Goal: Task Accomplishment & Management: Complete application form

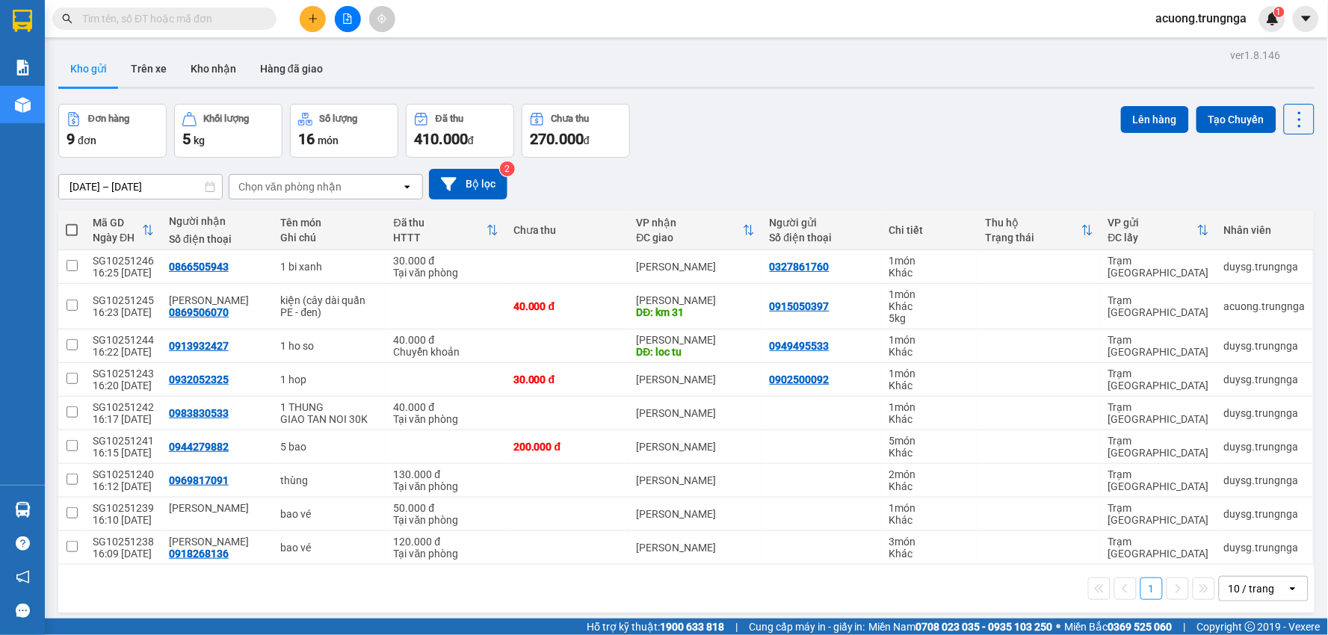
click at [317, 16] on icon "plus" at bounding box center [313, 18] width 10 height 10
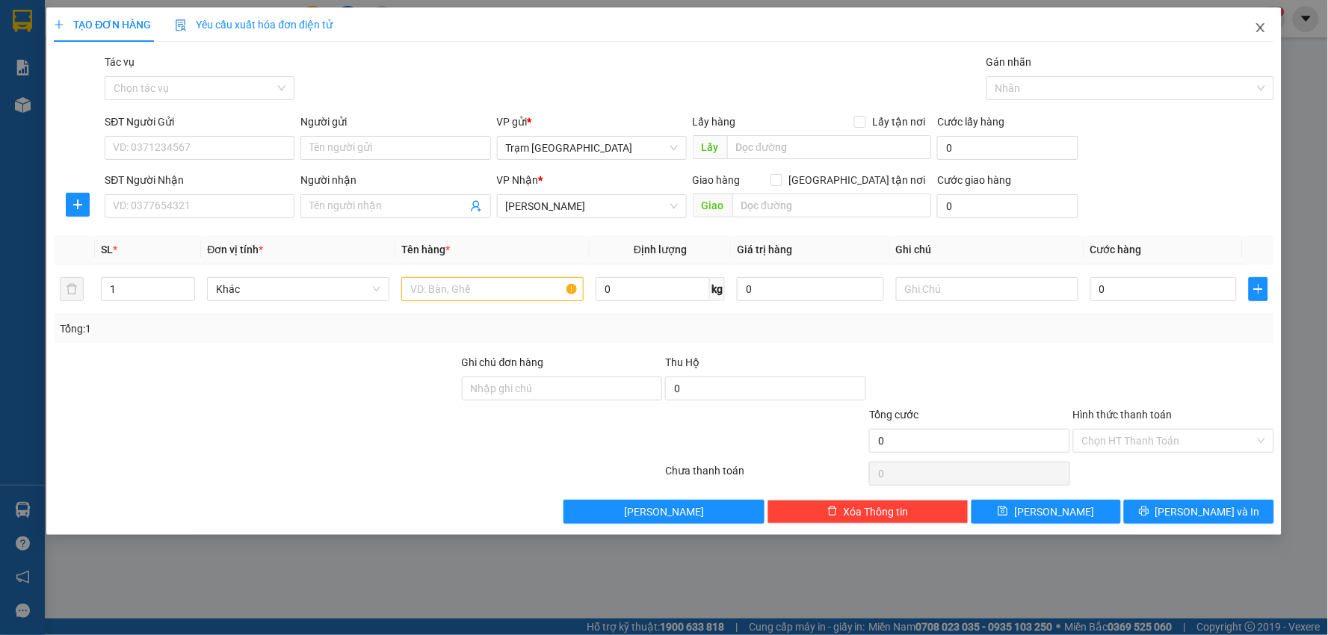
click at [1261, 21] on span "Close" at bounding box center [1260, 28] width 42 height 42
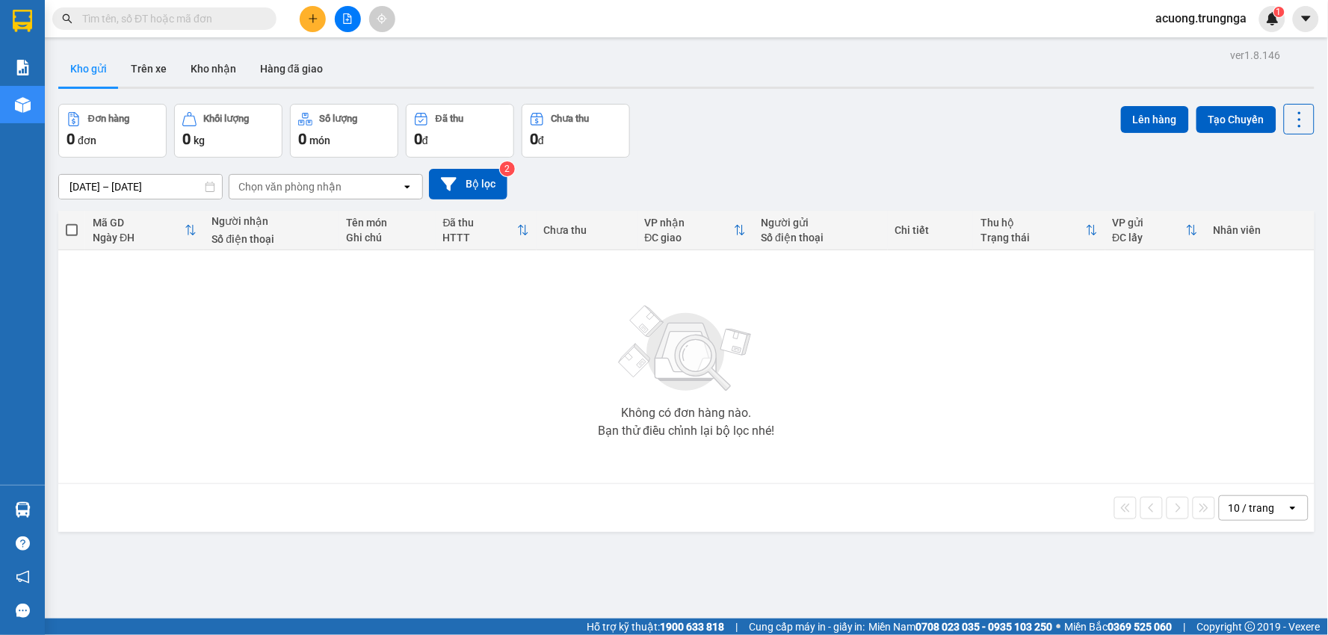
drag, startPoint x: 267, startPoint y: 353, endPoint x: 267, endPoint y: 335, distance: 18.7
click at [267, 350] on div "Không có đơn hàng nào. Bạn thử điều chỉnh lại bộ lọc nhé!" at bounding box center [686, 367] width 1241 height 224
click at [305, 13] on button at bounding box center [313, 19] width 26 height 26
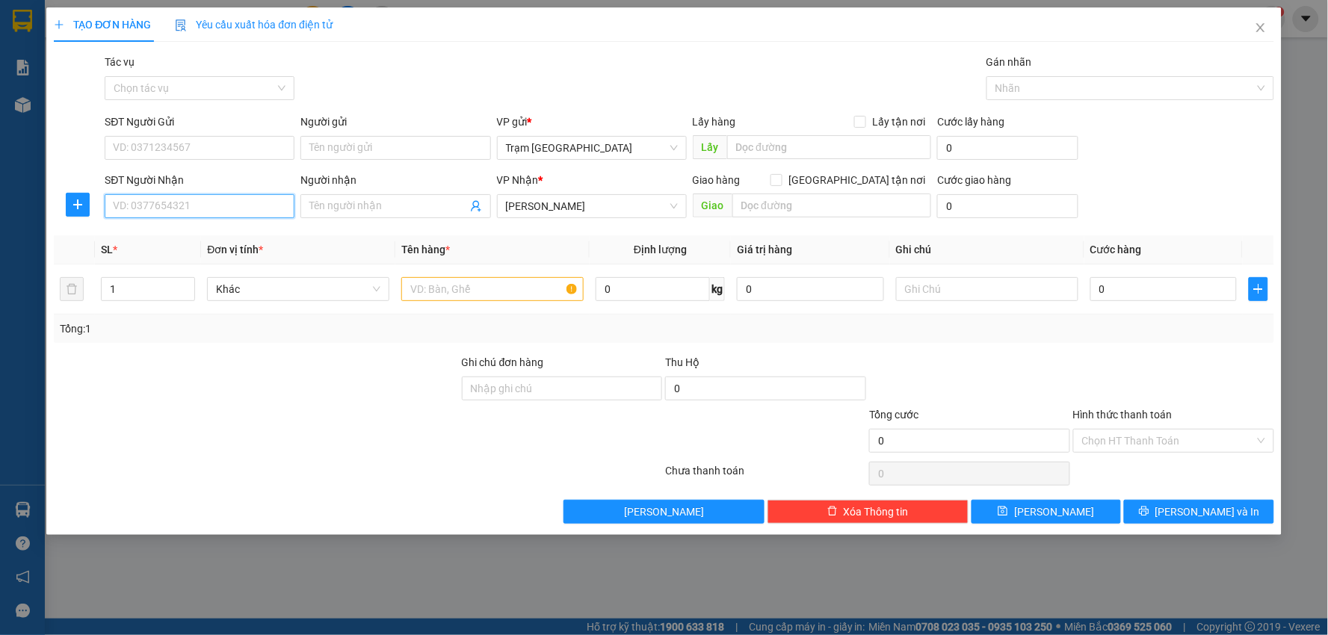
click at [218, 202] on input "SĐT Người Nhận" at bounding box center [200, 206] width 190 height 24
type input "0981075148"
click at [370, 204] on input "Người nhận" at bounding box center [387, 206] width 157 height 16
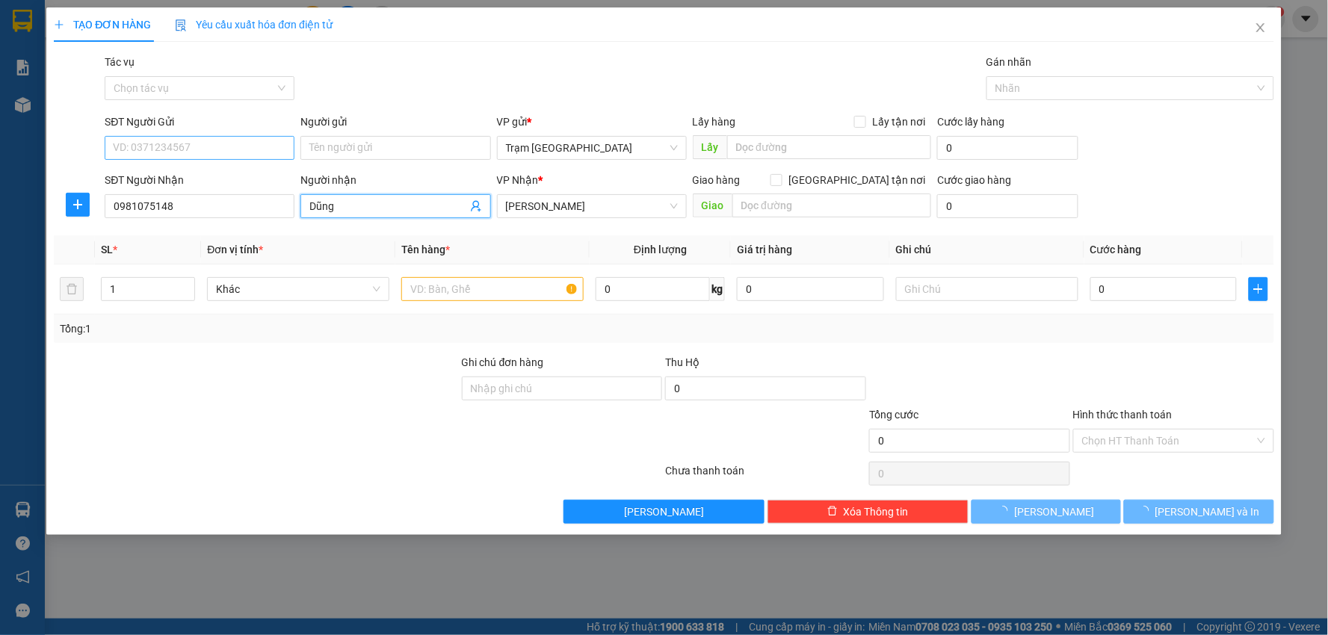
type input "Dũng"
click at [198, 150] on input "SĐT Người Gửi" at bounding box center [200, 148] width 190 height 24
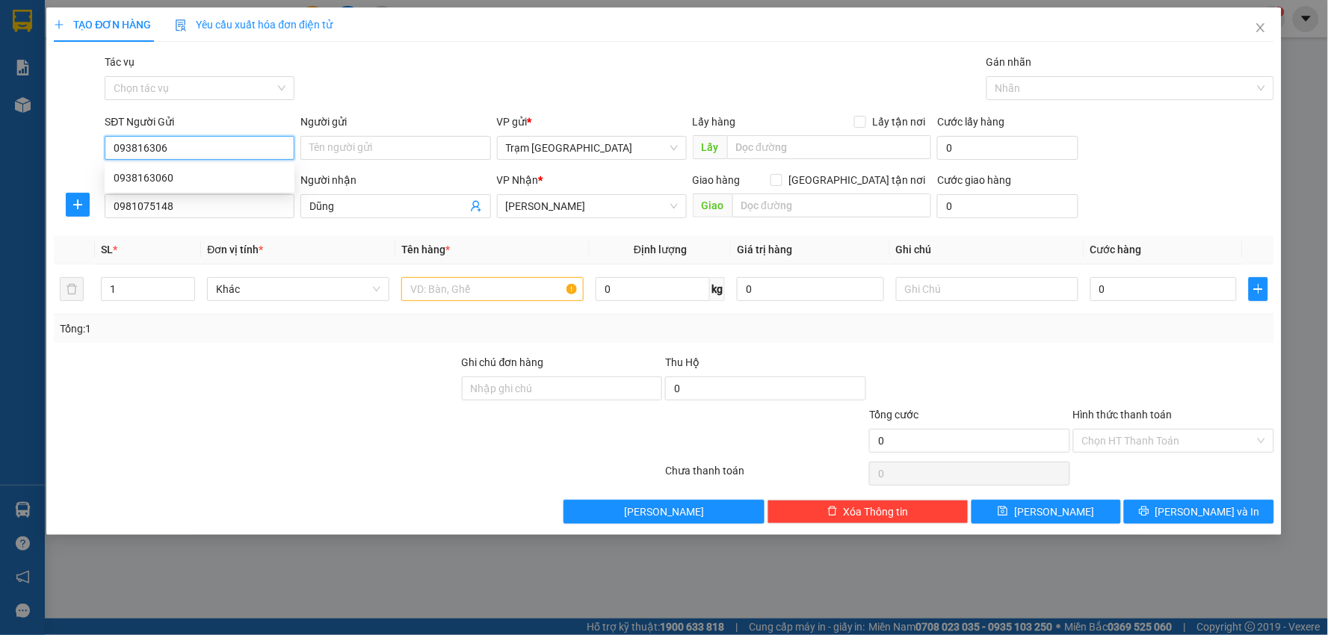
type input "0938163060"
drag, startPoint x: 206, startPoint y: 176, endPoint x: 225, endPoint y: 175, distance: 18.7
click at [207, 176] on div "0938163060" at bounding box center [200, 178] width 172 height 16
type input "30.000"
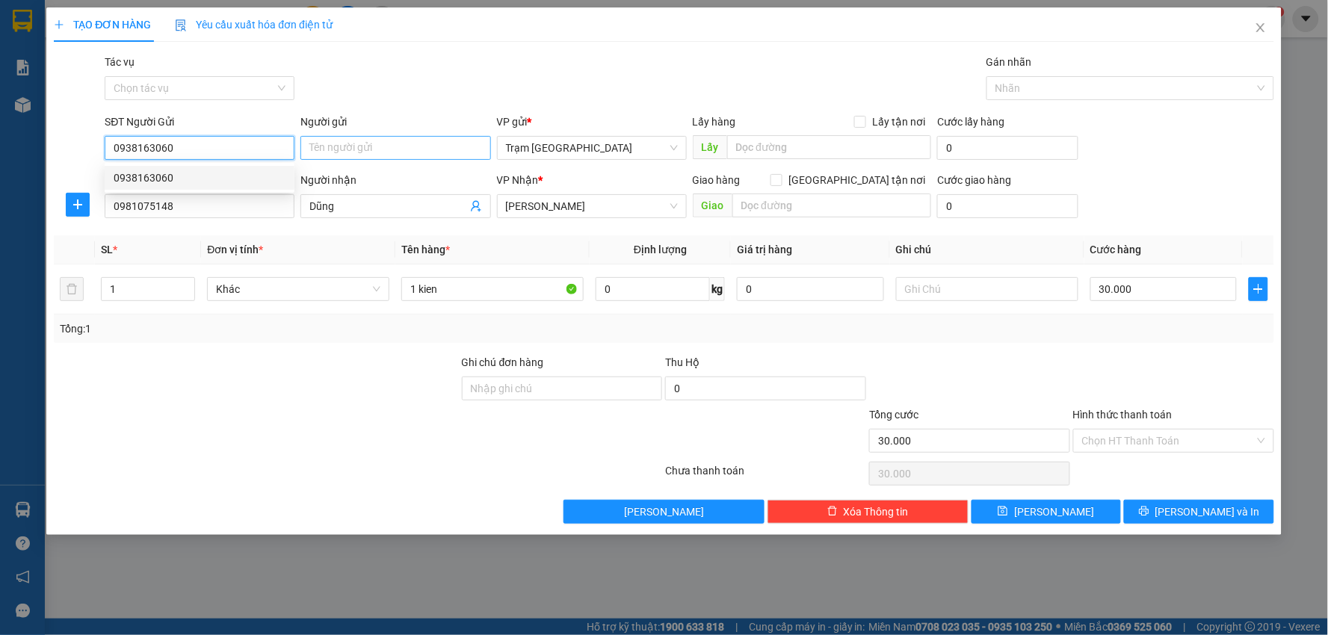
type input "0938163060"
click at [366, 144] on input "Người gửi" at bounding box center [395, 148] width 190 height 24
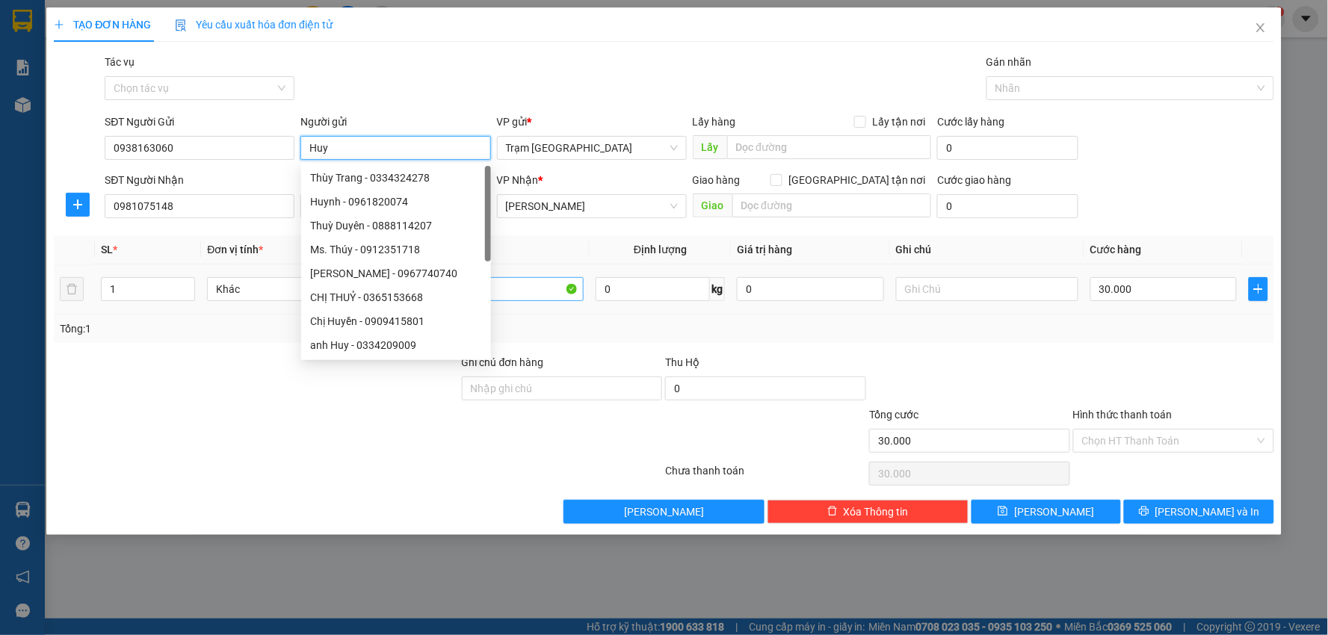
type input "Huy"
click at [531, 282] on input "1 kien" at bounding box center [492, 289] width 182 height 24
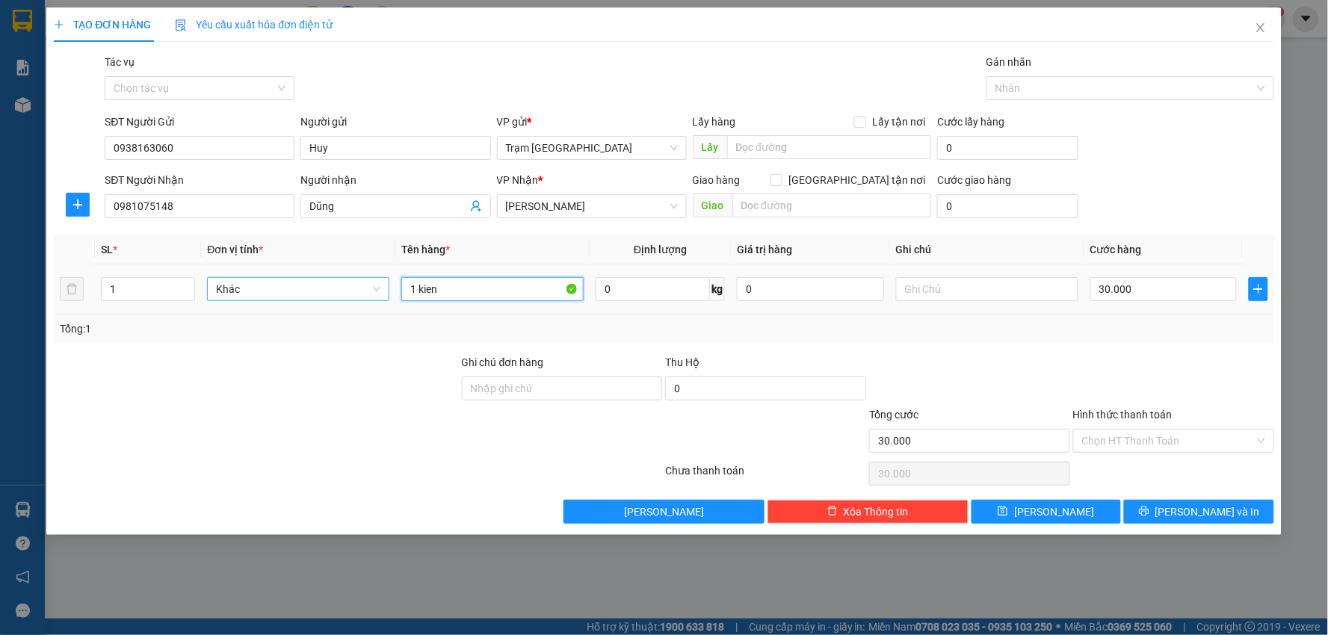
drag, startPoint x: 492, startPoint y: 289, endPoint x: 266, endPoint y: 288, distance: 225.6
click at [269, 289] on tr "1 Khác 1 kien 0 kg 0 30.000" at bounding box center [664, 289] width 1220 height 50
type input "hộp (phụ tùng)"
type input "5"
click at [1149, 511] on icon "printer" at bounding box center [1144, 511] width 10 height 10
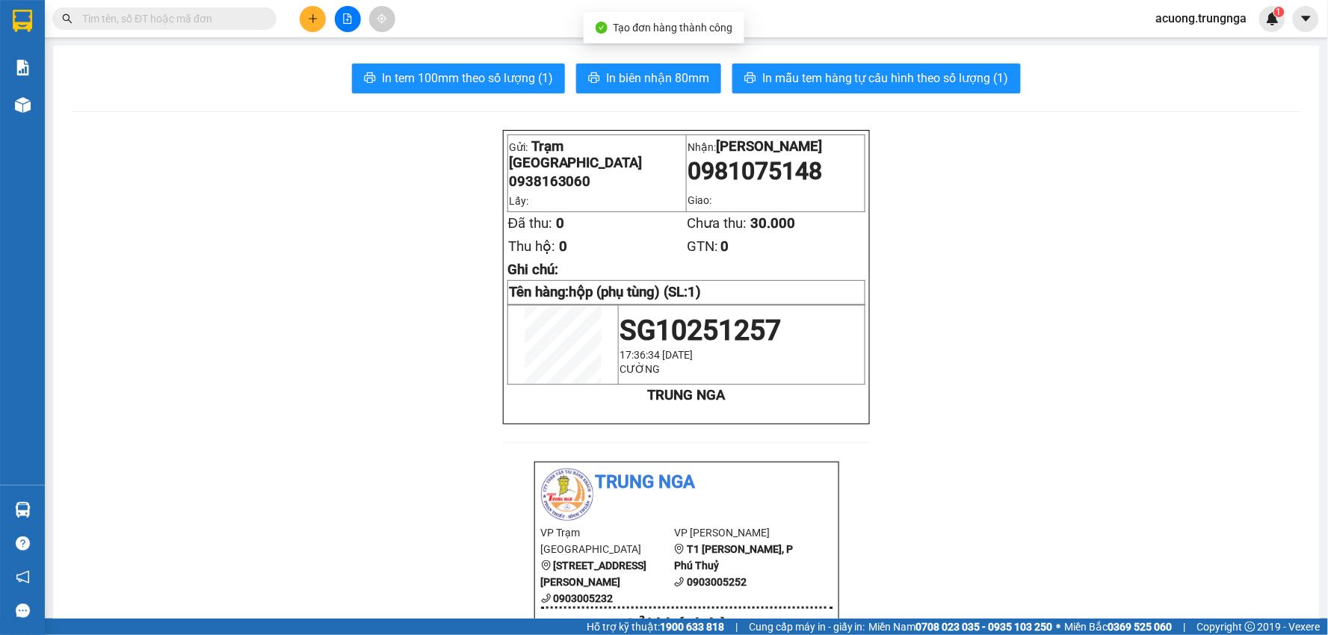
click at [632, 72] on span "In biên nhận 80mm" at bounding box center [657, 78] width 103 height 19
click at [637, 70] on span "In biên nhận 80mm" at bounding box center [657, 78] width 103 height 19
click at [312, 16] on icon "plus" at bounding box center [313, 18] width 10 height 10
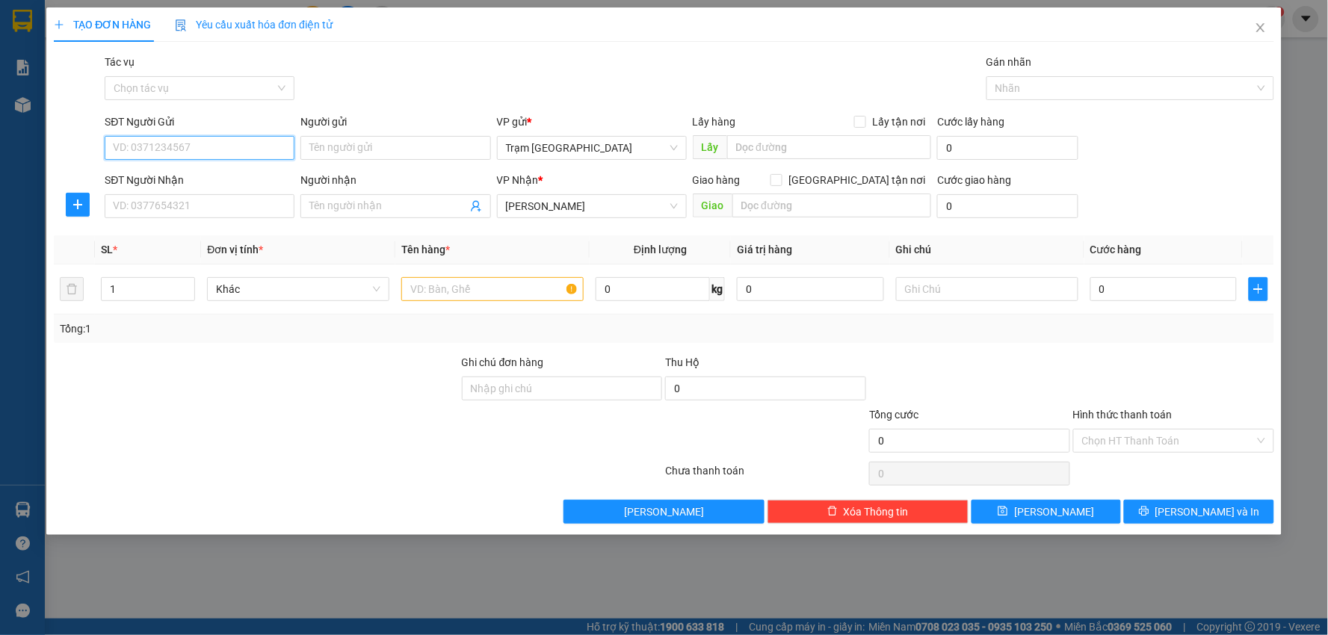
click at [226, 150] on input "SĐT Người Gửi" at bounding box center [200, 148] width 190 height 24
drag, startPoint x: 225, startPoint y: 151, endPoint x: 2, endPoint y: 132, distance: 223.4
click at [2, 132] on div "TẠO ĐƠN HÀNG Yêu cầu xuất hóa đơn điện tử Transit Pickup Surcharge Ids Transit …" at bounding box center [664, 317] width 1328 height 635
type input "0904670108"
click at [148, 180] on div "0904670108" at bounding box center [200, 178] width 172 height 16
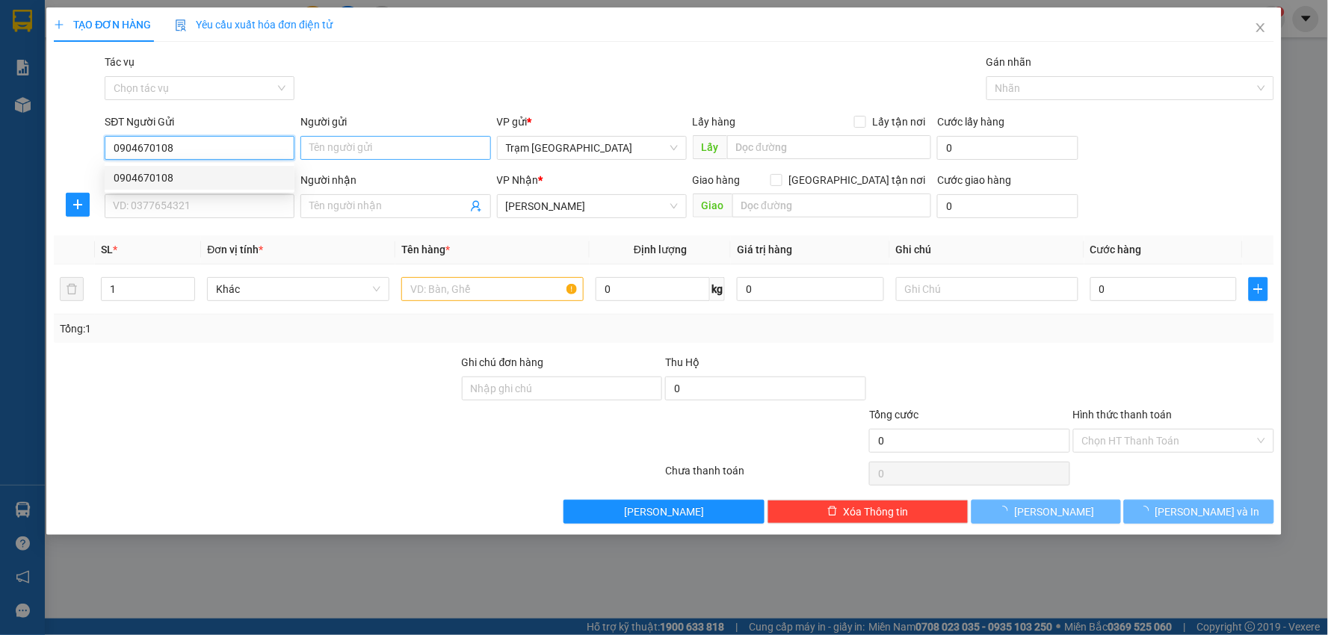
type input "30.000"
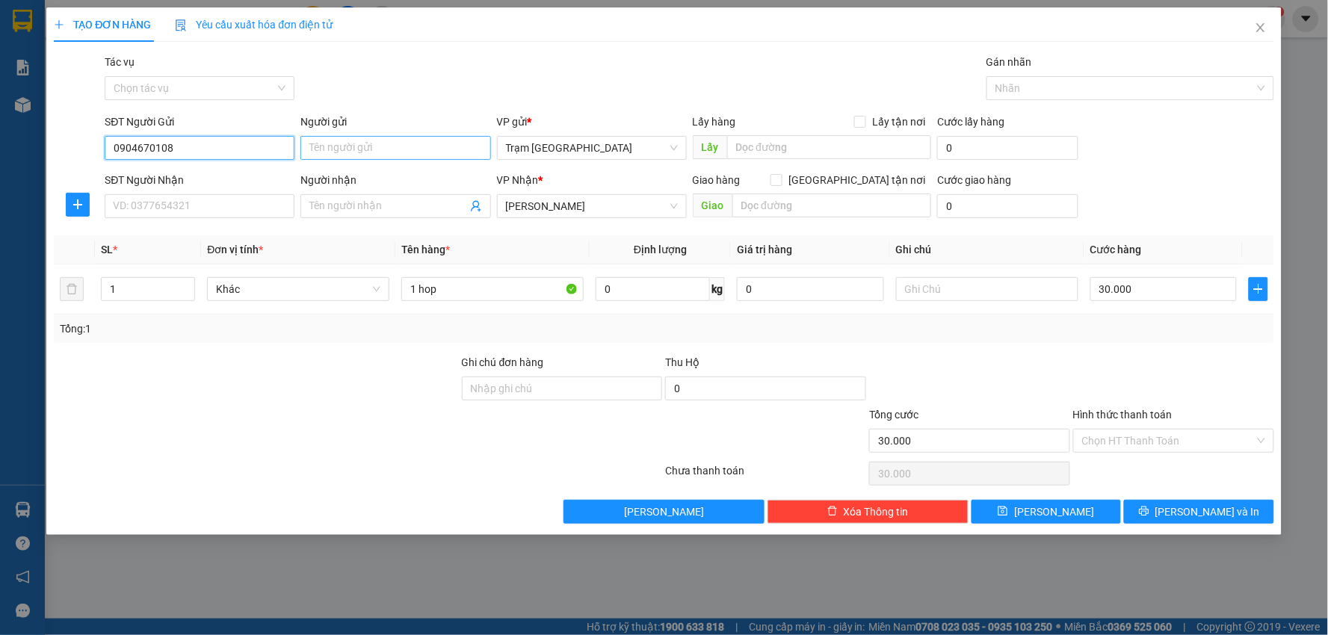
type input "0904670108"
click at [380, 150] on input "Người gửi" at bounding box center [395, 148] width 190 height 24
type input "Nguyễn Mạnh Hùng"
click at [229, 213] on input "SĐT Người Nhận" at bounding box center [200, 206] width 190 height 24
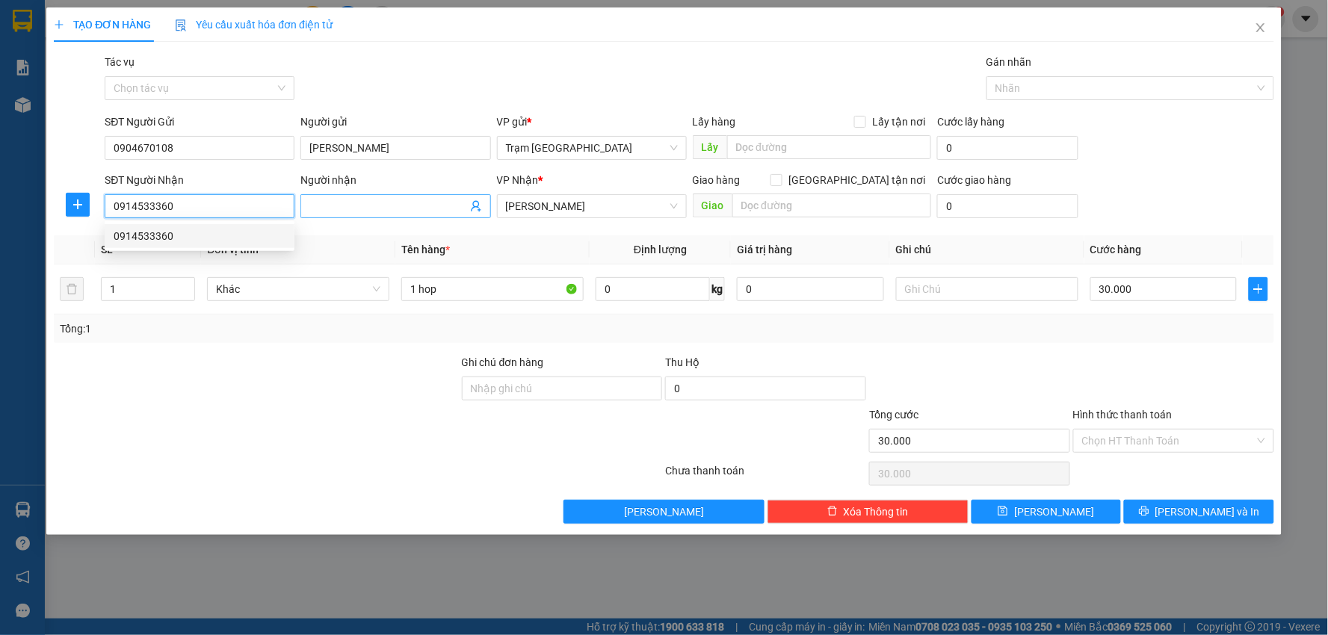
drag, startPoint x: 218, startPoint y: 237, endPoint x: 371, endPoint y: 202, distance: 157.1
click at [219, 238] on div "0914533360" at bounding box center [200, 236] width 172 height 16
type input "0914533360"
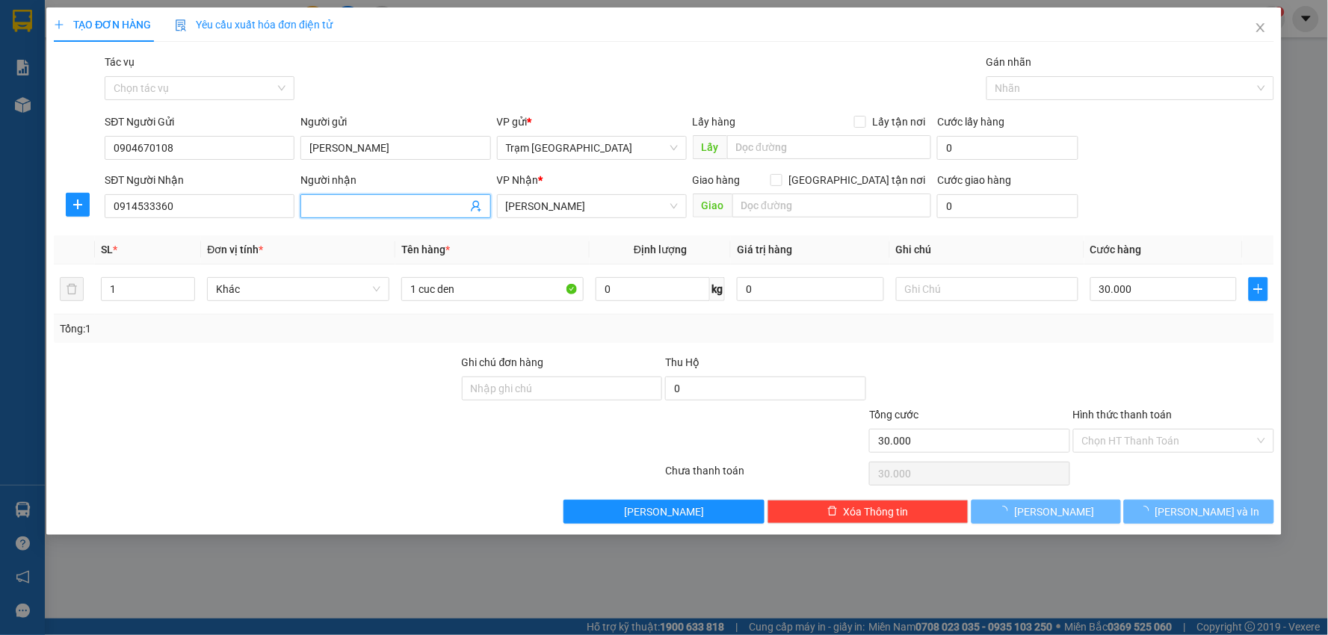
click at [374, 202] on input "Người nhận" at bounding box center [387, 206] width 157 height 16
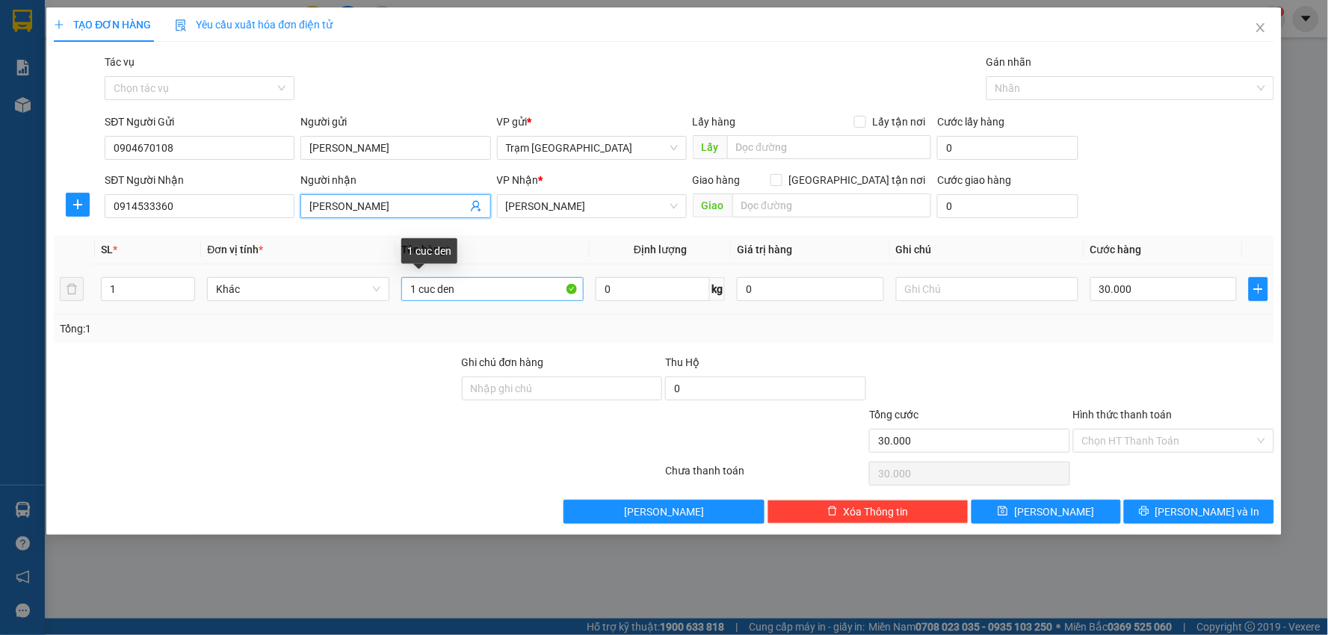
type input "Vũ Dũng"
drag, startPoint x: 493, startPoint y: 287, endPoint x: 239, endPoint y: 284, distance: 254.0
click at [240, 285] on tr "1 Khác 1 cuc den 0 kg 0 30.000" at bounding box center [664, 289] width 1220 height 50
type input "("
click at [480, 291] on input "hộp chữ nhật (vàng)" at bounding box center [492, 289] width 182 height 24
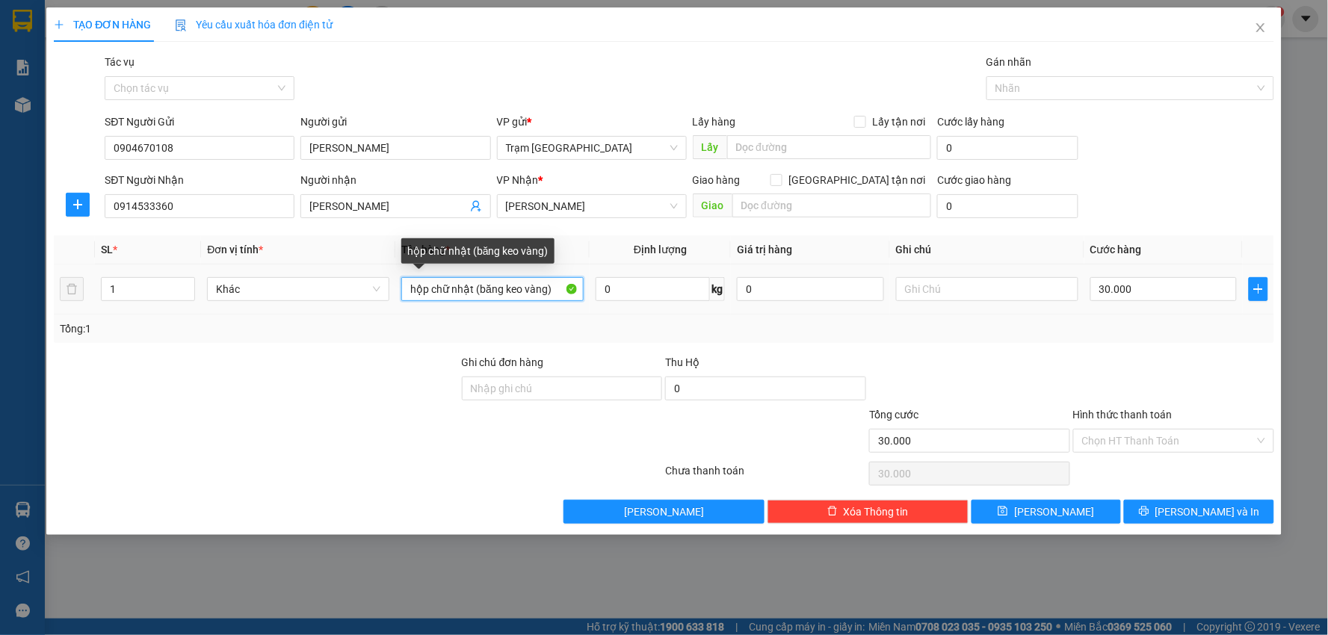
type input "hộp chữ nhật (băng keo vàng)"
type input "1"
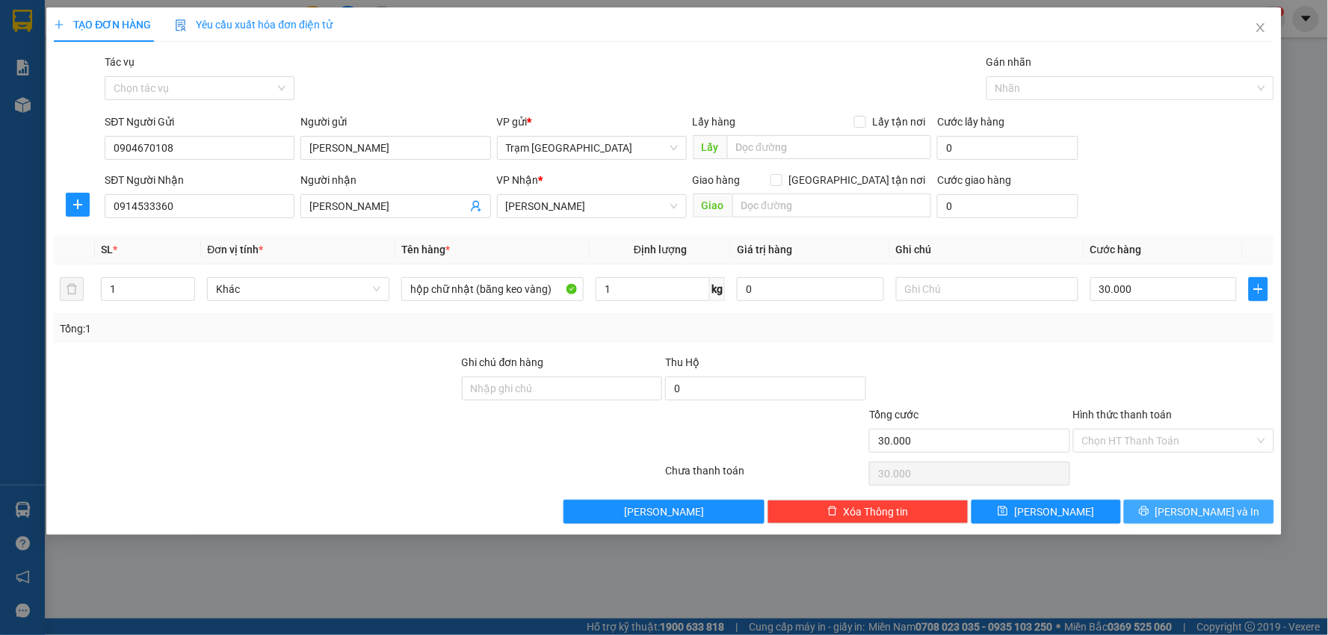
click at [1186, 510] on span "Lưu và In" at bounding box center [1207, 512] width 105 height 16
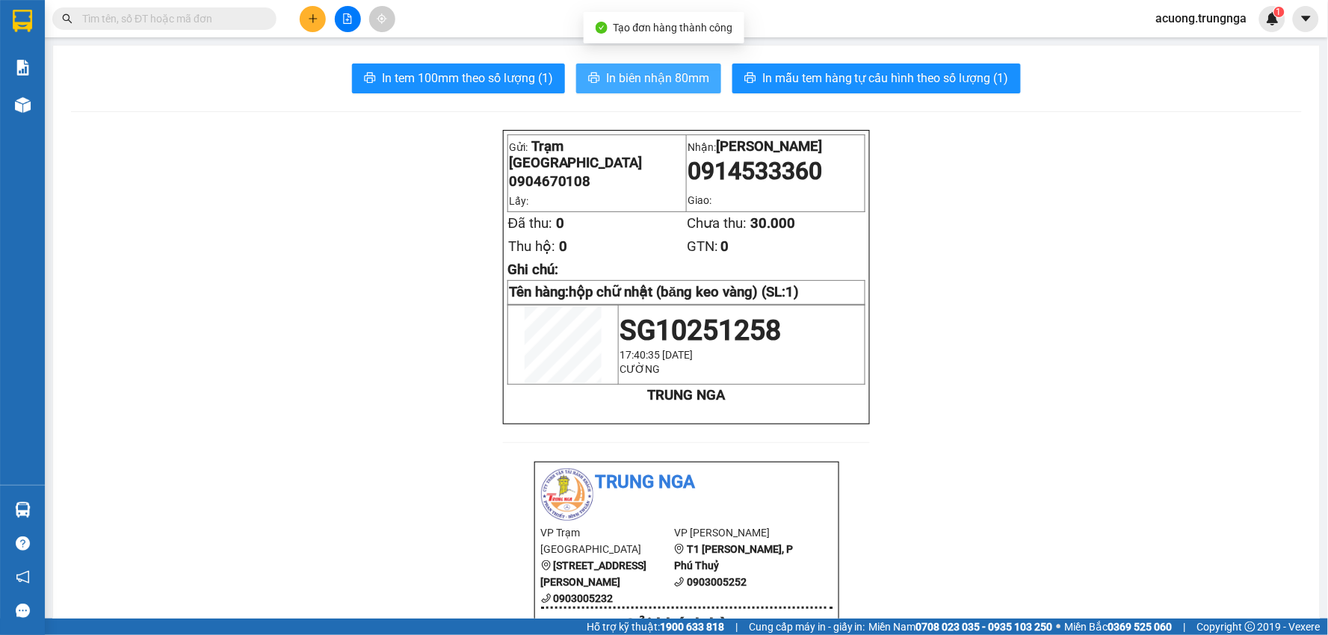
click at [645, 79] on span "In biên nhận 80mm" at bounding box center [657, 78] width 103 height 19
click at [309, 17] on icon "plus" at bounding box center [313, 18] width 10 height 10
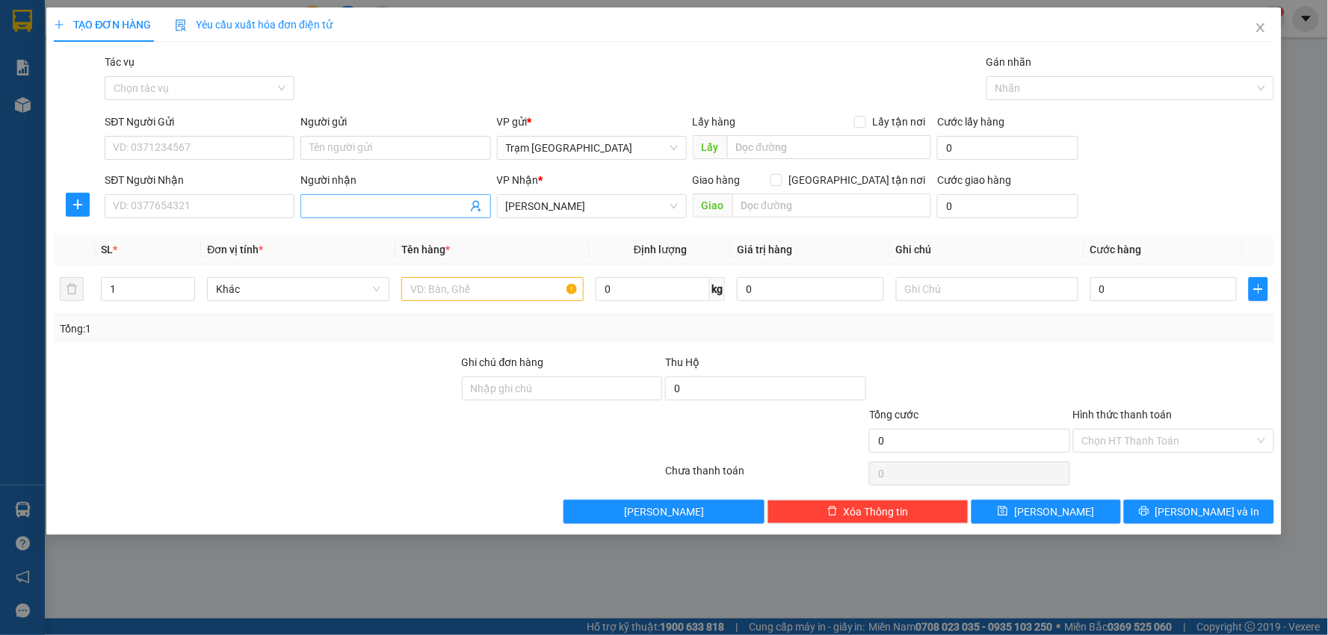
click at [372, 200] on input "Người nhận" at bounding box center [387, 206] width 157 height 16
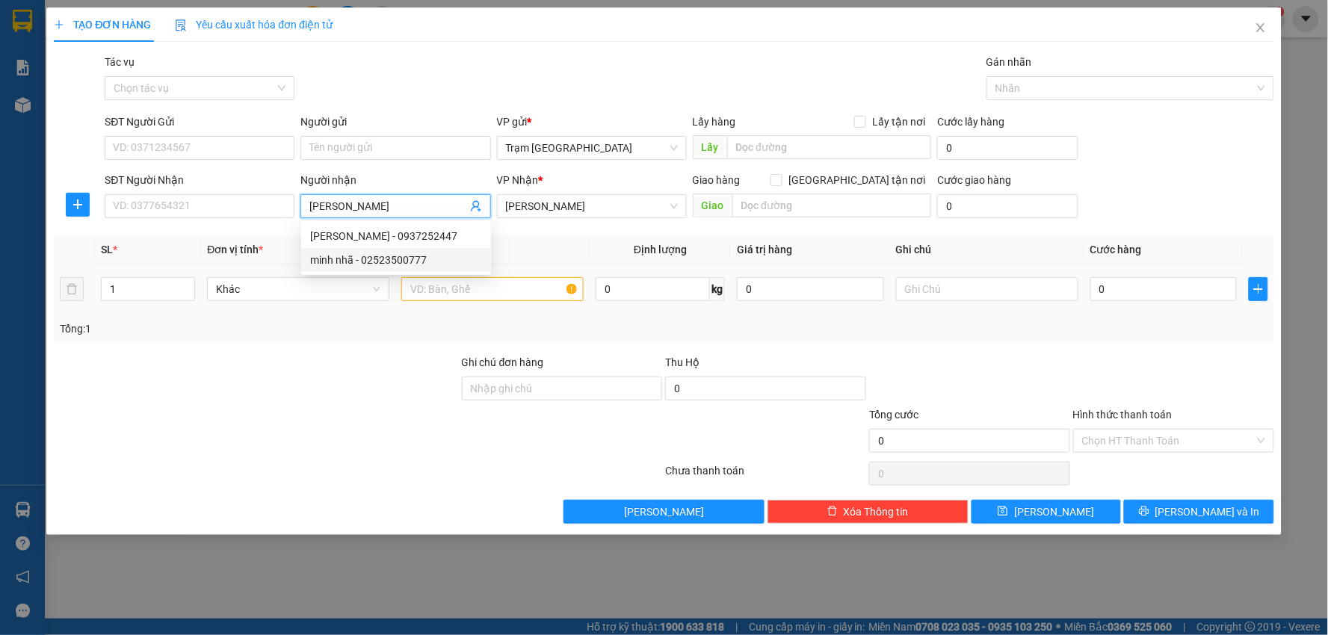
type input "Minh Nhã"
click at [516, 290] on input "text" at bounding box center [492, 289] width 182 height 24
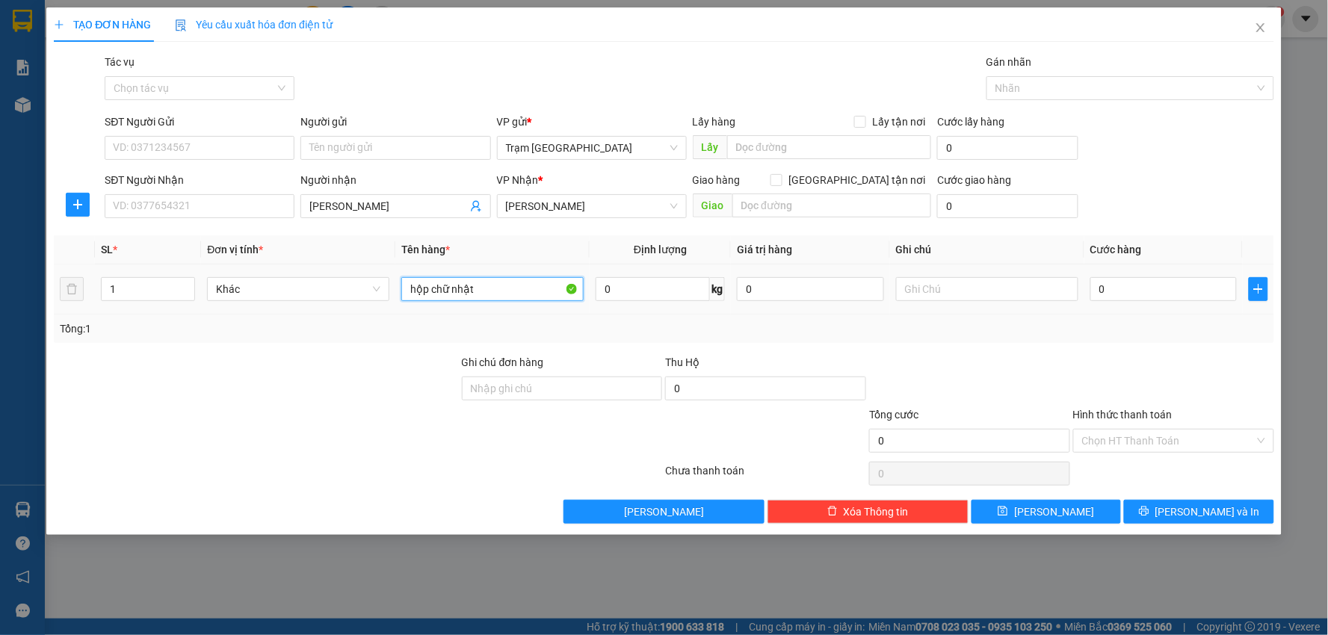
type input "hộp chữ nhật"
type input "5"
type input "003"
type input "3"
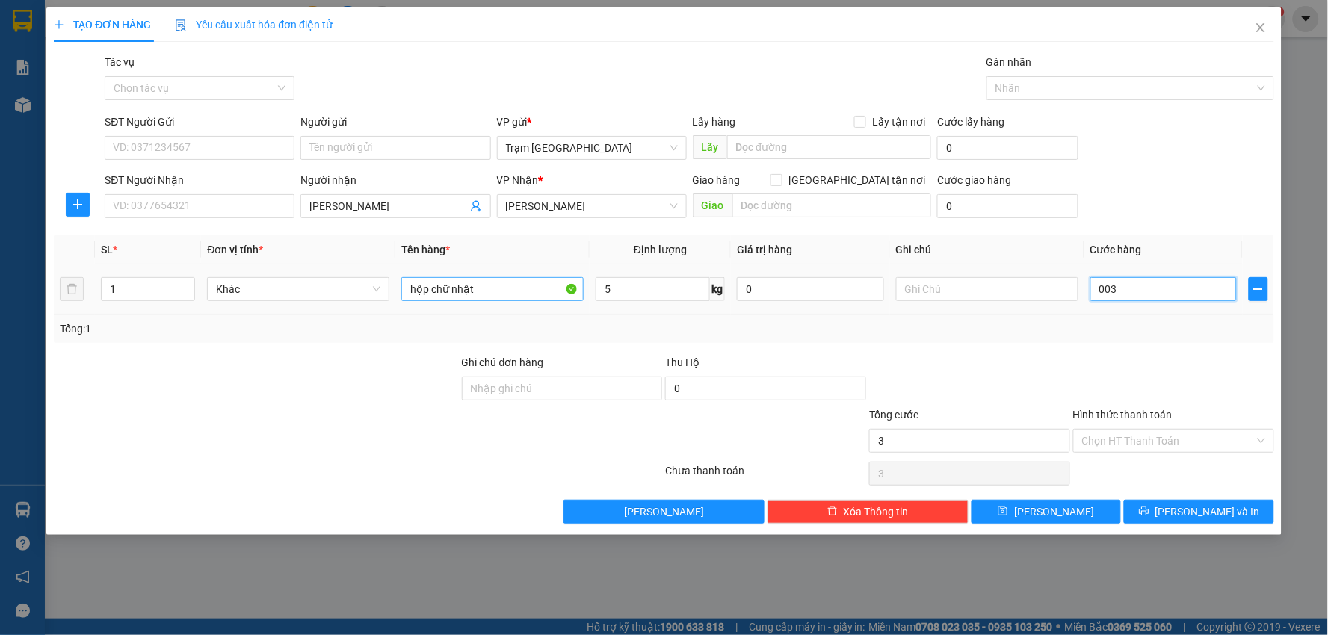
type input "0.030"
type input "30"
type input "30.000"
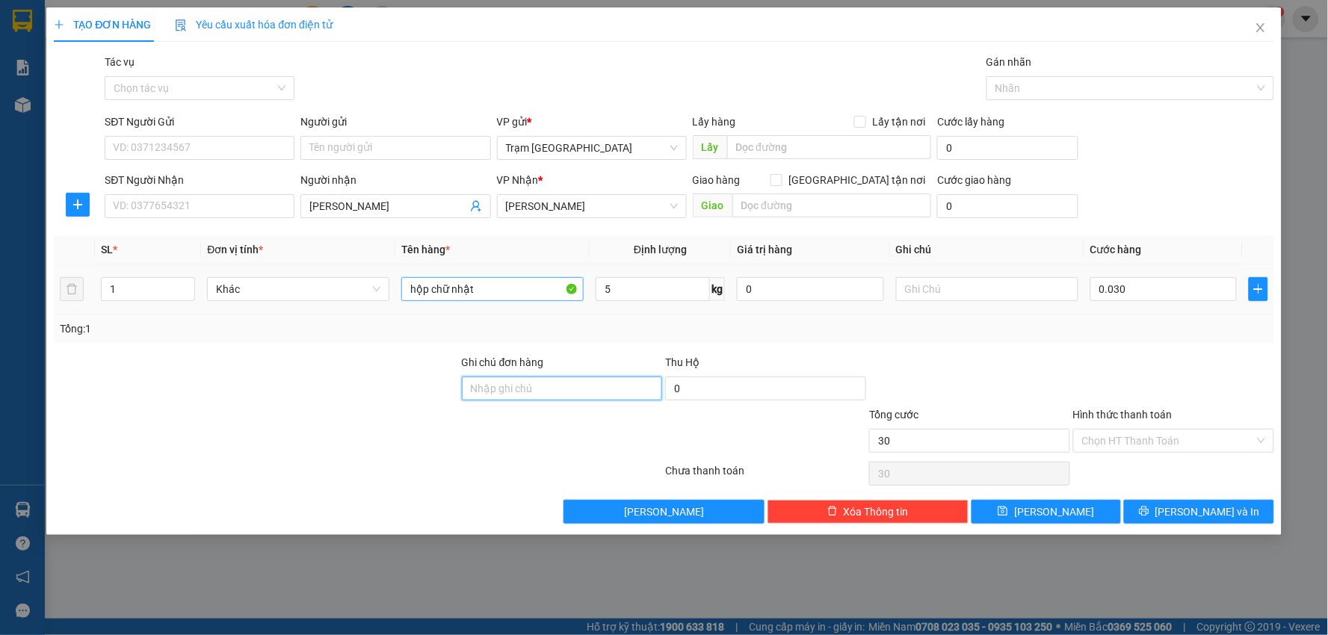
type input "30.000"
click at [1200, 504] on span "Lưu và In" at bounding box center [1207, 512] width 105 height 16
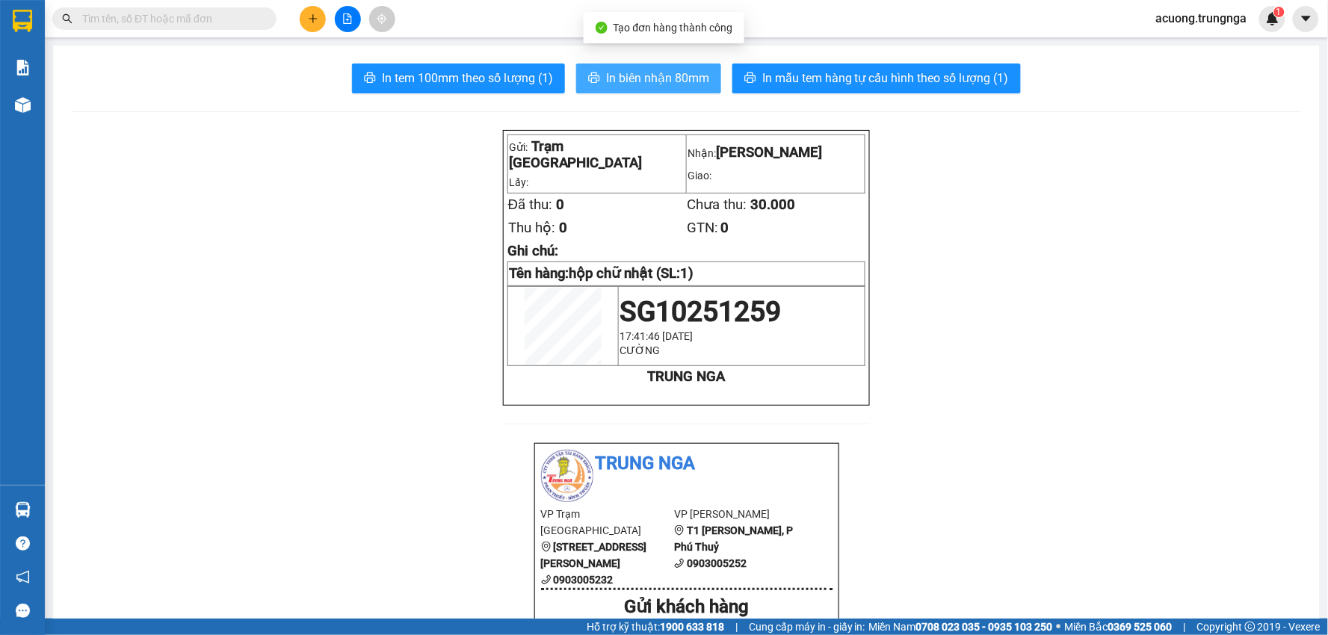
click at [641, 75] on span "In biên nhận 80mm" at bounding box center [657, 78] width 103 height 19
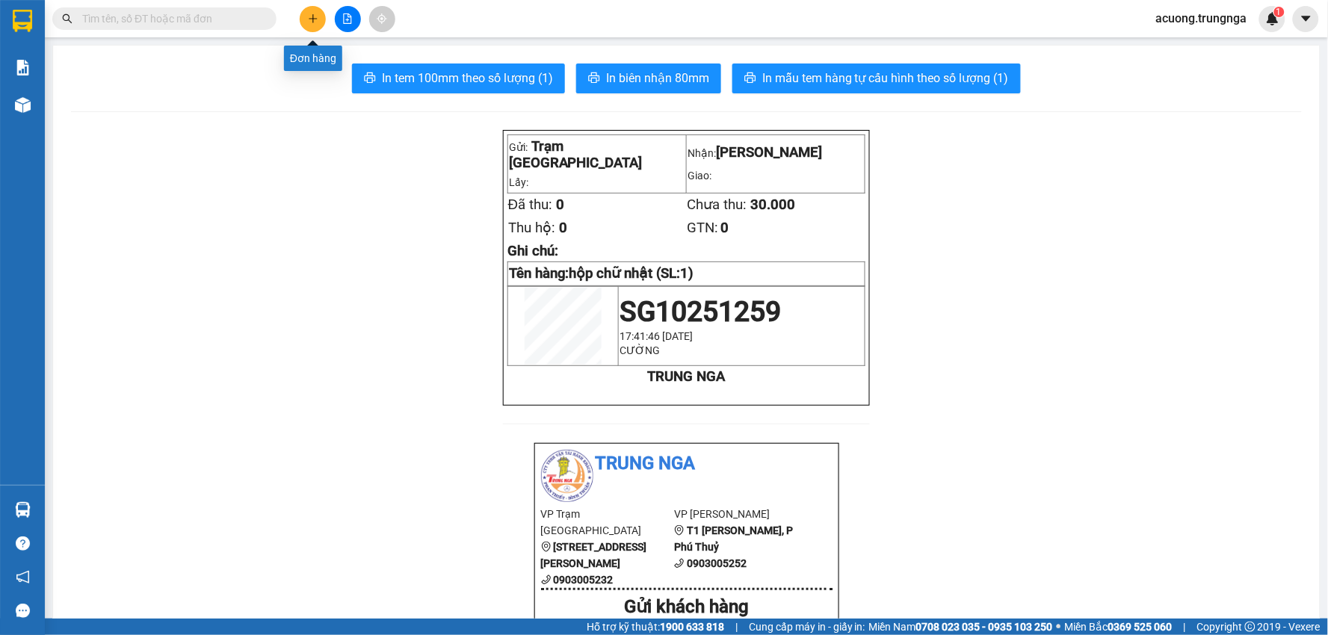
click at [309, 19] on icon "plus" at bounding box center [313, 18] width 10 height 10
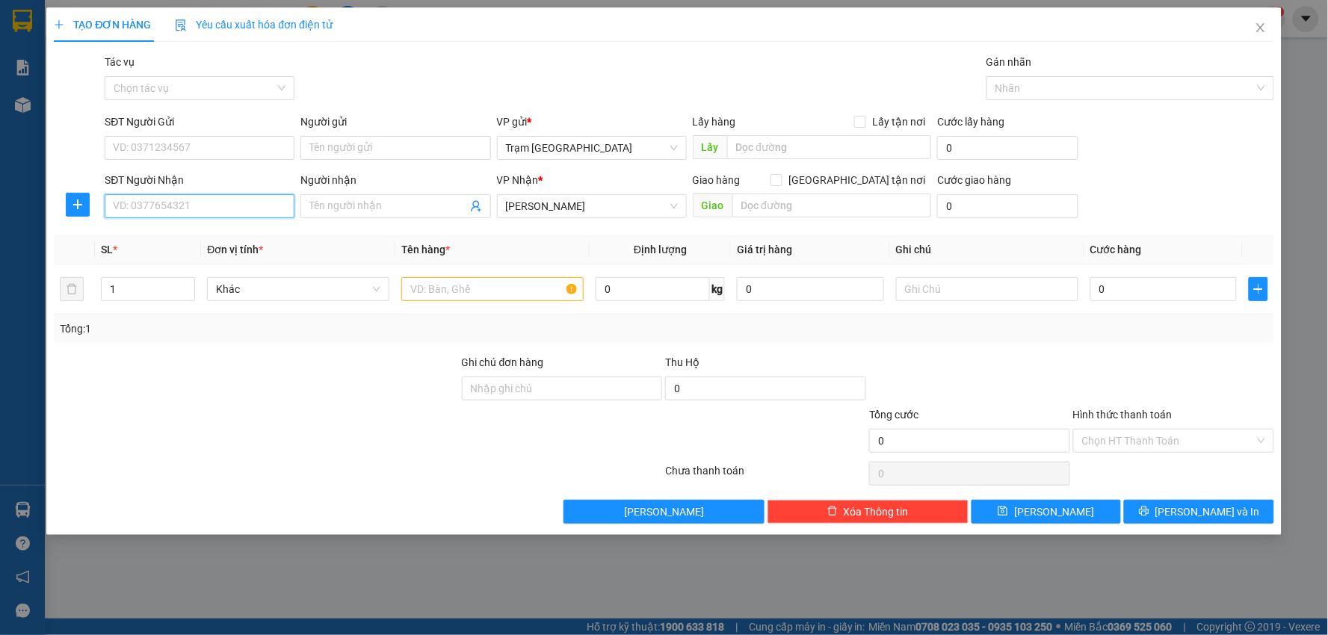
click at [223, 196] on input "SĐT Người Nhận" at bounding box center [200, 206] width 190 height 24
type input "0822669951"
click at [387, 210] on input "Người nhận" at bounding box center [387, 206] width 157 height 16
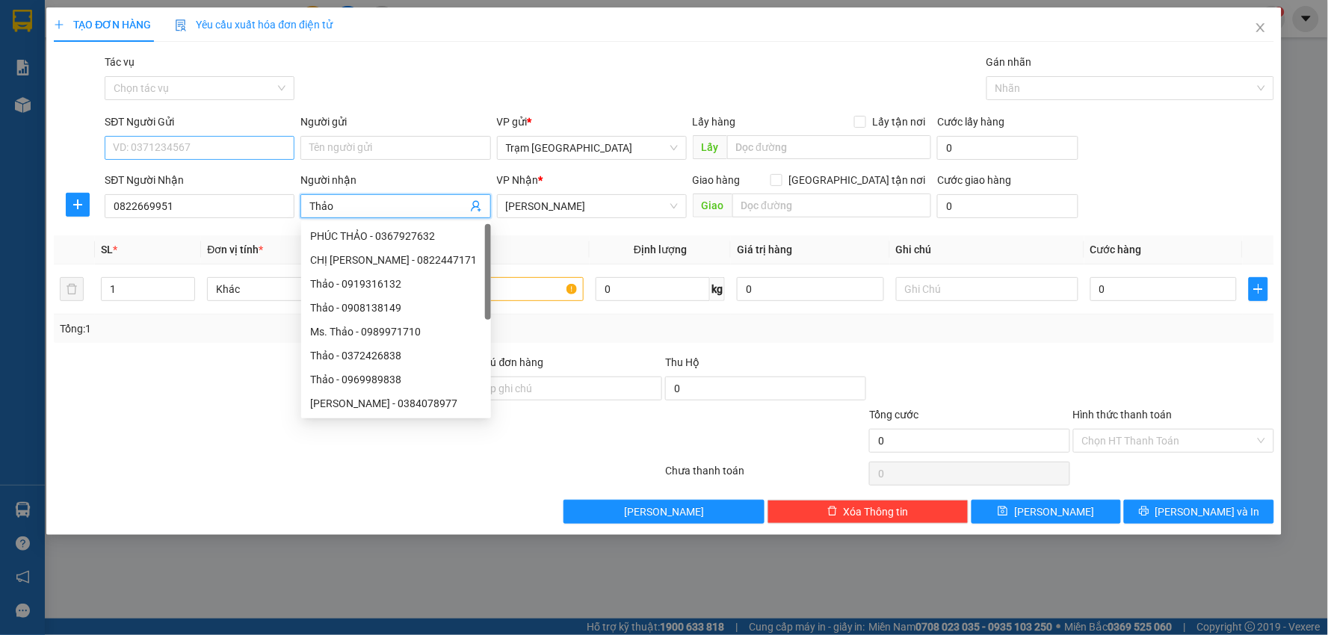
type input "Thảo"
click at [225, 150] on input "SĐT Người Gửi" at bounding box center [200, 148] width 190 height 24
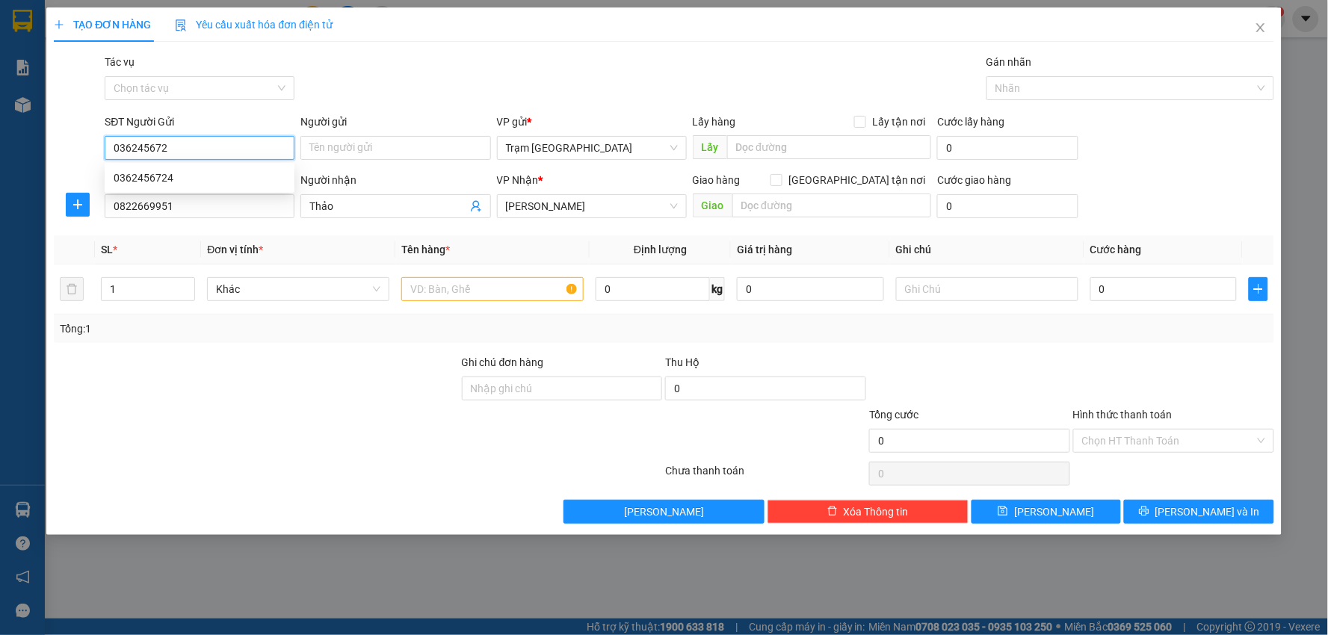
type input "0362456724"
click at [232, 173] on div "0362456724" at bounding box center [200, 178] width 172 height 16
type input "30.000"
type input "0362456724"
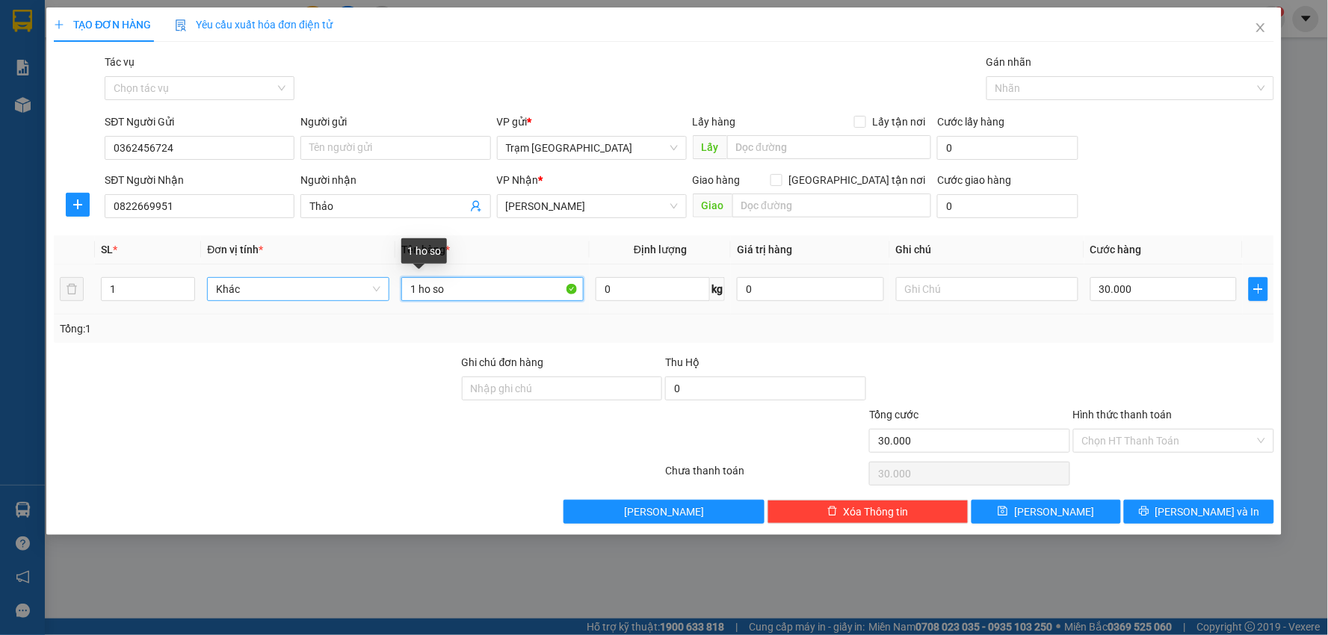
drag, startPoint x: 478, startPoint y: 297, endPoint x: 213, endPoint y: 282, distance: 265.6
click at [213, 282] on tr "1 Khác 1 ho so 0 kg 0 30.000" at bounding box center [664, 289] width 1220 height 50
type input "ba lô"
type input "5"
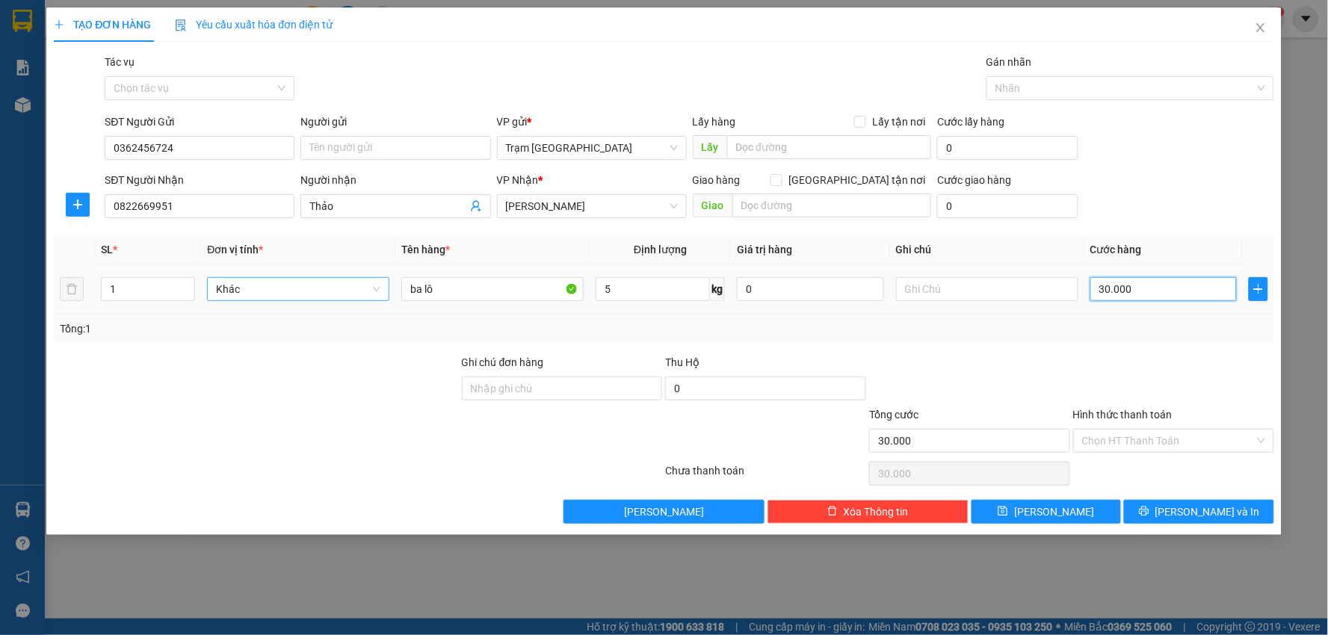
type input "4"
type input "00.004"
type input "40"
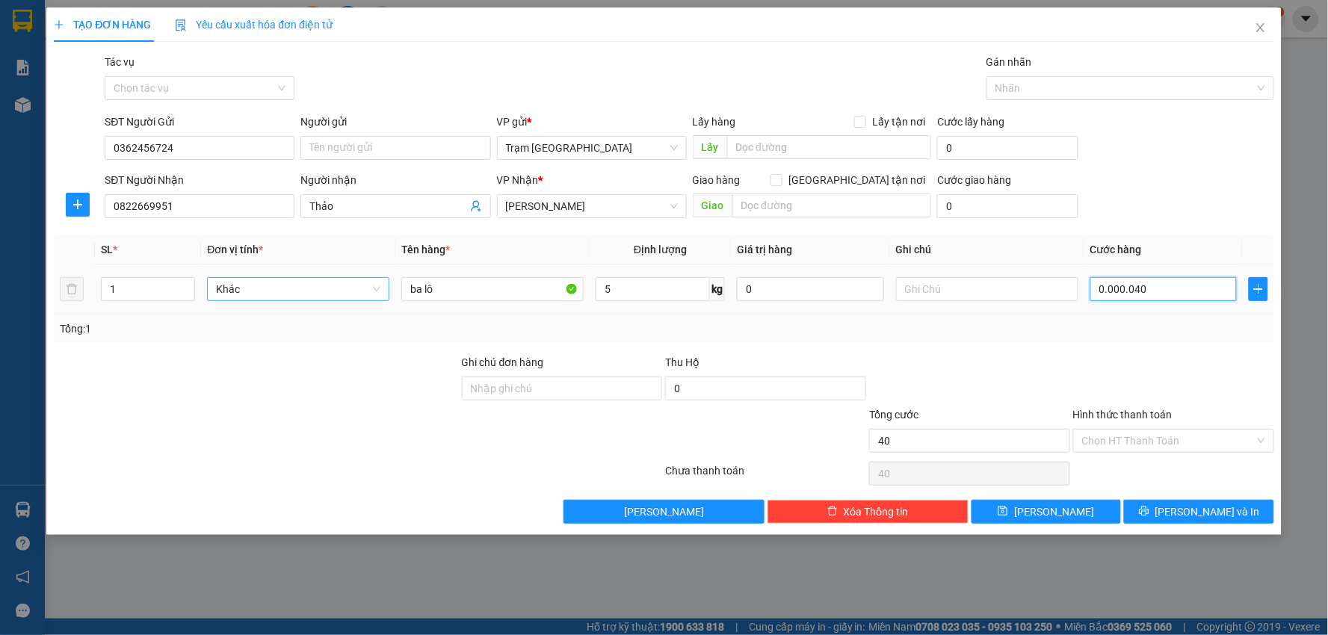
type input "00.000.040"
type input "40.000"
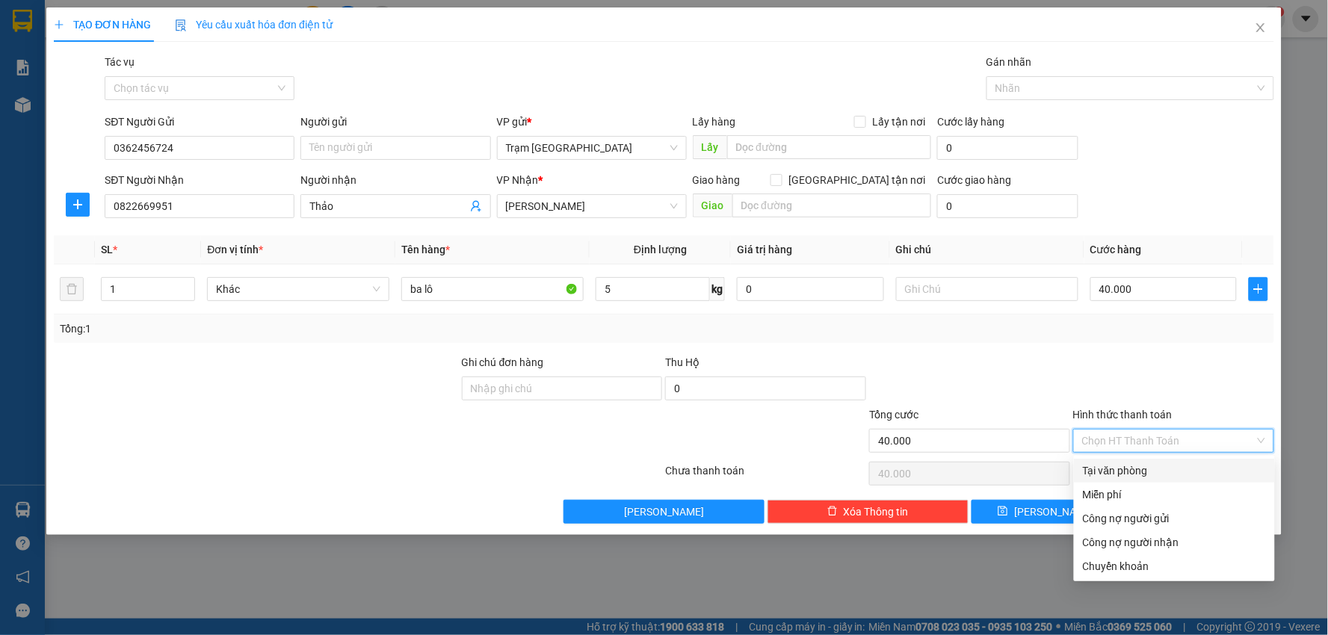
click at [1174, 442] on input "Hình thức thanh toán" at bounding box center [1168, 441] width 173 height 22
click at [1124, 468] on div "Tại văn phòng" at bounding box center [1174, 470] width 183 height 16
type input "0"
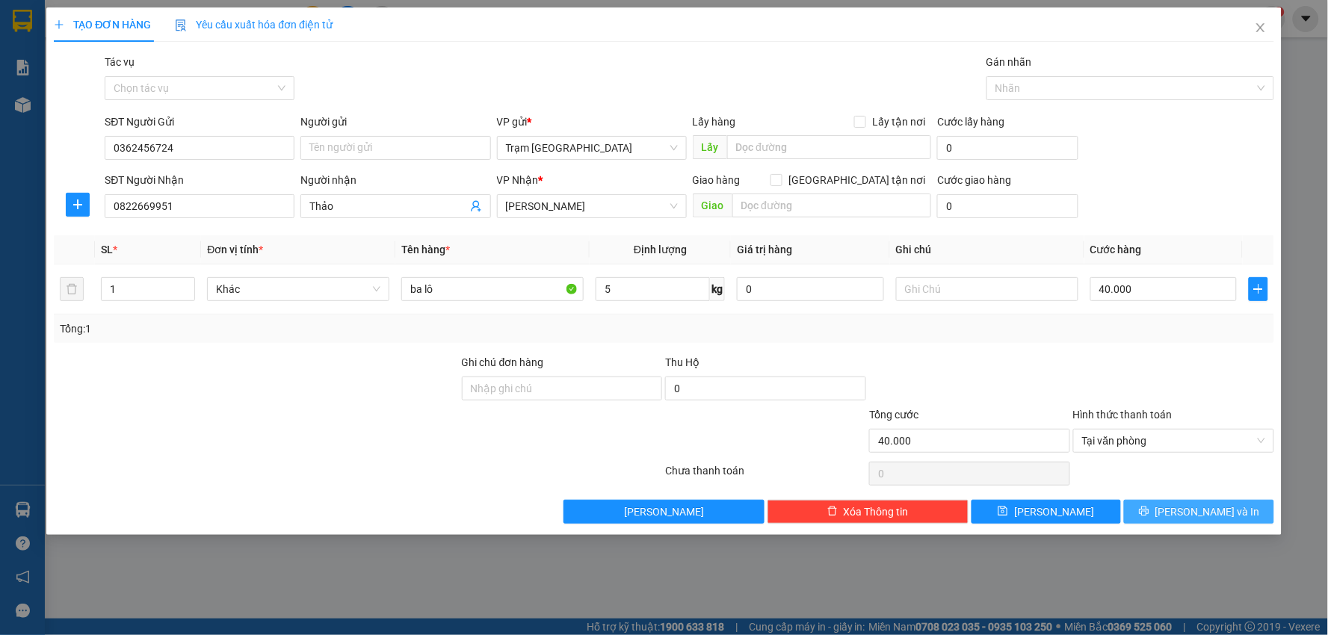
click at [1149, 506] on icon "printer" at bounding box center [1144, 511] width 10 height 10
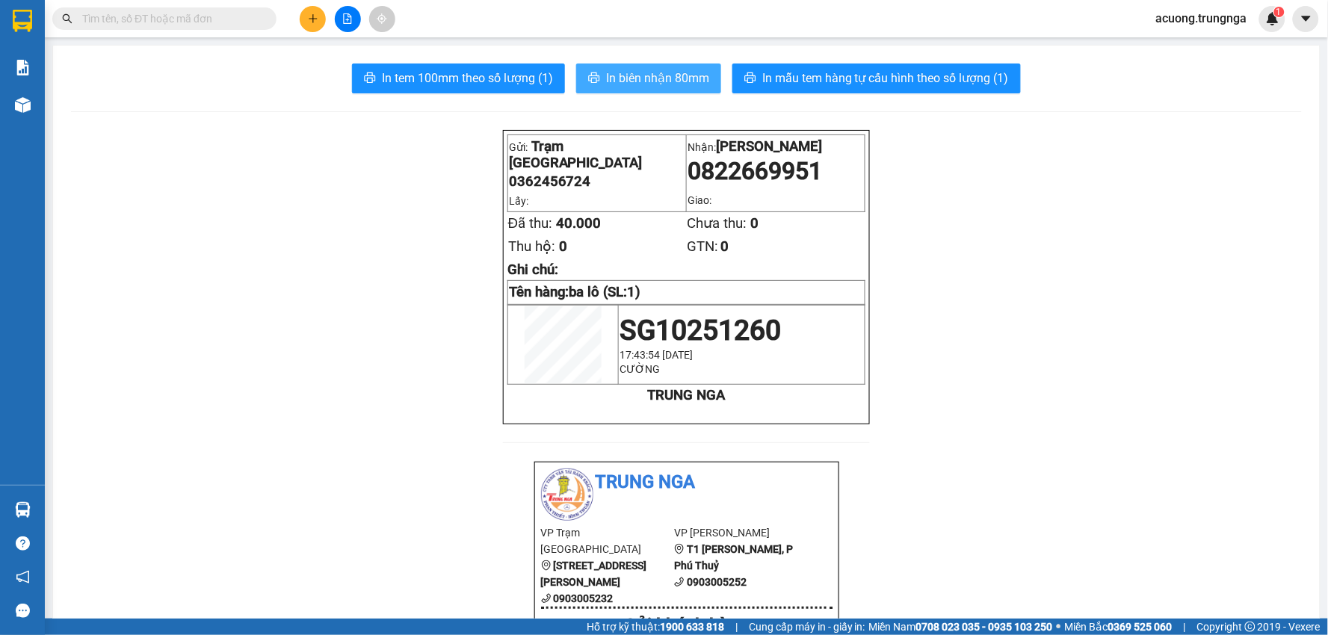
click at [625, 70] on span "In biên nhận 80mm" at bounding box center [657, 78] width 103 height 19
click at [312, 16] on icon "plus" at bounding box center [312, 18] width 1 height 8
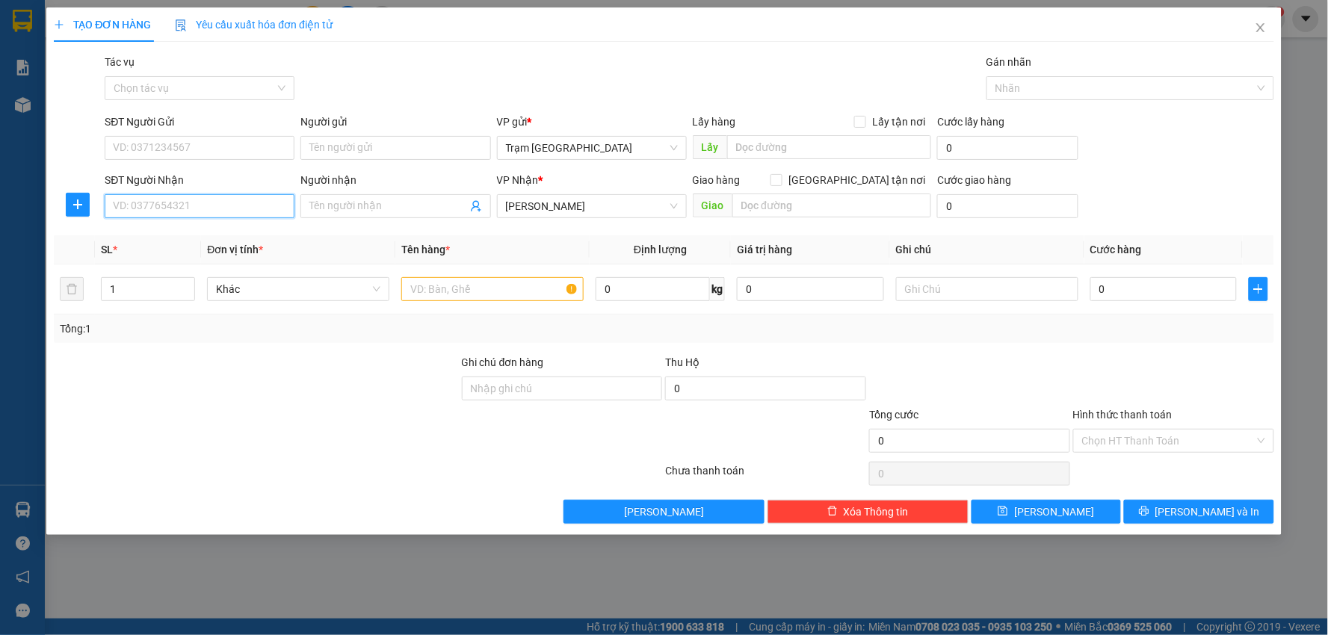
click at [185, 214] on input "SĐT Người Nhận" at bounding box center [200, 206] width 190 height 24
type input "0948979230"
click at [191, 241] on div "0948979230" at bounding box center [200, 236] width 172 height 16
type input "30.000"
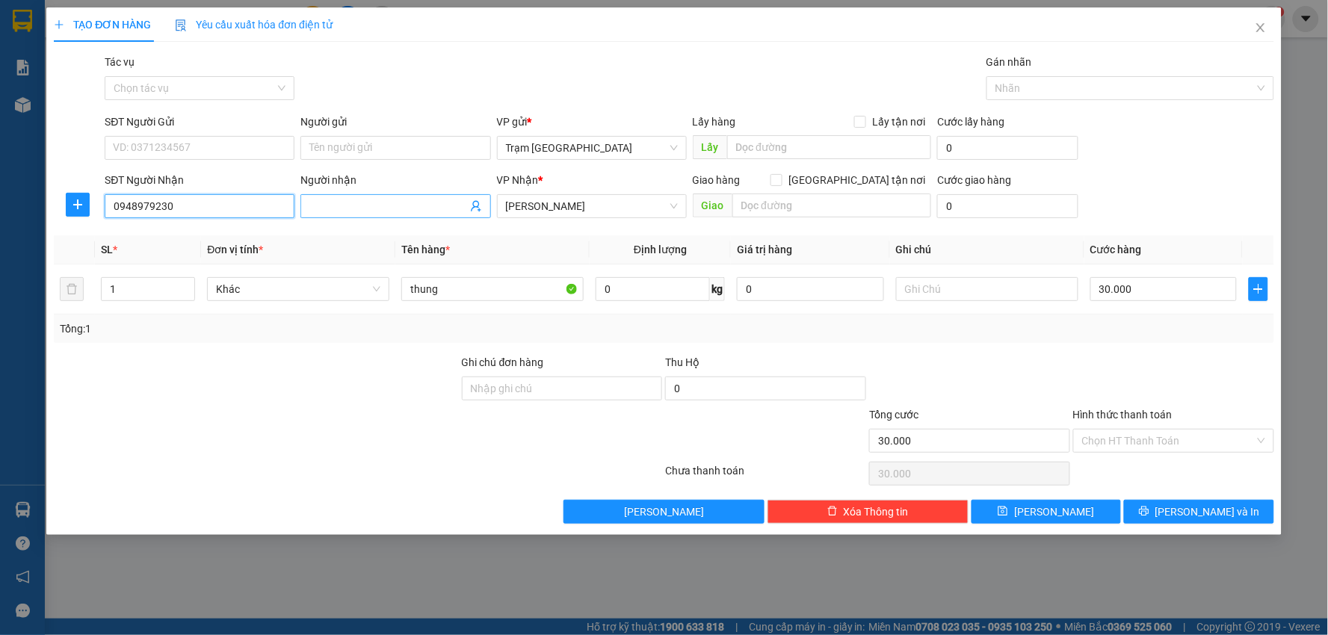
type input "0948979230"
click at [340, 207] on input "Người nhận" at bounding box center [387, 206] width 157 height 16
type input "Bs. Tư"
click at [226, 146] on input "SĐT Người Gửi" at bounding box center [200, 148] width 190 height 24
click at [192, 181] on div "0383794848" at bounding box center [200, 178] width 172 height 16
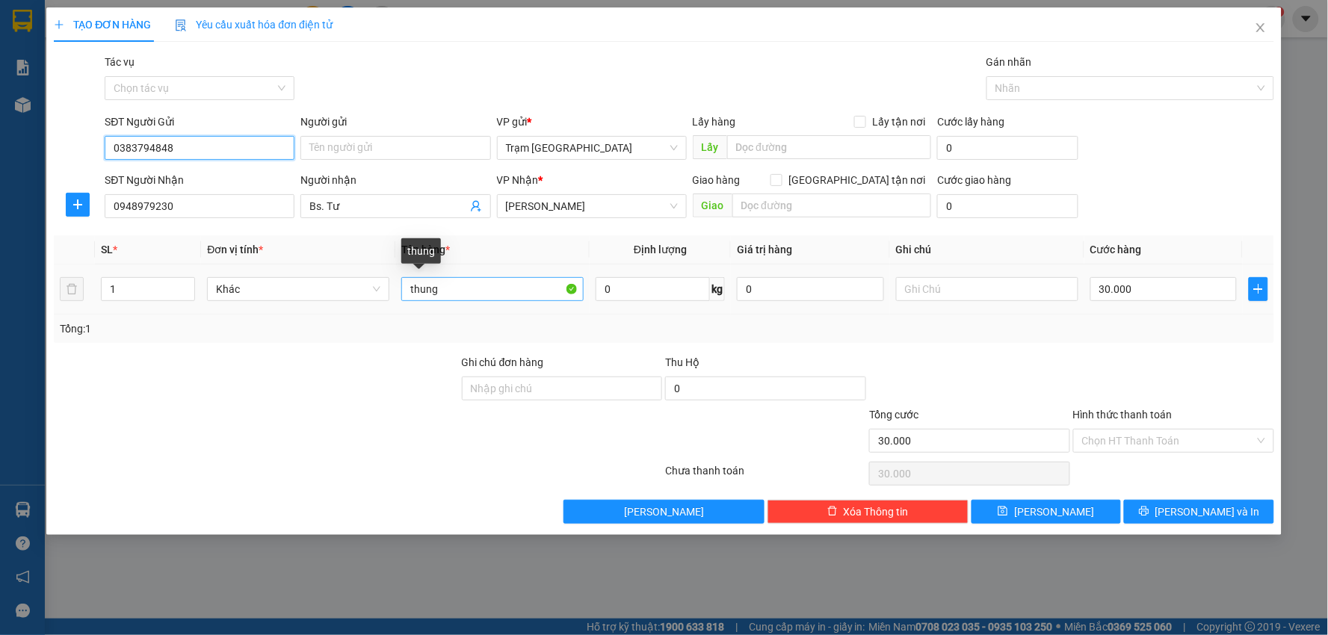
type input "0383794848"
drag, startPoint x: 481, startPoint y: 294, endPoint x: 167, endPoint y: 294, distance: 313.8
click at [167, 294] on tr "1 Khác thung 0 kg 0 30.000" at bounding box center [664, 289] width 1220 height 50
type input "thùng"
type input "5"
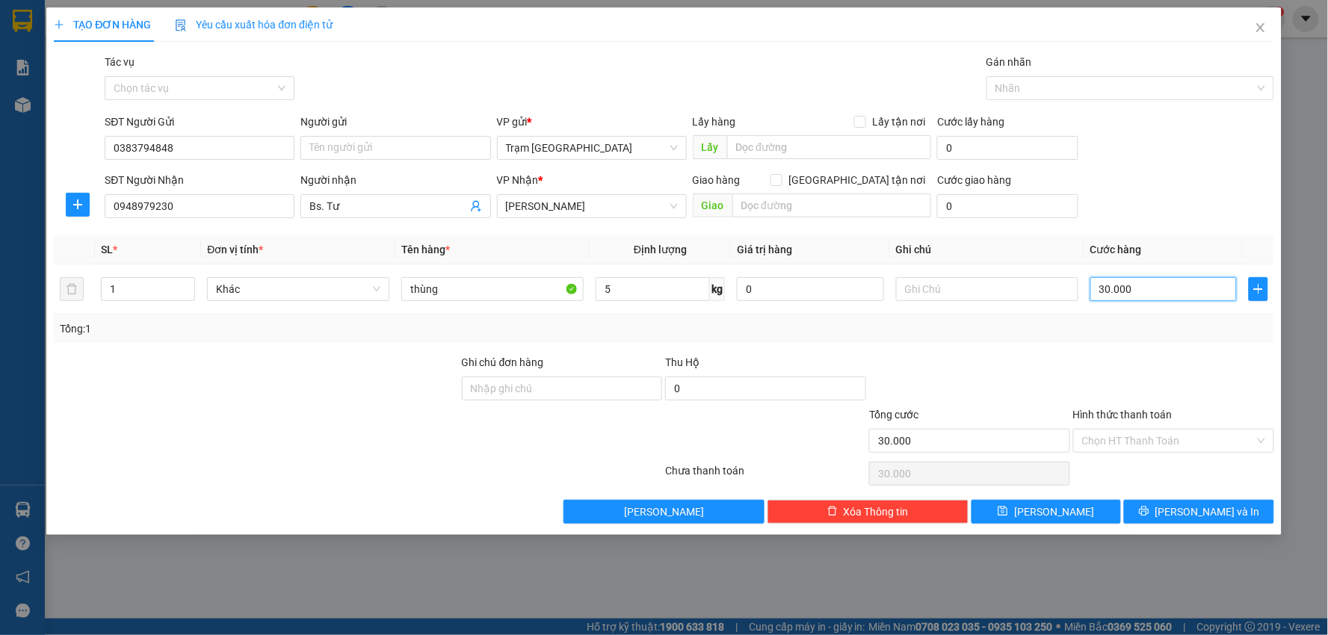
type input "4"
type input "00.004"
type input "40"
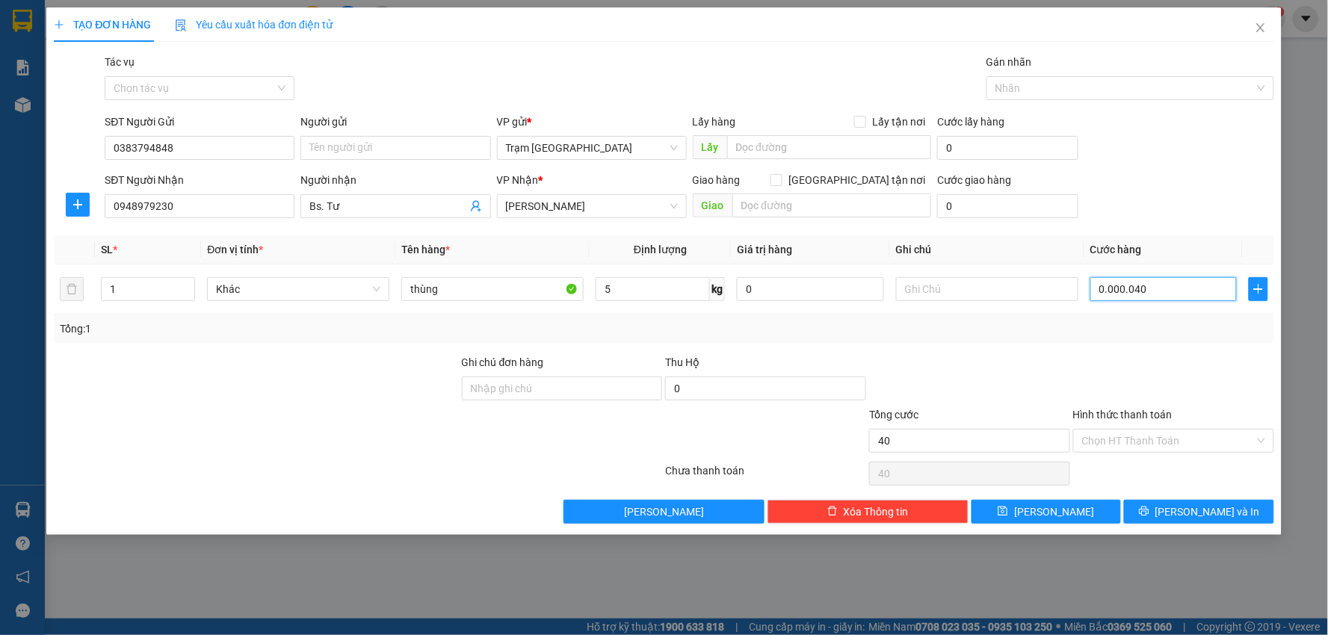
type input "00.000.040"
type input "40.000"
click at [1188, 512] on span "Lưu và In" at bounding box center [1207, 512] width 105 height 16
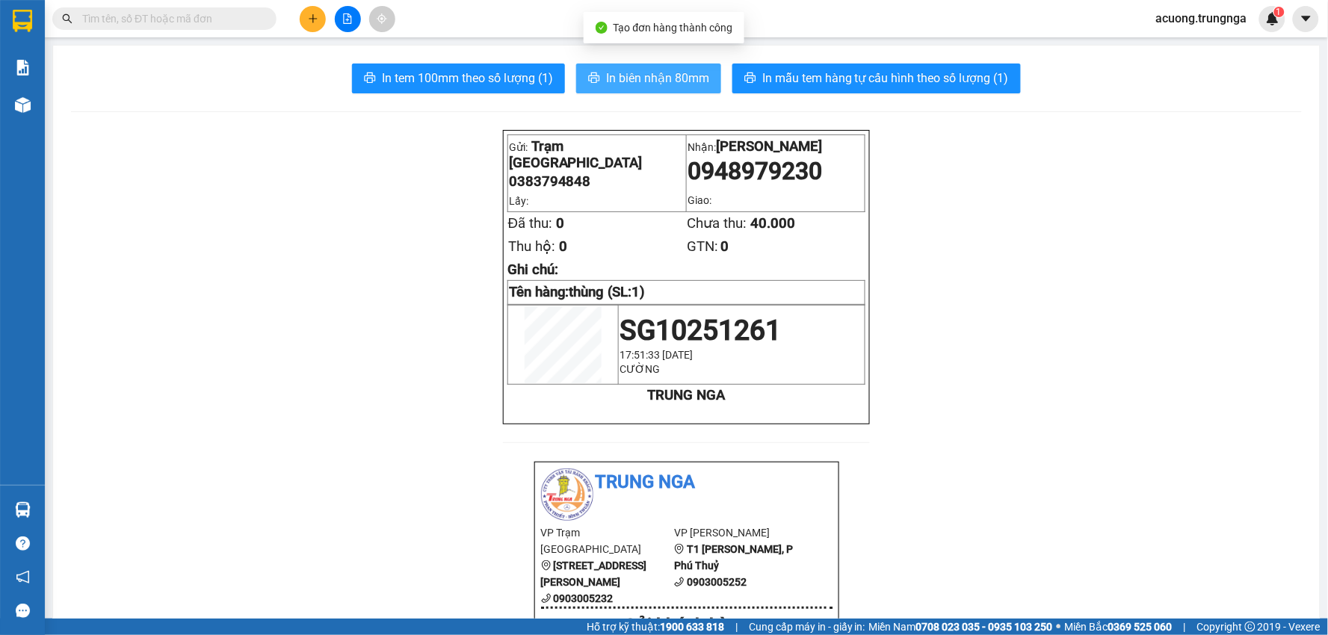
click at [622, 75] on span "In biên nhận 80mm" at bounding box center [657, 78] width 103 height 19
click at [308, 21] on icon "plus" at bounding box center [313, 18] width 10 height 10
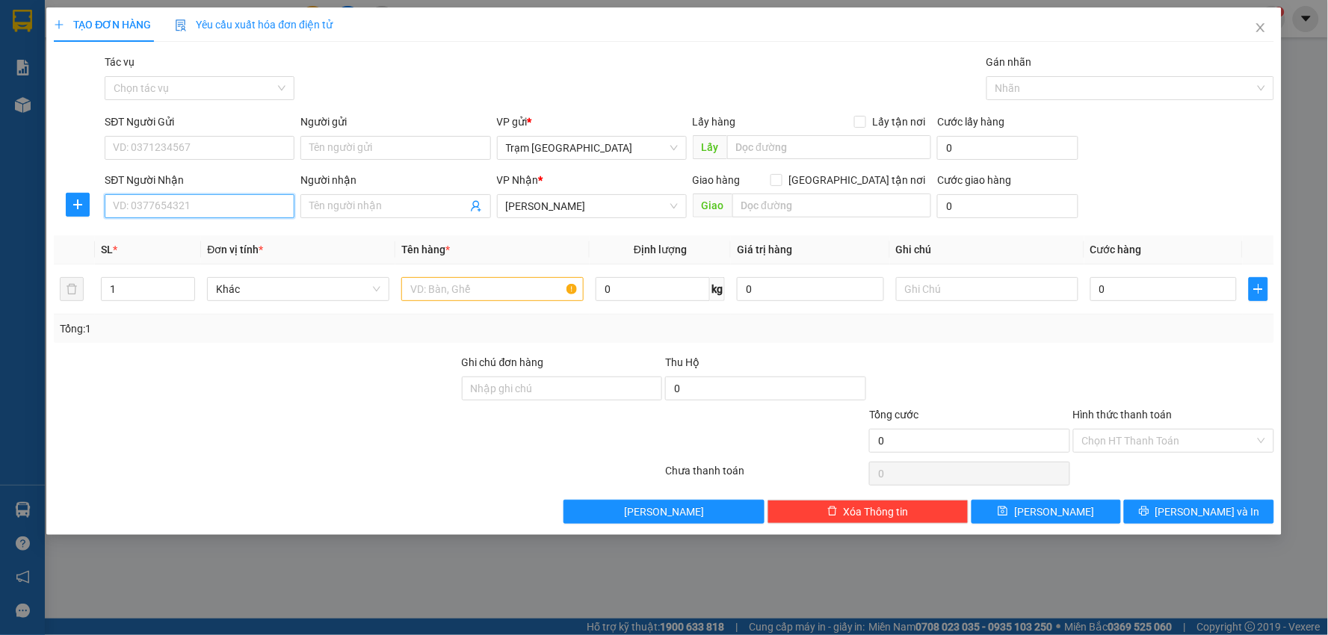
click at [220, 200] on input "SĐT Người Nhận" at bounding box center [200, 206] width 190 height 24
type input "0907251751"
click at [222, 233] on div "0907251751 - Ms. Thư" at bounding box center [208, 236] width 188 height 16
type input "Ms. Thư"
type input "80.000"
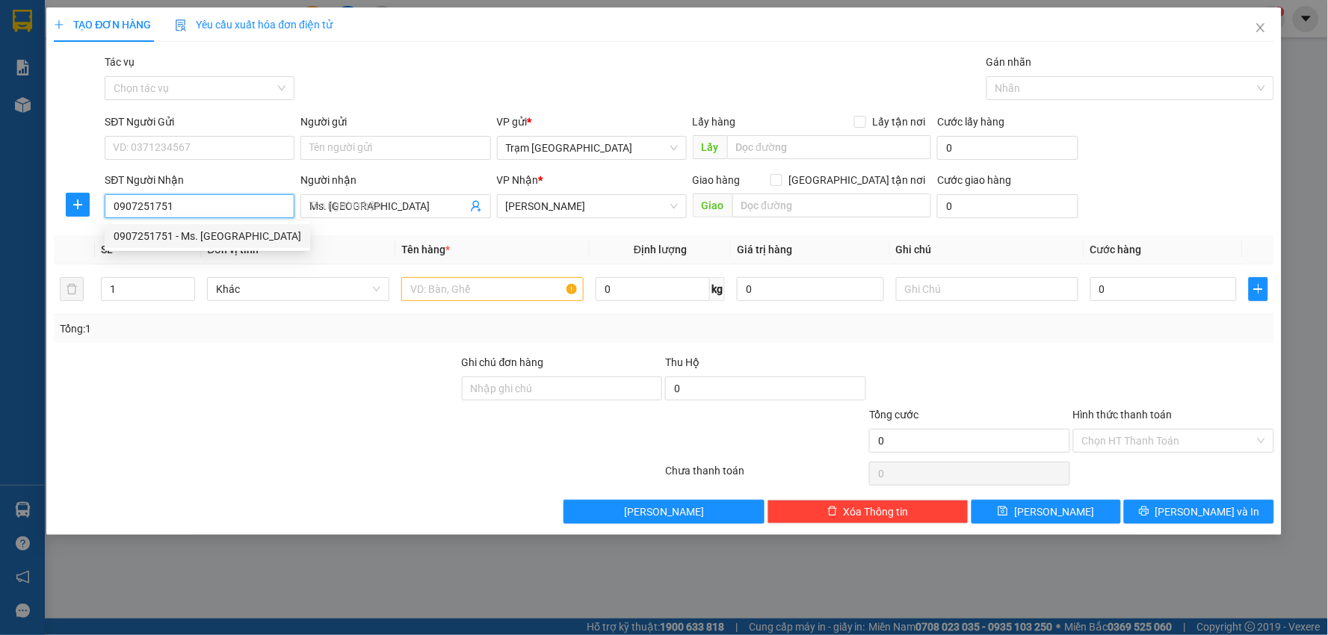
type input "80.000"
type input "0907251751"
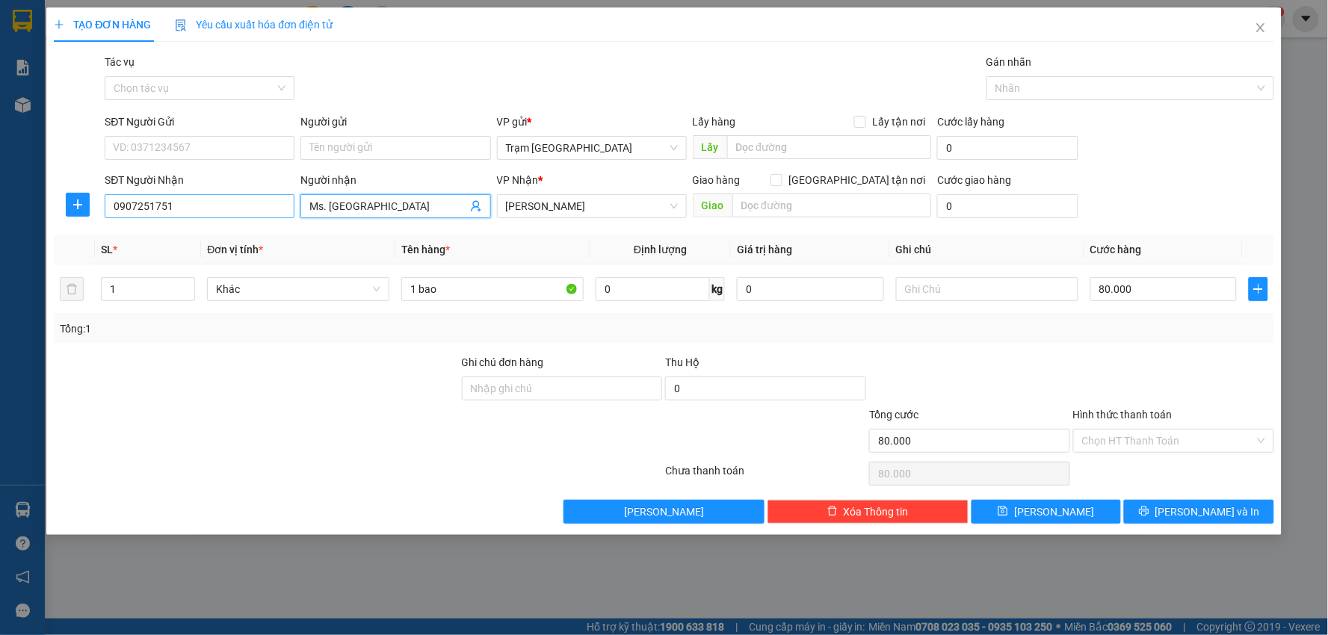
drag, startPoint x: 393, startPoint y: 200, endPoint x: 152, endPoint y: 202, distance: 240.6
click at [152, 202] on div "SĐT Người Nhận 0907251751 Người nhận Ms. Thư Ms. Thư VP Nhận * Phan Thiết Giao …" at bounding box center [689, 198] width 1174 height 52
type input "Cô Thư"
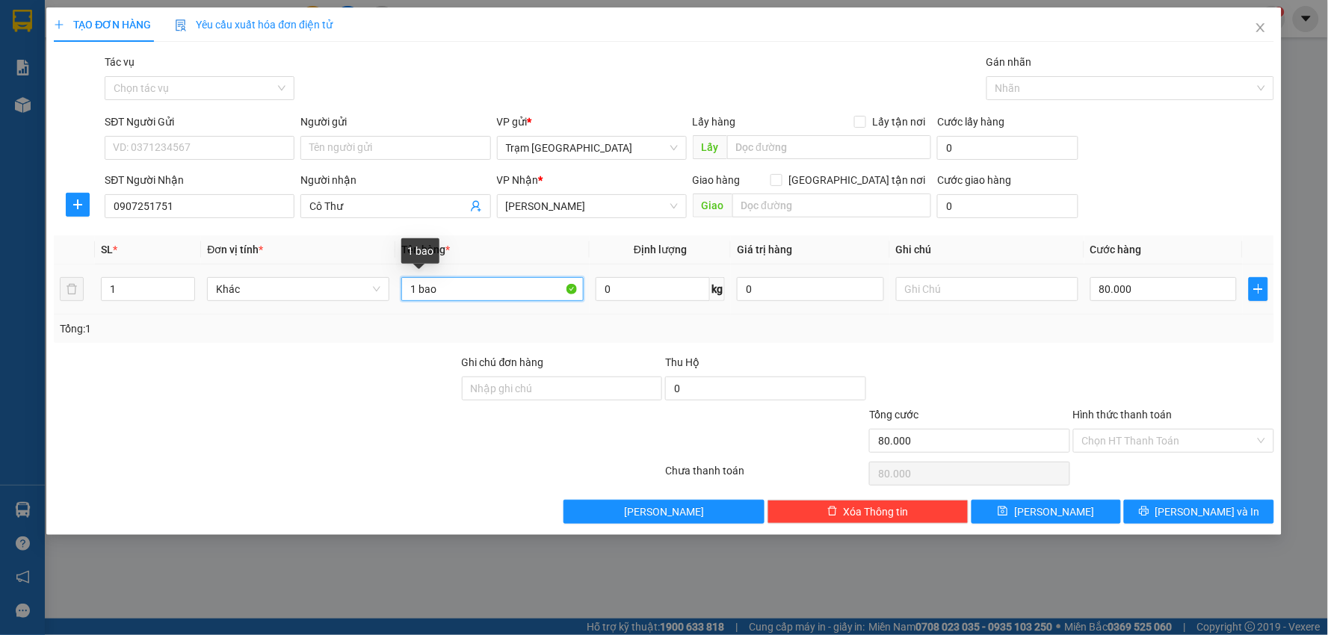
drag, startPoint x: 459, startPoint y: 292, endPoint x: 152, endPoint y: 261, distance: 308.6
click at [152, 261] on table "SL * Đơn vị tính * Tên hàng * Định lượng Giá trị hàng Ghi chú Cước hàng 1 Khác …" at bounding box center [664, 274] width 1220 height 79
type input "t"
type input "kiện (đen)"
type input "15"
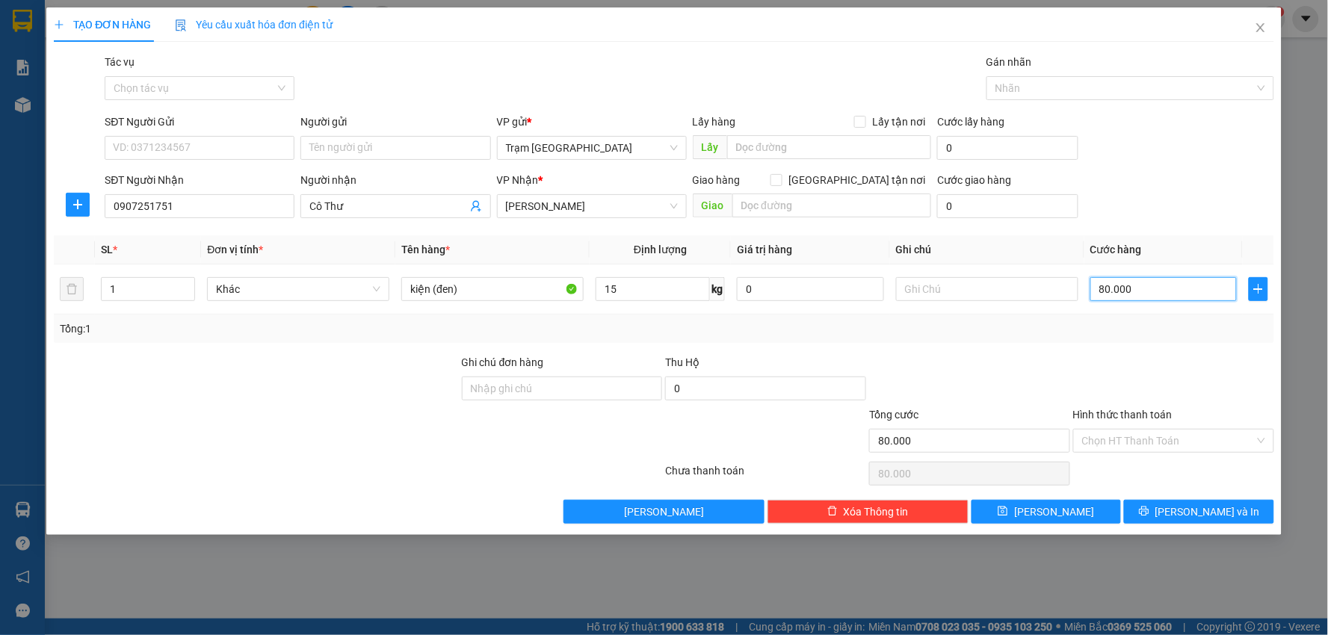
type input "6"
type input "00.006"
type input "60"
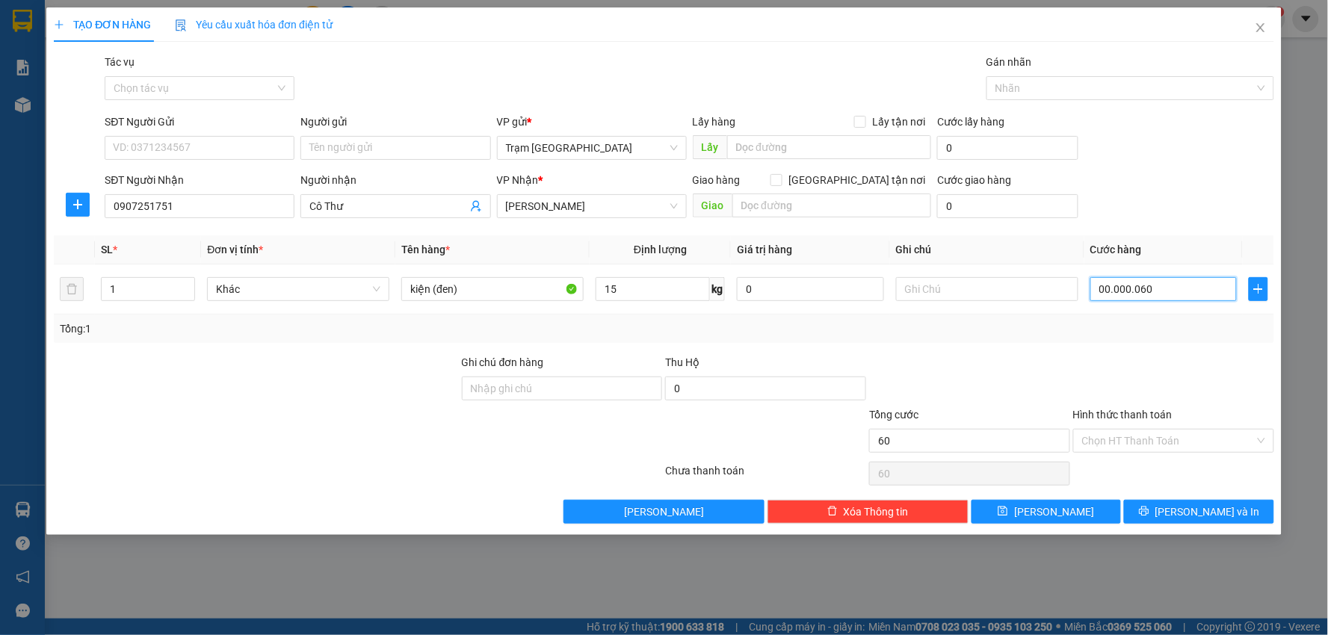
type input "00.000.060"
type input "60.000"
click at [1215, 507] on span "Lưu và In" at bounding box center [1207, 512] width 105 height 16
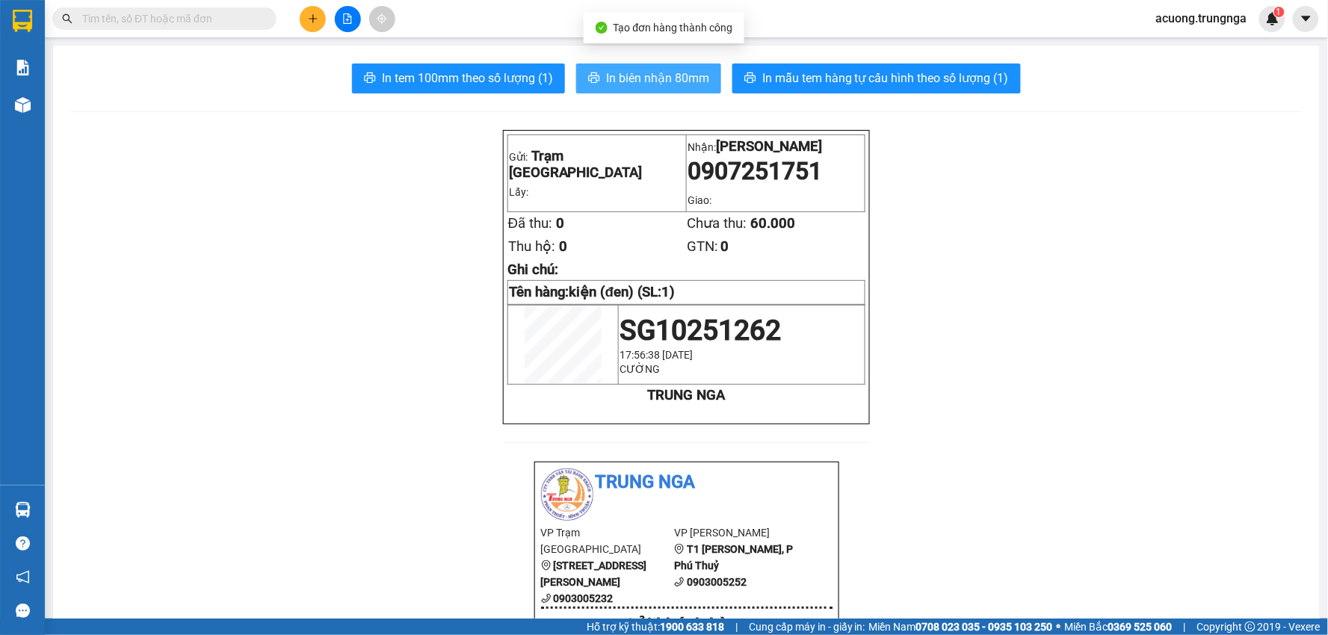
click at [635, 75] on span "In biên nhận 80mm" at bounding box center [657, 78] width 103 height 19
click at [238, 19] on input "text" at bounding box center [170, 18] width 176 height 16
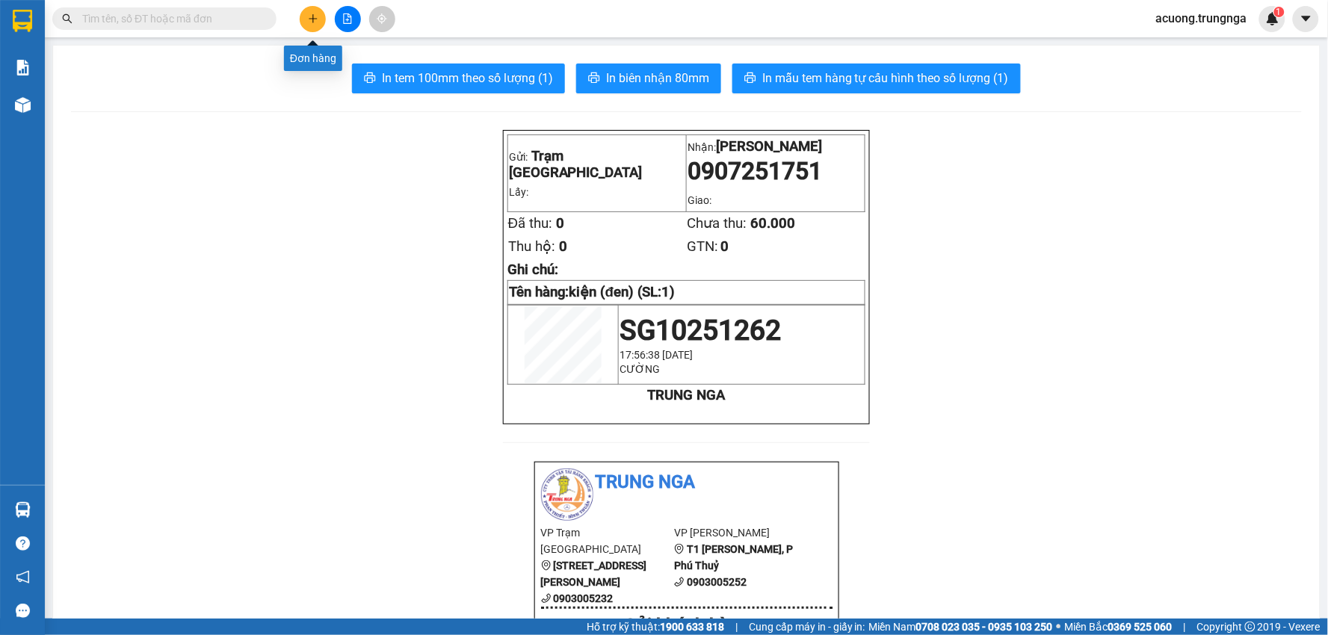
click at [315, 13] on icon "plus" at bounding box center [313, 18] width 10 height 10
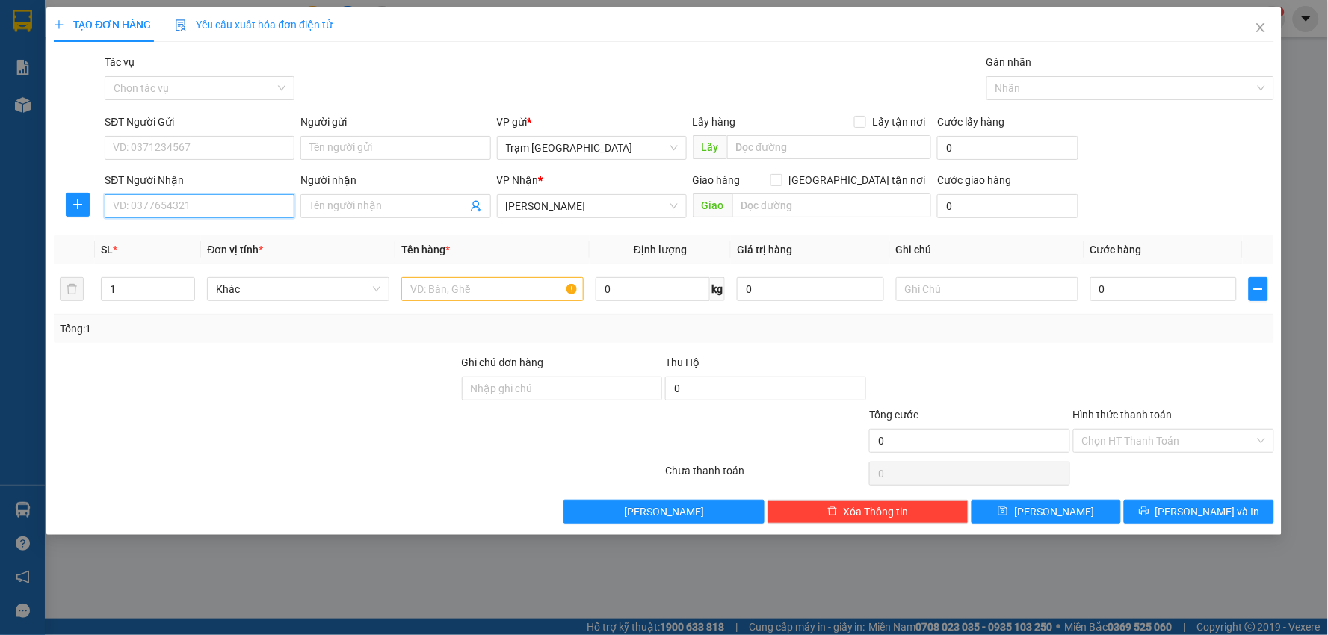
drag, startPoint x: 223, startPoint y: 205, endPoint x: 225, endPoint y: 198, distance: 7.8
click at [218, 205] on input "SĐT Người Nhận" at bounding box center [200, 206] width 190 height 24
type input "0933507508"
click at [226, 234] on div "0933507508" at bounding box center [200, 236] width 172 height 16
type input "30.000"
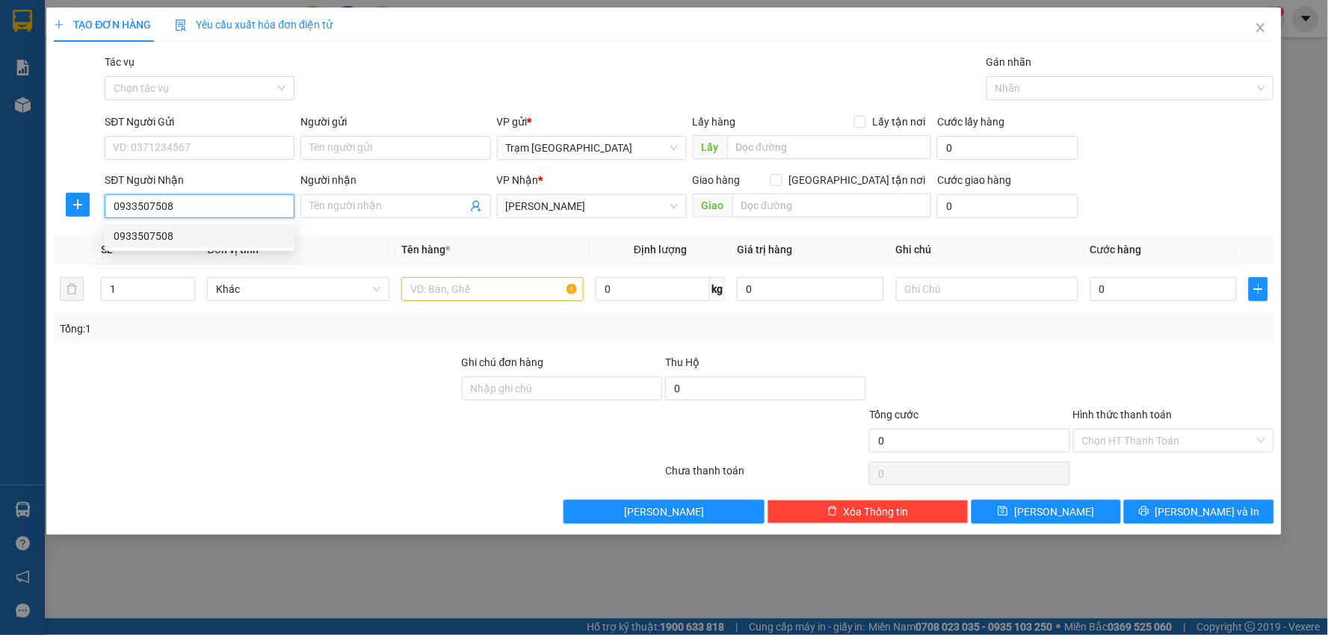
type input "30.000"
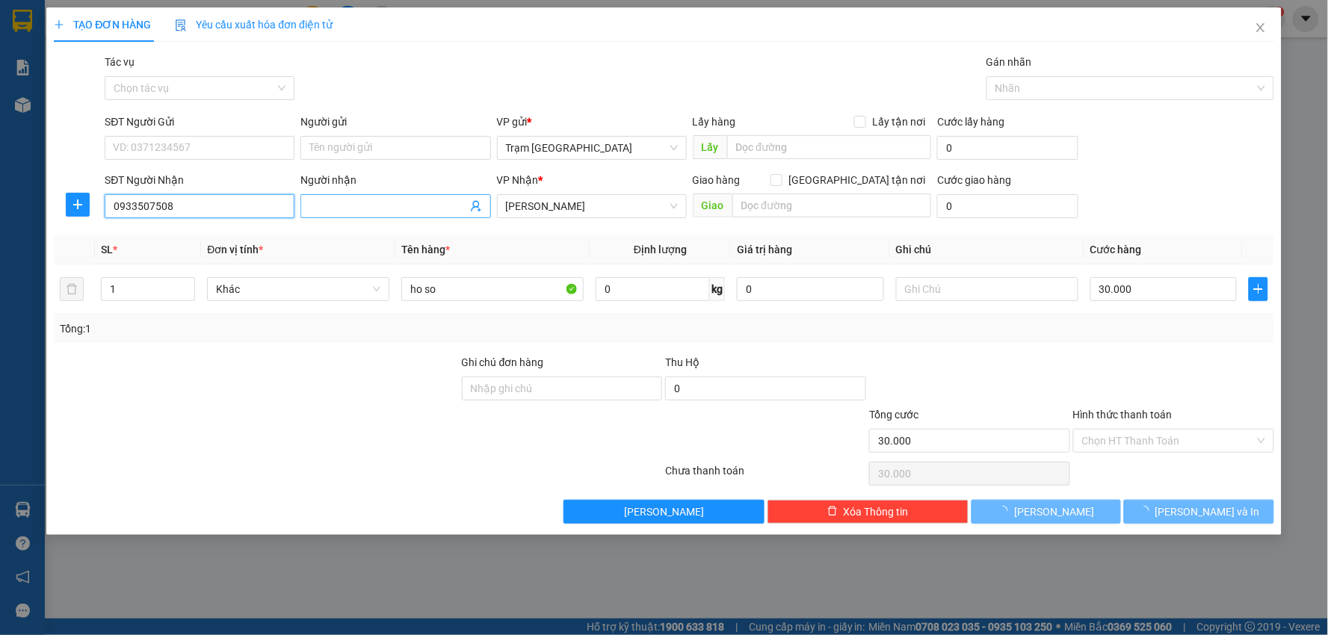
type input "0933507508"
click at [352, 203] on input "Người nhận" at bounding box center [387, 206] width 157 height 16
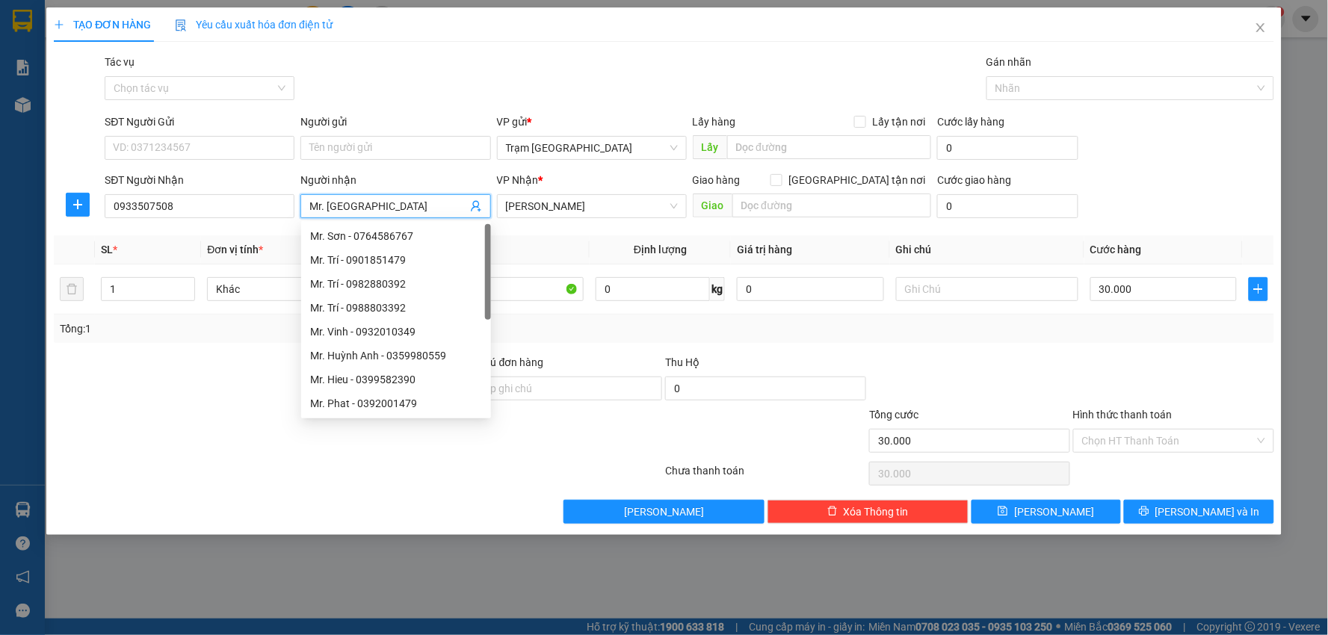
type input "Mr. Khóa"
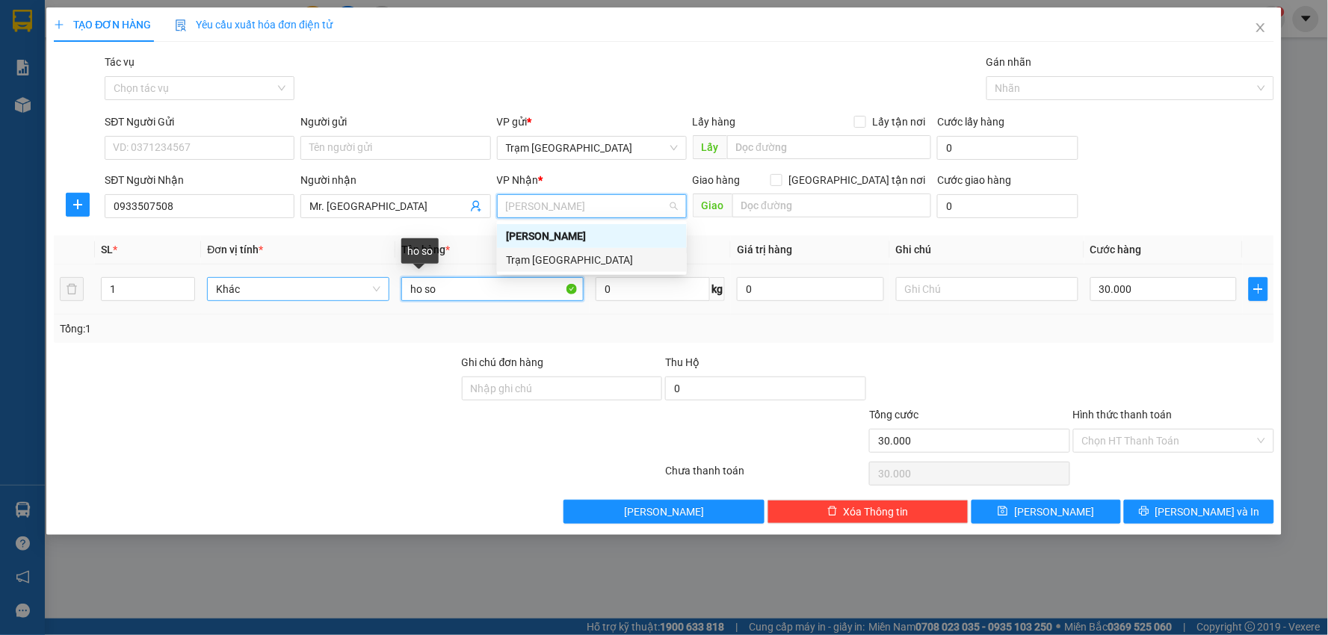
drag, startPoint x: 450, startPoint y: 290, endPoint x: 221, endPoint y: 288, distance: 229.4
click at [221, 289] on tr "1 Khác ho so 0 kg 0 30.000" at bounding box center [664, 289] width 1220 height 50
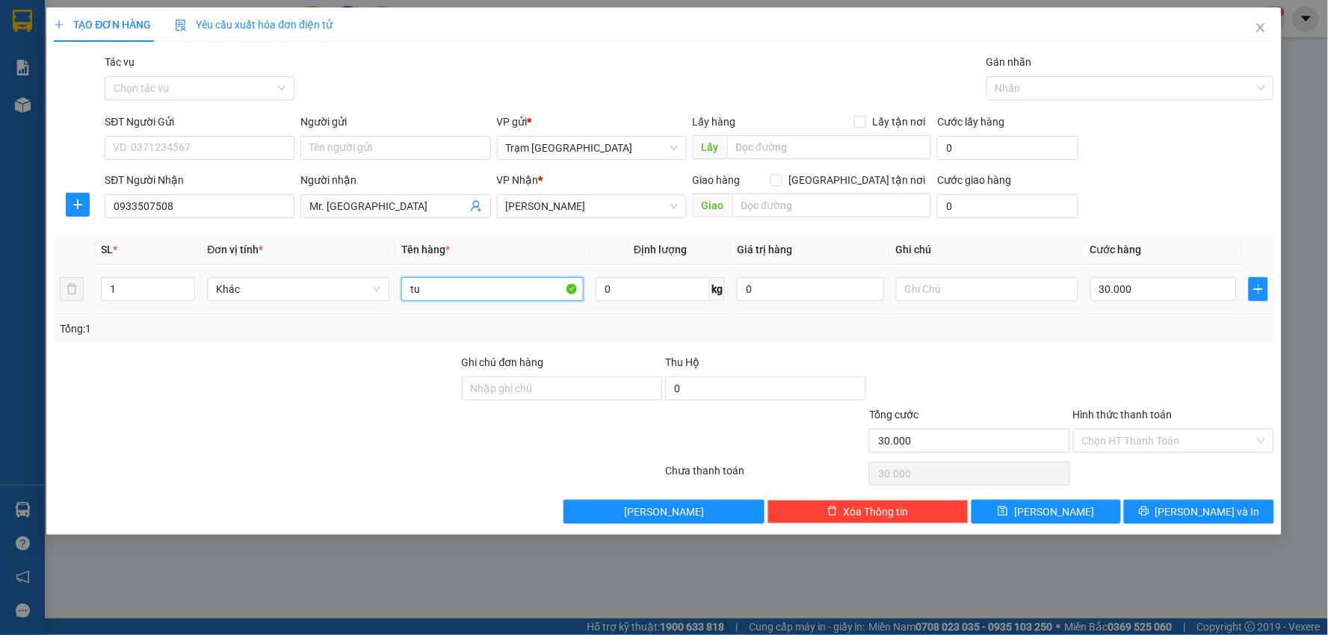
type input "t"
type input "thùng"
type input "5"
type input "4"
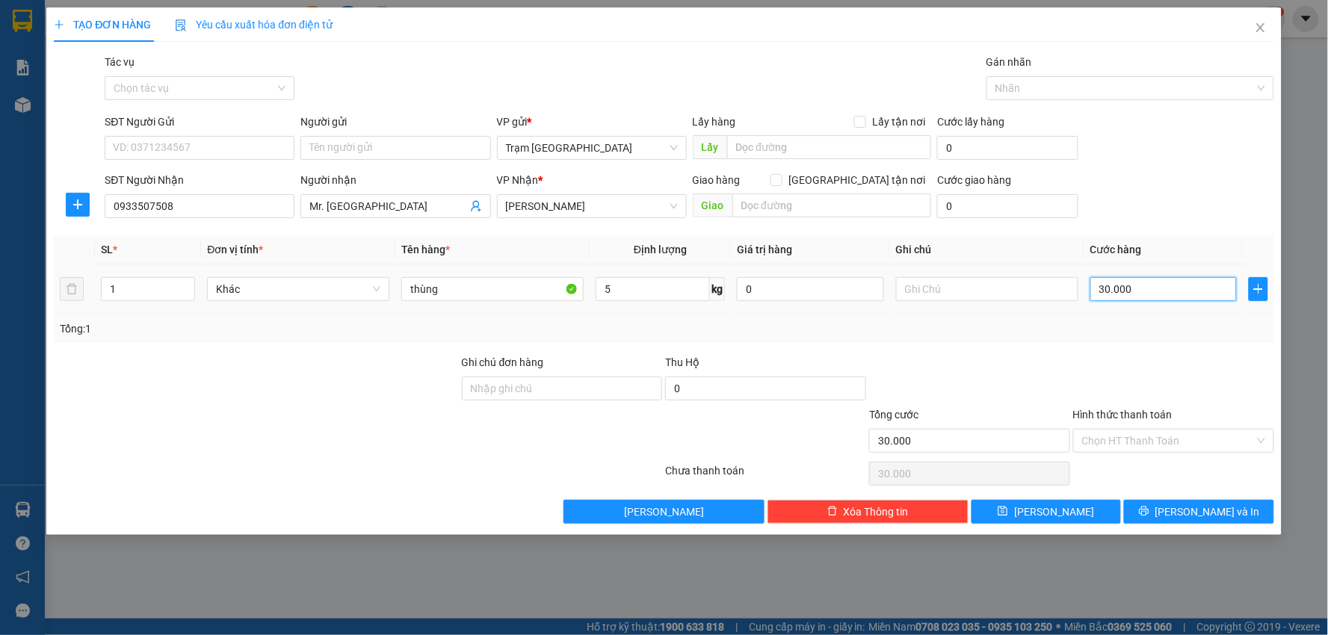
type input "00.004"
type input "40"
type input "00.000.040"
type input "40.000"
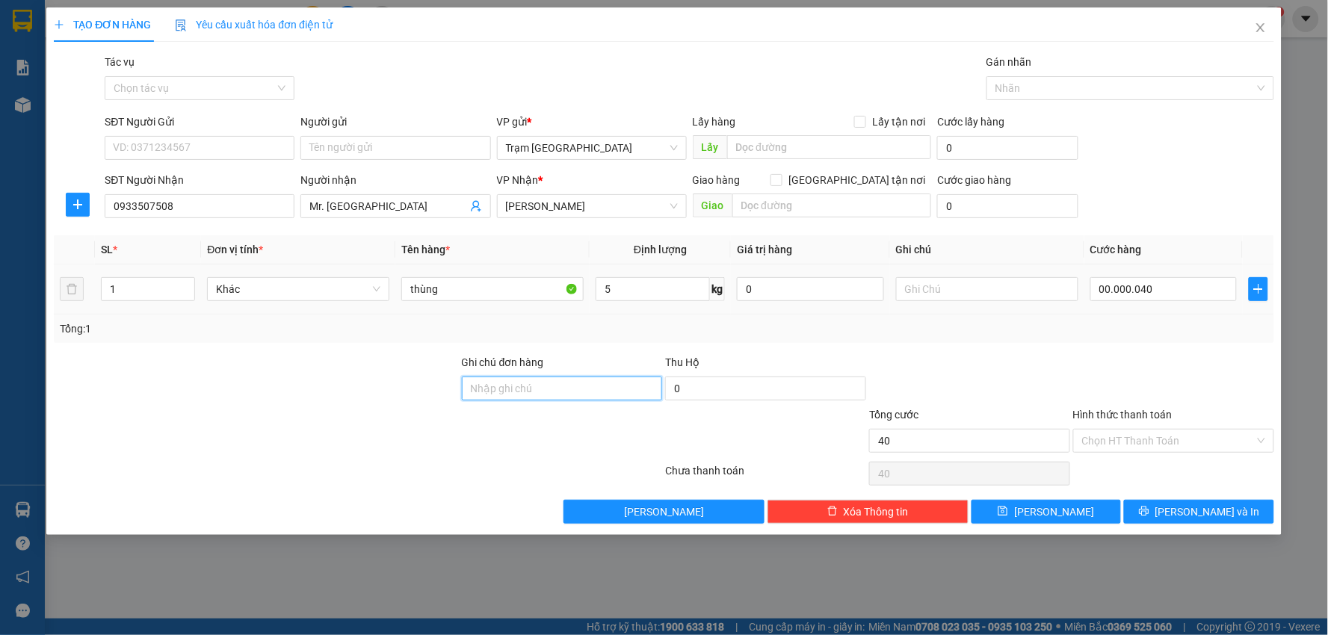
type input "40.000"
click at [1184, 442] on input "Hình thức thanh toán" at bounding box center [1168, 441] width 173 height 22
click at [1107, 456] on div "Transit Pickup Surcharge Ids Transit Deliver Surcharge Ids Transit Deliver Surc…" at bounding box center [664, 289] width 1220 height 470
click at [1130, 436] on input "Hình thức thanh toán" at bounding box center [1168, 441] width 173 height 22
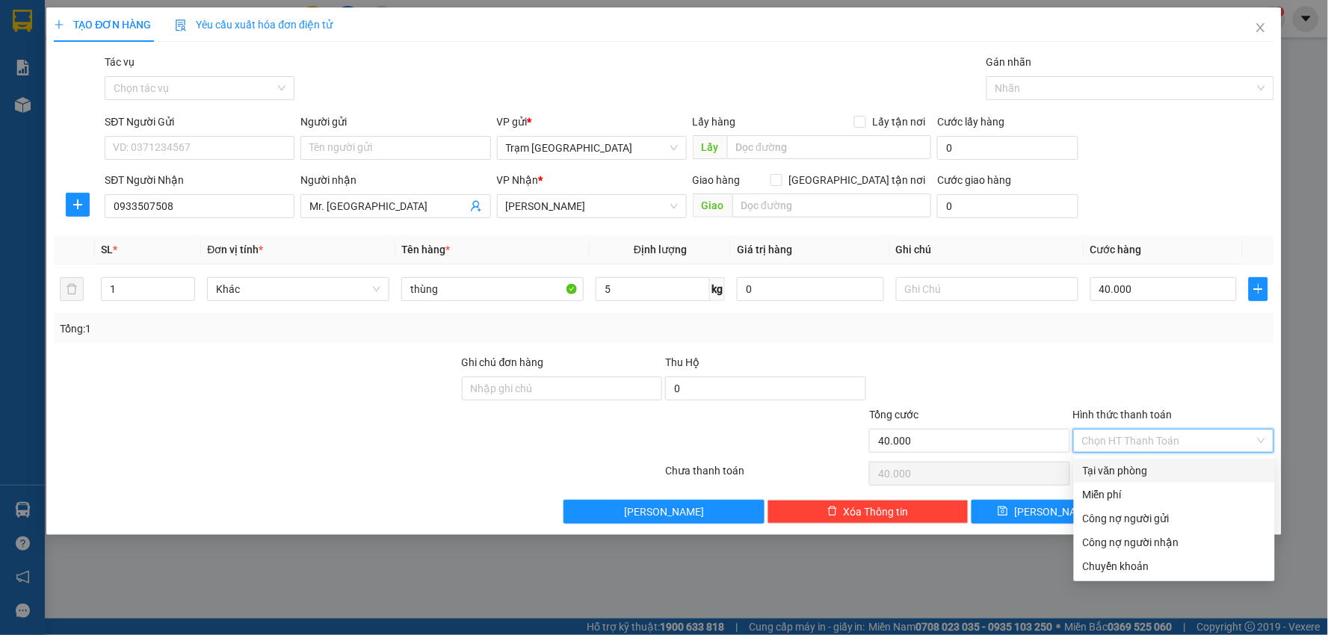
click at [1121, 465] on div "Tại văn phòng" at bounding box center [1174, 470] width 183 height 16
type input "0"
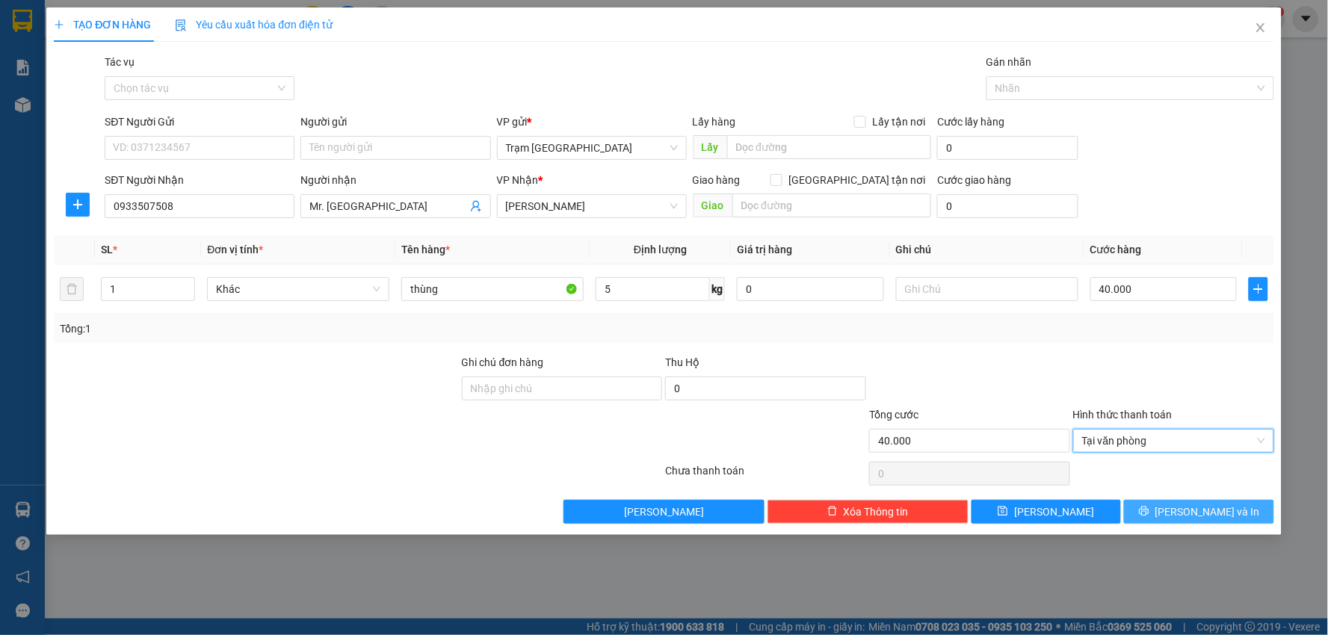
click at [1198, 508] on span "Lưu và In" at bounding box center [1207, 512] width 105 height 16
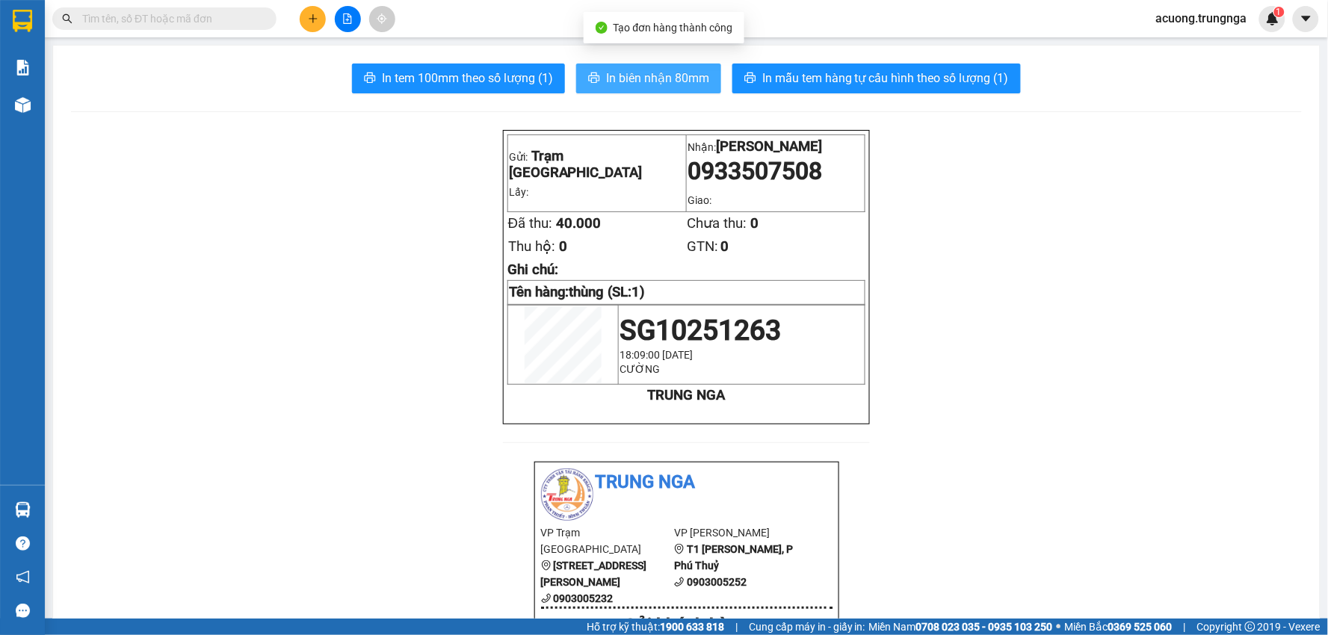
click at [628, 78] on span "In biên nhận 80mm" at bounding box center [657, 78] width 103 height 19
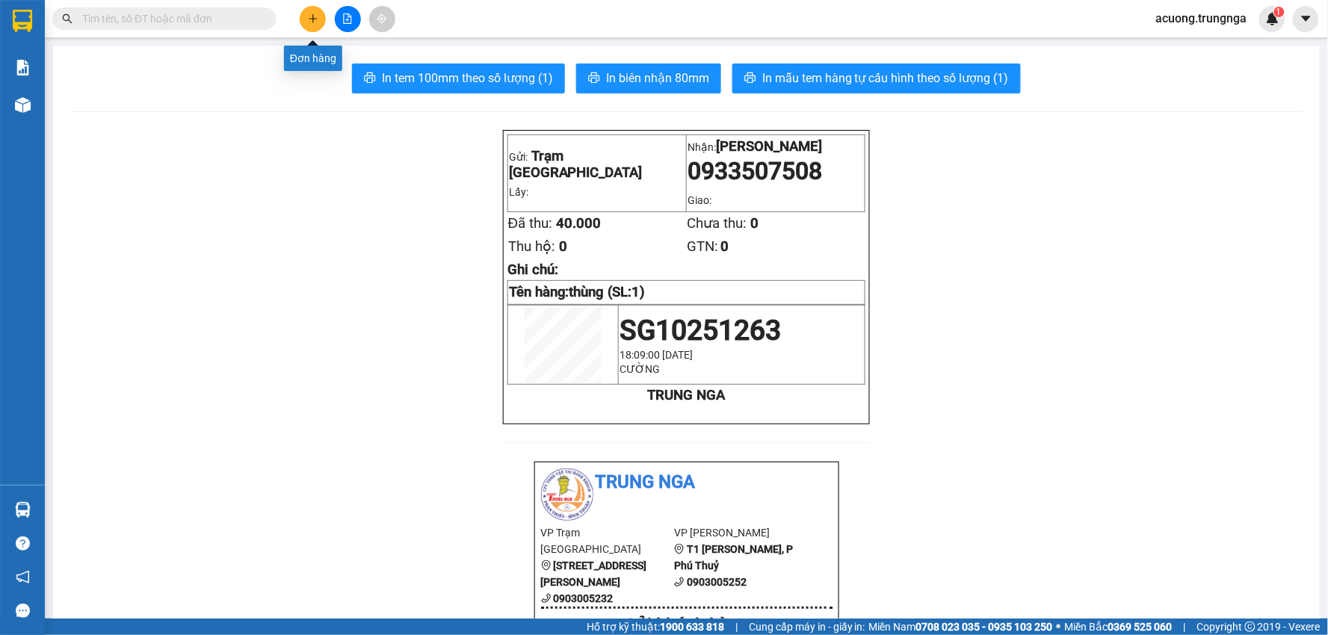
click at [309, 19] on icon "plus" at bounding box center [313, 18] width 10 height 10
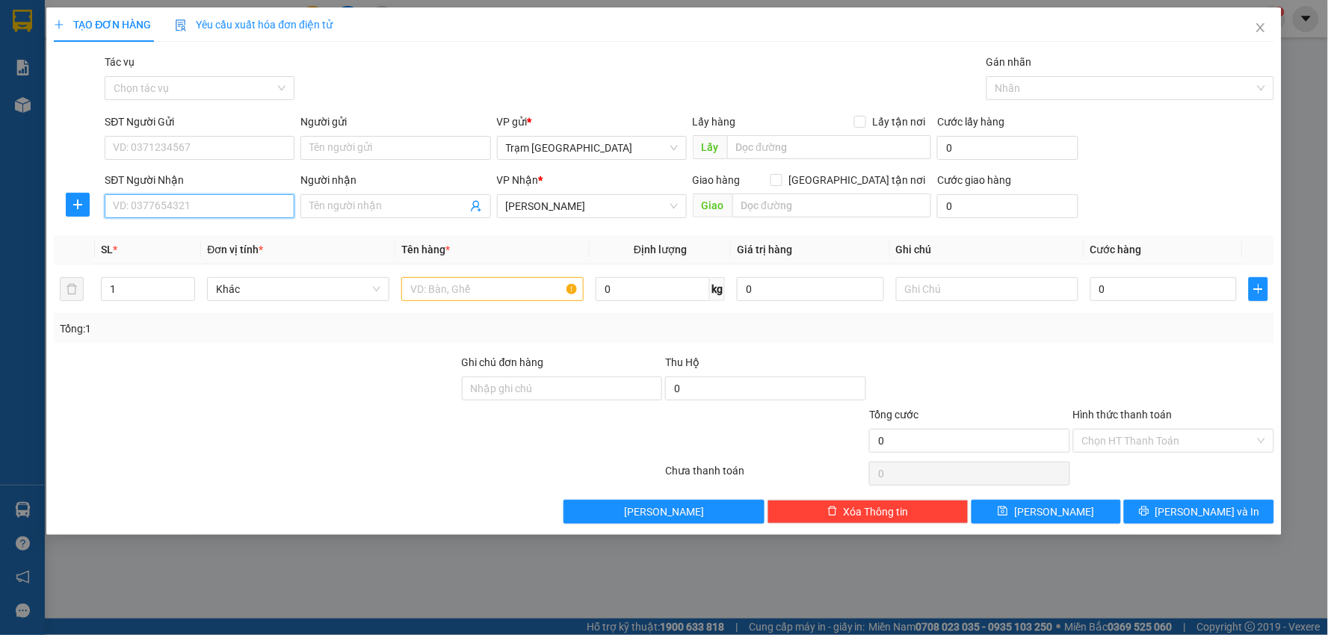
click at [192, 212] on input "SĐT Người Nhận" at bounding box center [200, 206] width 190 height 24
type input "0918382040"
click at [173, 234] on div "0918382040 - khánh" at bounding box center [200, 236] width 172 height 16
type input "khánh"
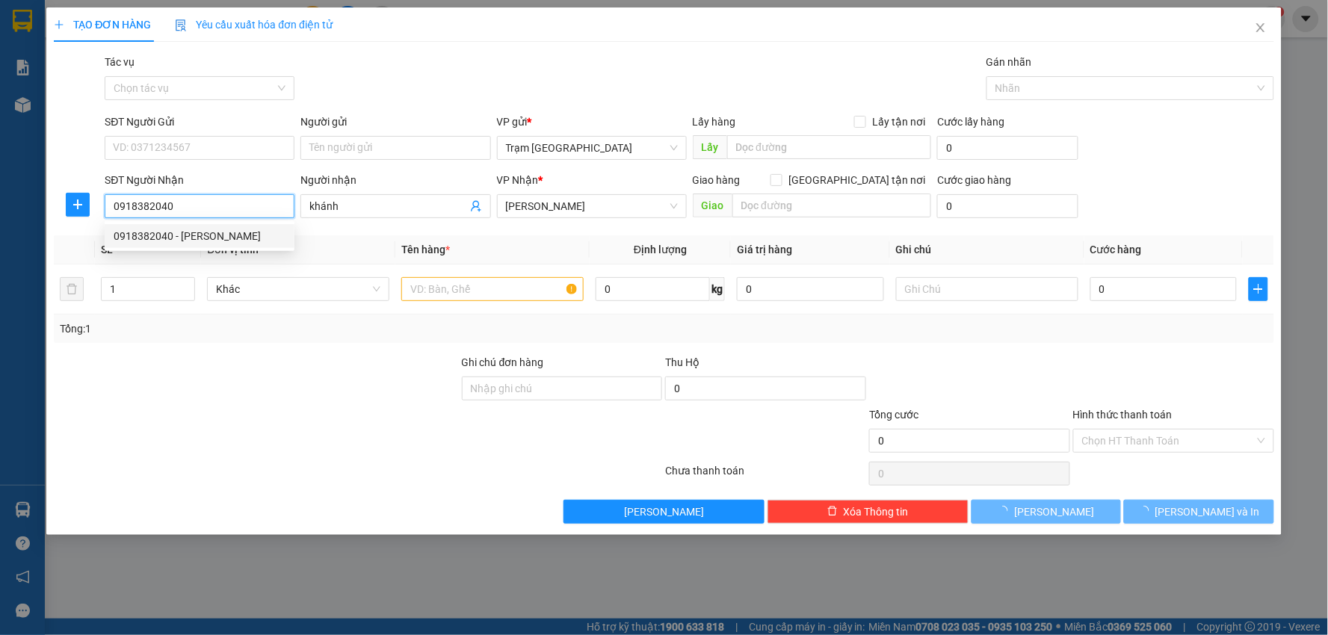
type input "60.000"
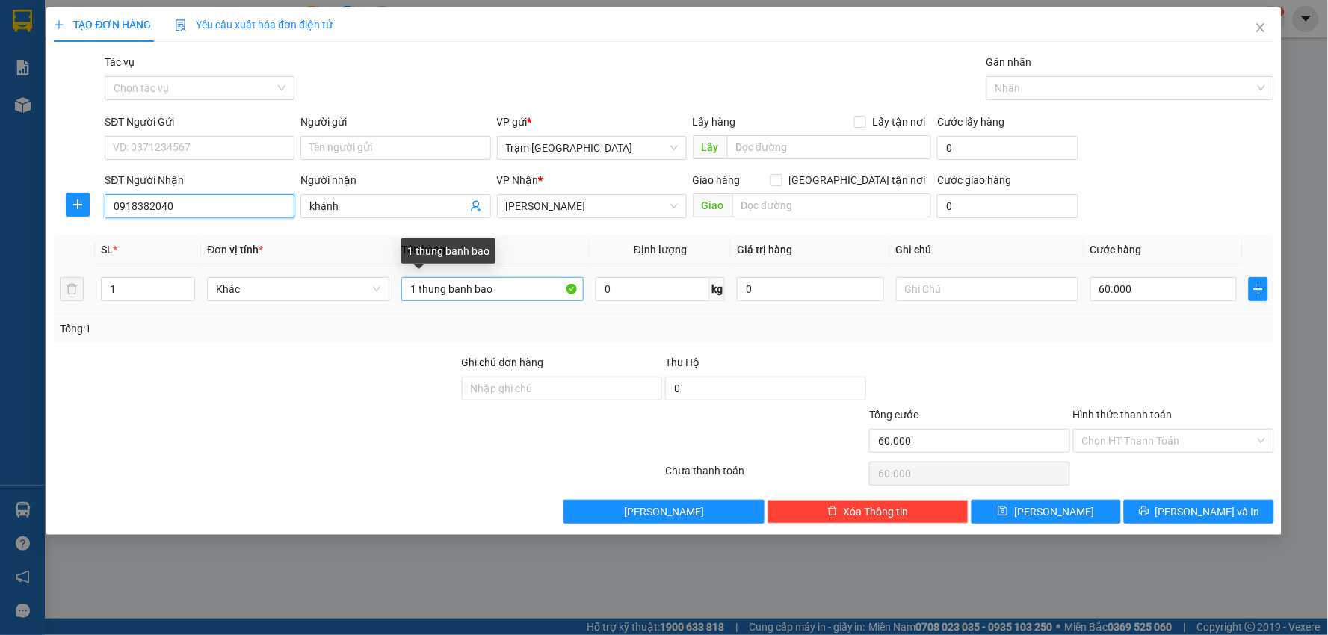
type input "0918382040"
drag, startPoint x: 516, startPoint y: 292, endPoint x: 0, endPoint y: 256, distance: 517.5
click at [0, 256] on div "TẠO ĐƠN HÀNG Yêu cầu xuất hóa đơn điện tử Transit Pickup Surcharge Ids Transit …" at bounding box center [664, 317] width 1328 height 635
type input "thùng"
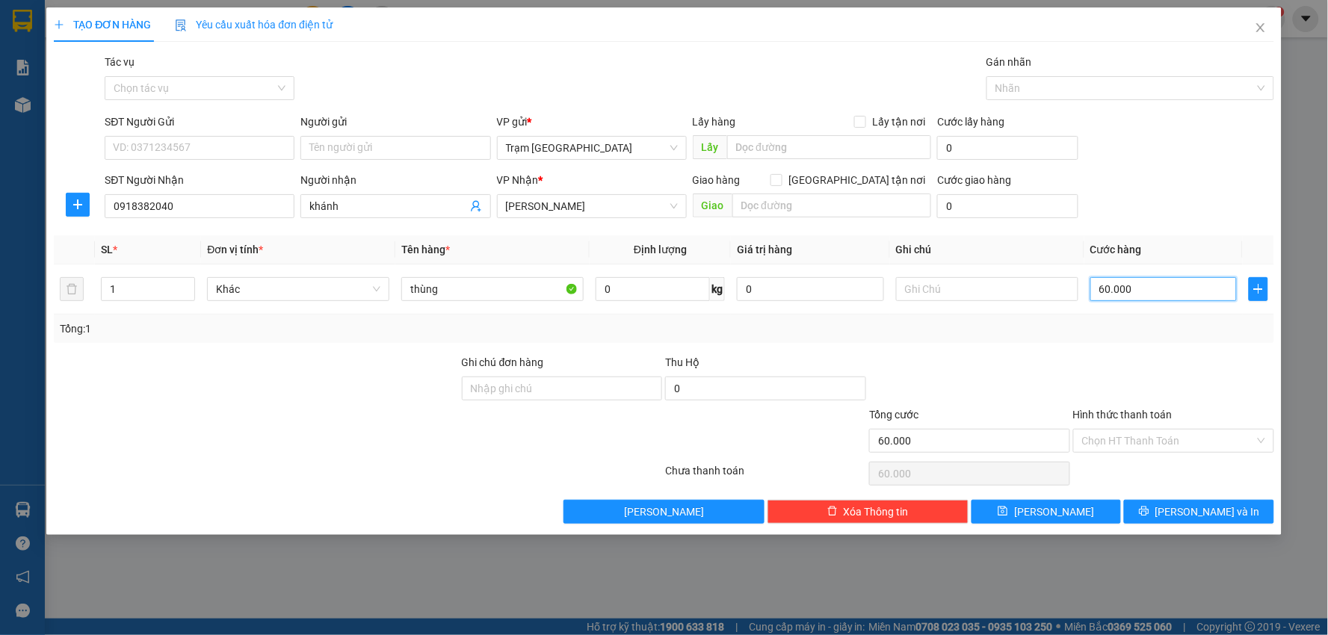
type input "4"
type input "00.004"
type input "40"
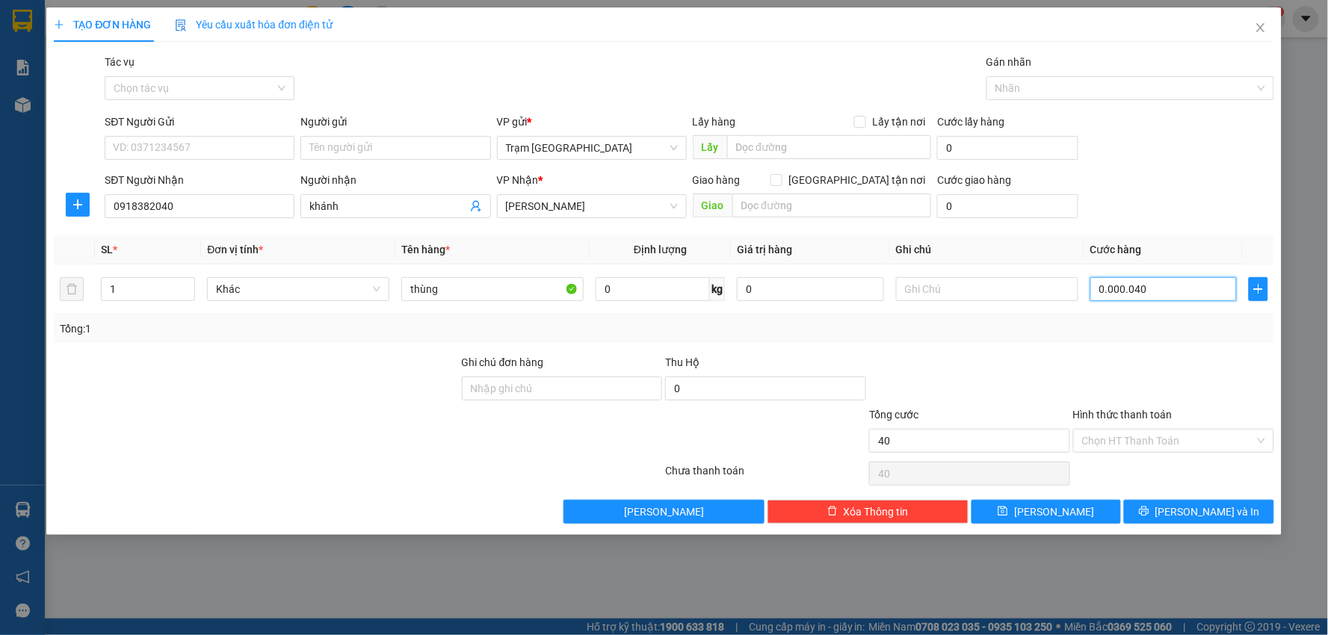
type input "00.000.040"
type input "40.000"
click at [1188, 439] on input "Hình thức thanh toán" at bounding box center [1168, 441] width 173 height 22
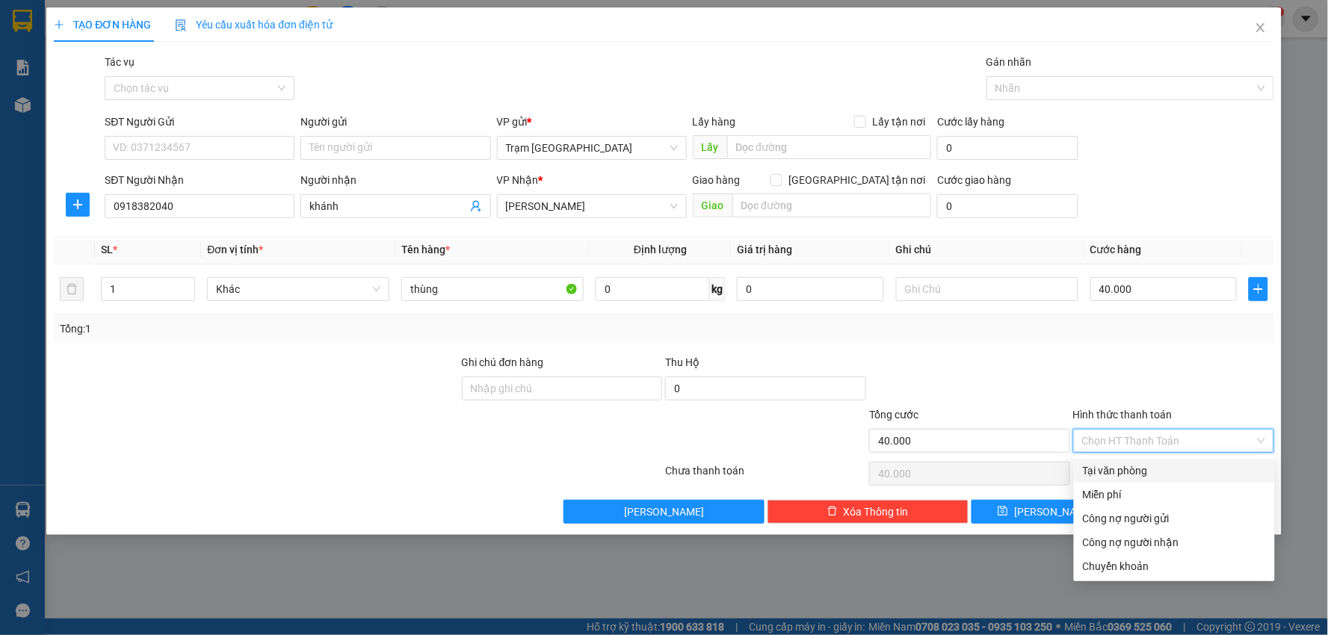
click at [1176, 465] on div "Tại văn phòng" at bounding box center [1174, 470] width 183 height 16
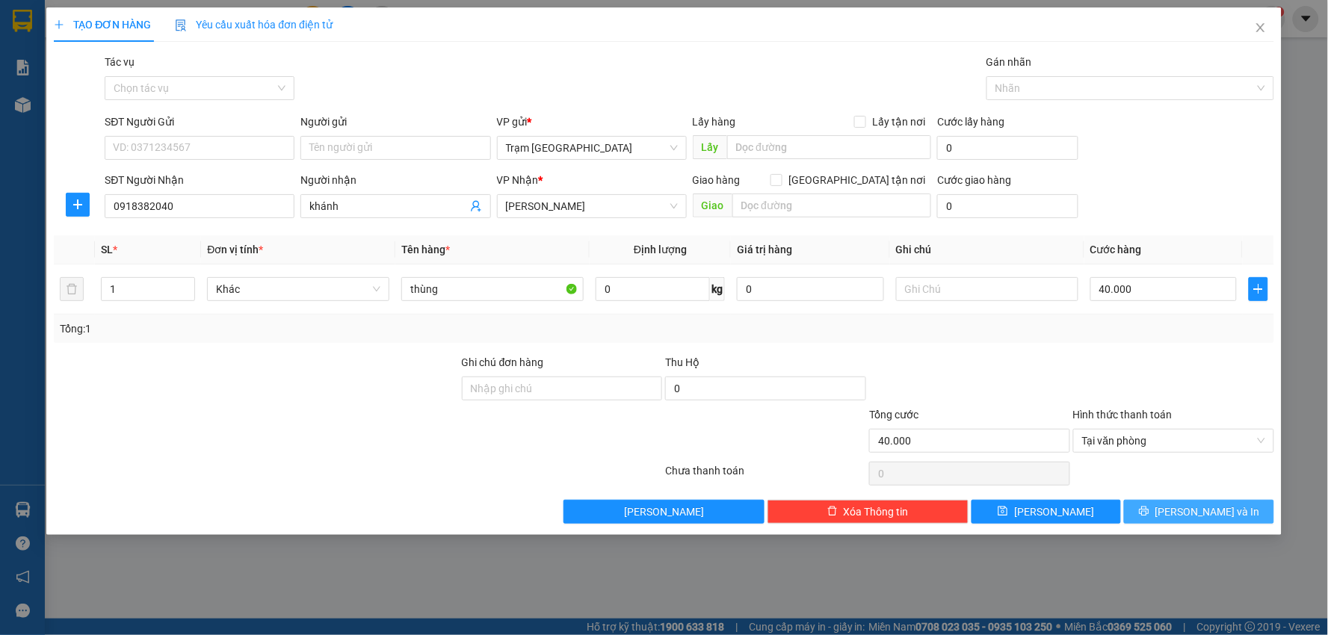
drag, startPoint x: 1192, startPoint y: 508, endPoint x: 1215, endPoint y: 469, distance: 45.2
click at [1215, 469] on div "Transit Pickup Surcharge Ids Transit Deliver Surcharge Ids Transit Deliver Surc…" at bounding box center [664, 289] width 1220 height 470
click at [1184, 436] on span "Tại văn phòng" at bounding box center [1173, 441] width 183 height 22
click at [1167, 371] on div at bounding box center [1173, 380] width 204 height 52
click at [1184, 442] on span "Tại văn phòng" at bounding box center [1173, 441] width 183 height 22
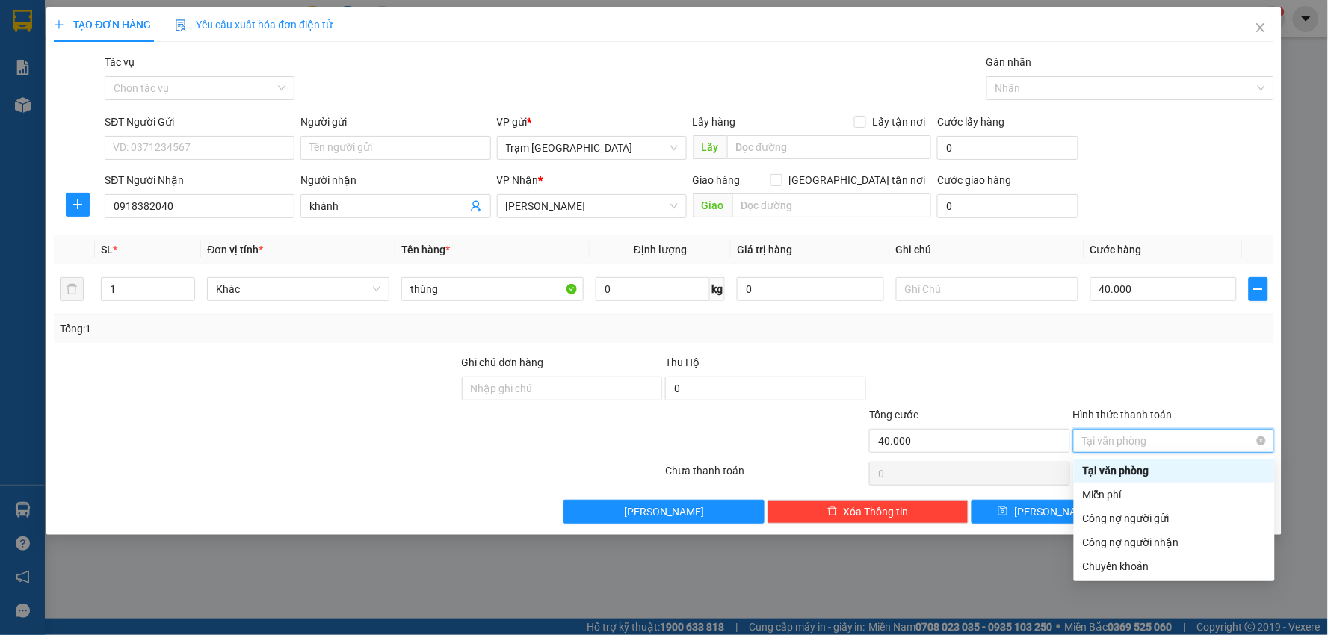
click at [1266, 439] on div "Tại văn phòng" at bounding box center [1173, 441] width 201 height 24
click at [1162, 331] on div "Tổng: 1" at bounding box center [664, 329] width 1208 height 16
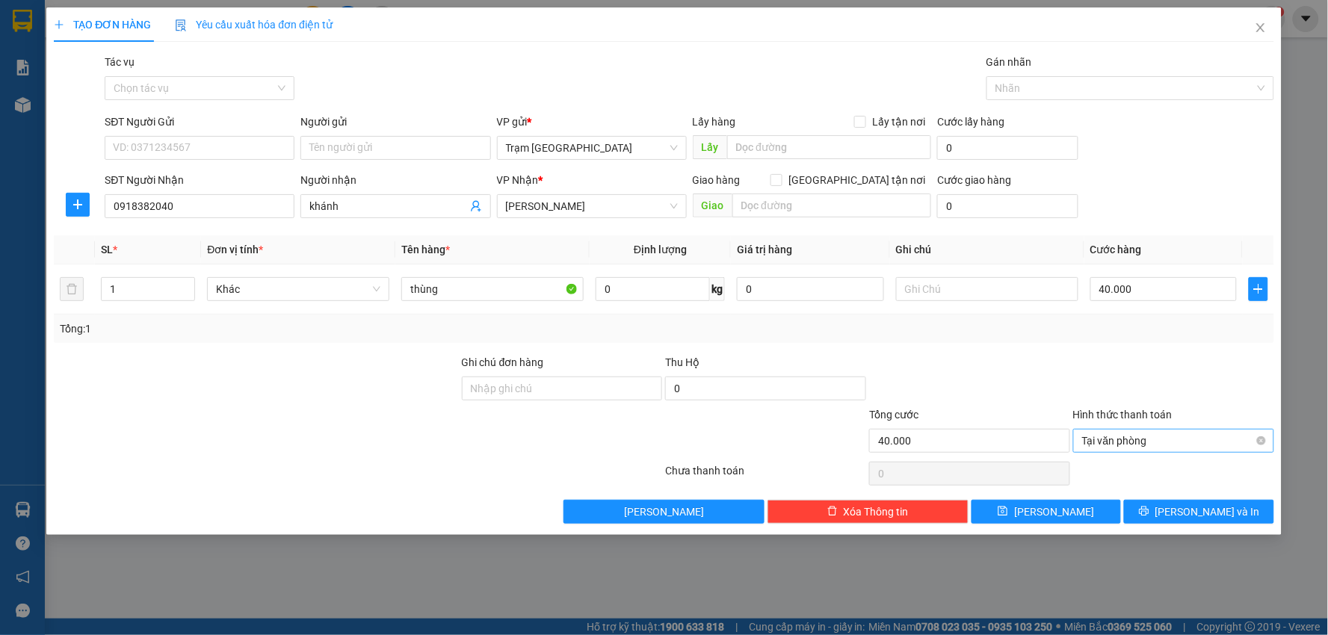
click at [1273, 442] on div "Tại văn phòng" at bounding box center [1173, 441] width 201 height 24
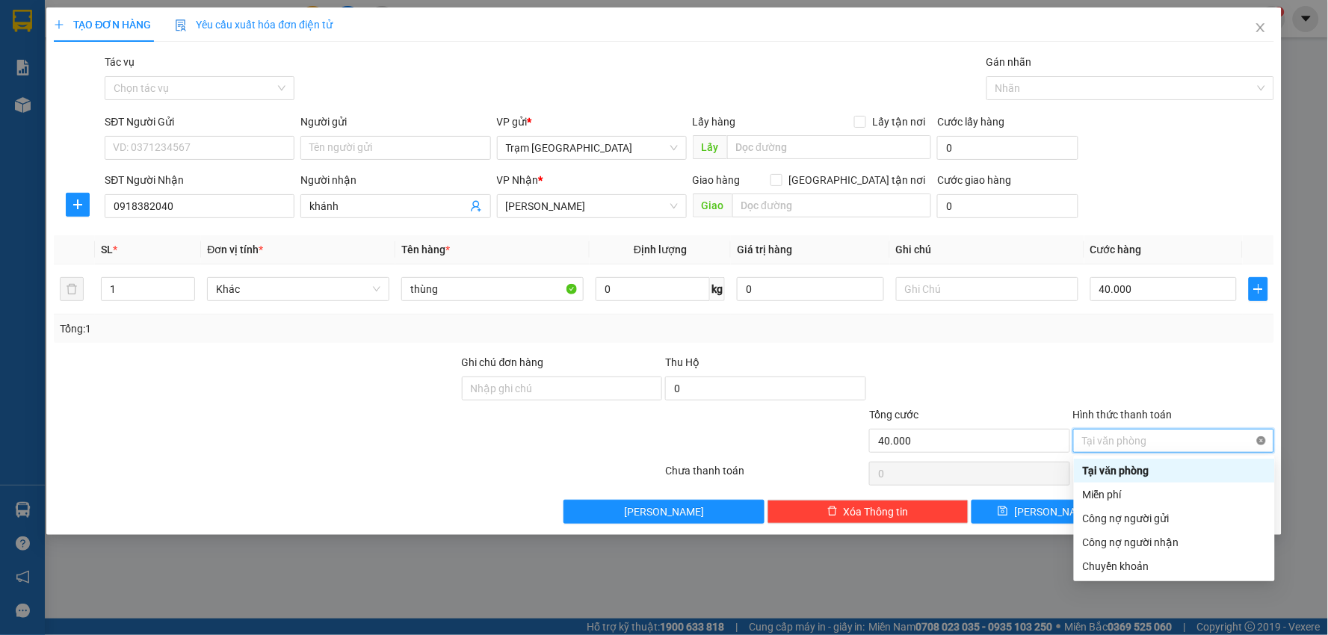
type input "40.000"
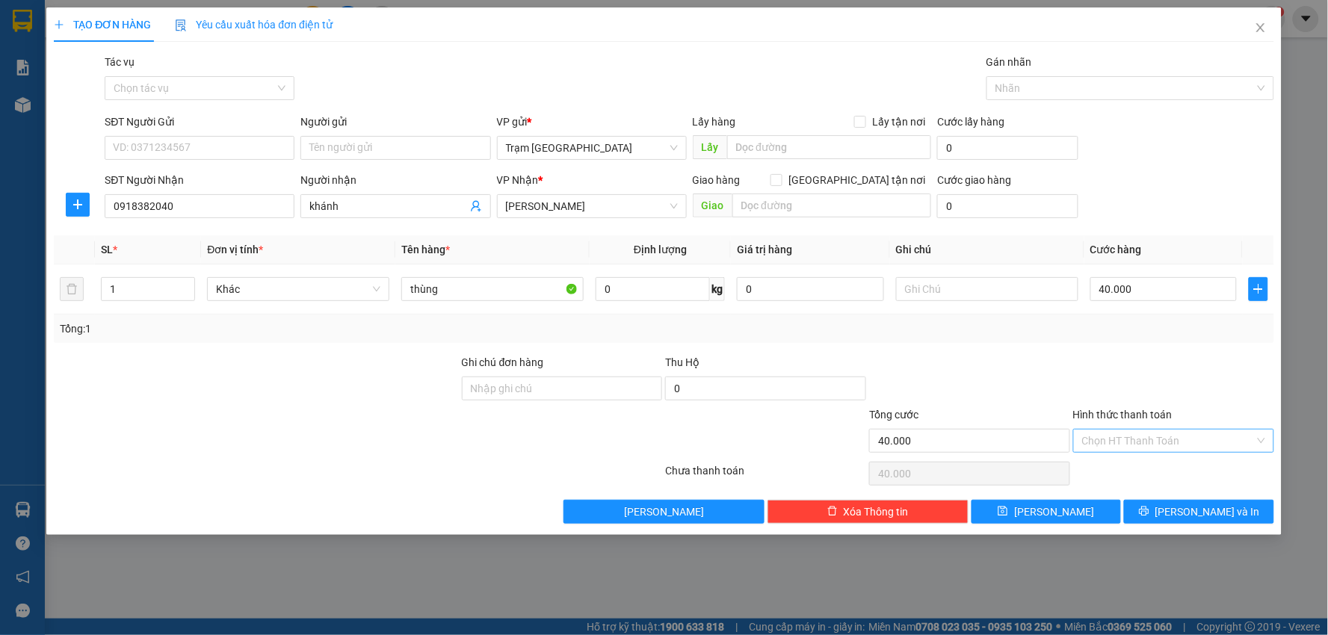
click at [1243, 389] on div at bounding box center [1173, 380] width 204 height 52
click at [1207, 509] on span "Lưu và In" at bounding box center [1207, 512] width 105 height 16
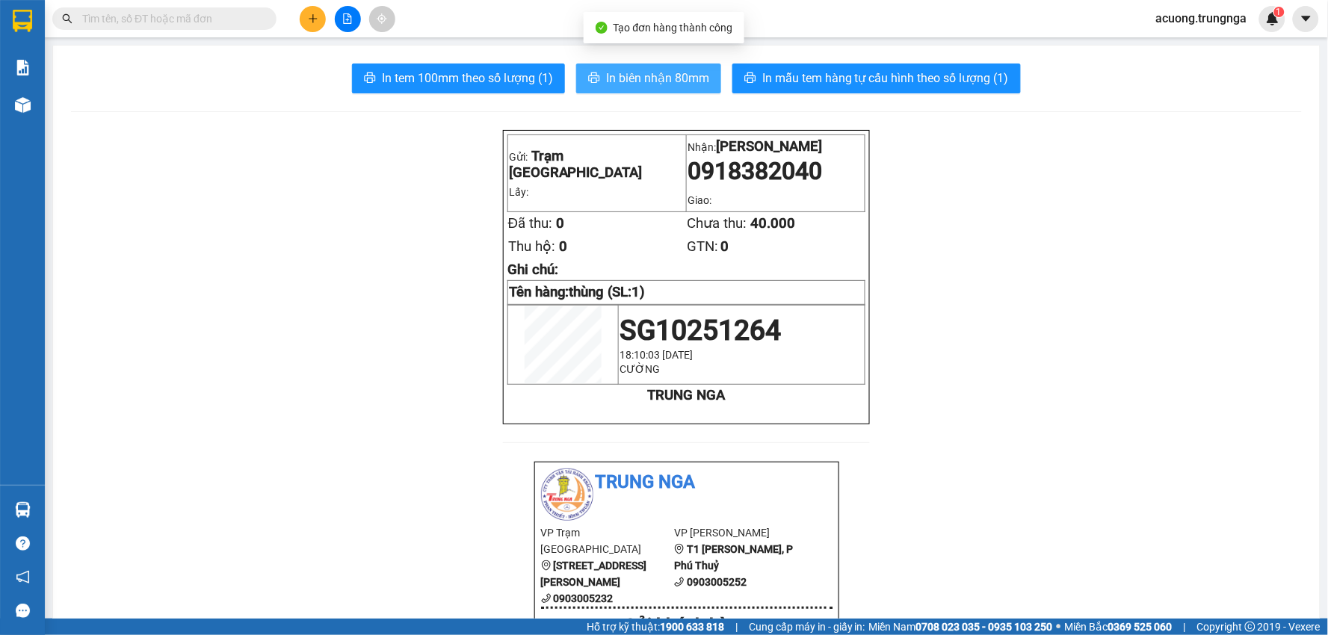
click at [641, 72] on span "In biên nhận 80mm" at bounding box center [657, 78] width 103 height 19
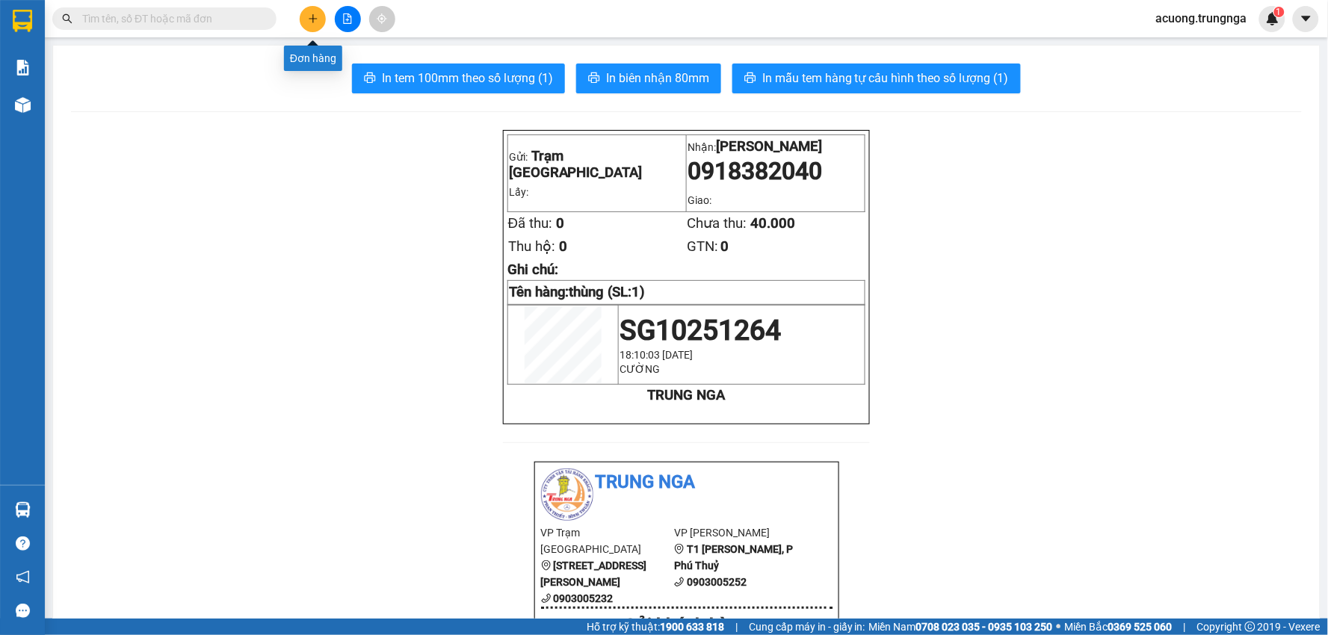
click at [312, 19] on icon "plus" at bounding box center [313, 18] width 10 height 10
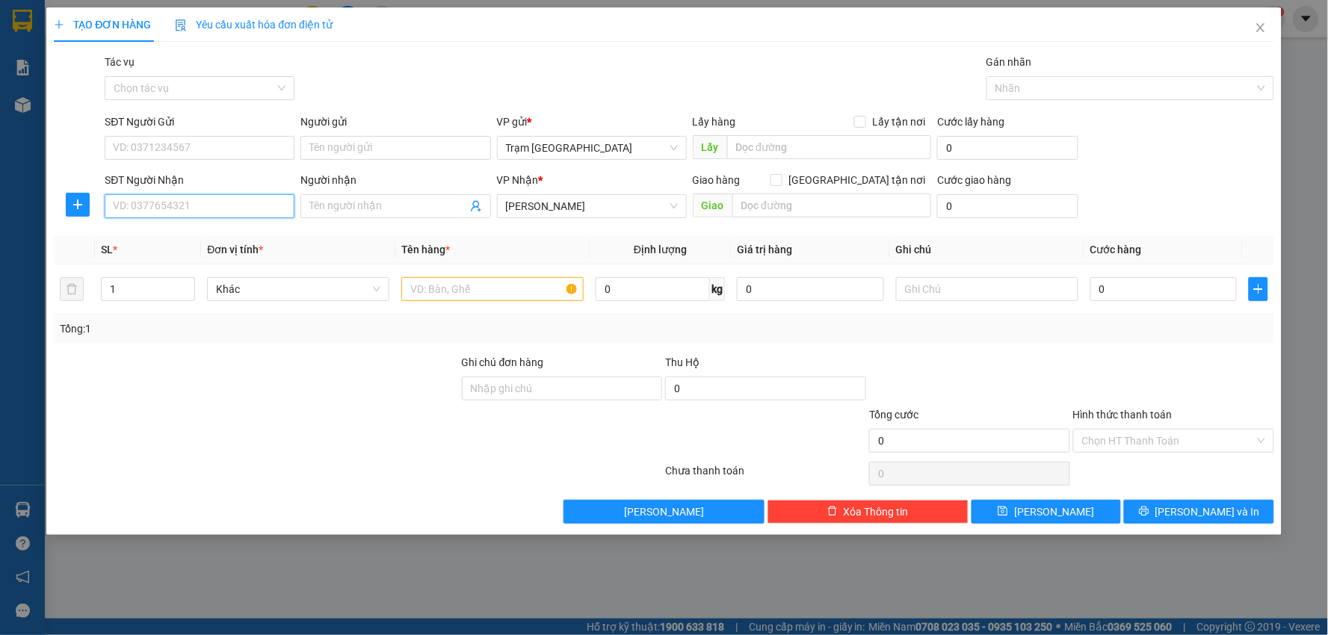
click at [233, 205] on input "SĐT Người Nhận" at bounding box center [200, 206] width 190 height 24
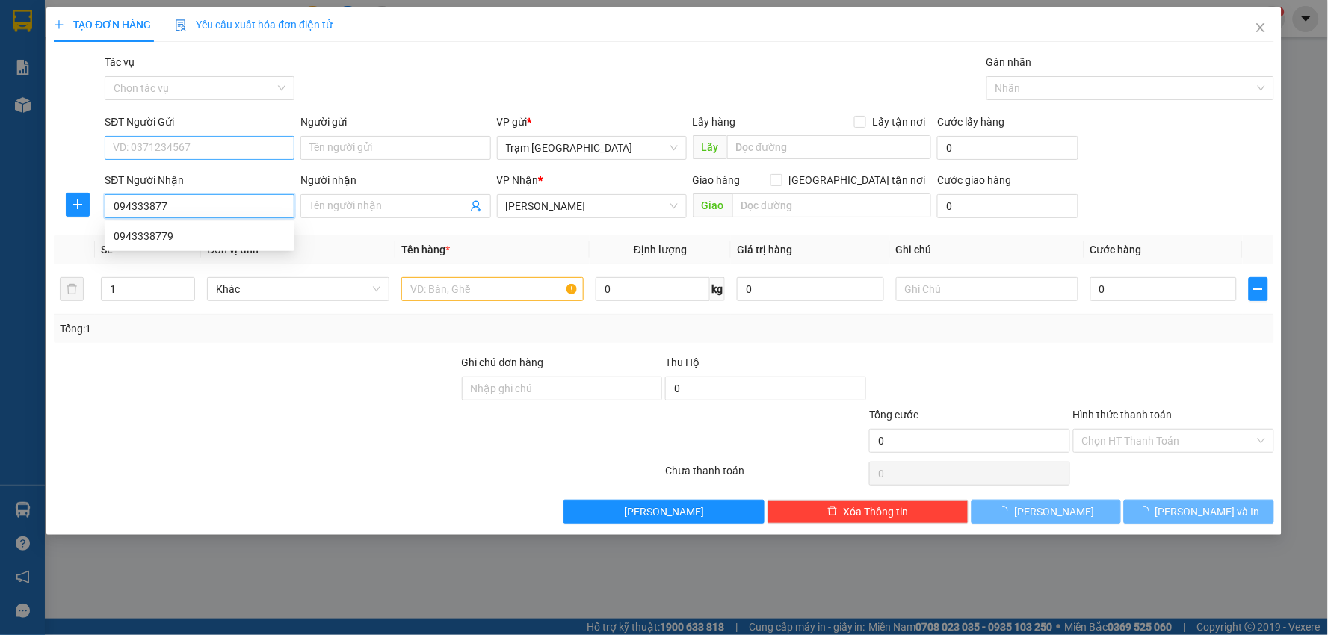
type input "0943338779"
click at [161, 235] on div "0943338779" at bounding box center [200, 236] width 172 height 16
type input "30.000"
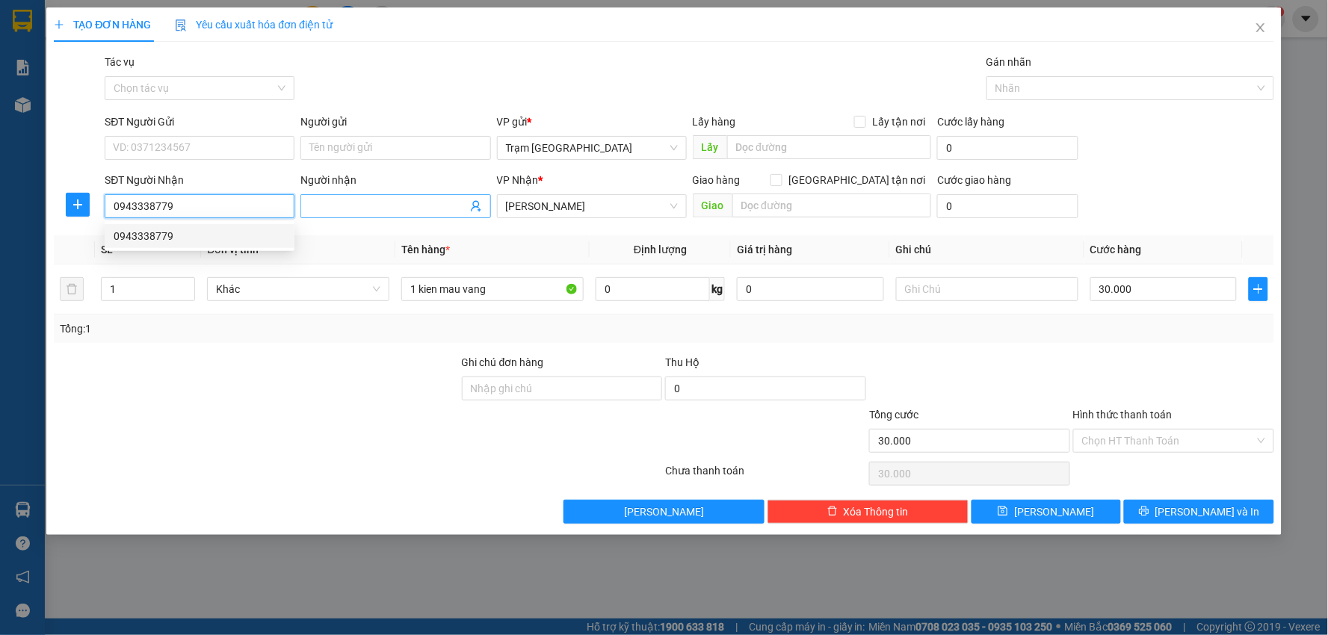
type input "0943338779"
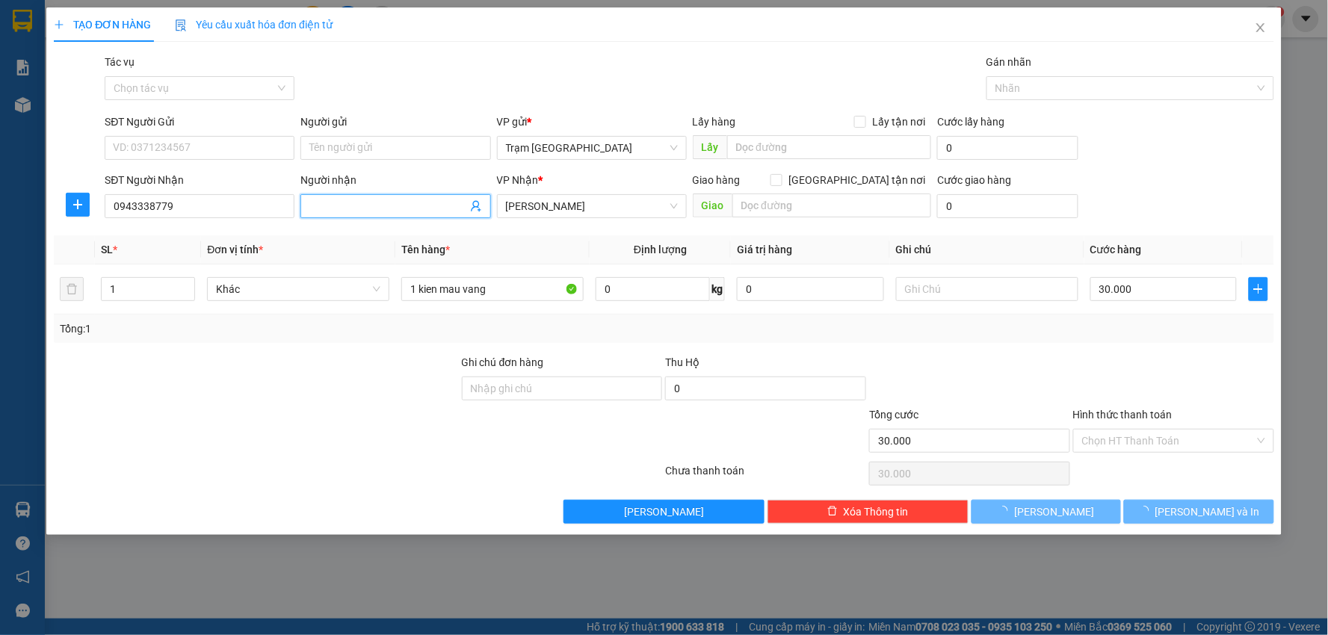
click at [384, 211] on input "Người nhận" at bounding box center [387, 206] width 157 height 16
type input "Mr. Lâm"
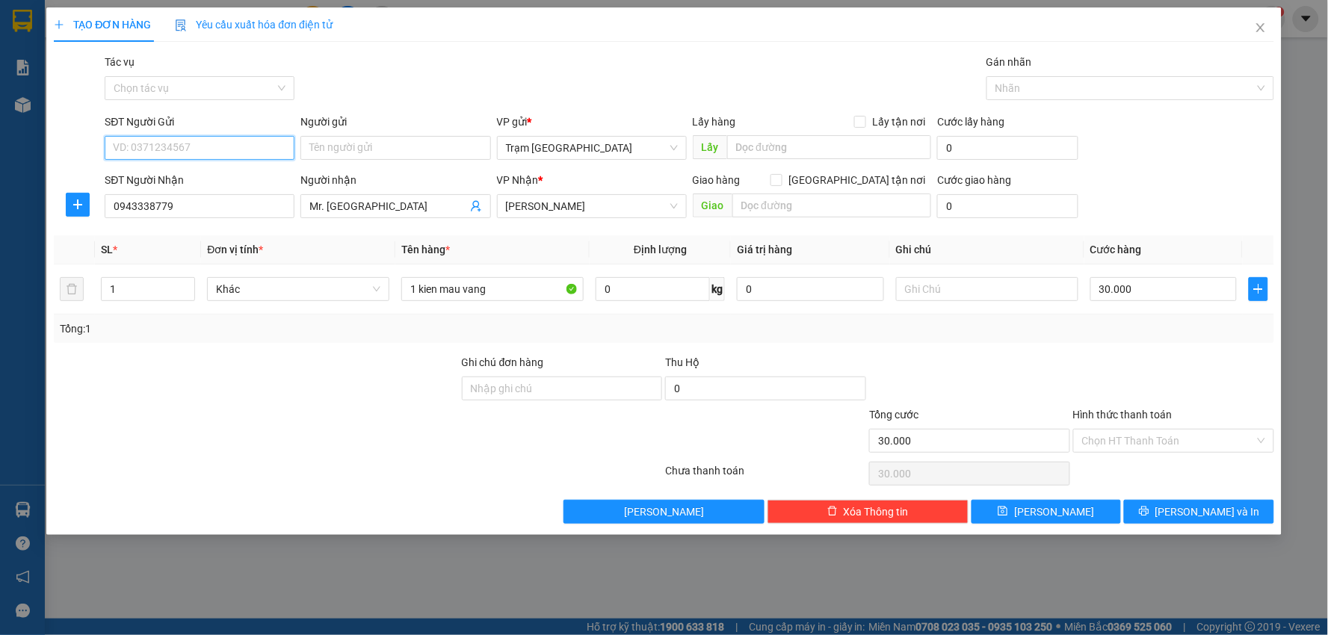
click at [245, 143] on input "SĐT Người Gửi" at bounding box center [200, 148] width 190 height 24
click at [229, 183] on div "0971488089" at bounding box center [200, 178] width 172 height 16
type input "0971488089"
type input "40.000"
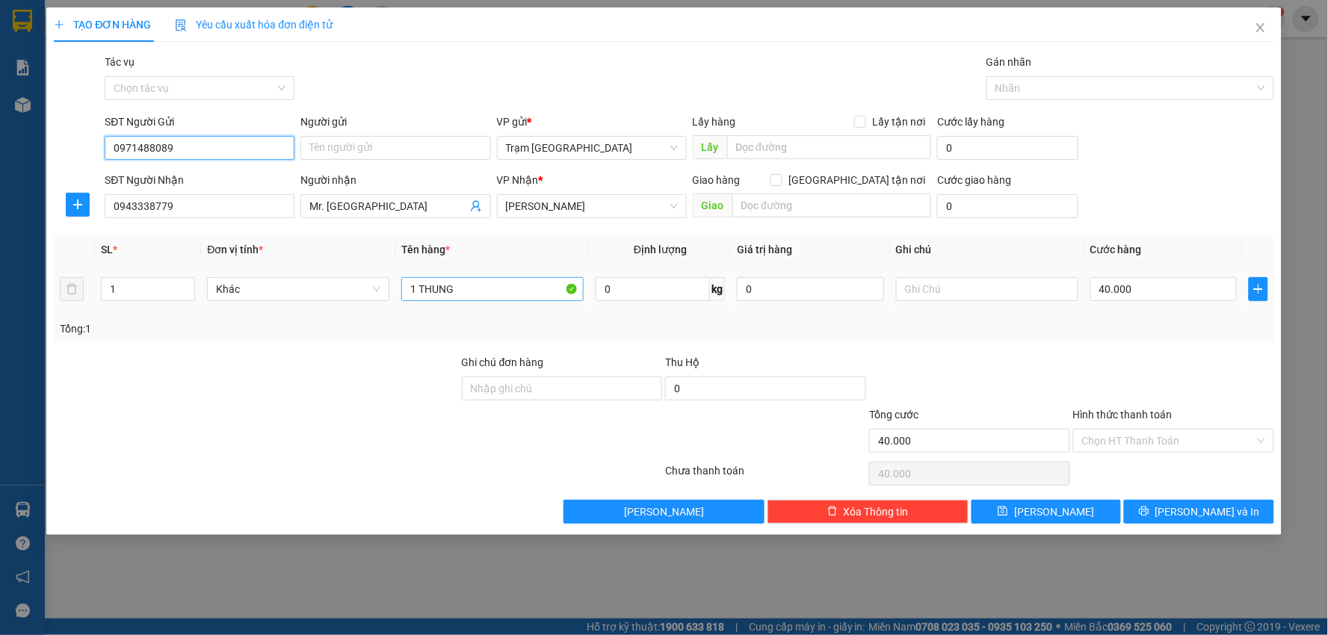
type input "0971488089"
drag, startPoint x: 503, startPoint y: 294, endPoint x: 84, endPoint y: 294, distance: 419.1
click at [84, 294] on tr "1 Khác 1 THUNG 0 kg 0 40.000" at bounding box center [664, 289] width 1220 height 50
type input "thùng"
type input "20"
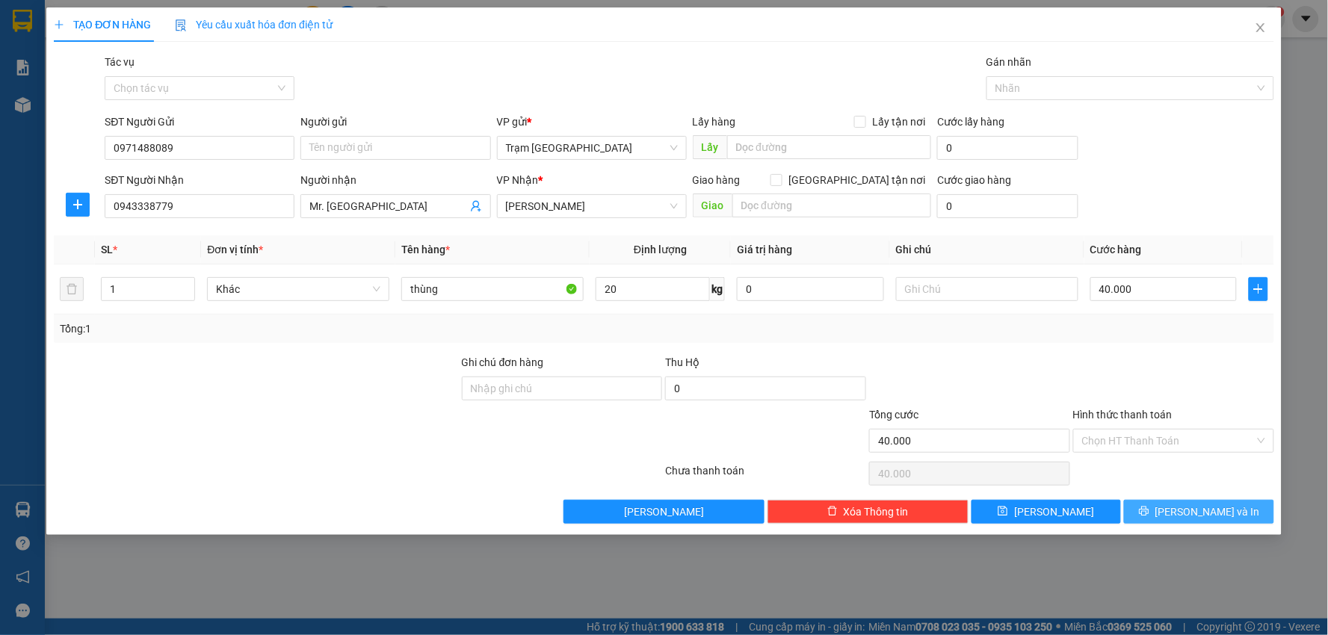
click at [1183, 510] on button "Lưu và In" at bounding box center [1199, 512] width 150 height 24
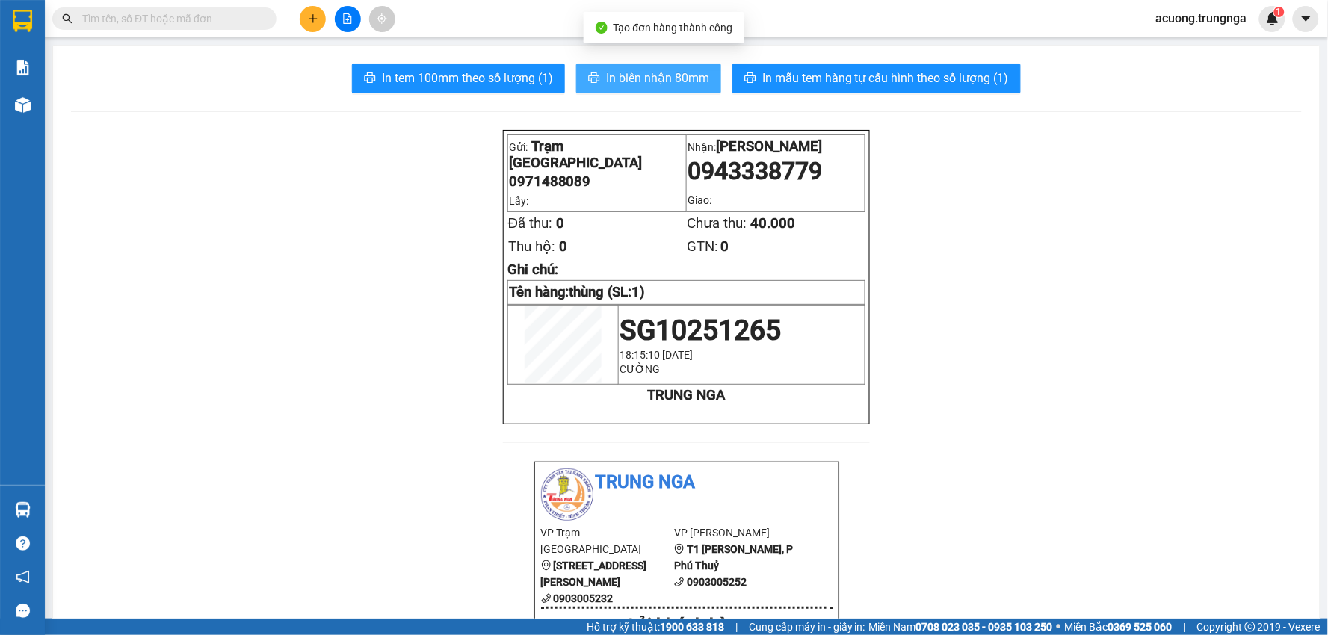
click at [615, 75] on span "In biên nhận 80mm" at bounding box center [657, 78] width 103 height 19
click at [223, 11] on input "text" at bounding box center [170, 18] width 176 height 16
click at [170, 19] on input "text" at bounding box center [170, 18] width 176 height 16
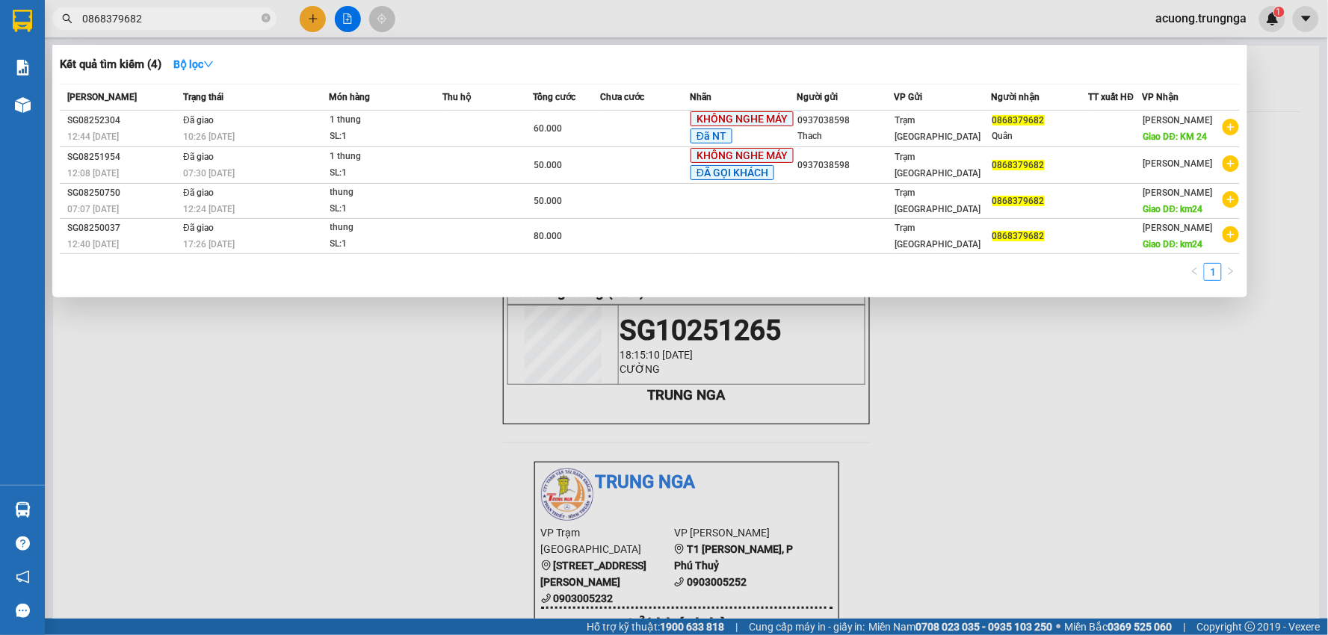
type input "0868379682"
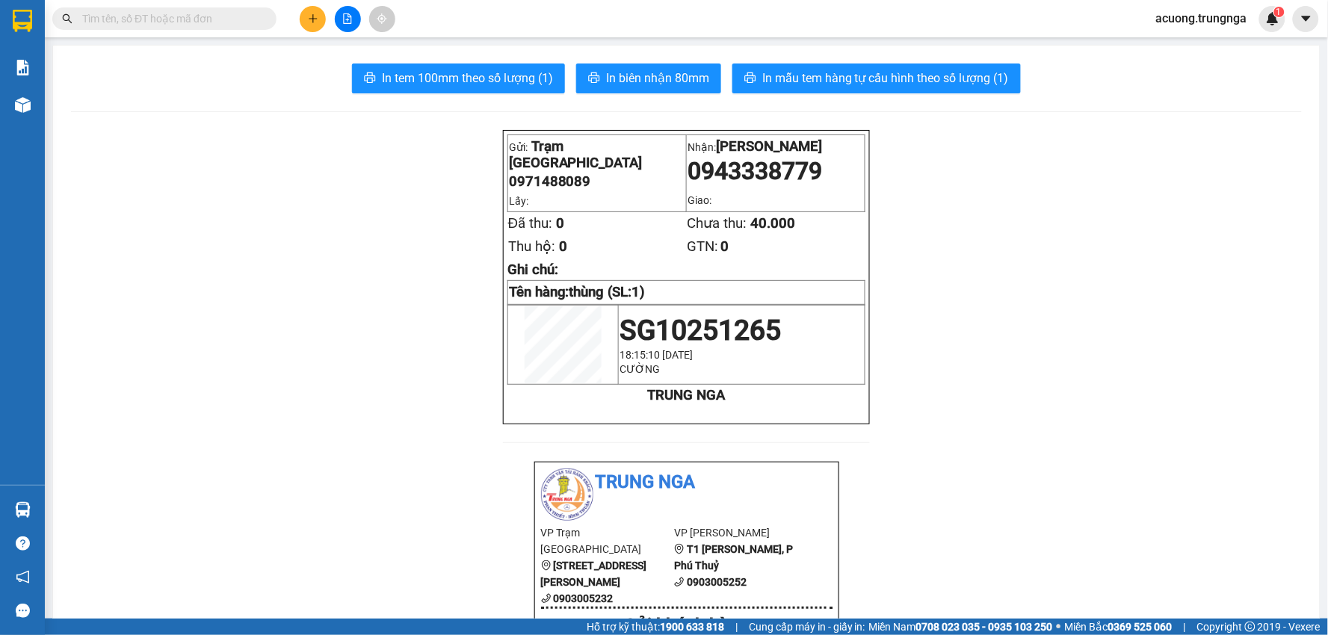
click at [303, 19] on button at bounding box center [313, 19] width 26 height 26
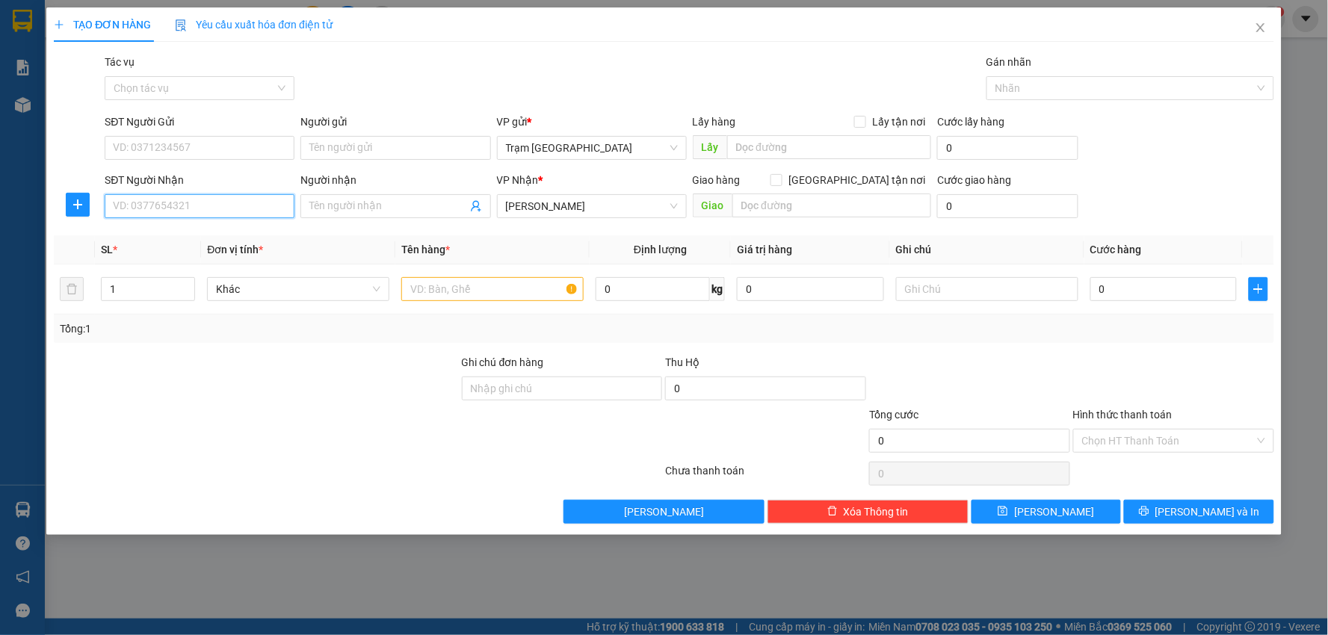
click at [196, 206] on input "SĐT Người Nhận" at bounding box center [200, 206] width 190 height 24
type input "0902541402"
click at [357, 198] on input "Người nhận" at bounding box center [387, 206] width 157 height 16
type input "Thảo Lê"
click at [498, 288] on input "text" at bounding box center [492, 289] width 182 height 24
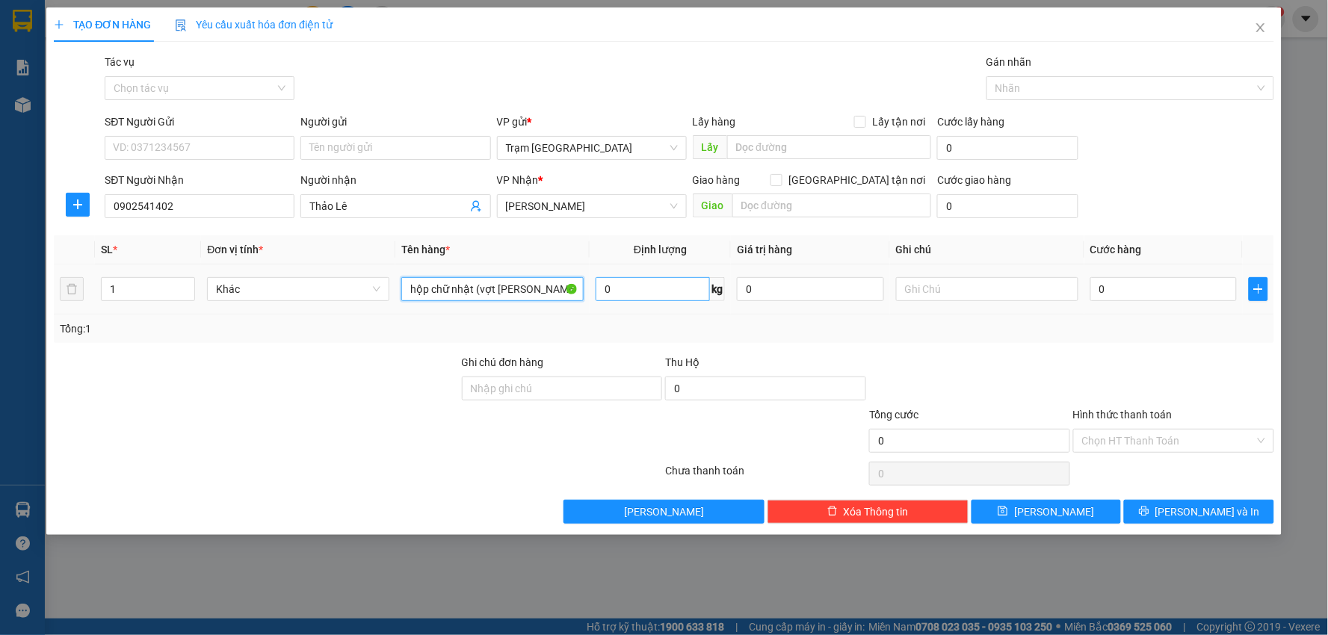
type input "hộp chữ nhật (vợt Pick)"
click at [629, 284] on input "0" at bounding box center [652, 289] width 114 height 24
type input "5"
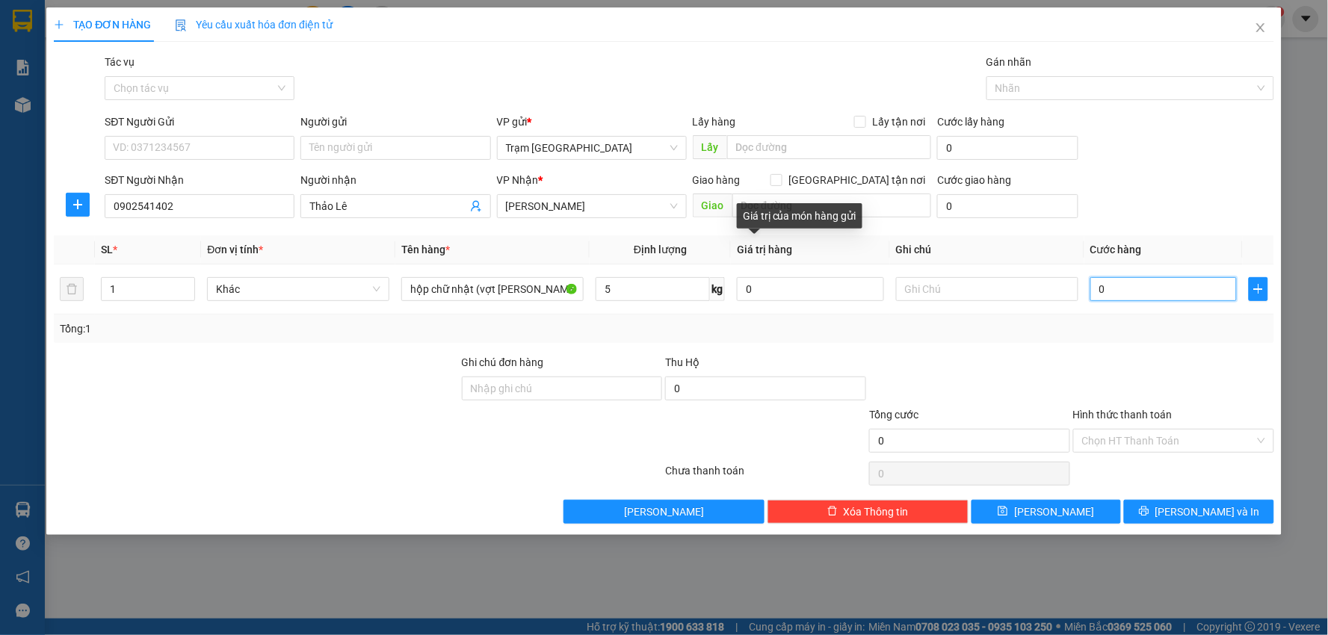
type input "003"
type input "3"
type input "0.030"
type input "30"
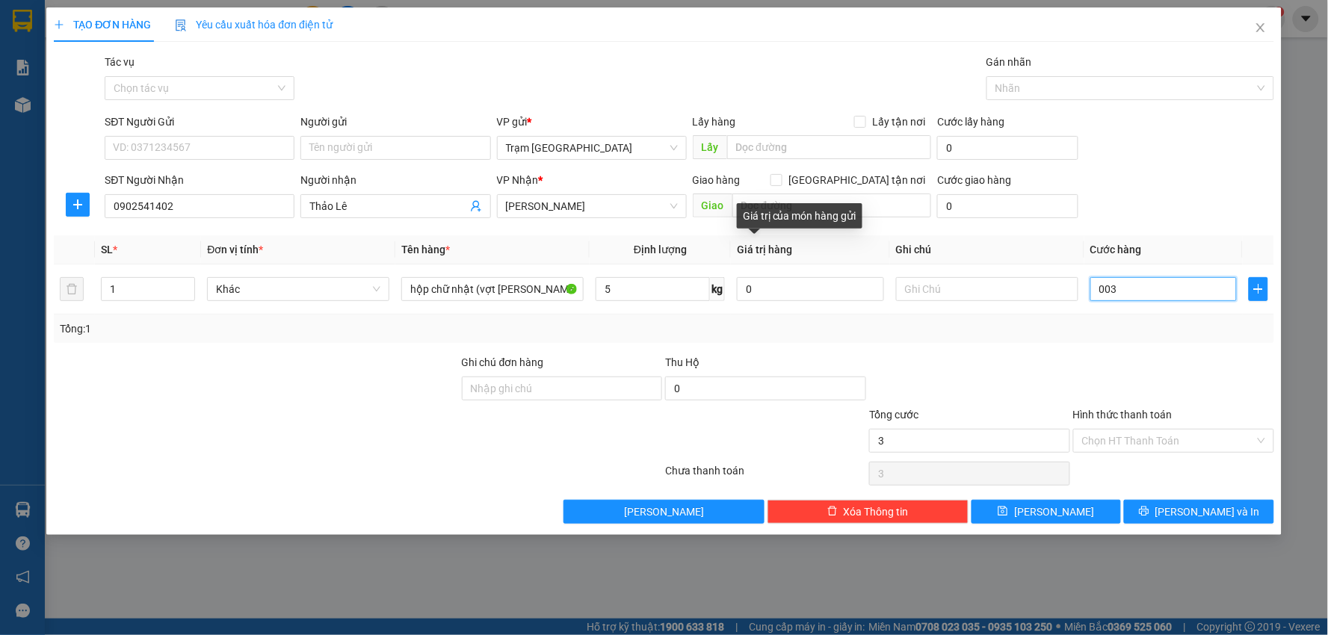
type input "30"
type input "30.000"
click at [1170, 439] on input "Hình thức thanh toán" at bounding box center [1168, 441] width 173 height 22
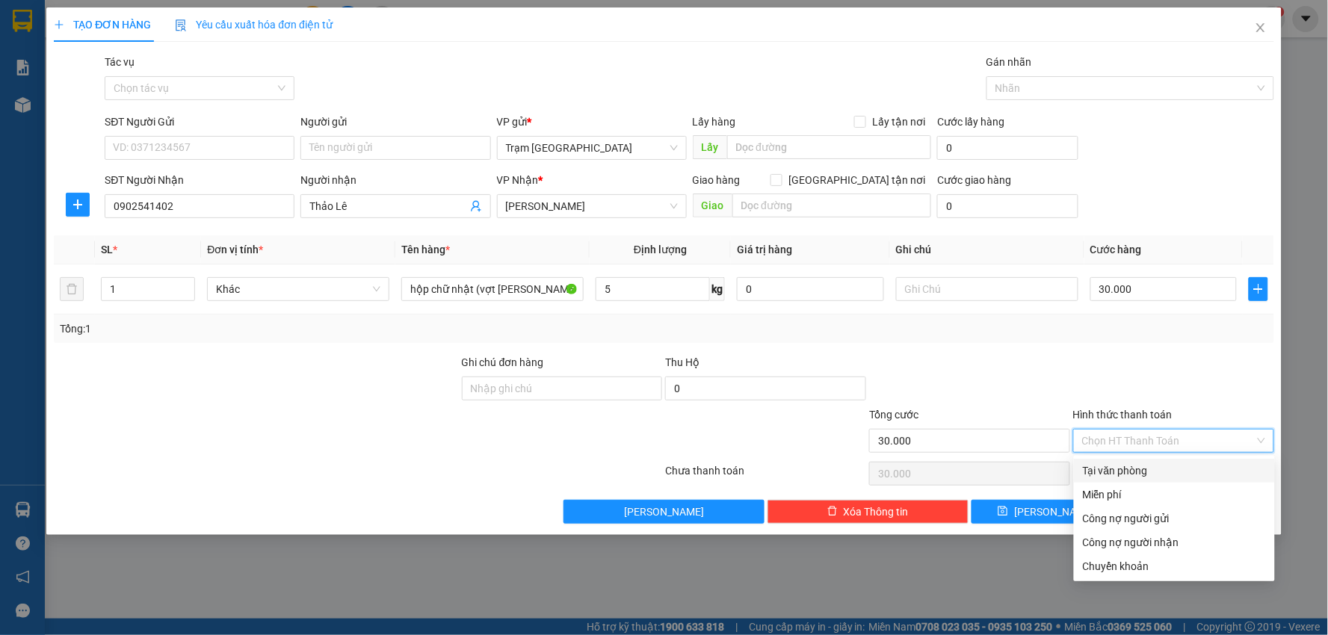
click at [1171, 438] on input "Hình thức thanh toán" at bounding box center [1168, 441] width 173 height 22
drag, startPoint x: 236, startPoint y: 378, endPoint x: 237, endPoint y: 321, distance: 56.8
click at [237, 378] on div at bounding box center [256, 380] width 408 height 52
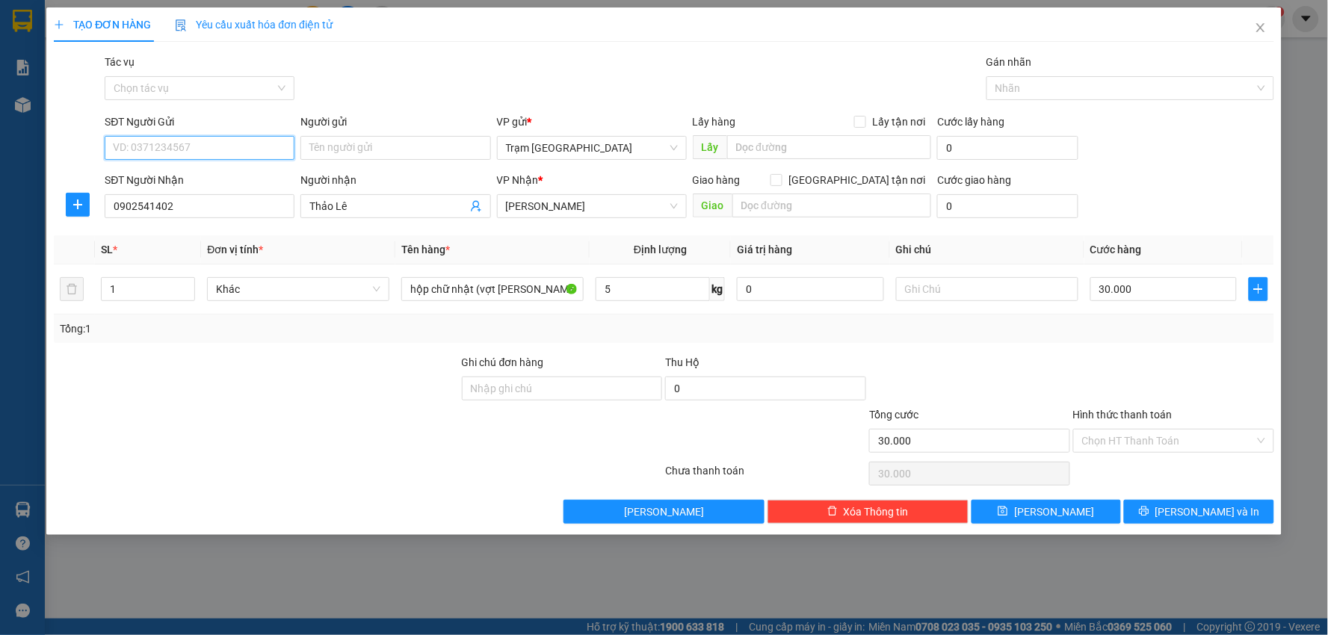
click at [221, 149] on input "SĐT Người Gửi" at bounding box center [200, 148] width 190 height 24
type input "0978196"
click at [1193, 510] on span "Lưu và In" at bounding box center [1207, 512] width 105 height 16
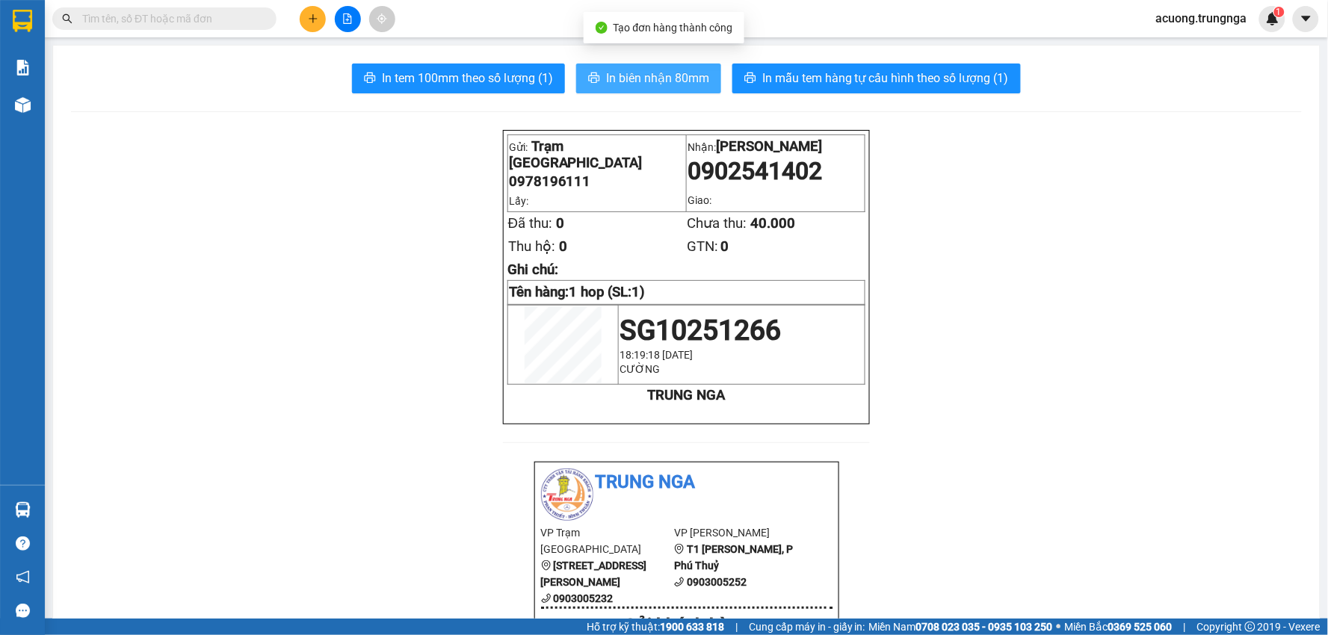
click at [628, 76] on span "In biên nhận 80mm" at bounding box center [657, 78] width 103 height 19
click at [317, 22] on icon "plus" at bounding box center [313, 18] width 10 height 10
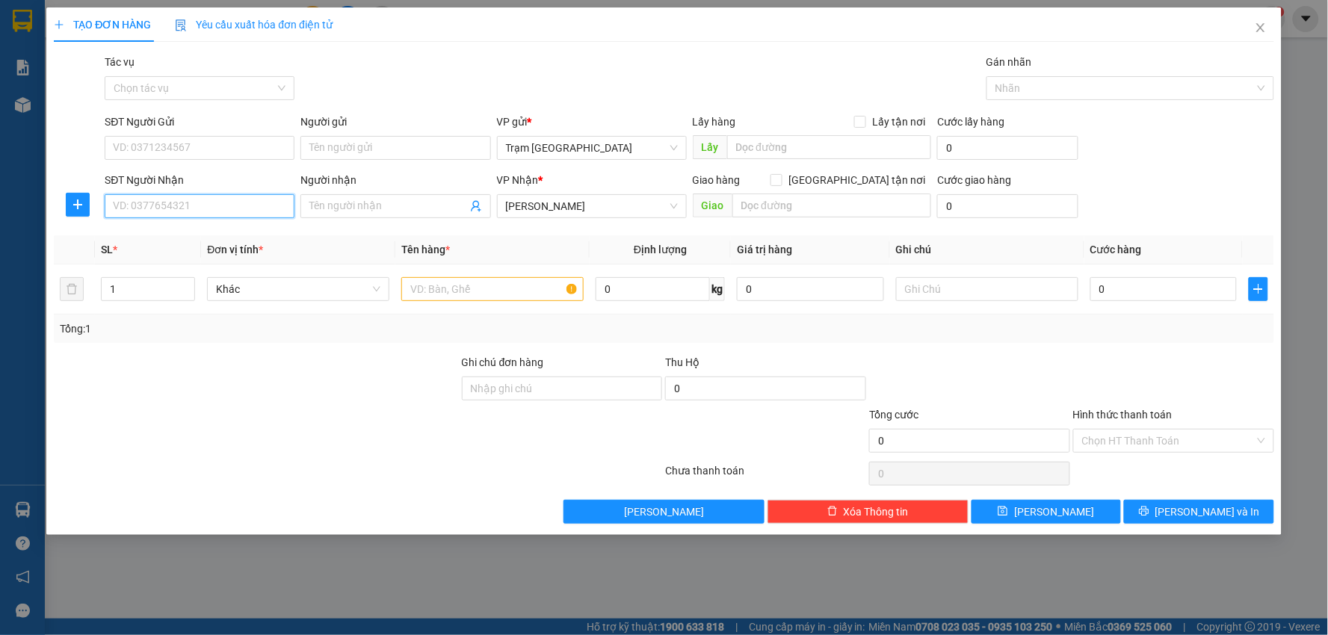
click at [228, 203] on input "SĐT Người Nhận" at bounding box center [200, 206] width 190 height 24
type input "0978504474"
click at [238, 239] on div "0978504474 - Ms. Linh" at bounding box center [200, 236] width 172 height 16
type input "Ms. Linh"
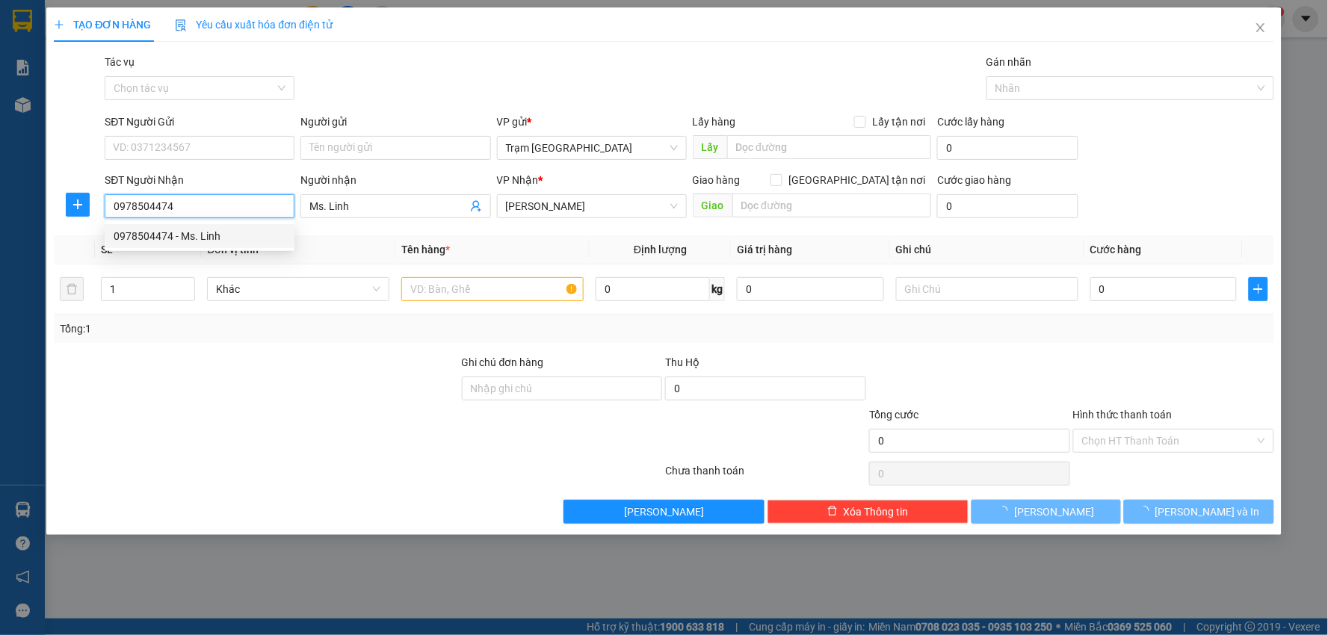
type input "90.000"
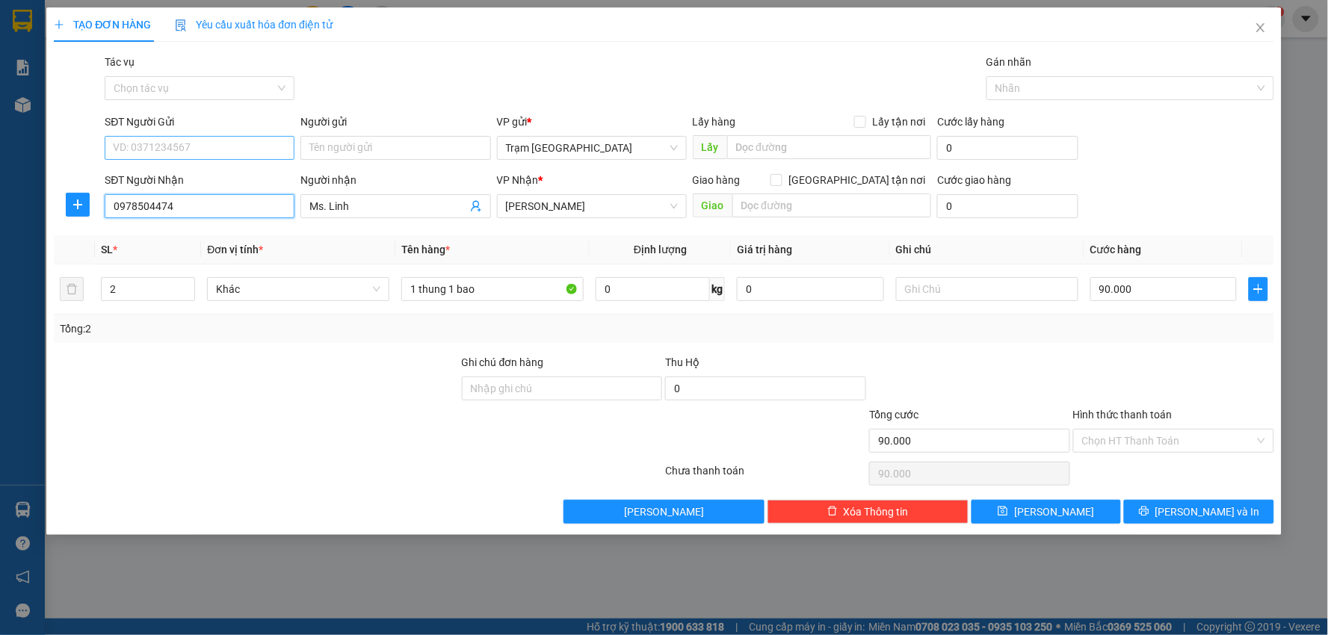
type input "0978504474"
click at [211, 145] on input "SĐT Người Gửi" at bounding box center [200, 148] width 190 height 24
click at [222, 173] on div "0979963143" at bounding box center [200, 178] width 172 height 16
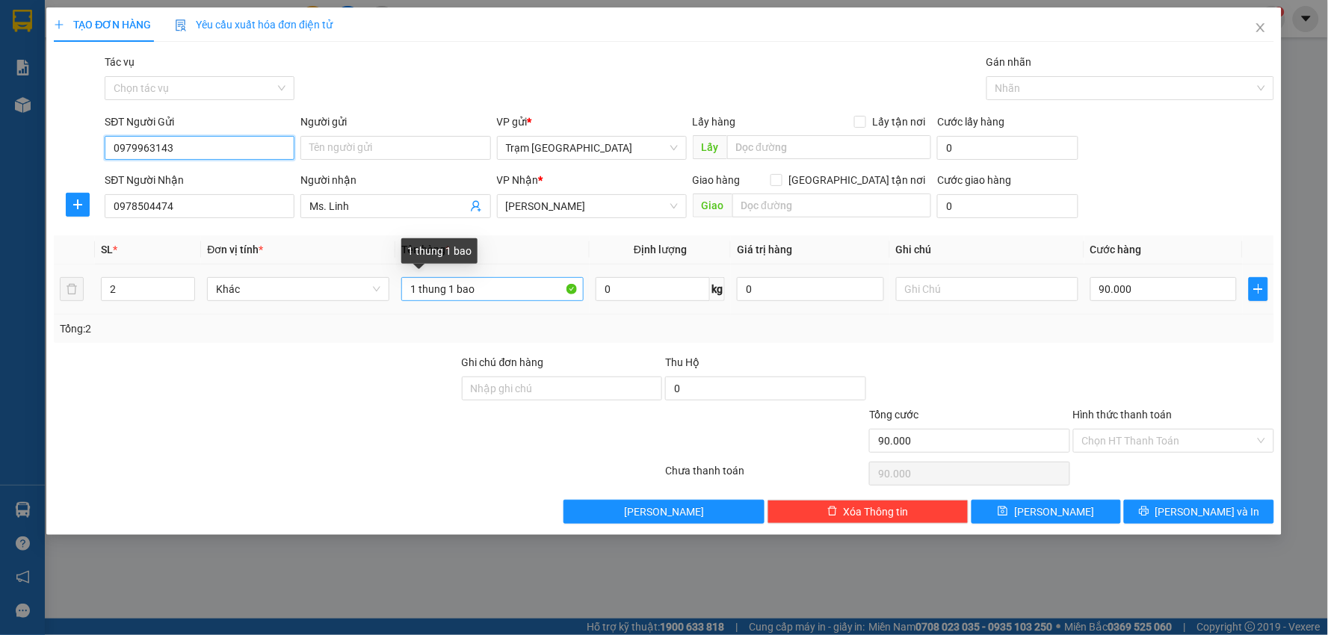
type input "0979963143"
drag, startPoint x: 510, startPoint y: 292, endPoint x: 148, endPoint y: 286, distance: 362.4
click at [149, 288] on tr "2 Khác 1 thung 1 bao 0 kg 0 90.000" at bounding box center [664, 289] width 1220 height 50
click at [499, 281] on input "1 thung 1 bao" at bounding box center [492, 289] width 182 height 24
click at [506, 288] on input "1 thung 1 bao" at bounding box center [492, 289] width 182 height 24
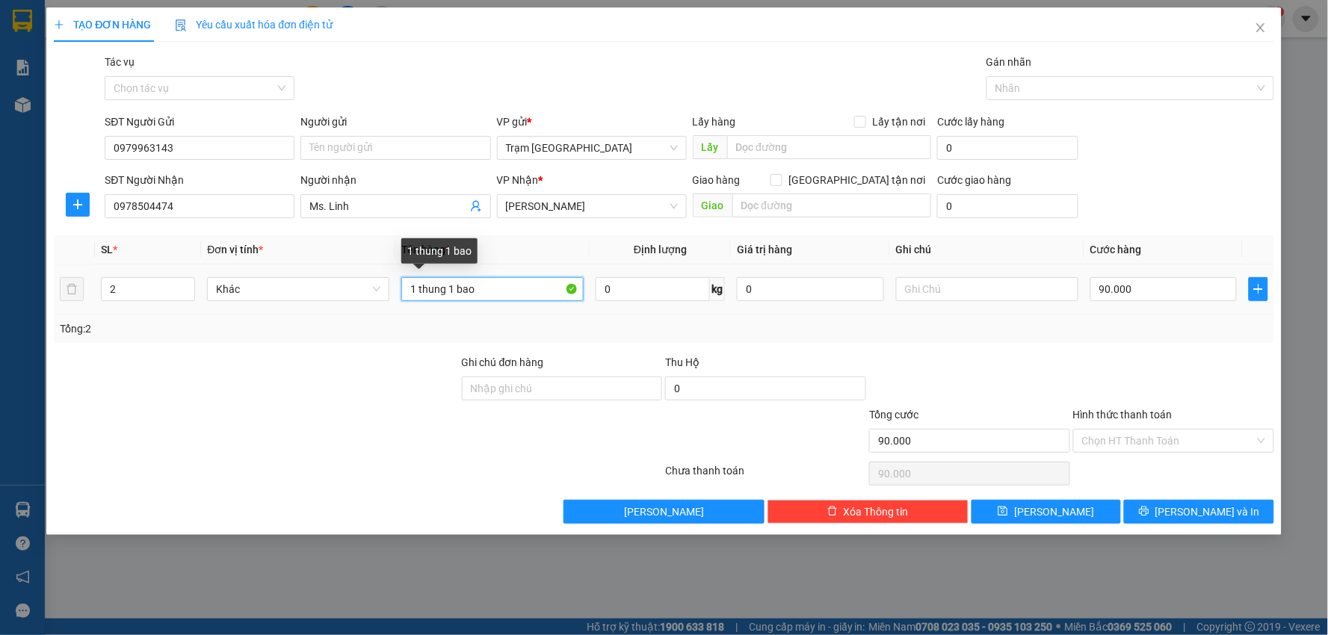
click at [481, 287] on input "1 thung 1 bao" at bounding box center [492, 289] width 182 height 24
type input "1 thùng + 1 bao"
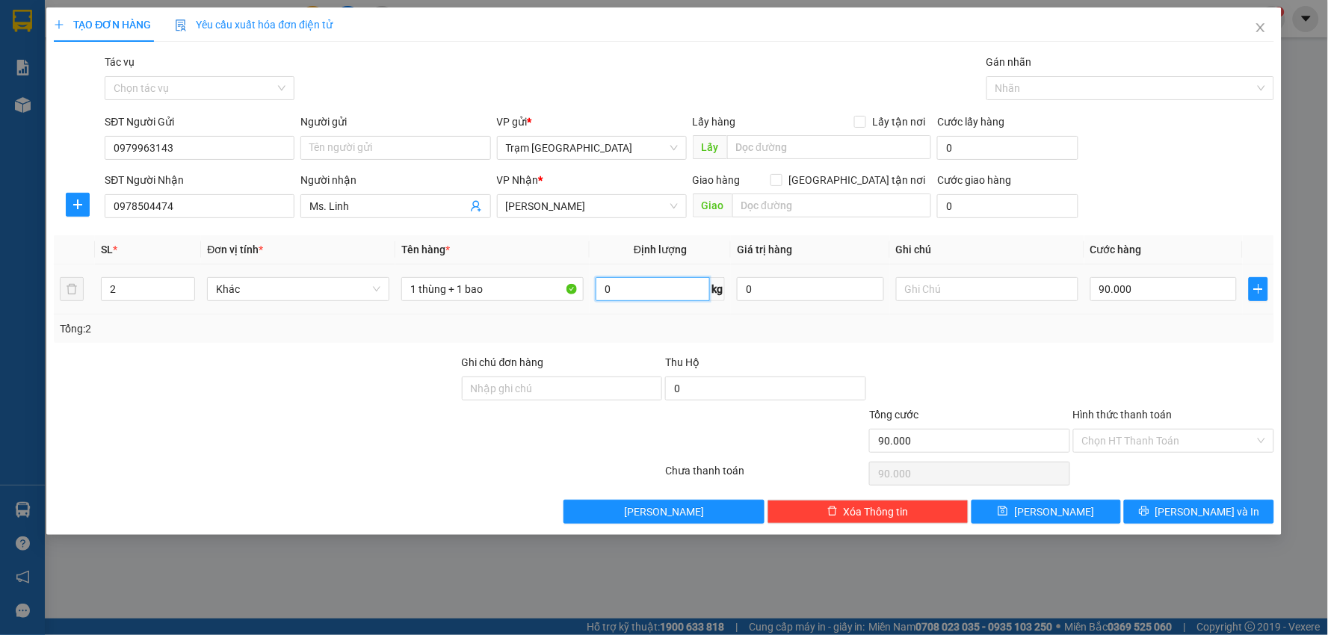
click at [661, 284] on input "0" at bounding box center [652, 289] width 114 height 24
type input "20"
click at [1146, 287] on input "90.000" at bounding box center [1163, 289] width 147 height 24
click at [1189, 504] on span "Lưu và In" at bounding box center [1207, 512] width 105 height 16
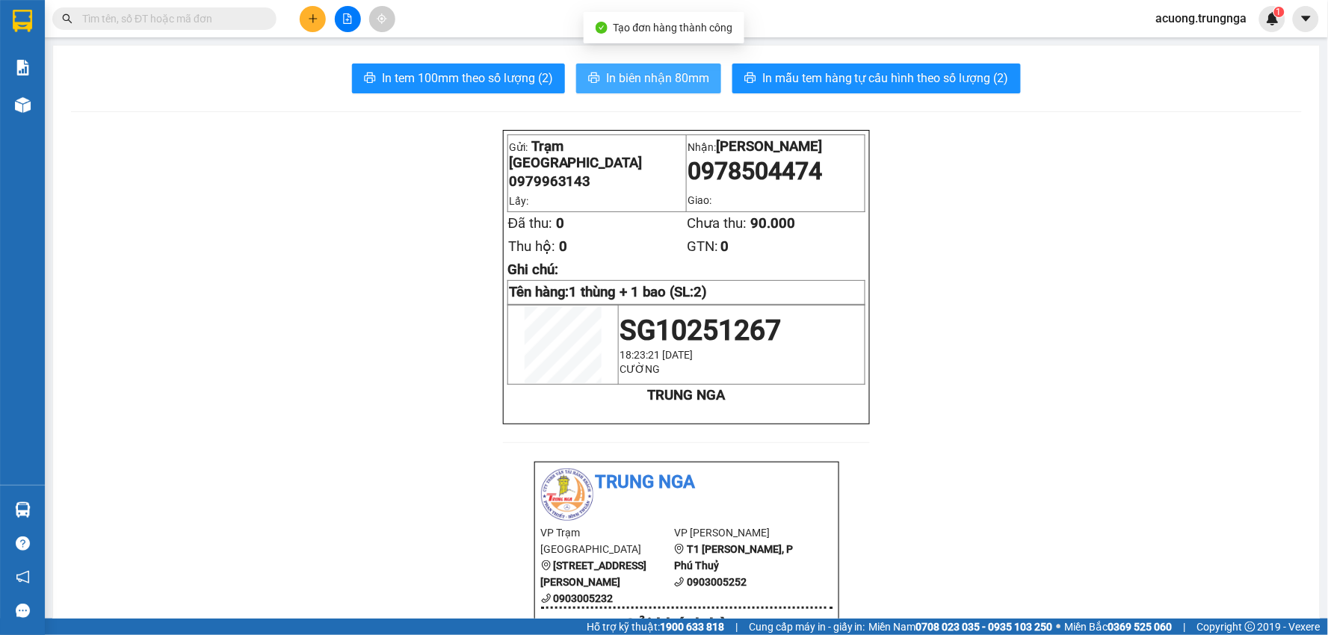
click at [641, 69] on span "In biên nhận 80mm" at bounding box center [657, 78] width 103 height 19
click at [202, 13] on input "text" at bounding box center [170, 18] width 176 height 16
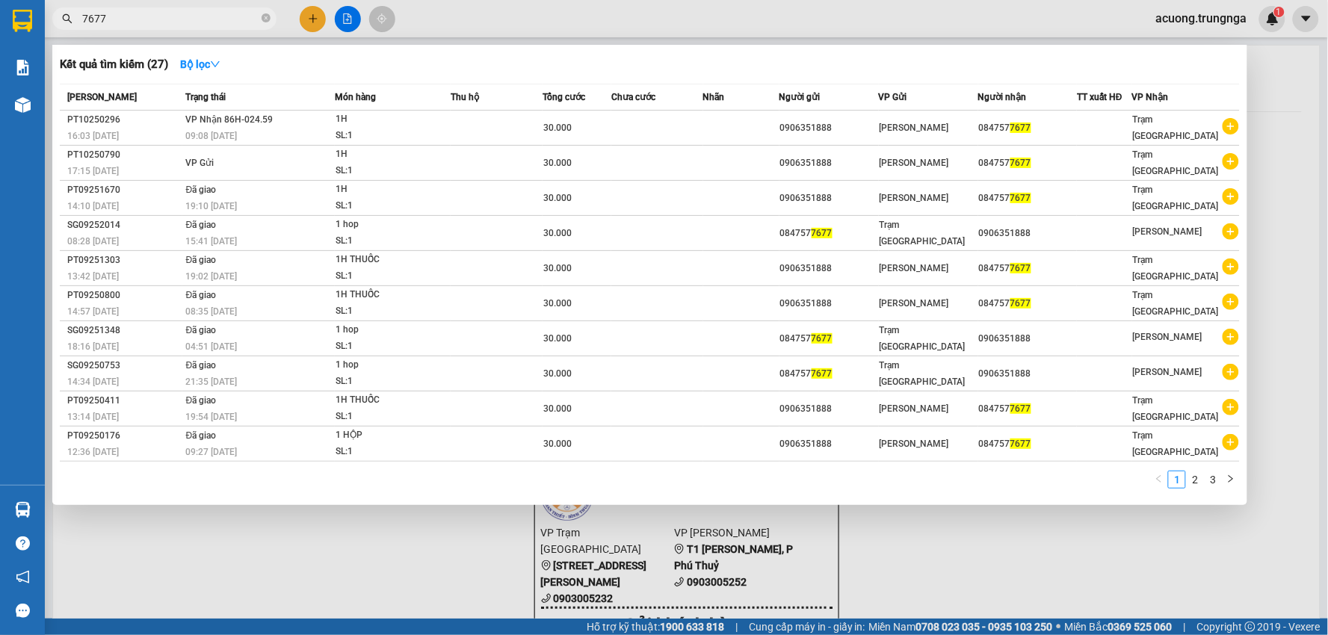
type input "7677"
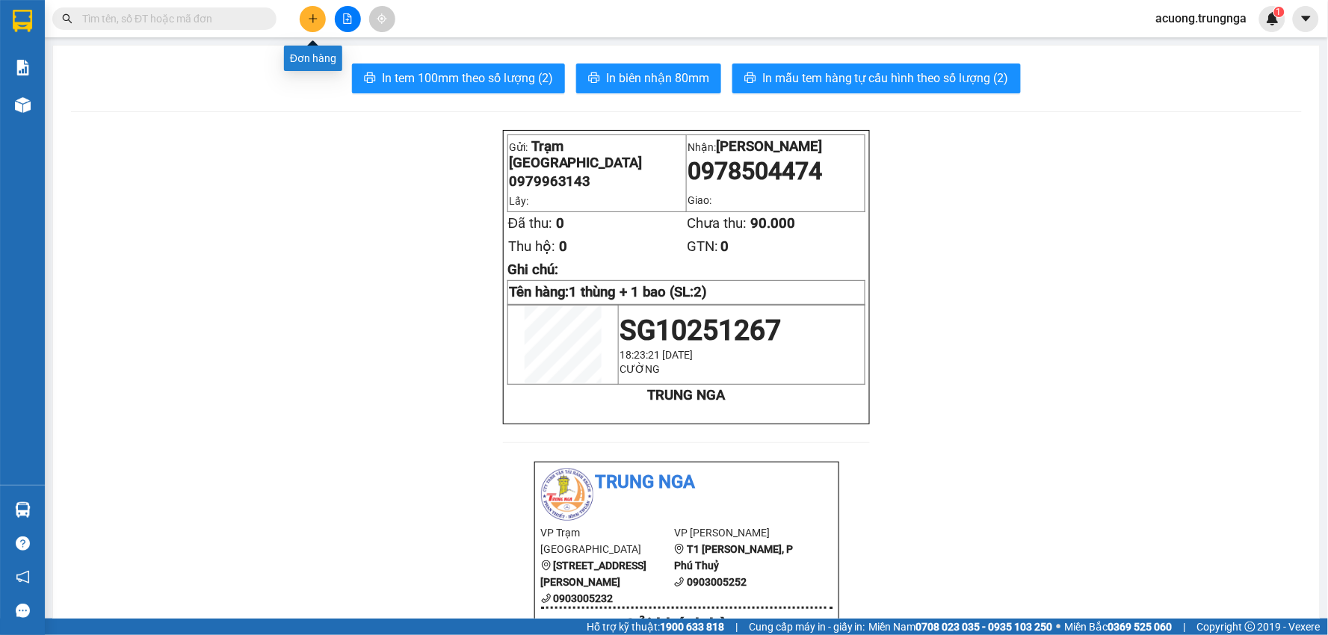
click at [308, 21] on icon "plus" at bounding box center [313, 18] width 10 height 10
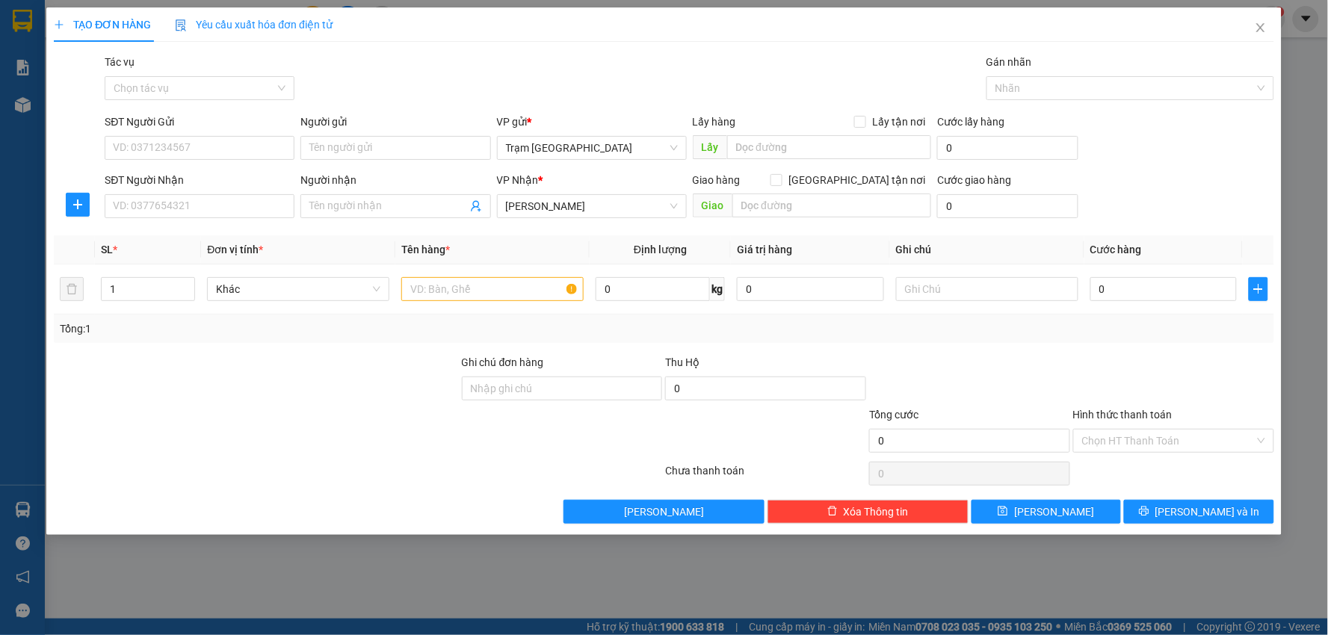
click at [250, 173] on div "SĐT Người Nhận" at bounding box center [200, 180] width 190 height 16
click at [250, 194] on input "SĐT Người Nhận" at bounding box center [200, 206] width 190 height 24
click at [405, 418] on div at bounding box center [256, 432] width 408 height 52
click at [173, 204] on input "SĐT Người Nhận" at bounding box center [200, 206] width 190 height 24
type input "0817763679"
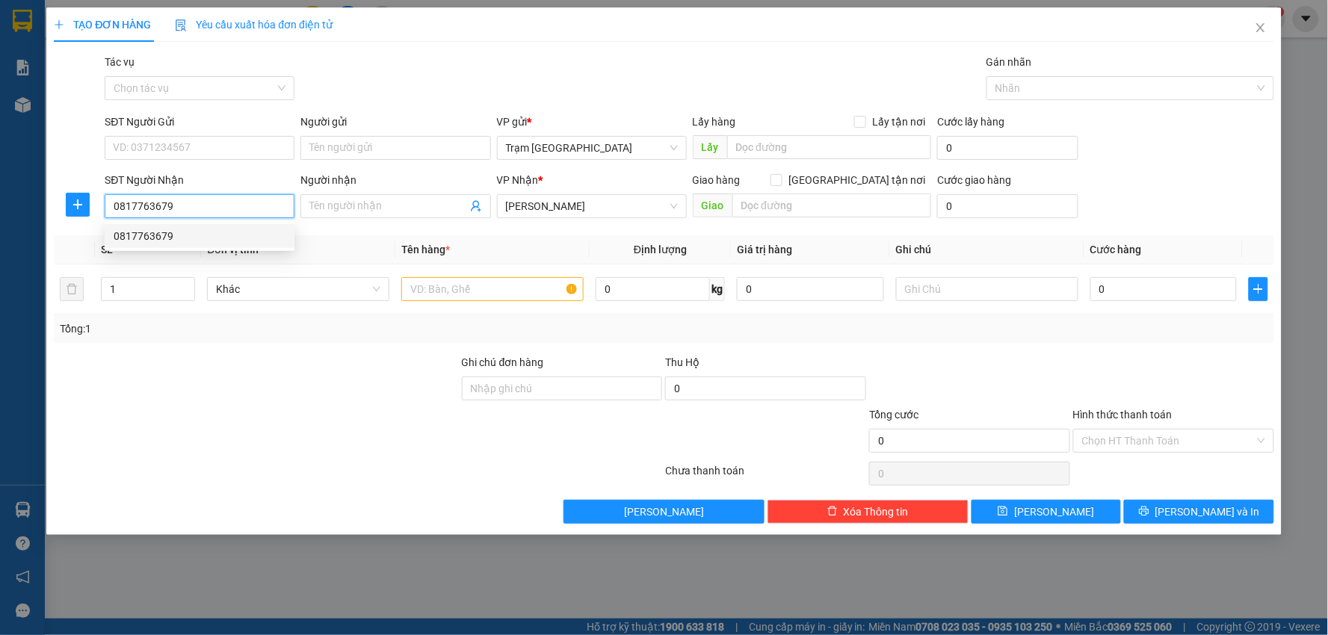
click at [193, 230] on div "0817763679" at bounding box center [200, 236] width 172 height 16
type input "100.000"
type input "0817763679"
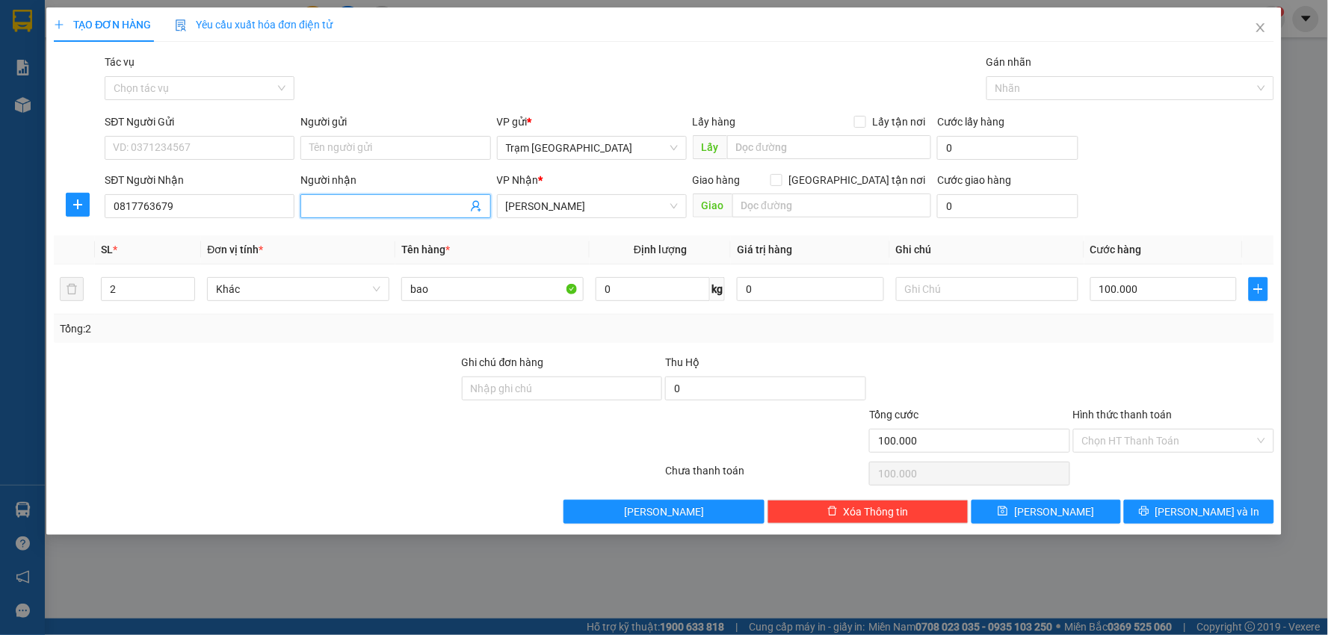
click at [357, 203] on input "Người nhận" at bounding box center [387, 206] width 157 height 16
type input "Chị Hiền"
click at [465, 288] on input "bao" at bounding box center [492, 289] width 182 height 24
click at [657, 288] on input "0" at bounding box center [652, 289] width 114 height 24
type input "30"
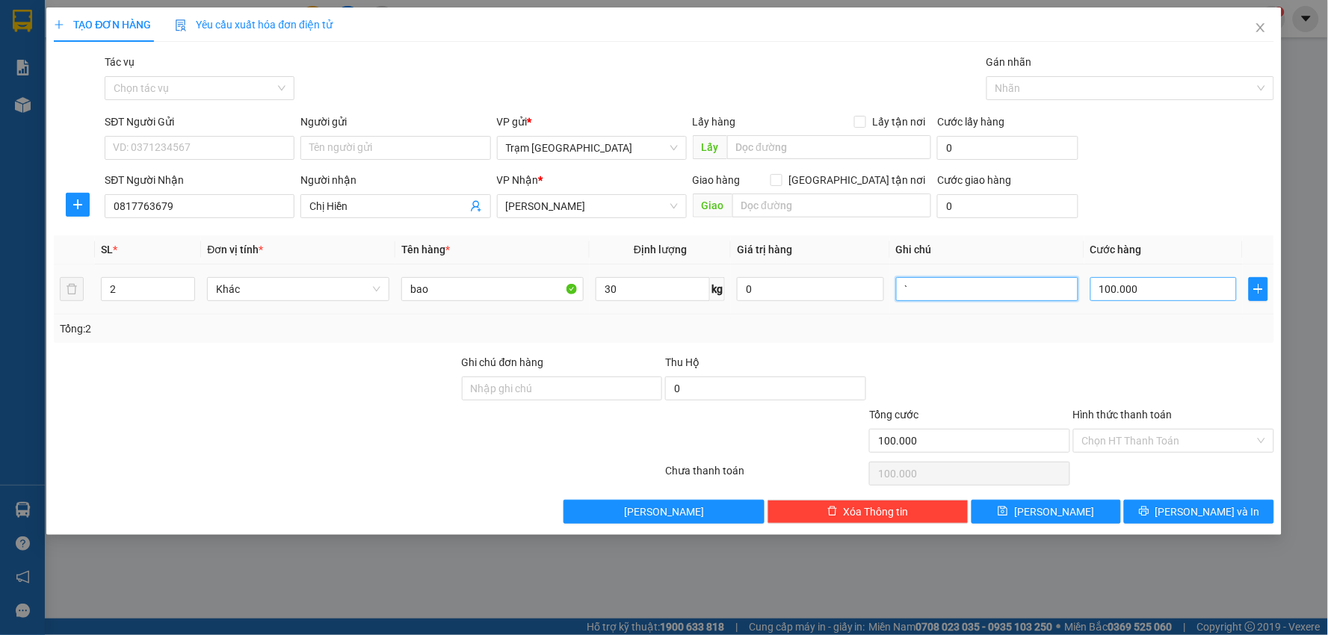
type input "`"
click at [1145, 289] on input "100.000" at bounding box center [1163, 289] width 147 height 24
type input "5"
type input "00.005"
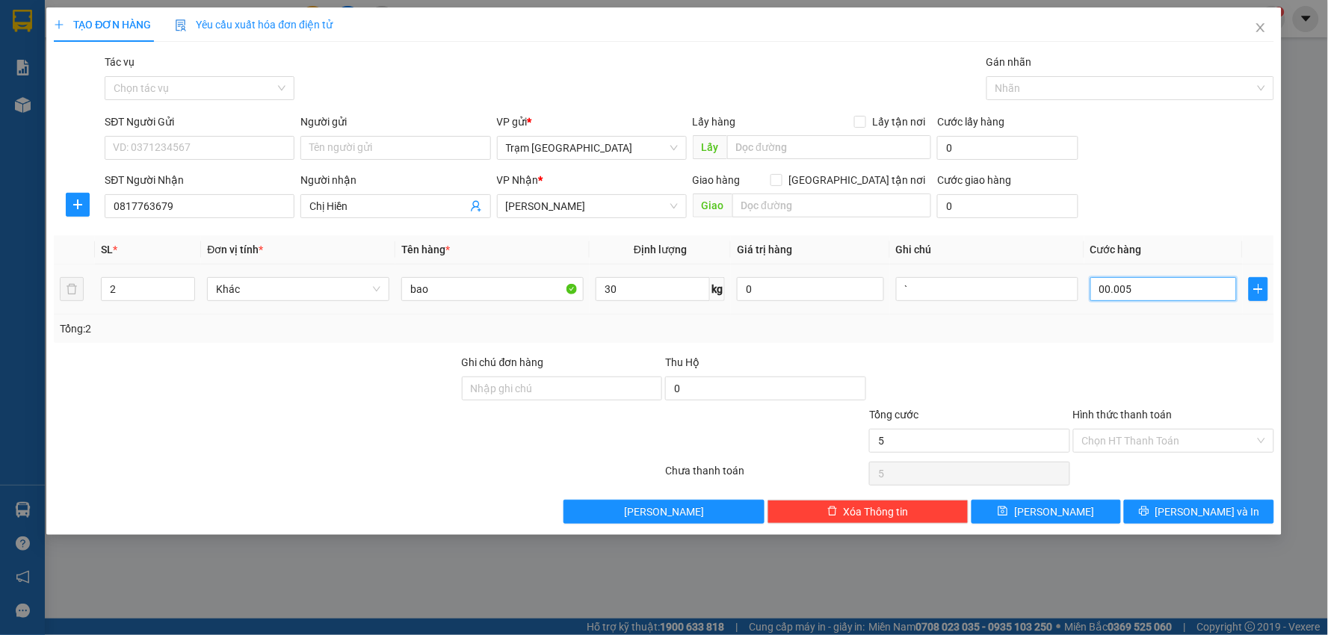
type input "50"
type input "00.000.050"
type input "50.000"
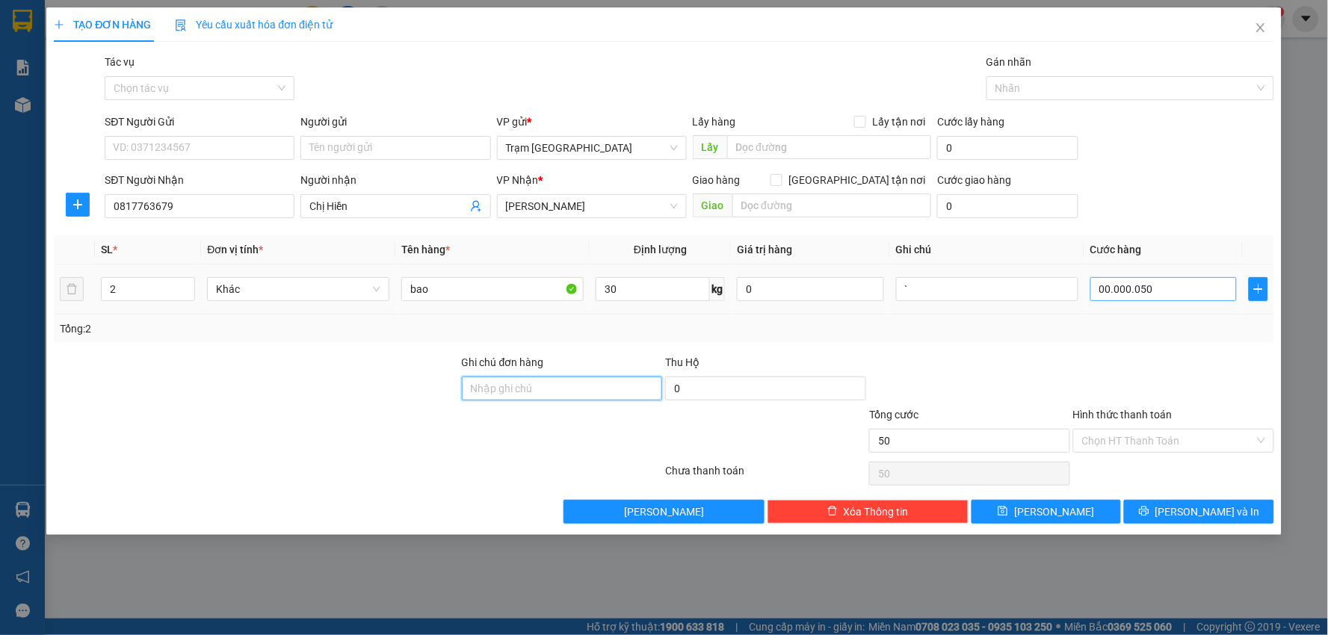
type input "50.000"
drag, startPoint x: 1145, startPoint y: 439, endPoint x: 1149, endPoint y: 476, distance: 36.9
click at [1145, 441] on input "Hình thức thanh toán" at bounding box center [1168, 441] width 173 height 22
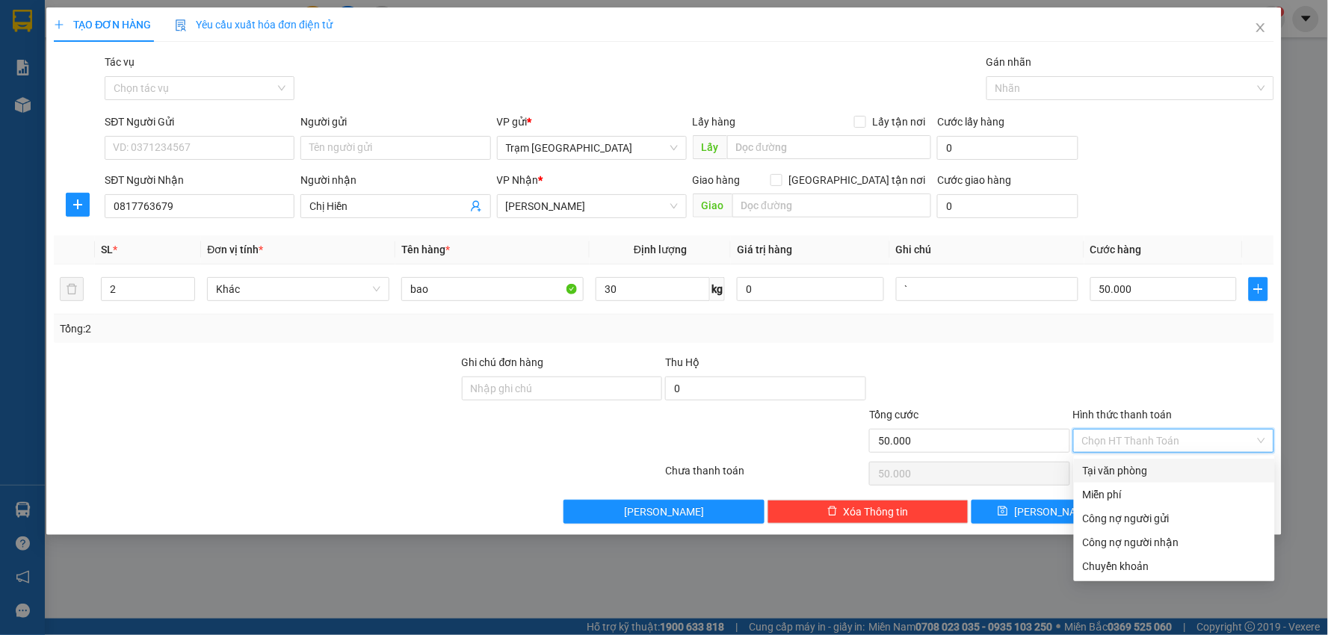
click at [1143, 460] on div "Tại văn phòng" at bounding box center [1174, 471] width 201 height 24
type input "0"
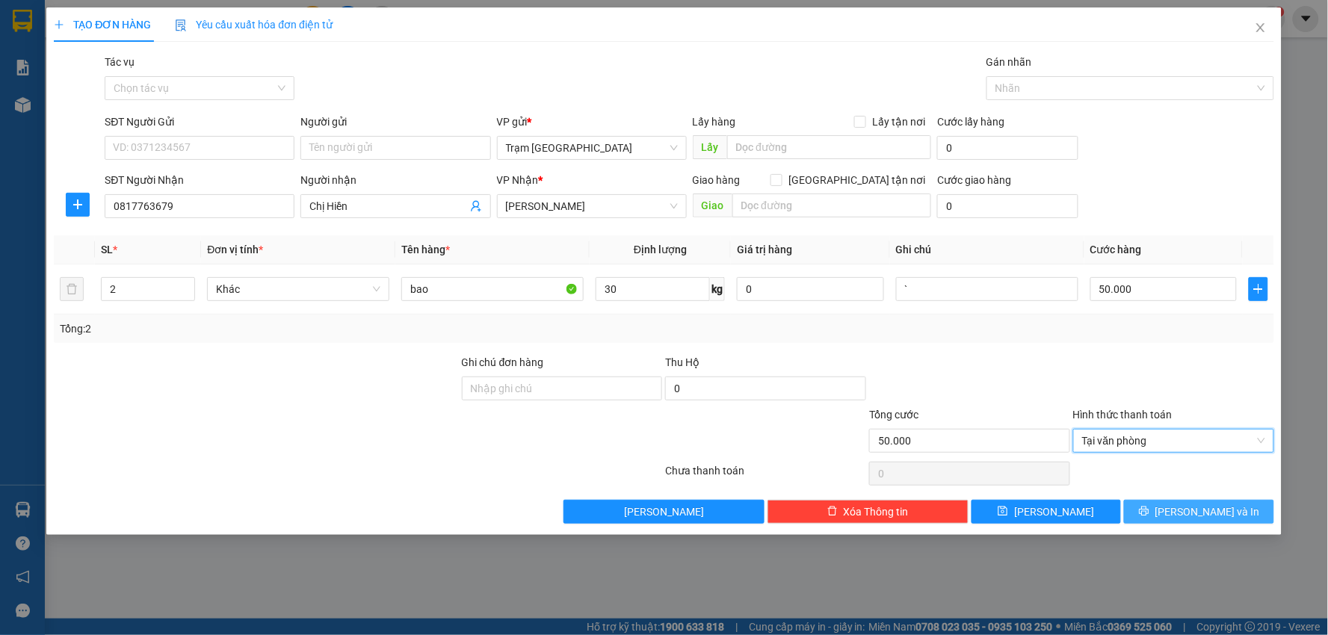
click at [1168, 506] on button "Lưu và In" at bounding box center [1199, 512] width 150 height 24
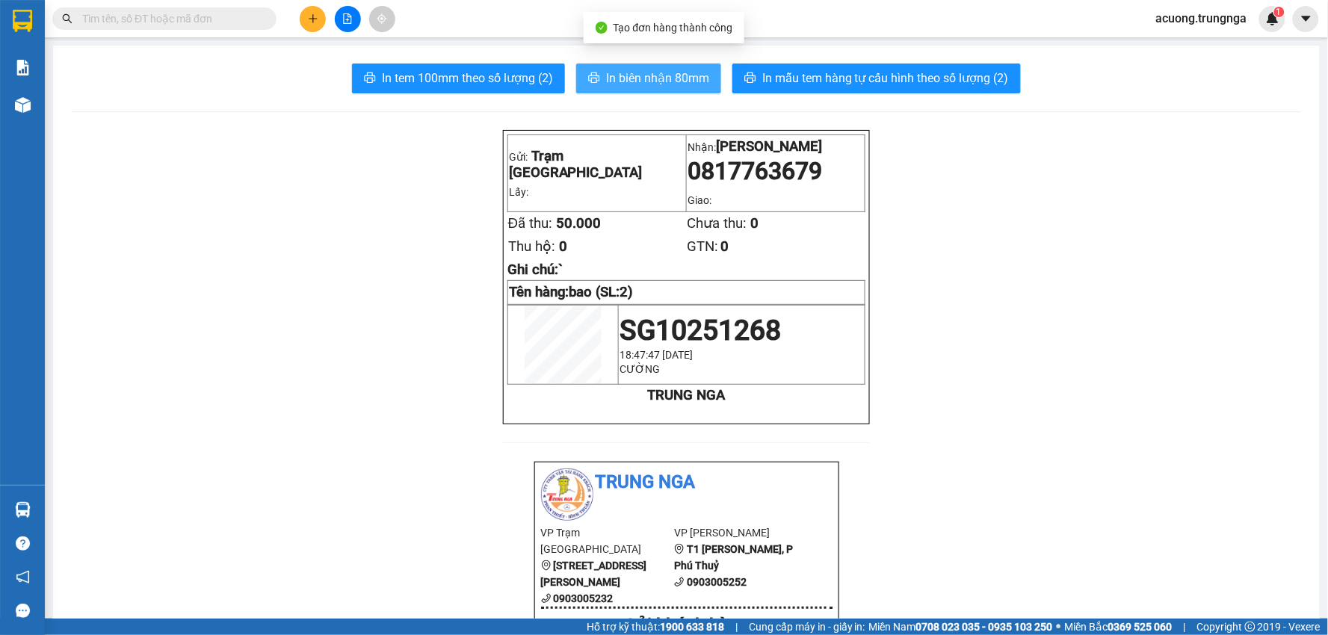
click at [615, 73] on span "In biên nhận 80mm" at bounding box center [657, 78] width 103 height 19
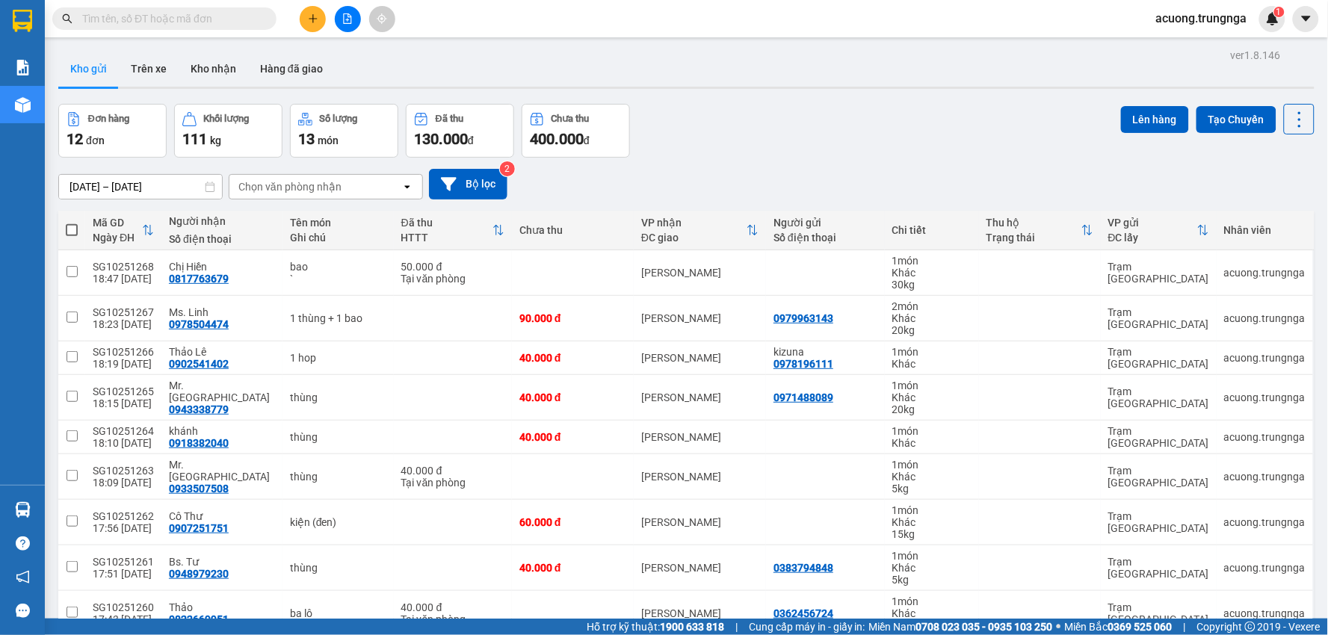
click at [932, 133] on div "Đơn hàng 12 đơn Khối lượng 111 kg Số lượng 13 món Đã thu 130.000 đ Chưa thu 400…" at bounding box center [686, 131] width 1256 height 54
click at [315, 19] on icon "plus" at bounding box center [313, 18] width 10 height 10
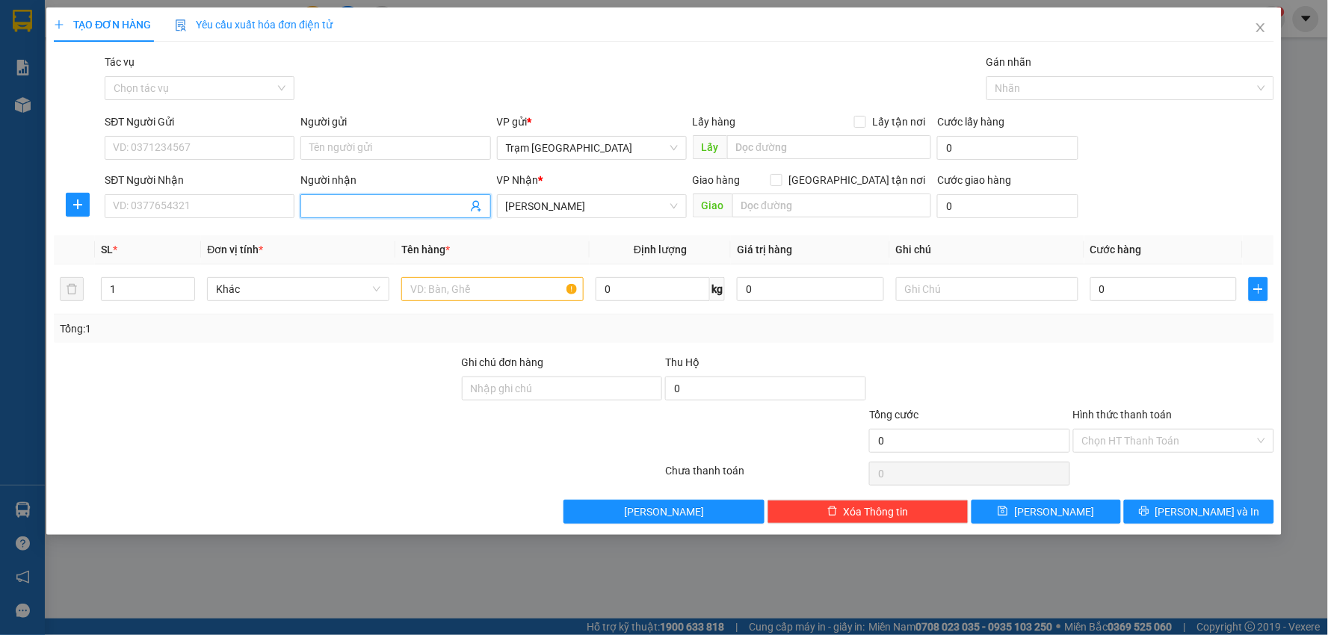
click at [377, 204] on input "Người nhận" at bounding box center [387, 206] width 157 height 16
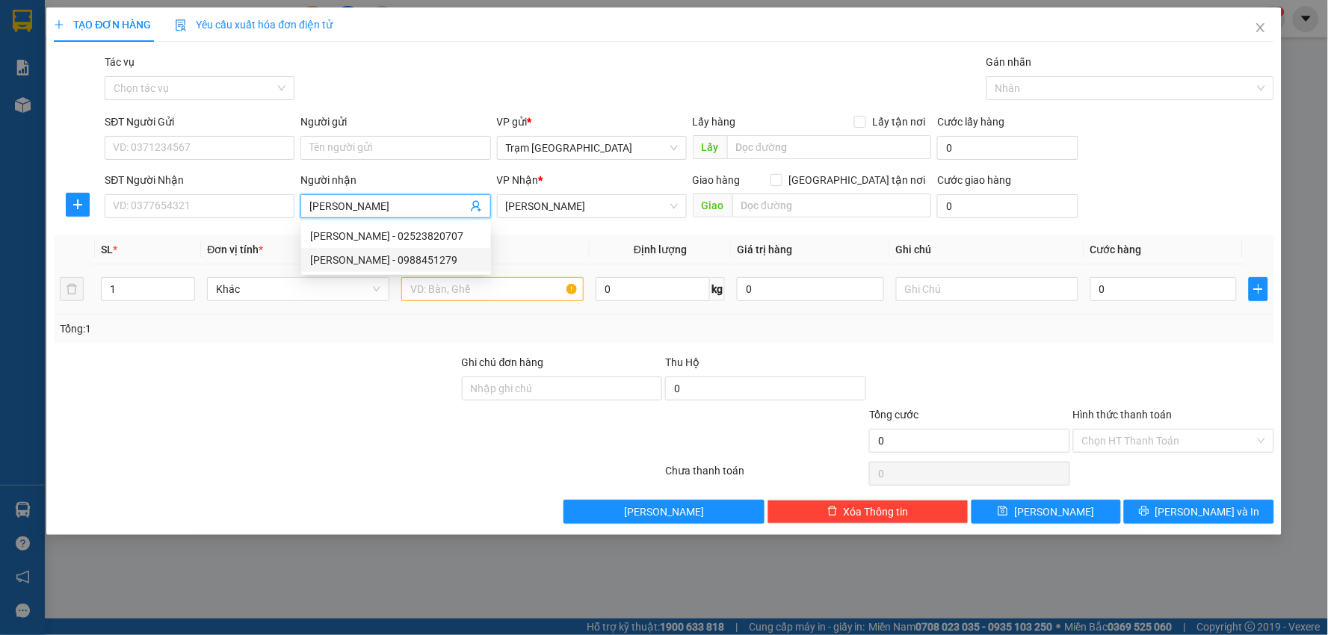
type input "[PERSON_NAME]"
click at [513, 294] on input "text" at bounding box center [492, 289] width 182 height 24
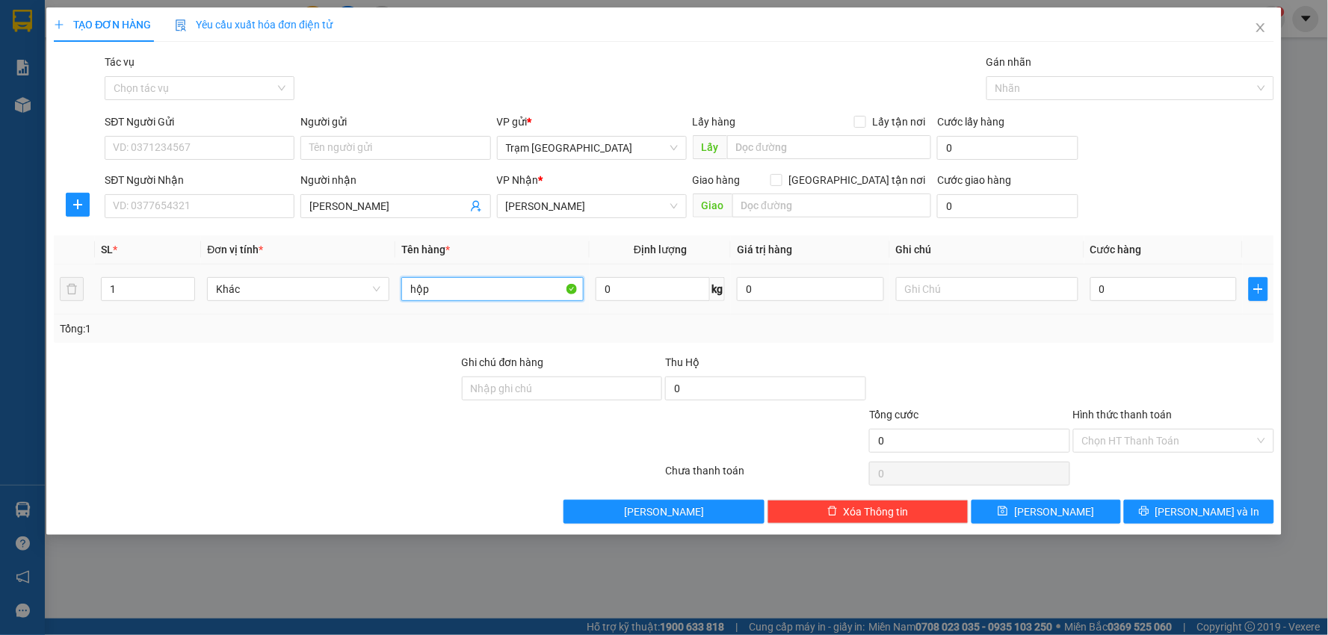
type input "hộp"
type input "5"
type input "003"
type input "3"
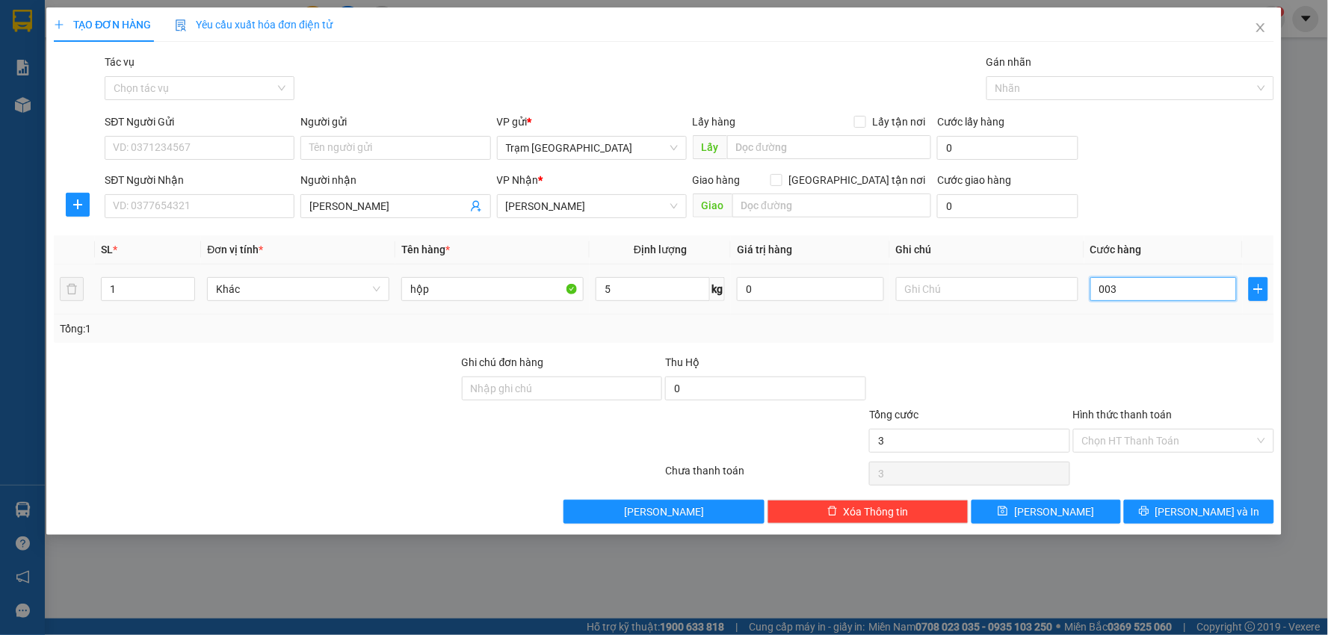
type input "0.030"
type input "30"
type input "30.000"
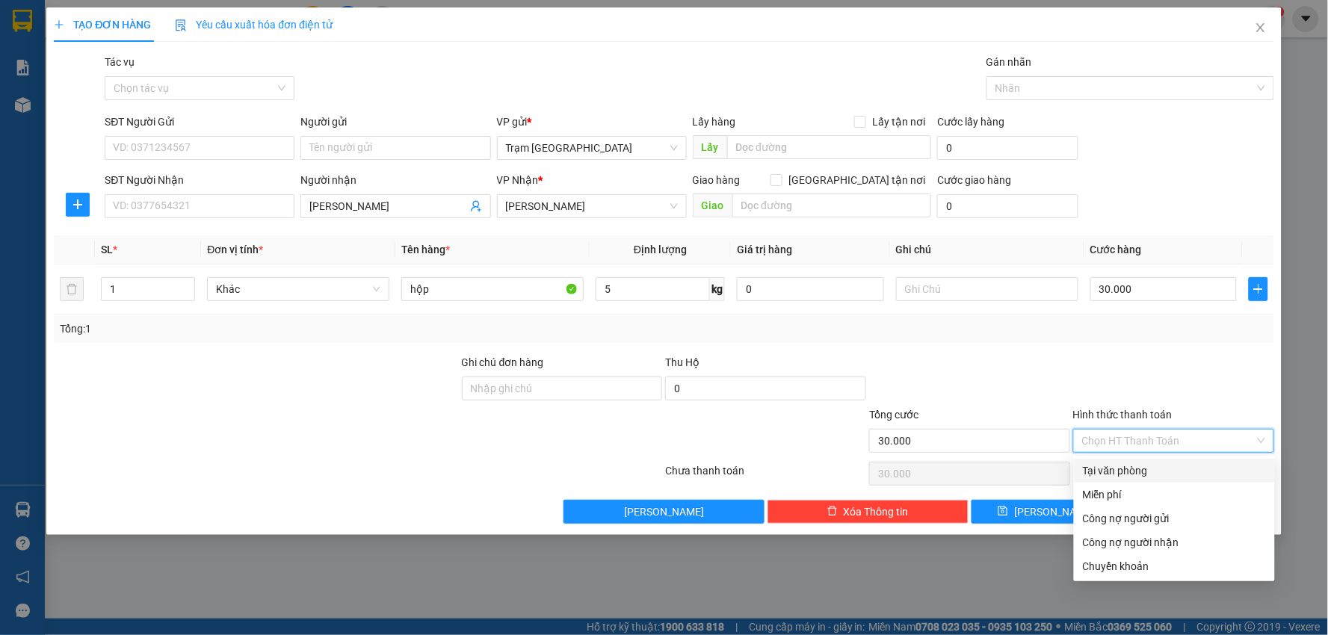
click at [1145, 443] on input "Hình thức thanh toán" at bounding box center [1168, 441] width 173 height 22
click at [1144, 468] on div "Tại văn phòng" at bounding box center [1174, 470] width 183 height 16
type input "0"
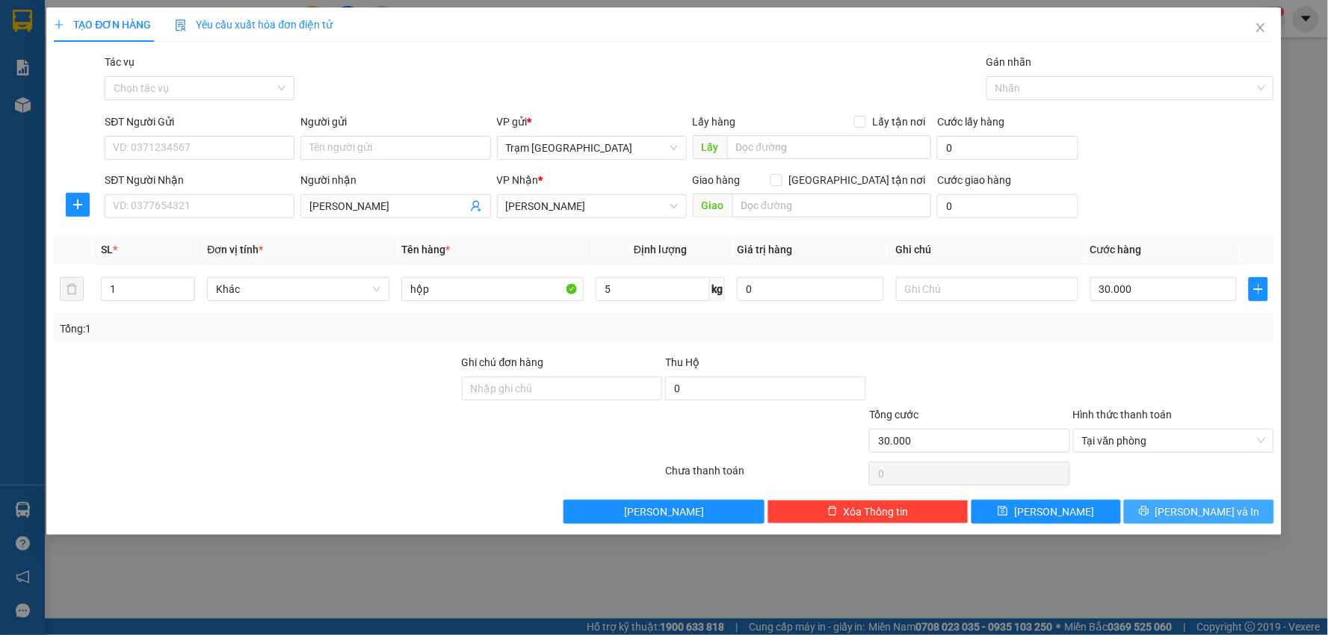
click at [1207, 510] on span "Lưu và In" at bounding box center [1207, 512] width 105 height 16
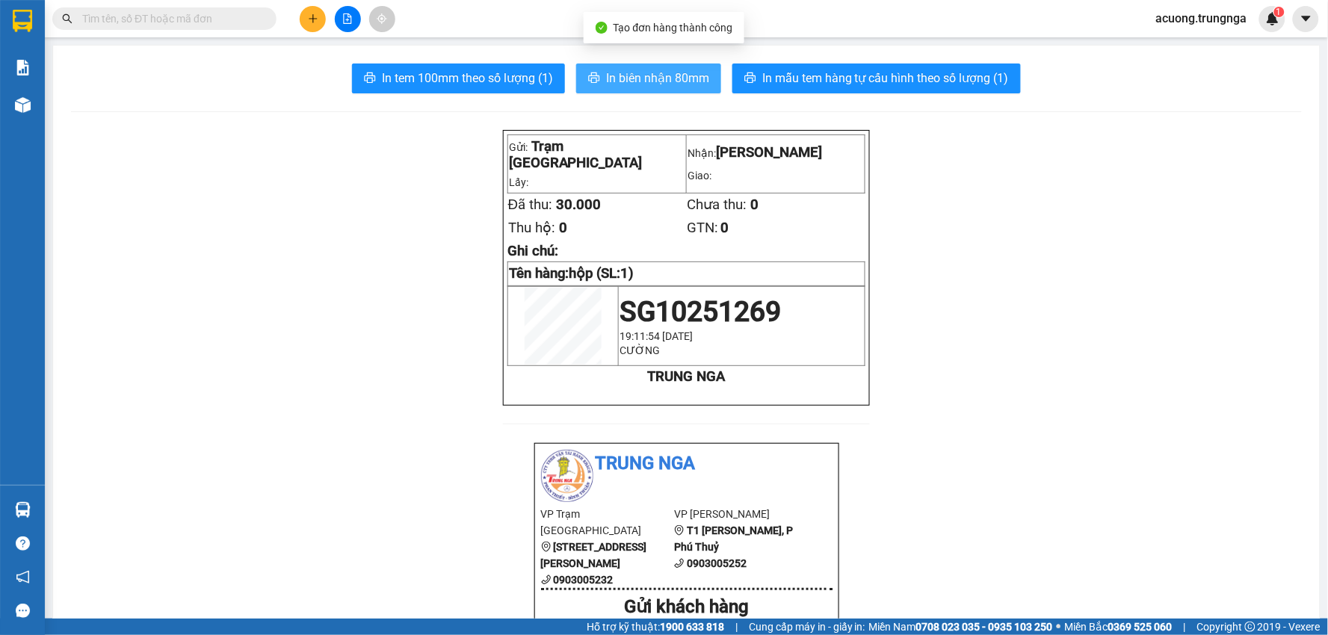
click at [618, 75] on span "In biên nhận 80mm" at bounding box center [657, 78] width 103 height 19
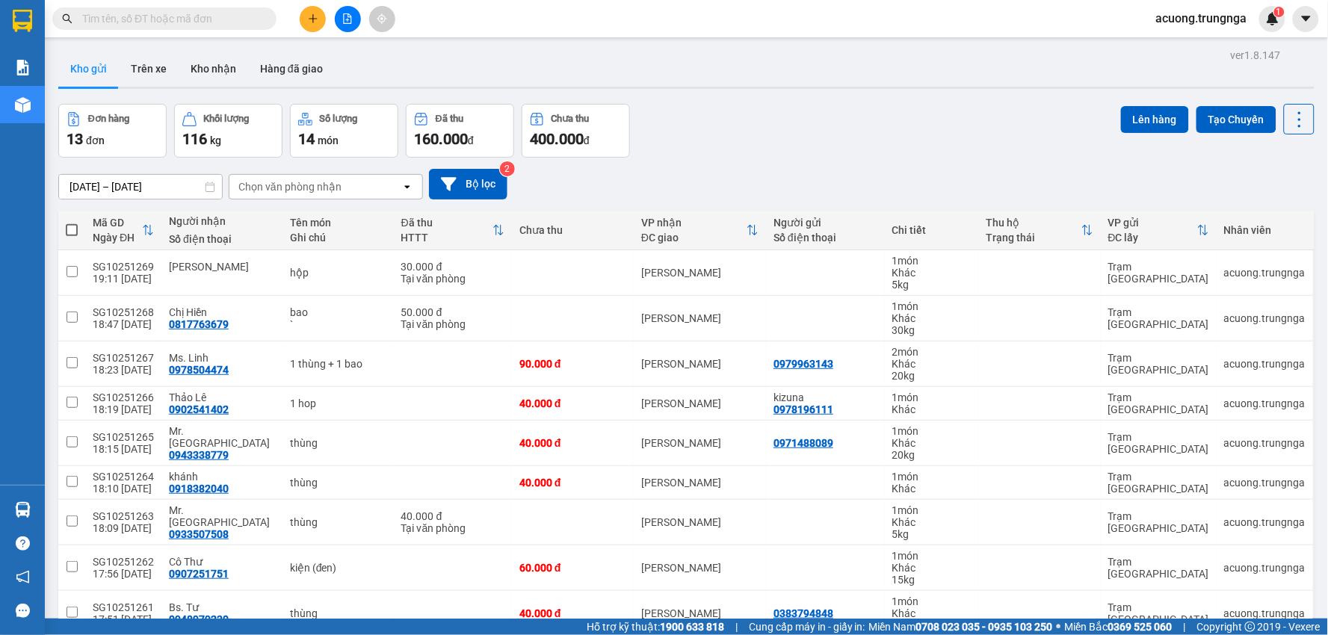
click at [71, 232] on span at bounding box center [72, 230] width 12 height 12
click at [72, 223] on input "checkbox" at bounding box center [72, 223] width 0 height 0
checkbox input "true"
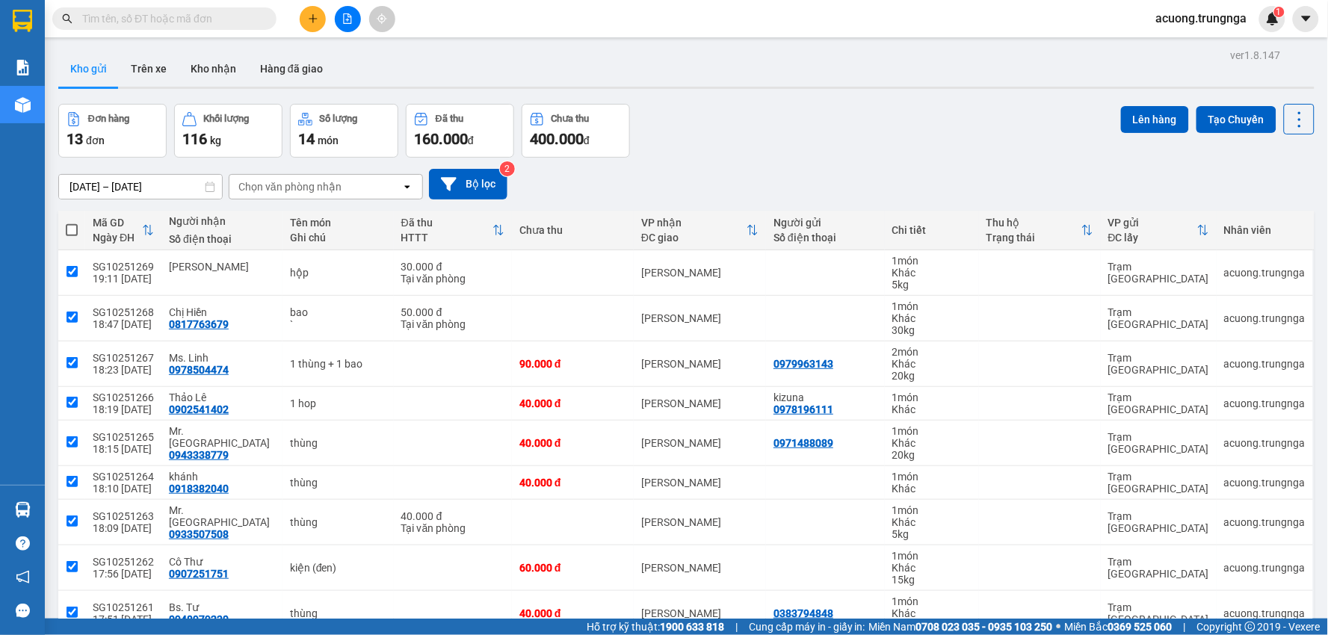
checkbox input "true"
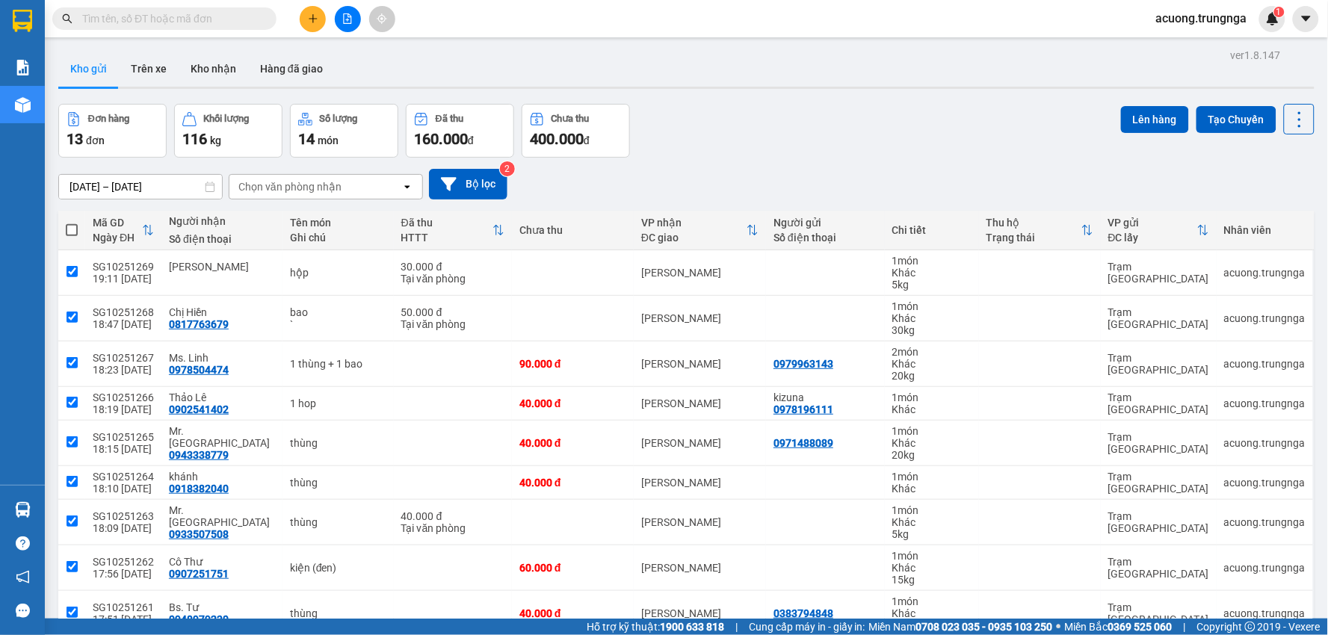
checkbox input "true"
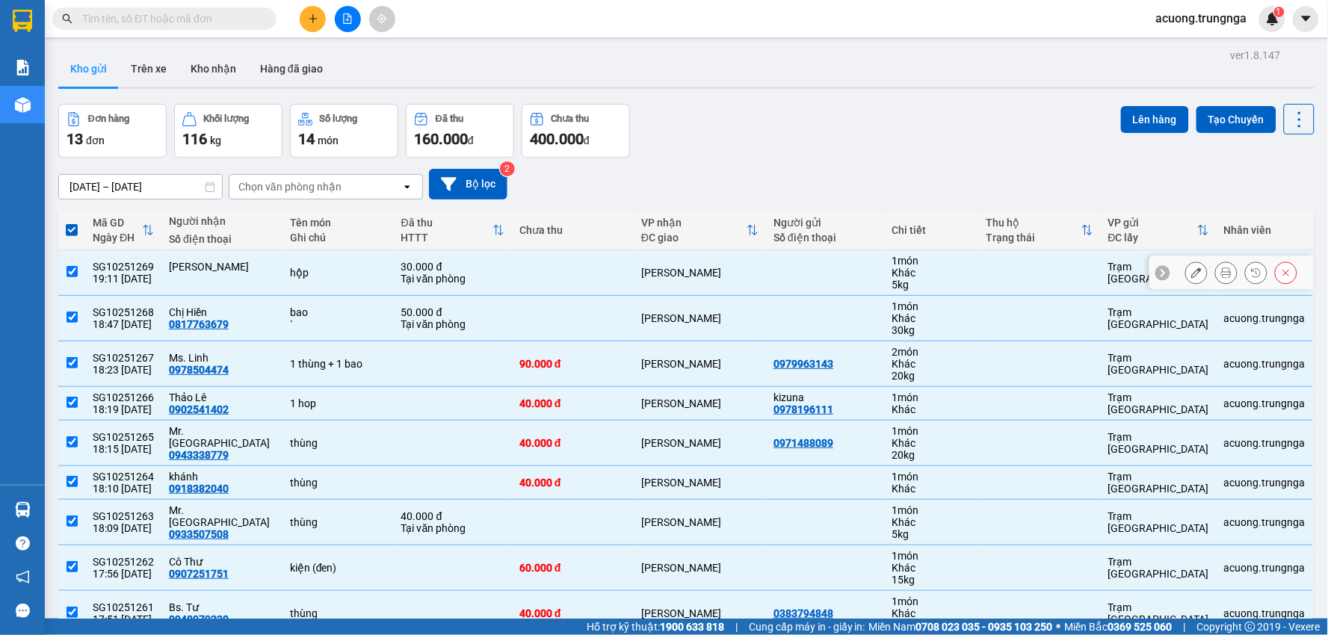
click at [73, 270] on input "checkbox" at bounding box center [71, 271] width 11 height 11
checkbox input "false"
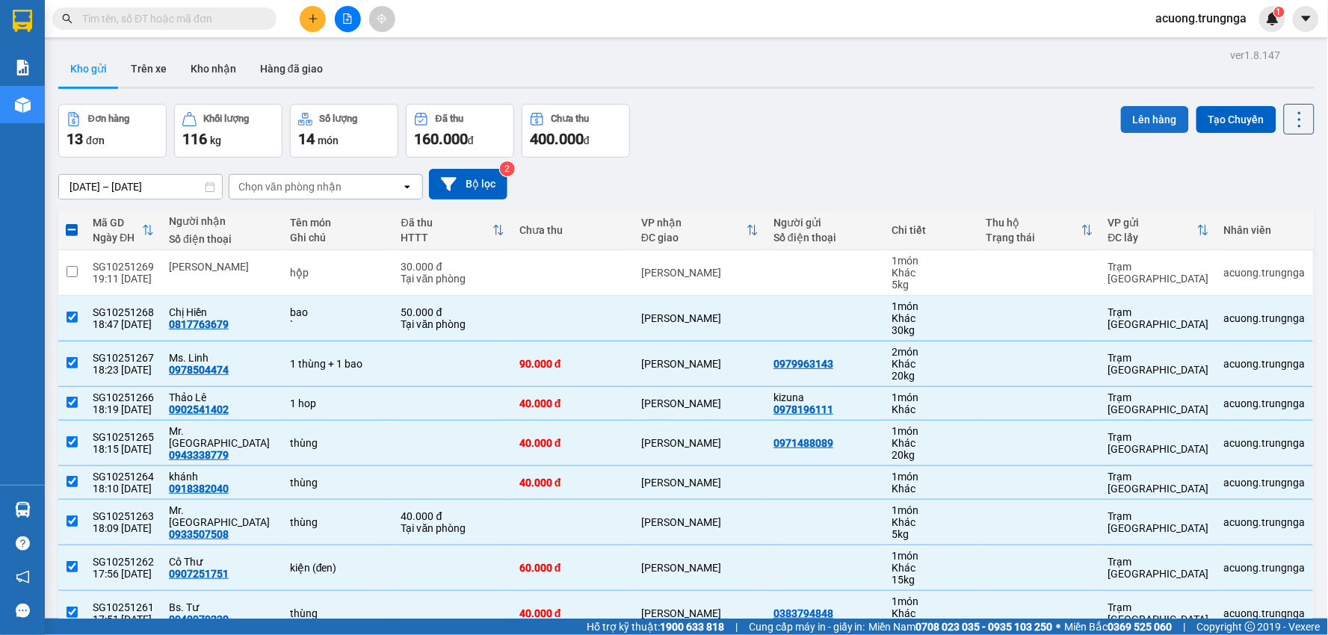
click at [1149, 118] on button "Lên hàng" at bounding box center [1155, 119] width 68 height 27
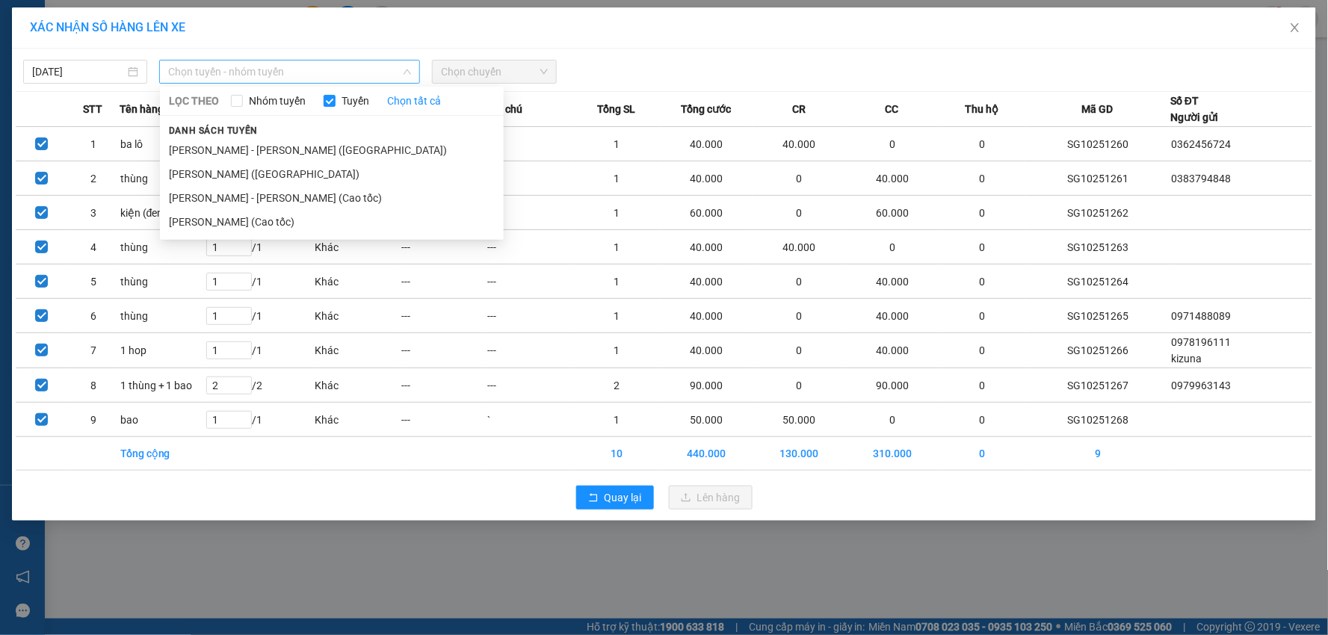
click at [374, 73] on span "Chọn tuyến - nhóm tuyến" at bounding box center [289, 72] width 243 height 22
click at [286, 217] on li "[PERSON_NAME] (Cao tốc)" at bounding box center [332, 222] width 344 height 24
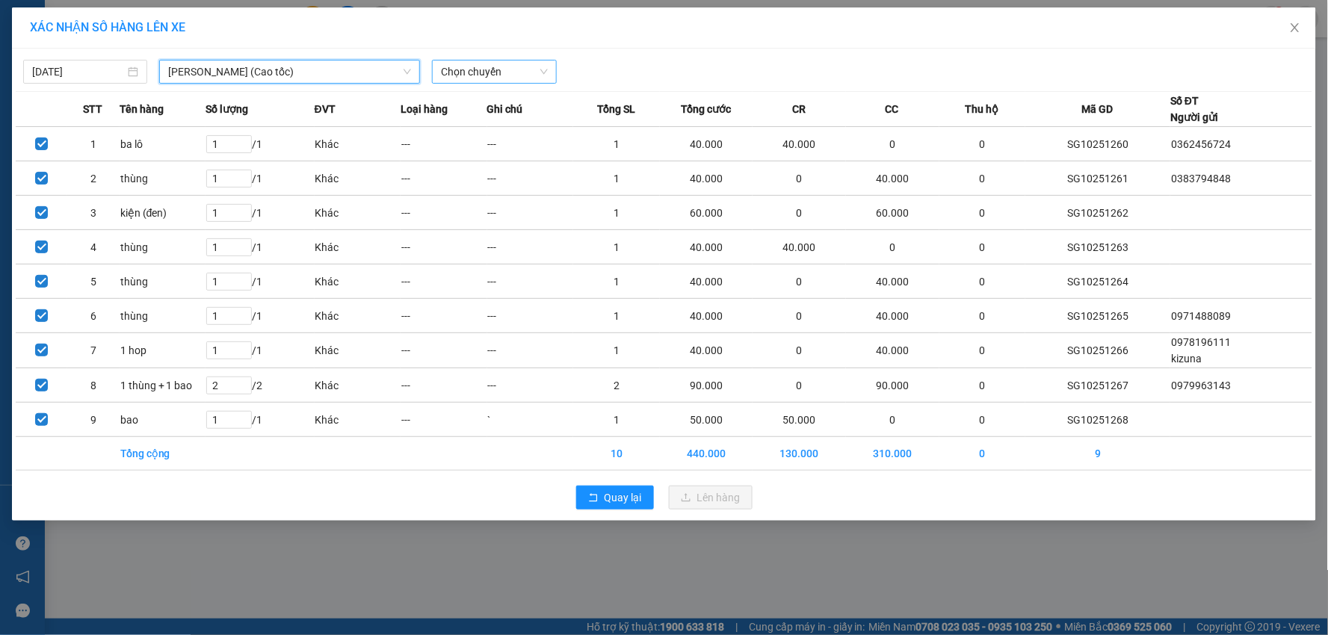
click at [508, 69] on span "Chọn chuyến" at bounding box center [494, 72] width 106 height 22
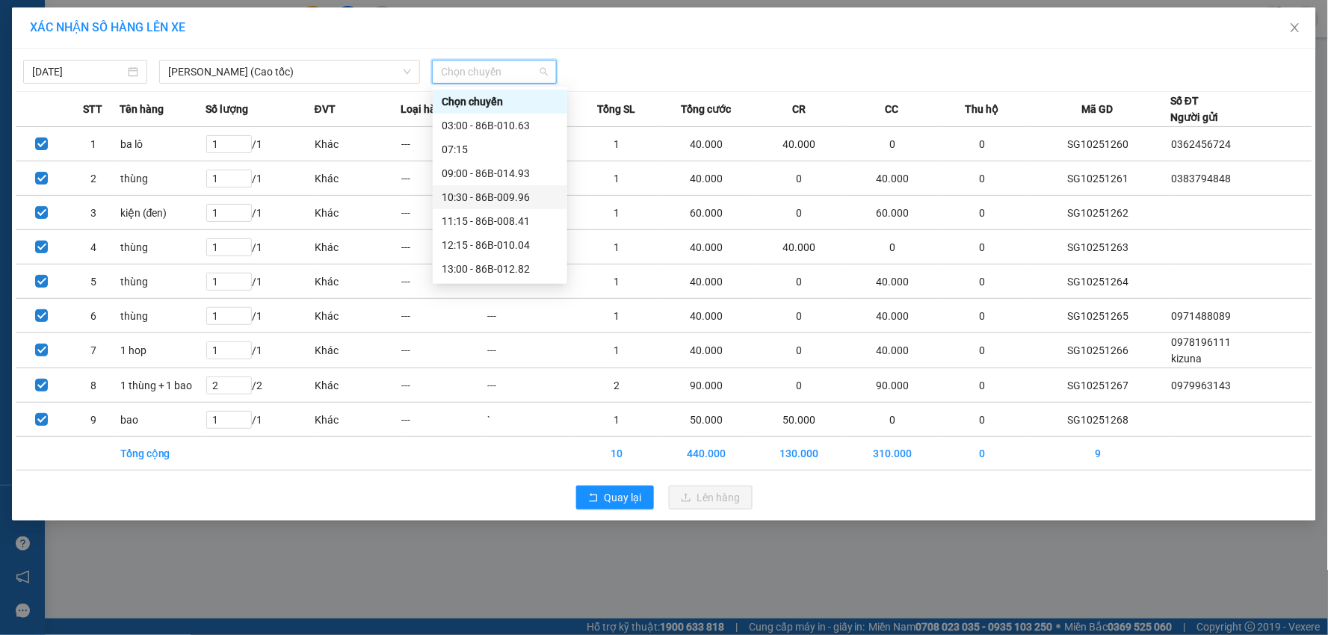
scroll to position [120, 0]
click at [480, 238] on div "19:00" at bounding box center [500, 245] width 117 height 16
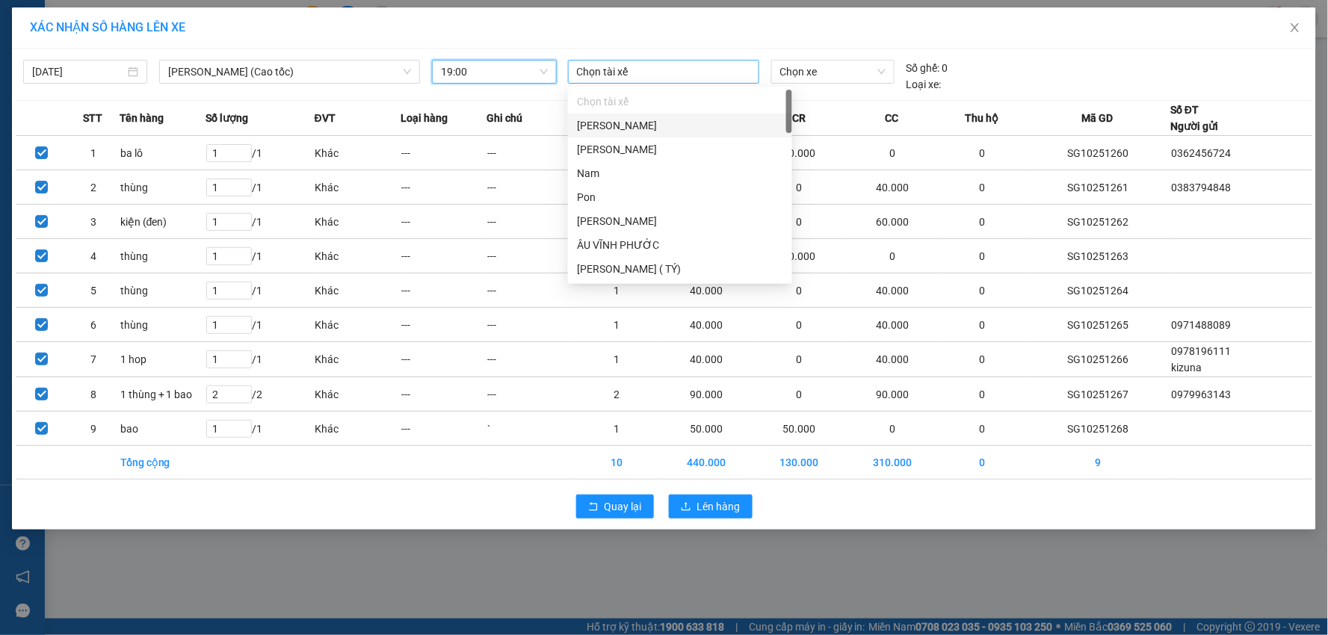
click at [640, 73] on div at bounding box center [664, 72] width 184 height 18
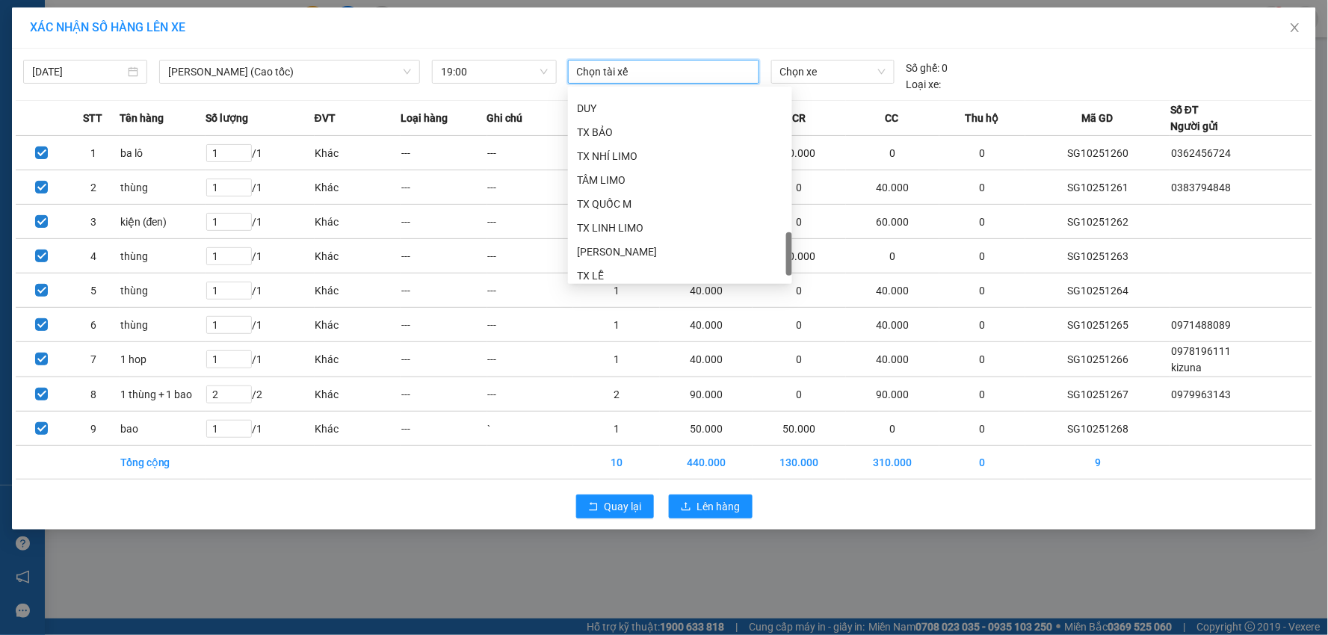
scroll to position [747, 0]
click at [603, 161] on div "THÀNH" at bounding box center [680, 167] width 206 height 16
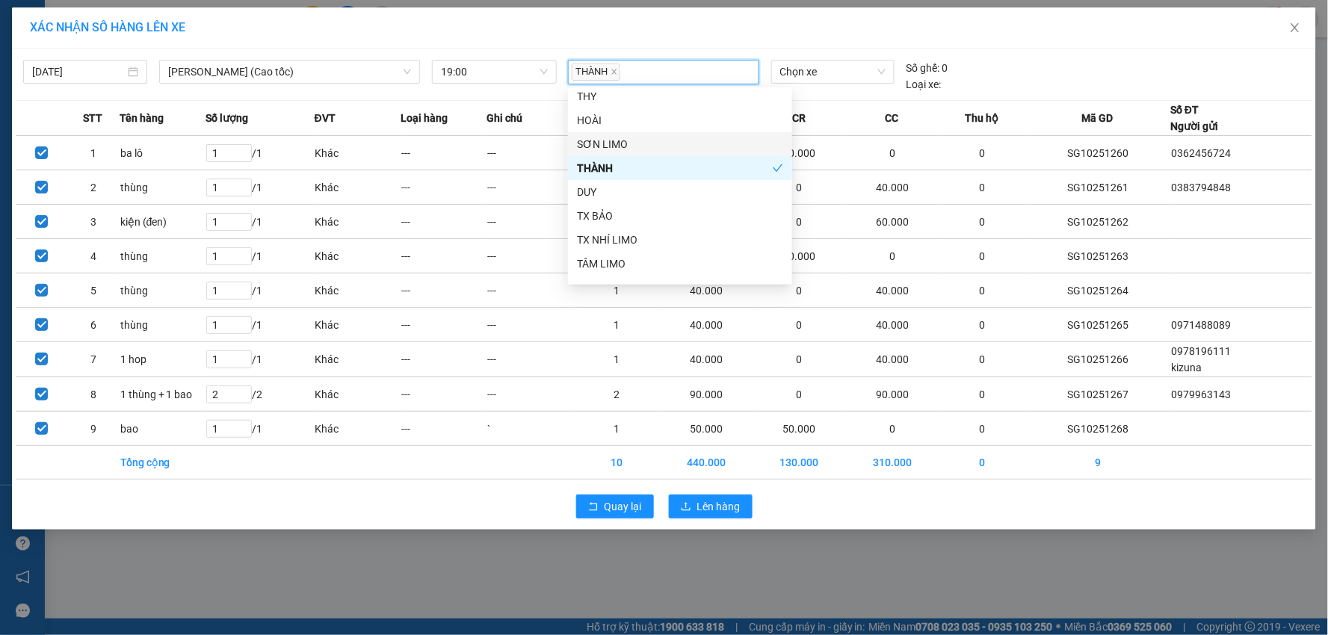
click at [710, 36] on div "XÁC NHẬN SỐ HÀNG LÊN XE" at bounding box center [664, 27] width 1304 height 41
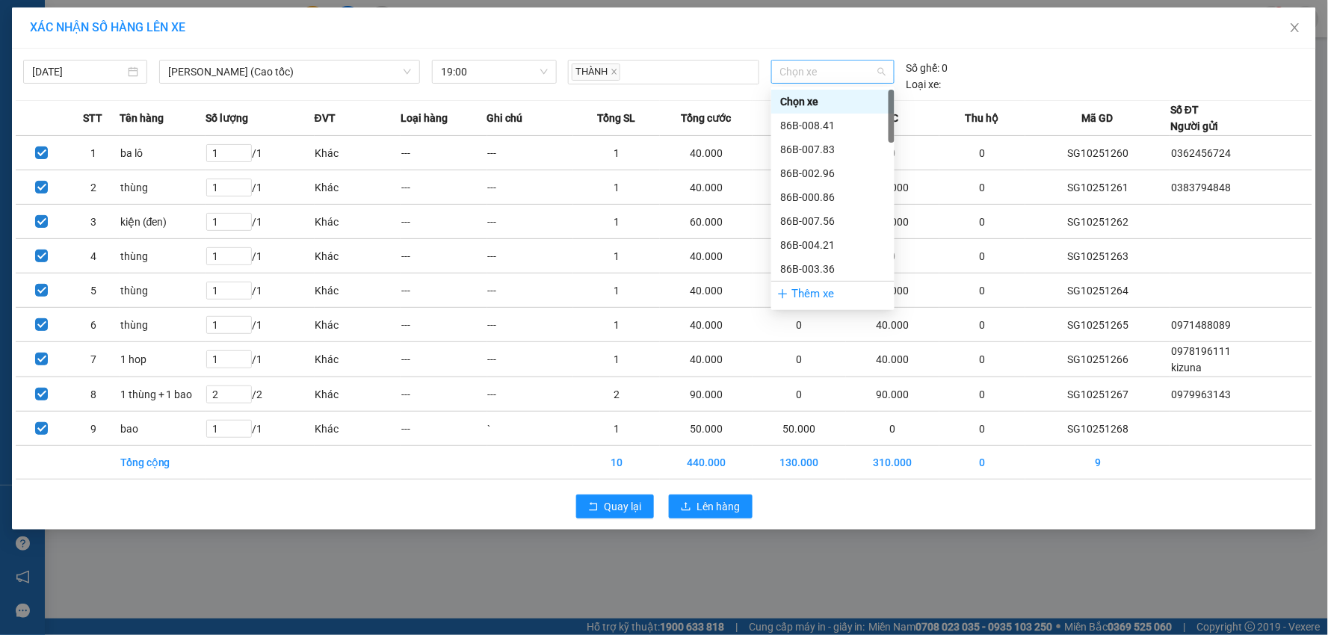
click at [834, 70] on span "Chọn xe" at bounding box center [832, 72] width 105 height 22
click at [695, 471] on td "440.000" at bounding box center [706, 463] width 93 height 34
click at [855, 76] on span "Chọn xe" at bounding box center [832, 72] width 105 height 22
click at [802, 235] on div "86H-024.59" at bounding box center [832, 238] width 105 height 16
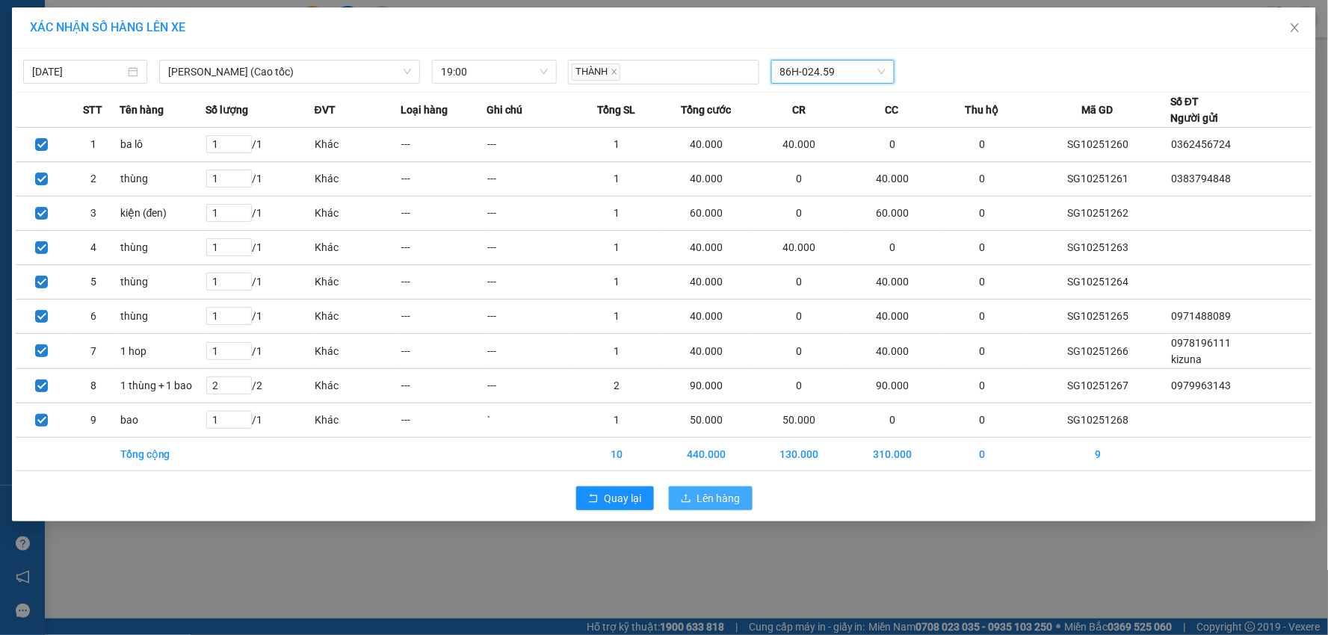
click at [711, 497] on span "Lên hàng" at bounding box center [718, 498] width 43 height 16
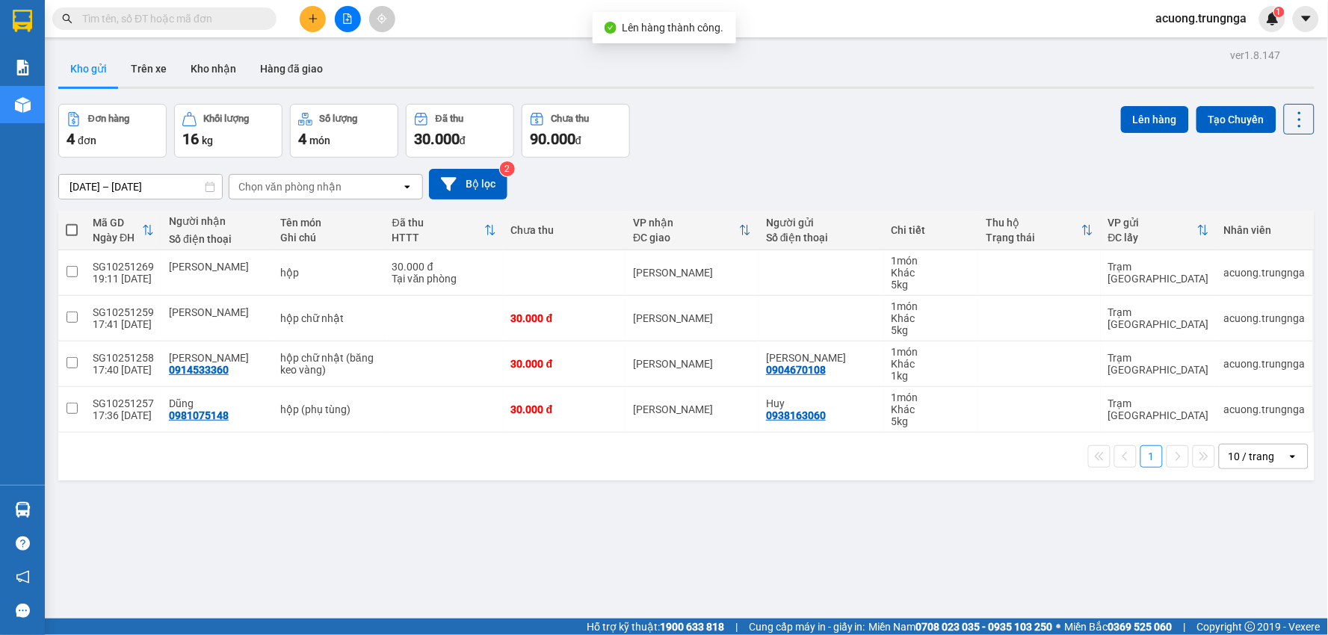
click at [69, 225] on span at bounding box center [72, 230] width 12 height 12
click at [72, 223] on input "checkbox" at bounding box center [72, 223] width 0 height 0
checkbox input "true"
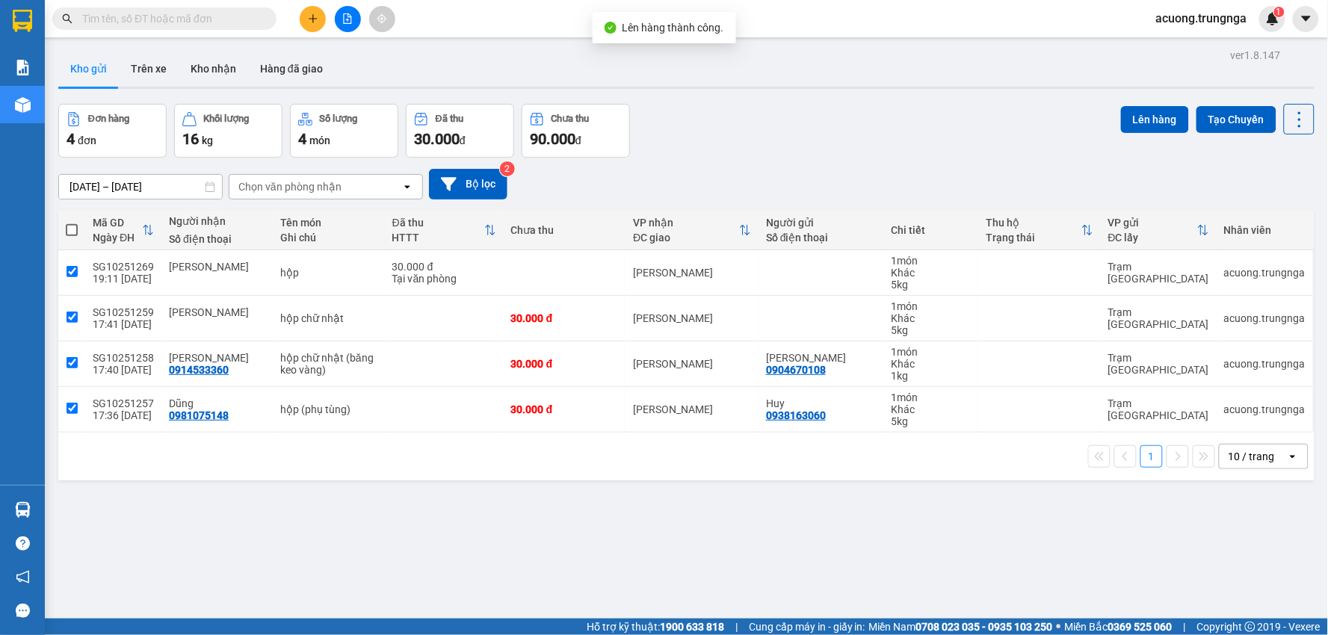
checkbox input "true"
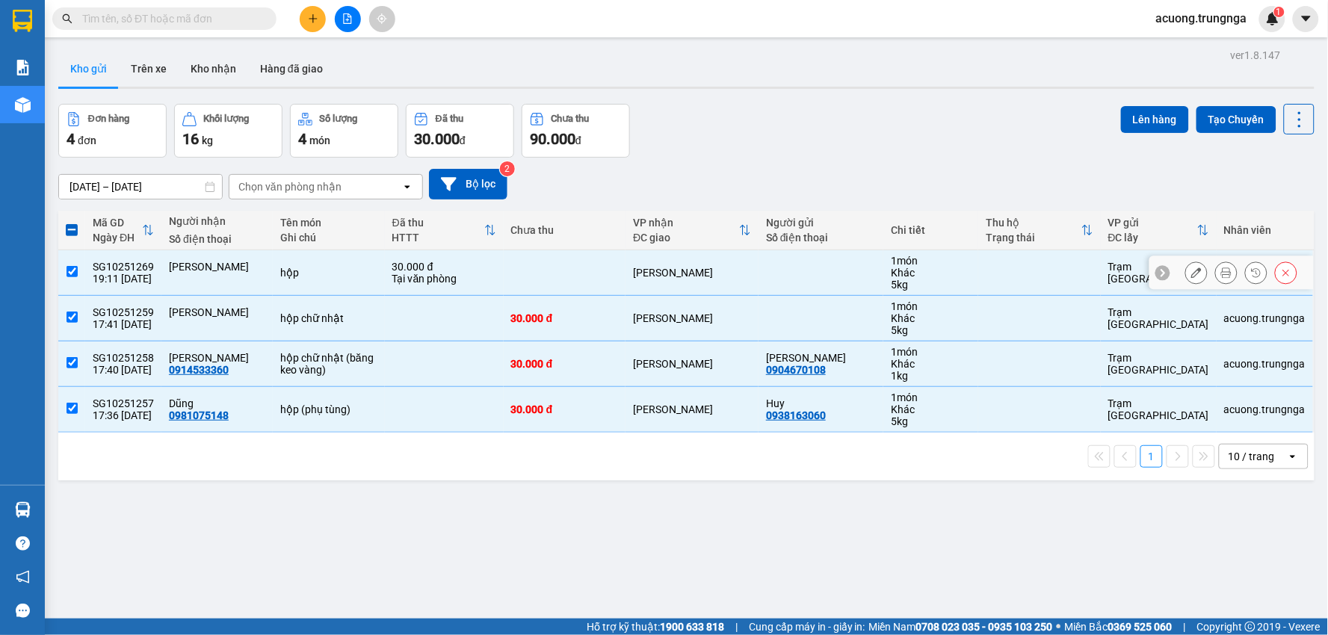
click at [70, 272] on input "checkbox" at bounding box center [71, 271] width 11 height 11
checkbox input "false"
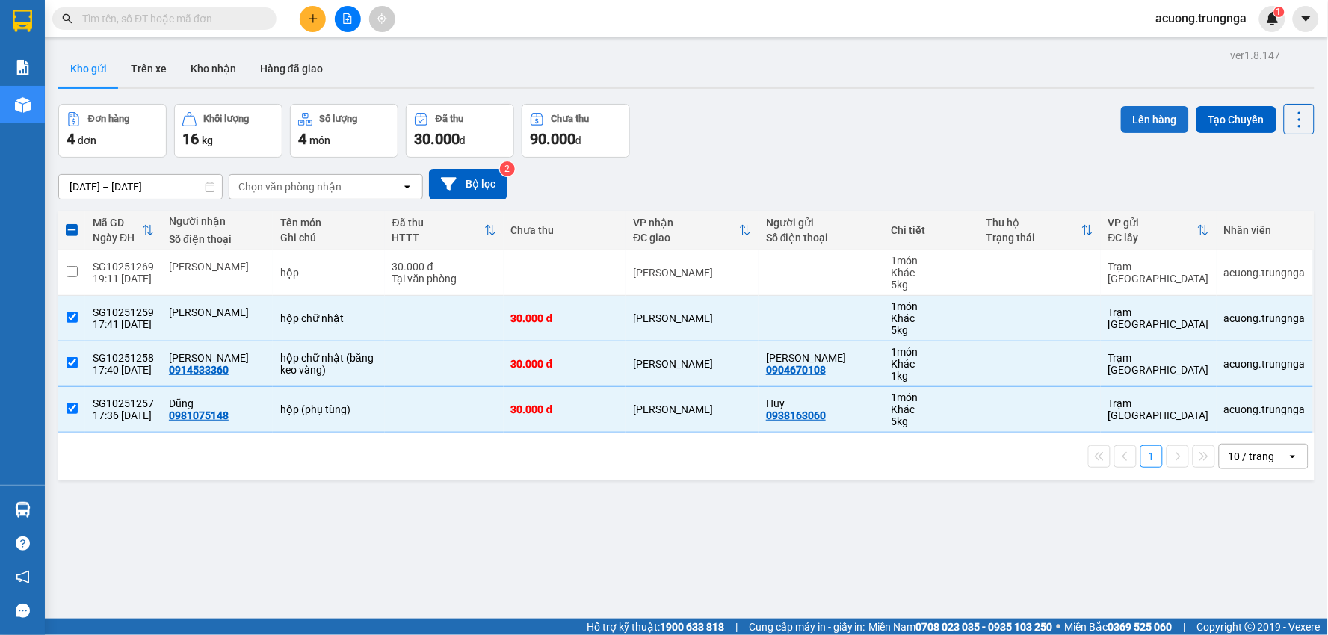
click at [1151, 117] on button "Lên hàng" at bounding box center [1155, 119] width 68 height 27
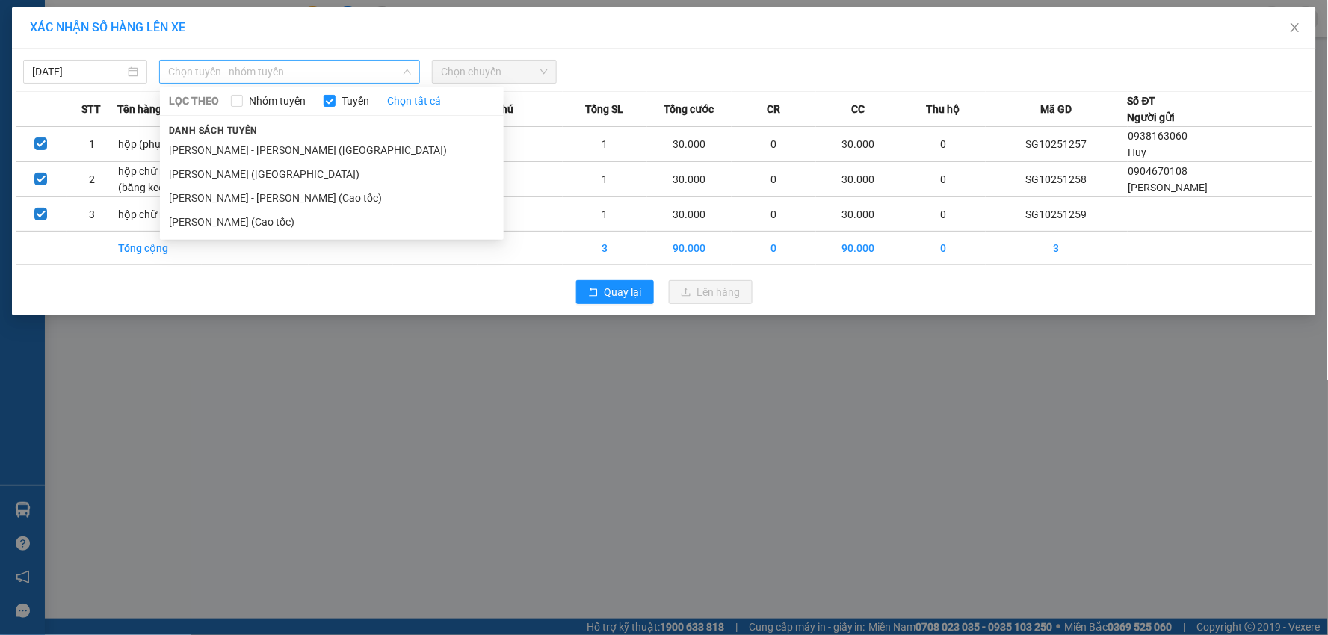
click at [384, 71] on span "Chọn tuyến - nhóm tuyến" at bounding box center [289, 72] width 243 height 22
click at [291, 221] on li "[PERSON_NAME] (Cao tốc)" at bounding box center [332, 222] width 344 height 24
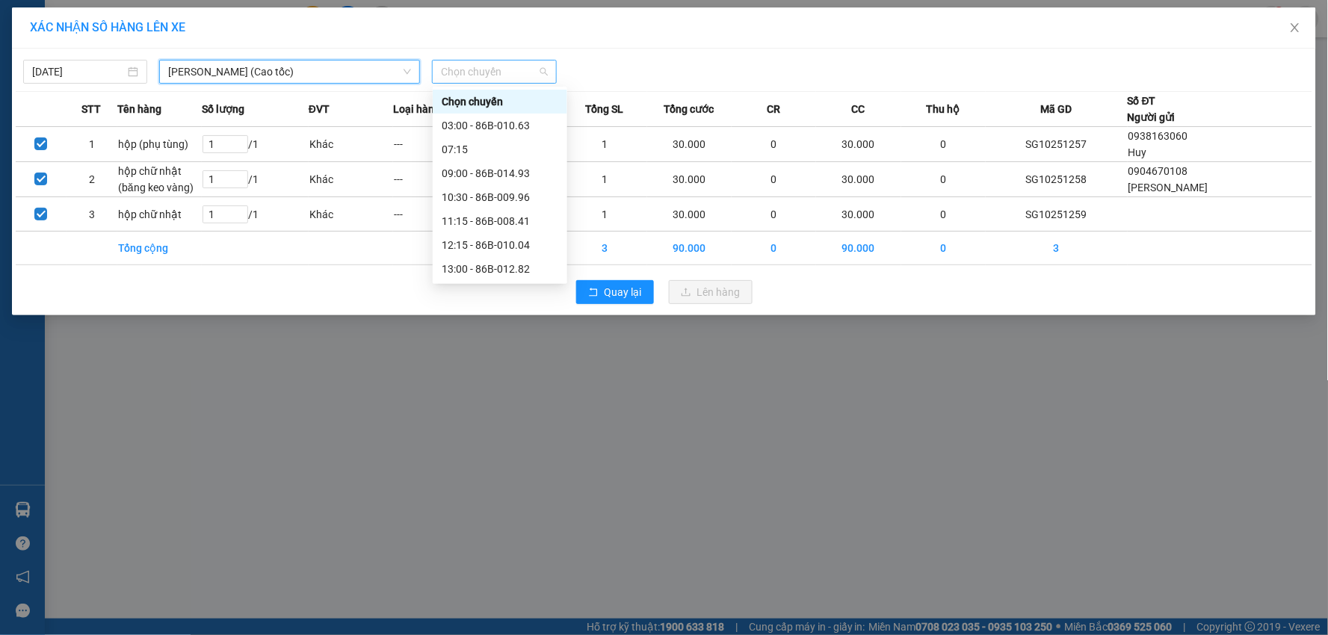
click at [510, 71] on span "Chọn chuyến" at bounding box center [494, 72] width 106 height 22
click at [477, 244] on div "19:00 - 86H-024.59" at bounding box center [500, 245] width 117 height 16
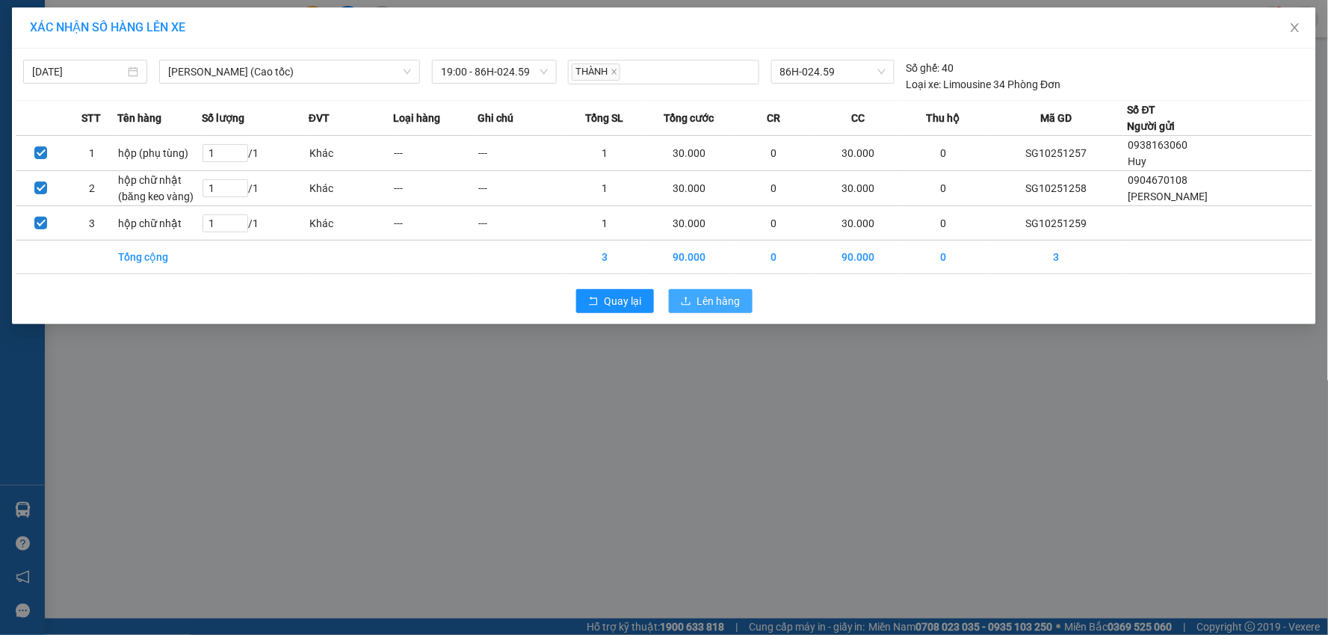
click at [704, 297] on span "Lên hàng" at bounding box center [718, 301] width 43 height 16
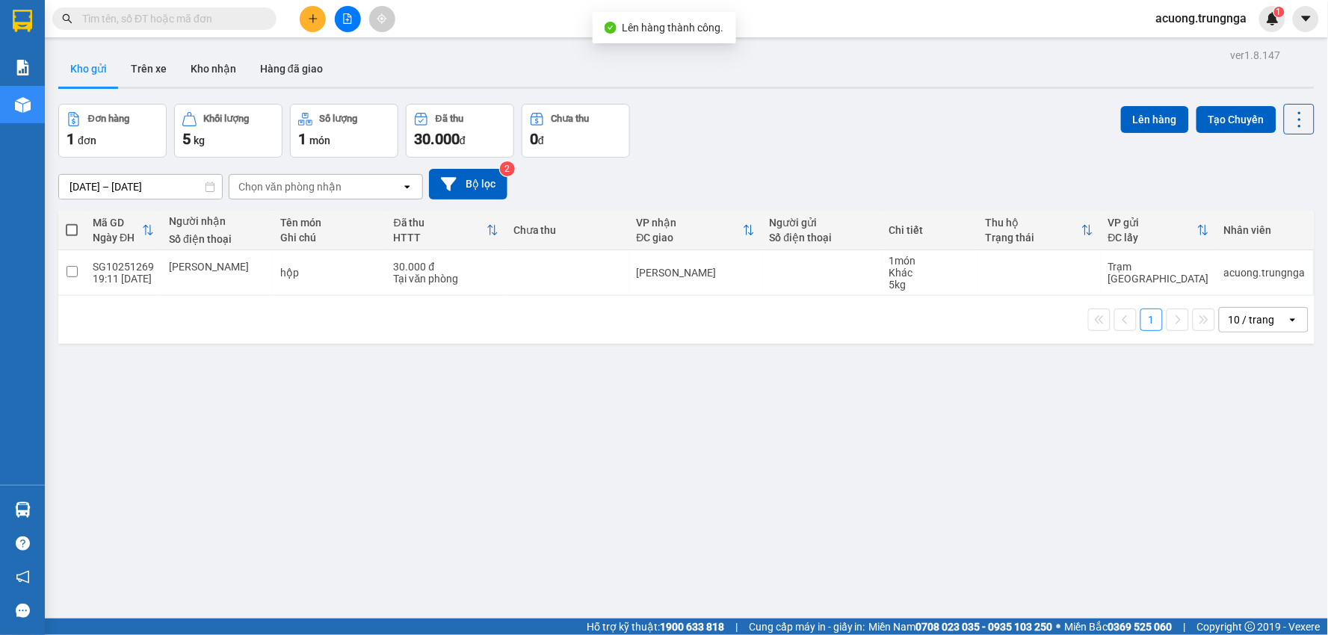
click at [464, 412] on div "ver 1.8.147 Kho gửi Trên xe Kho nhận Hàng đã giao Đơn hàng 1 đơn Khối lượng 5 k…" at bounding box center [686, 362] width 1268 height 635
click at [317, 17] on icon "plus" at bounding box center [313, 18] width 10 height 10
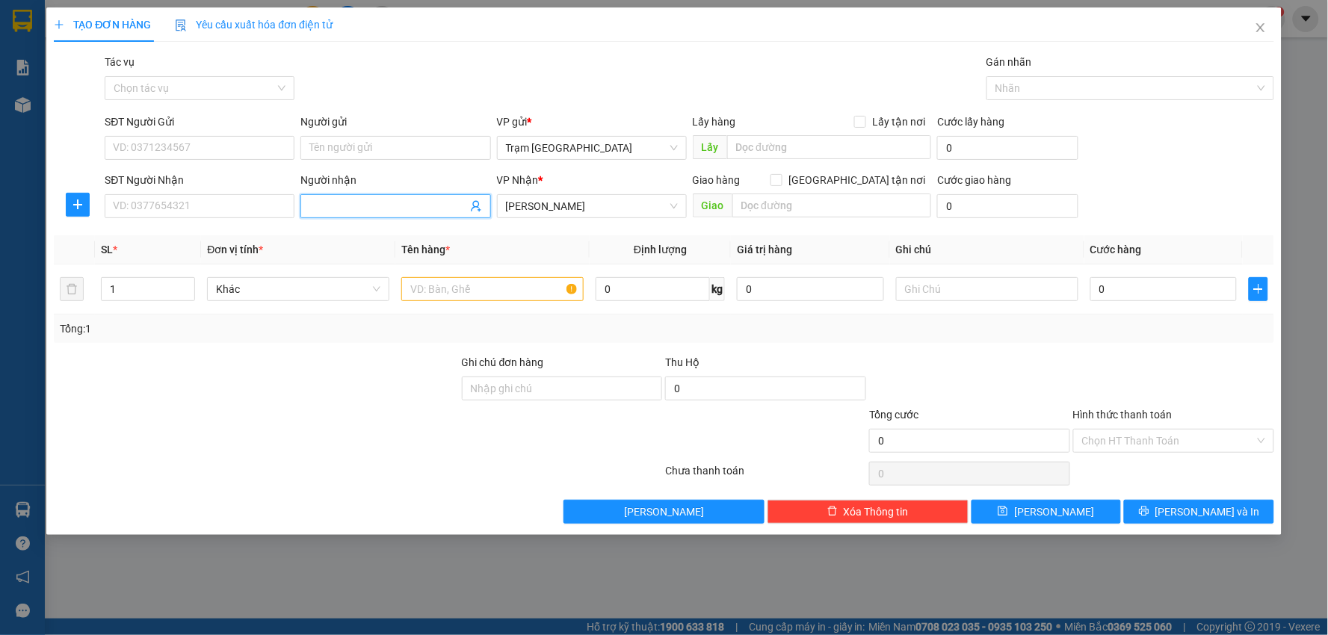
click at [378, 207] on input "Người nhận" at bounding box center [387, 206] width 157 height 16
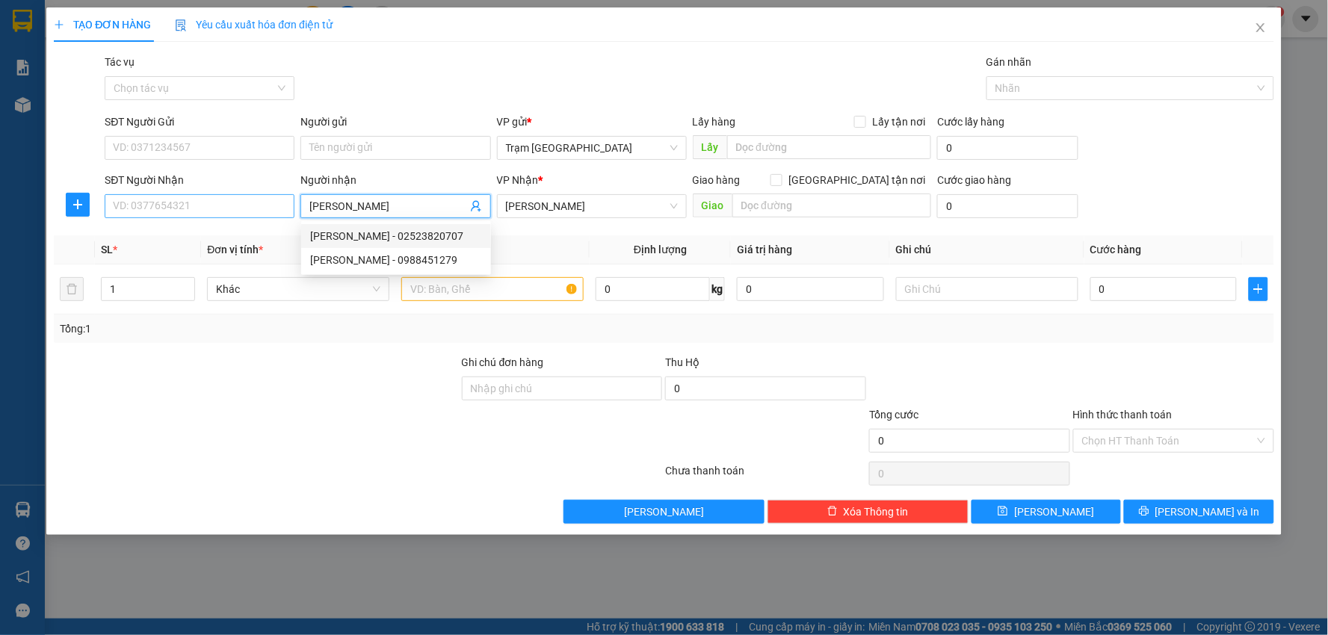
type input "[PERSON_NAME]"
click at [223, 200] on input "SĐT Người Nhận" at bounding box center [200, 206] width 190 height 24
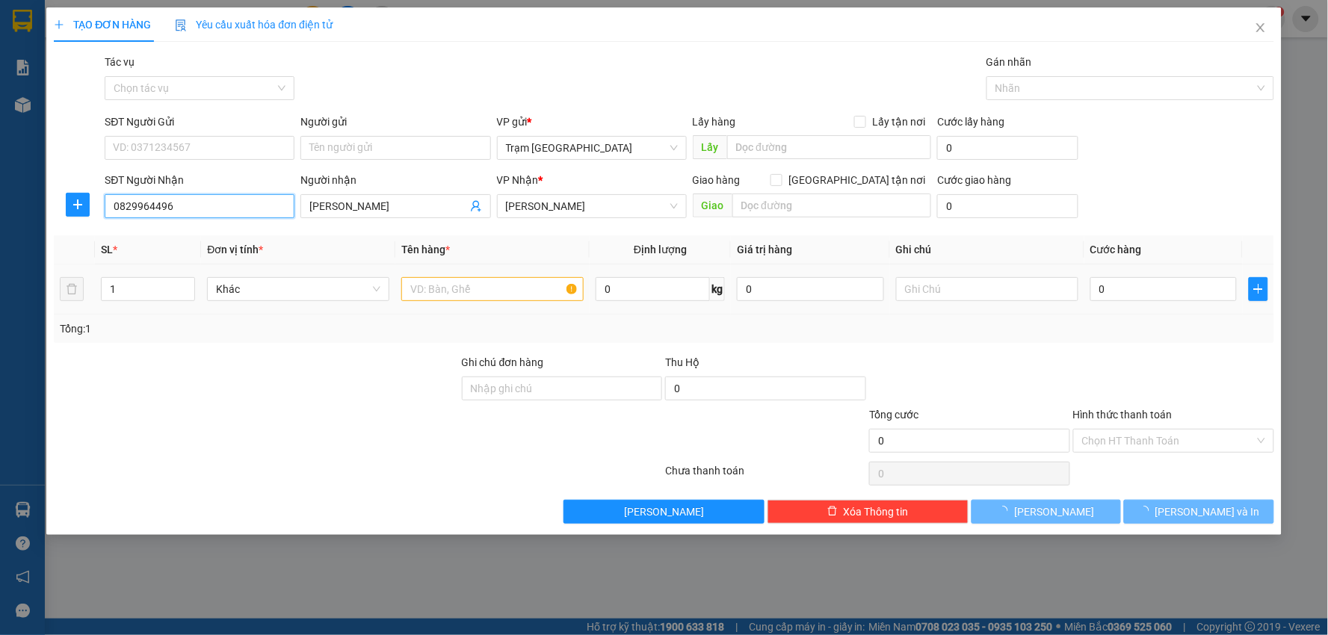
type input "0829964496"
click at [486, 291] on input "text" at bounding box center [492, 289] width 182 height 24
type input "g"
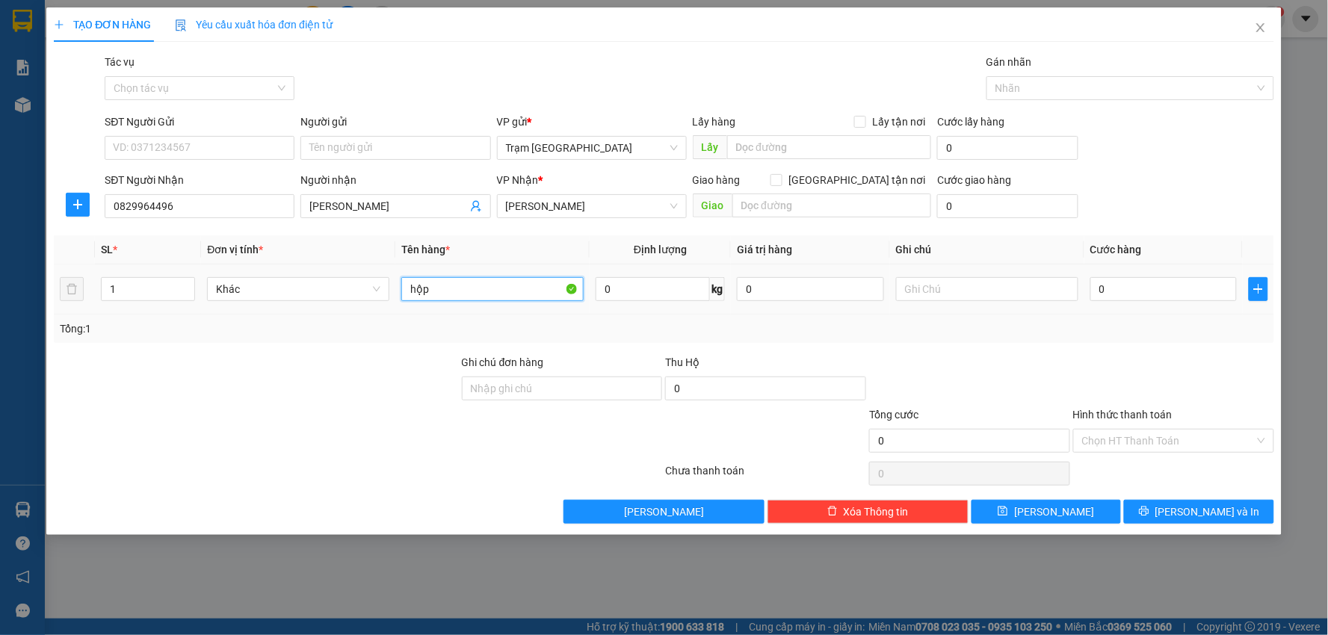
type input "hộp"
type input "003"
type input "3"
type input "0.030"
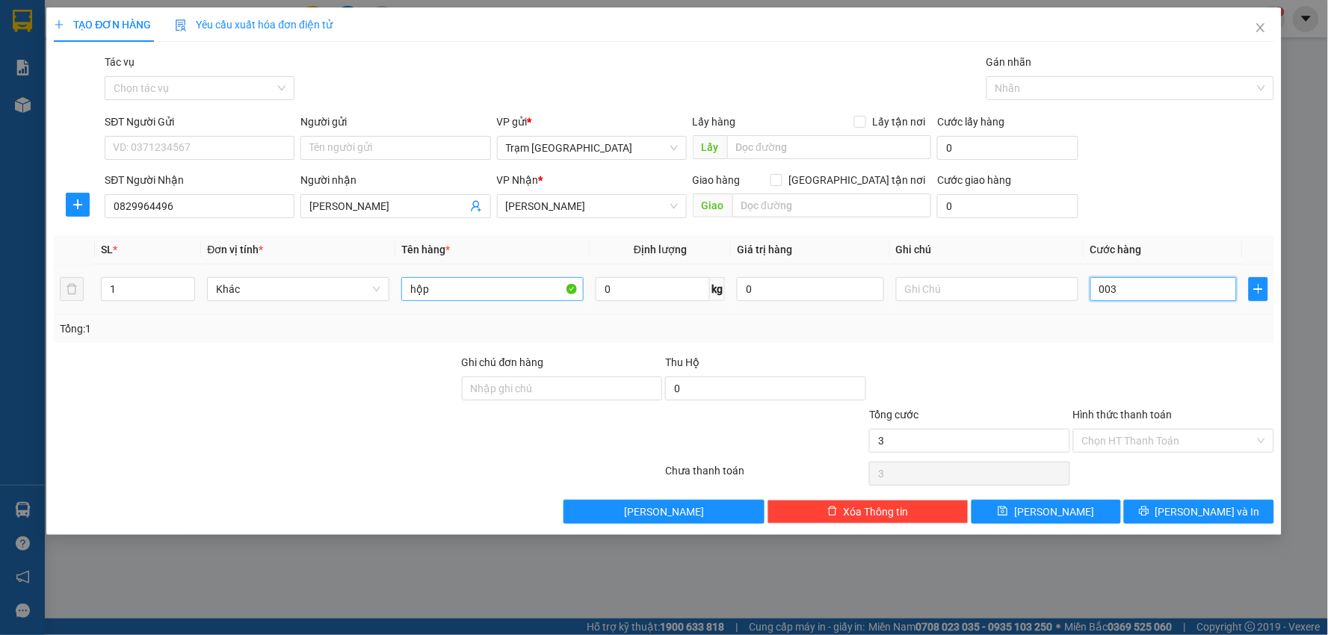
type input "30"
type input "30.000"
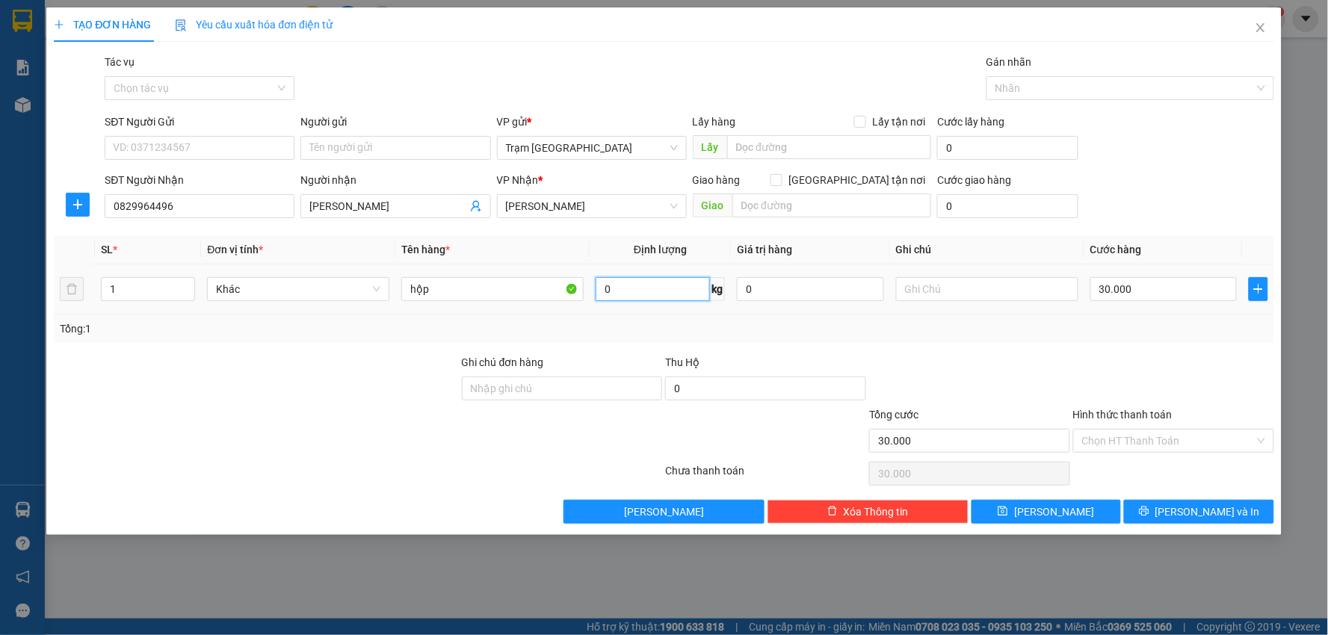
click at [629, 290] on input "0" at bounding box center [652, 289] width 114 height 24
type input "1"
click at [1167, 511] on button "Lưu và In" at bounding box center [1199, 512] width 150 height 24
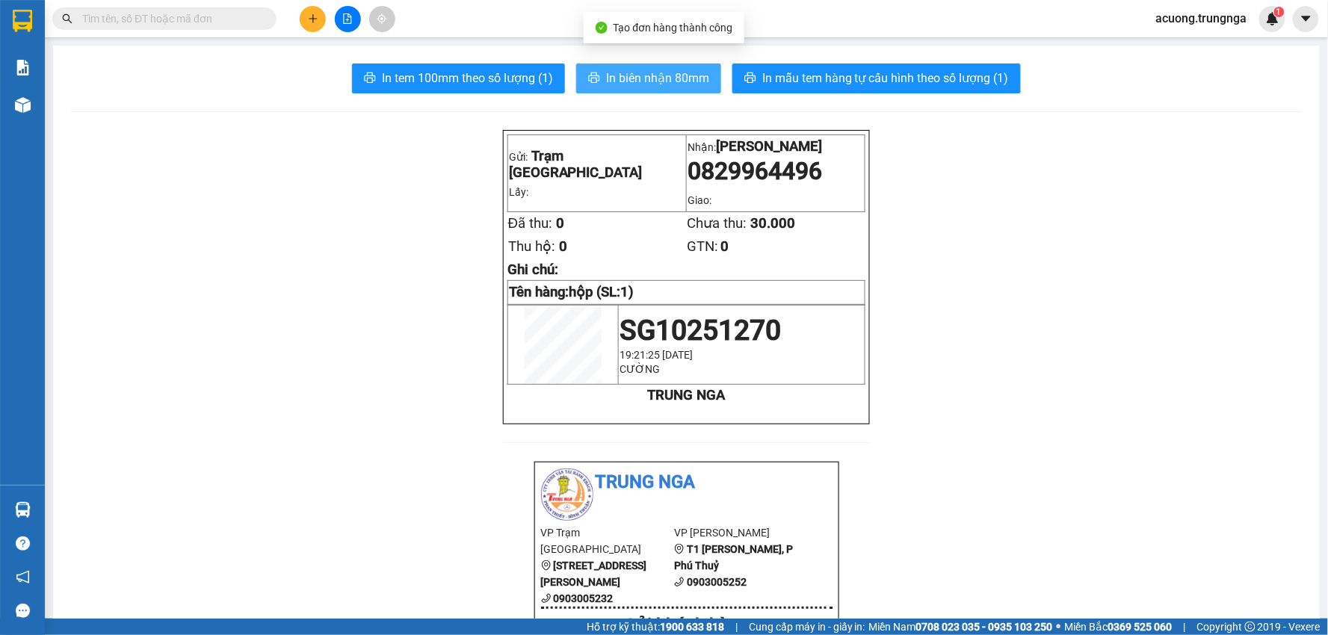
click at [666, 72] on span "In biên nhận 80mm" at bounding box center [657, 78] width 103 height 19
click at [320, 15] on button at bounding box center [313, 19] width 26 height 26
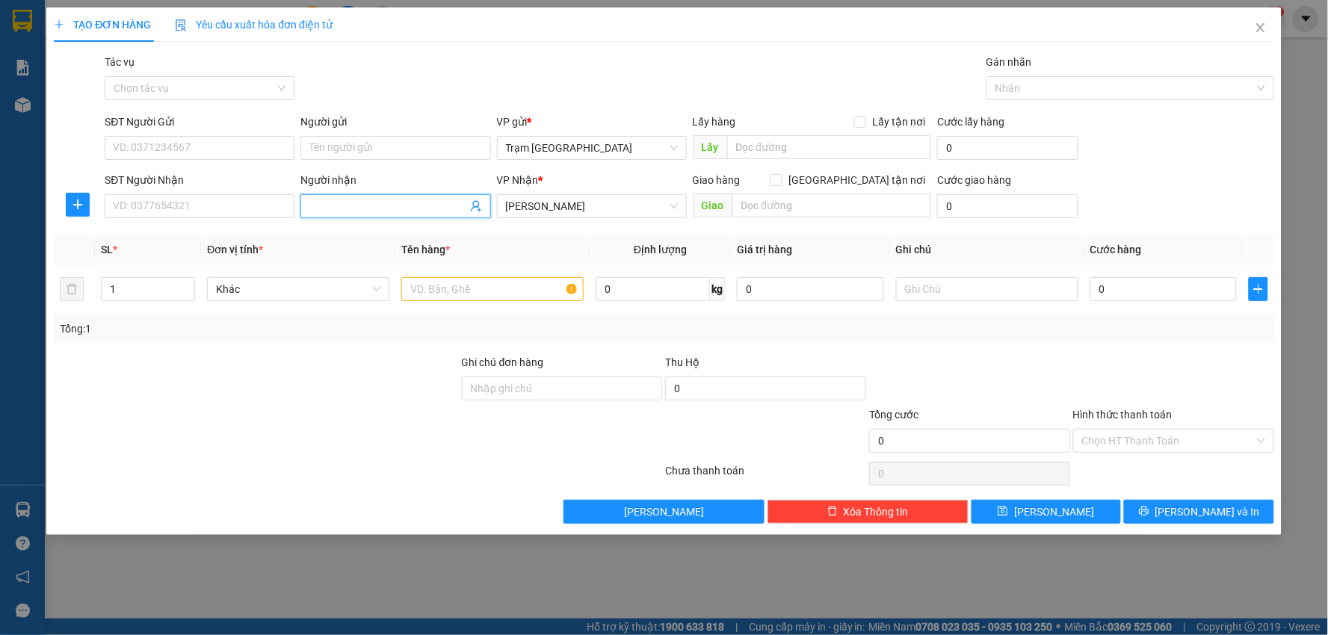
click at [336, 208] on input "Người nhận" at bounding box center [387, 206] width 157 height 16
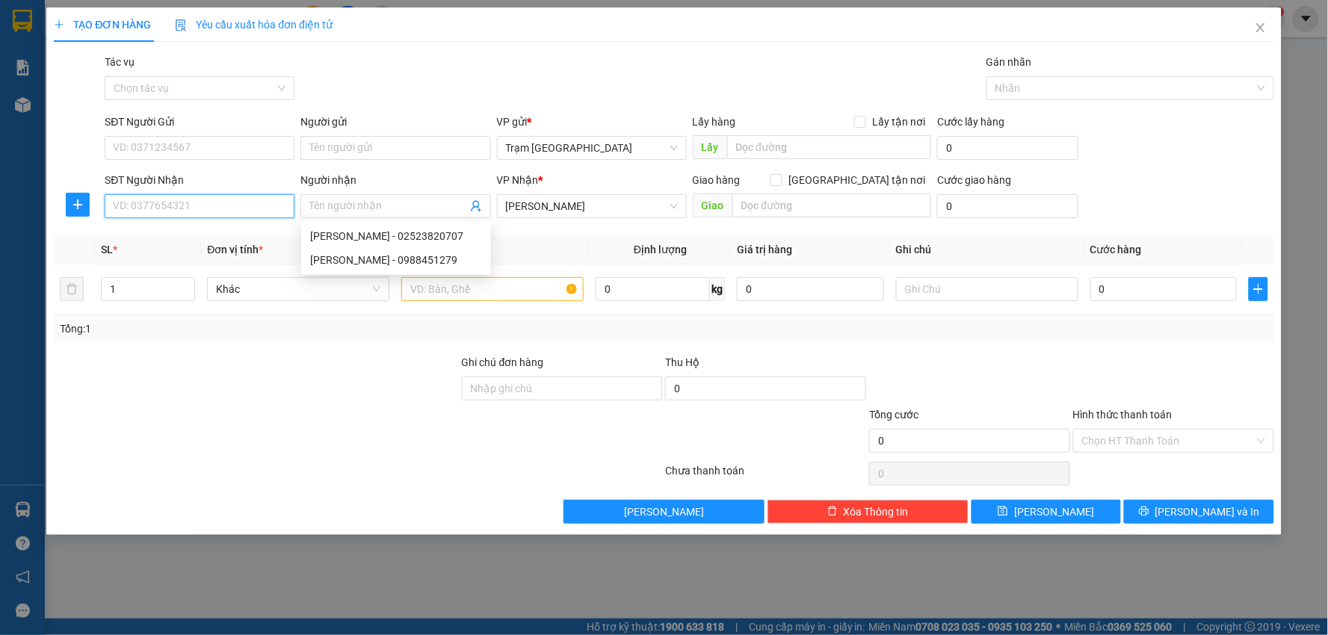
click at [259, 208] on input "SĐT Người Nhận" at bounding box center [200, 206] width 190 height 24
click at [179, 205] on input "SĐT Người Nhận" at bounding box center [200, 206] width 190 height 24
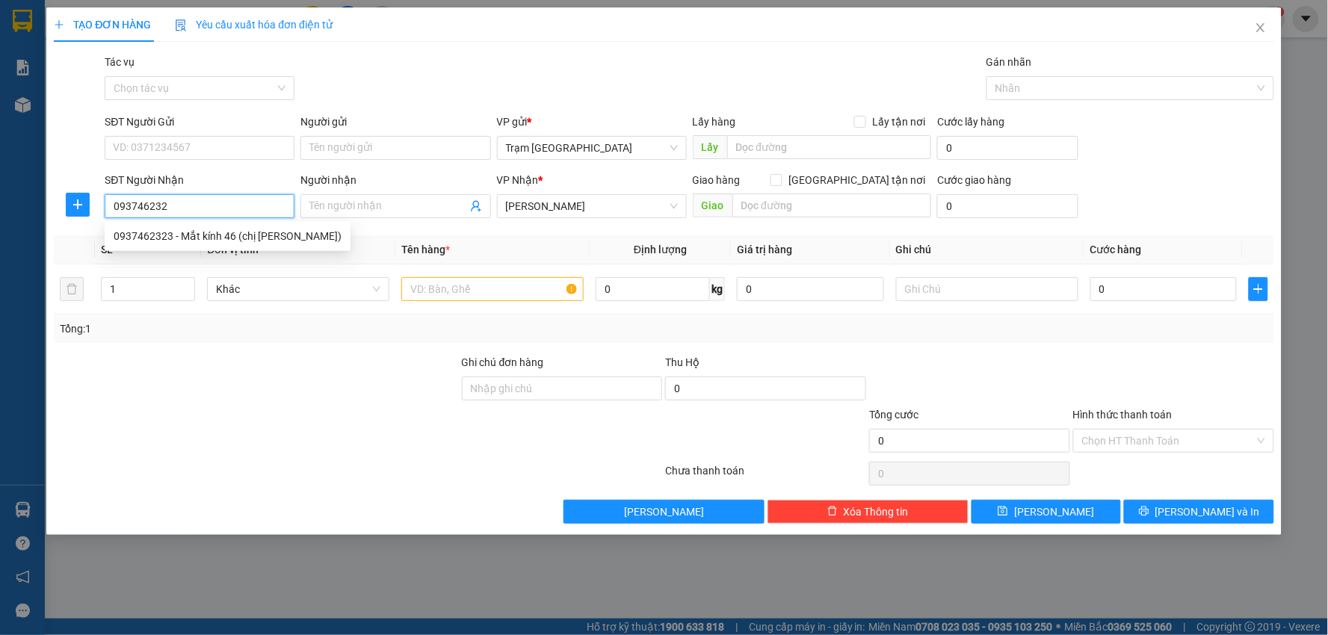
type input "0937462323"
click at [207, 236] on div "0937462323 - Mắt kính 46 (chị Phượng)" at bounding box center [228, 236] width 228 height 16
type input "Mắt kính 46 (chị Phượng)"
type input "KM 46"
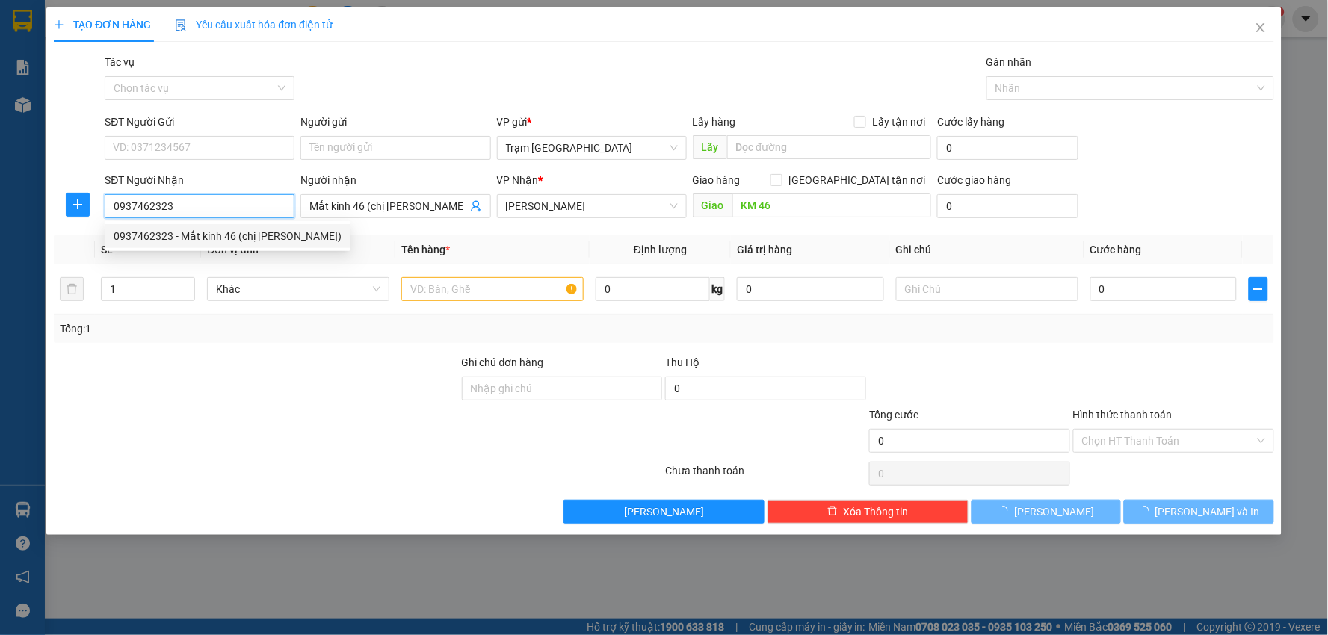
type input "40.000"
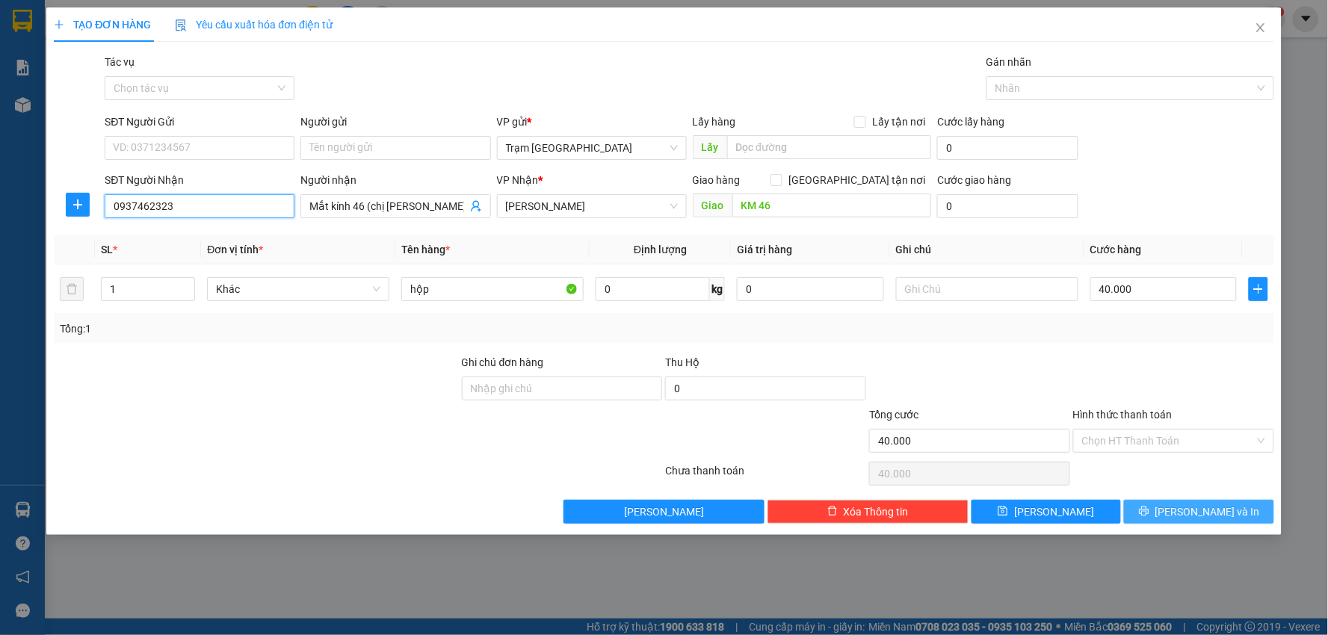
type input "0937462323"
click at [1189, 508] on span "Lưu và In" at bounding box center [1207, 512] width 105 height 16
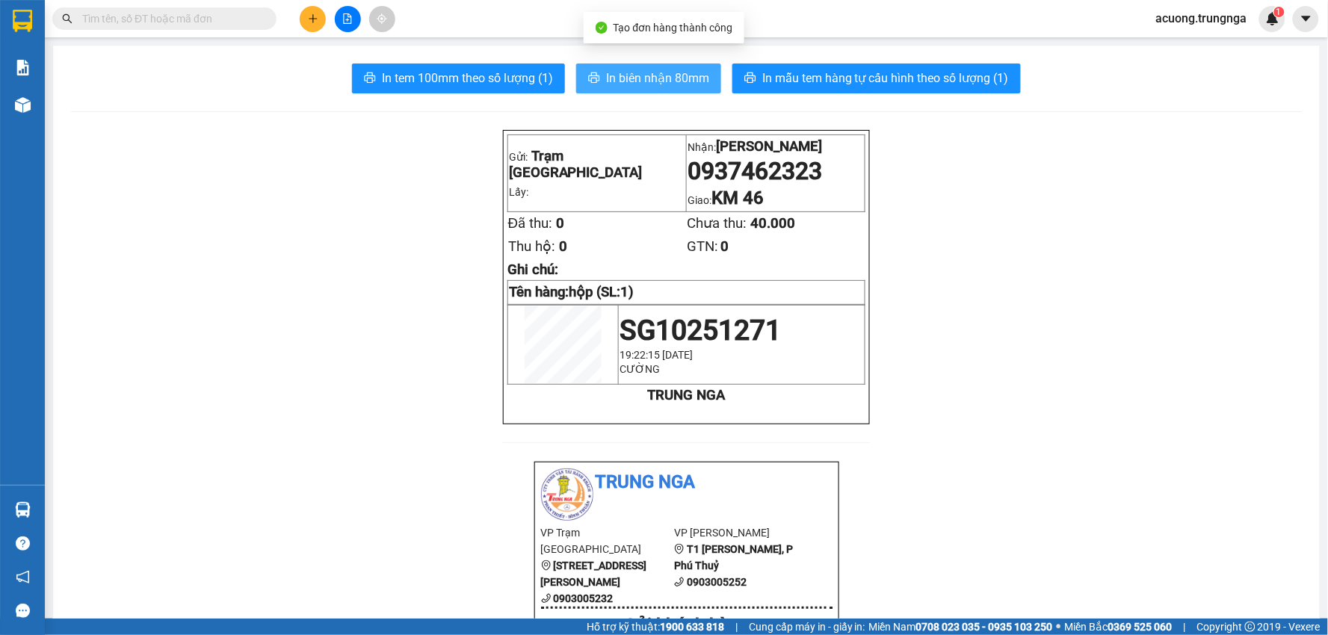
click at [670, 81] on span "In biên nhận 80mm" at bounding box center [657, 78] width 103 height 19
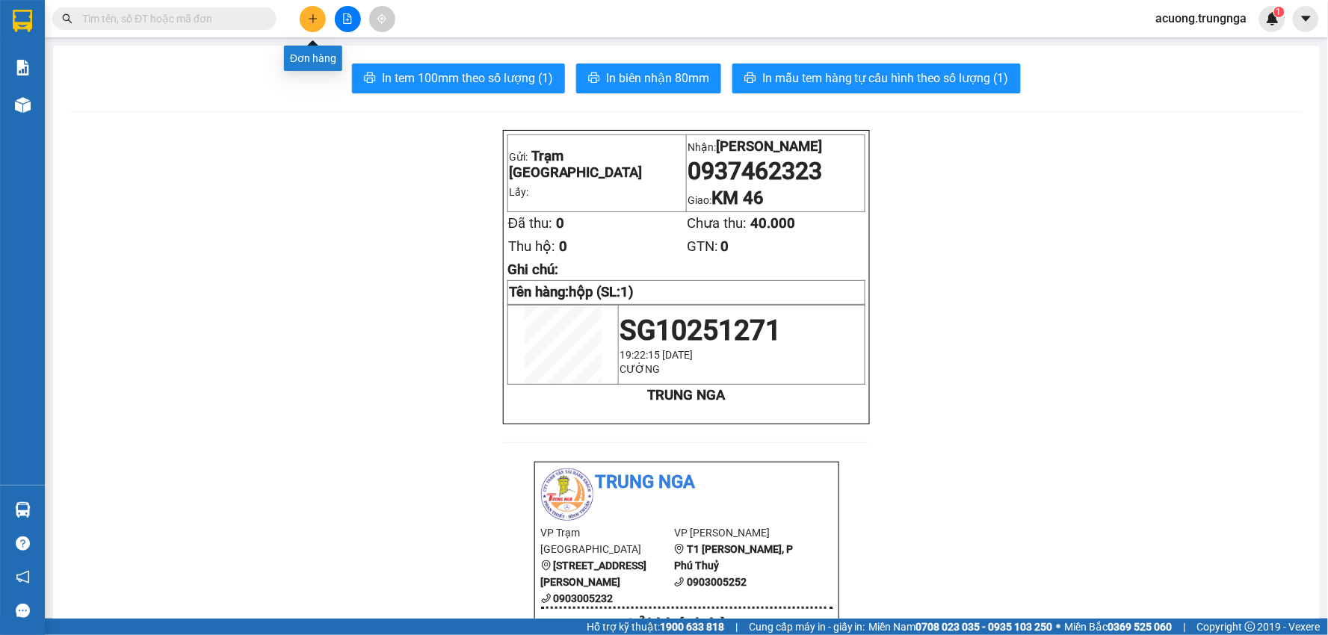
click at [315, 17] on icon "plus" at bounding box center [313, 18] width 10 height 10
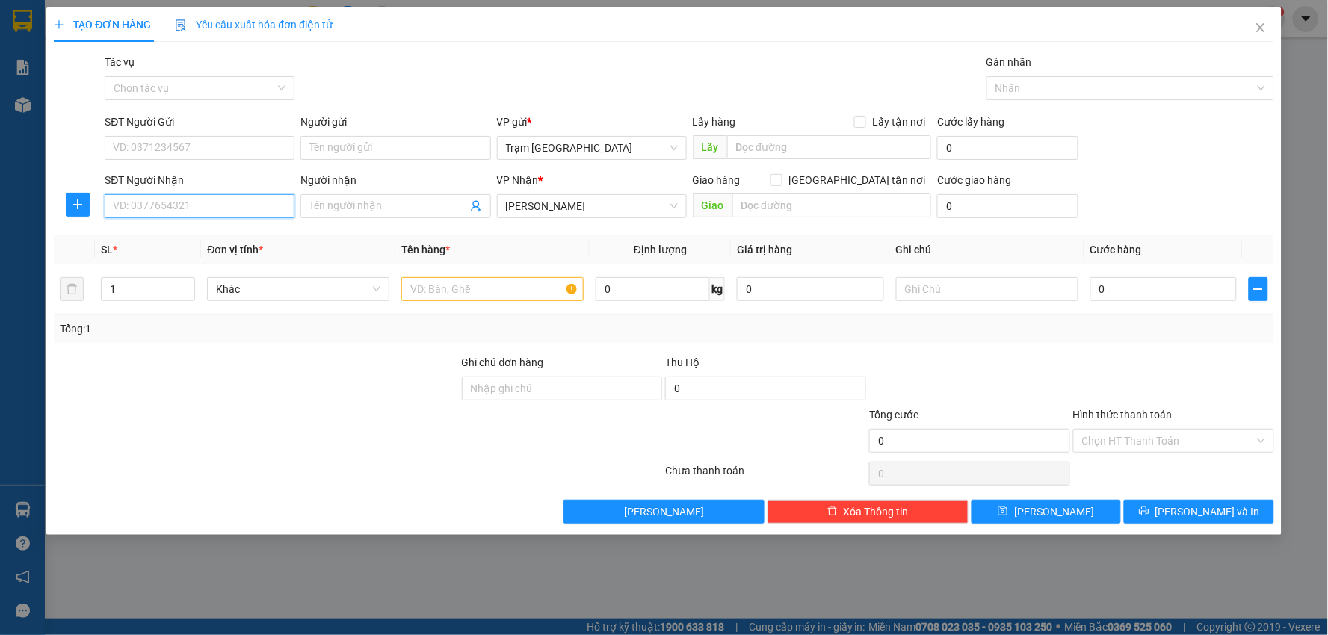
click at [237, 205] on input "SĐT Người Nhận" at bounding box center [200, 206] width 190 height 24
click at [236, 205] on input "SĐT Người Nhận" at bounding box center [200, 206] width 190 height 24
type input "0333337928"
click at [244, 238] on div "0333337928 - Thái Duơng" at bounding box center [200, 236] width 172 height 16
type input "Thái Duơng"
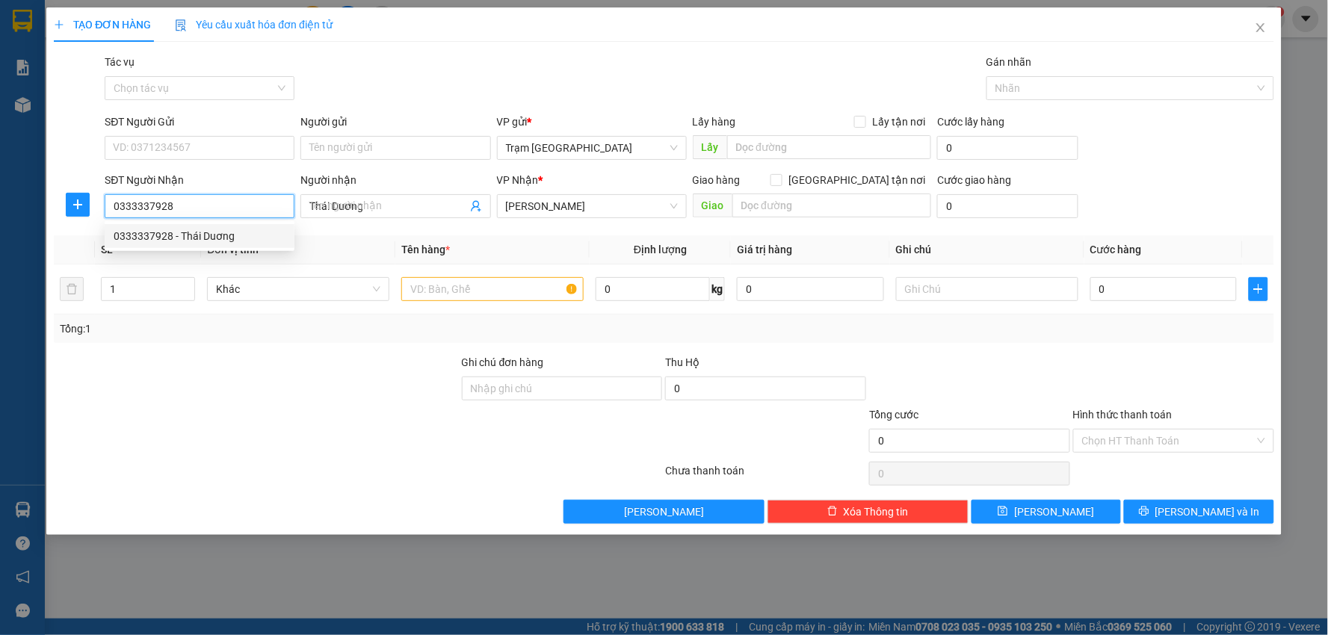
type input "30.000"
type input "0333337928"
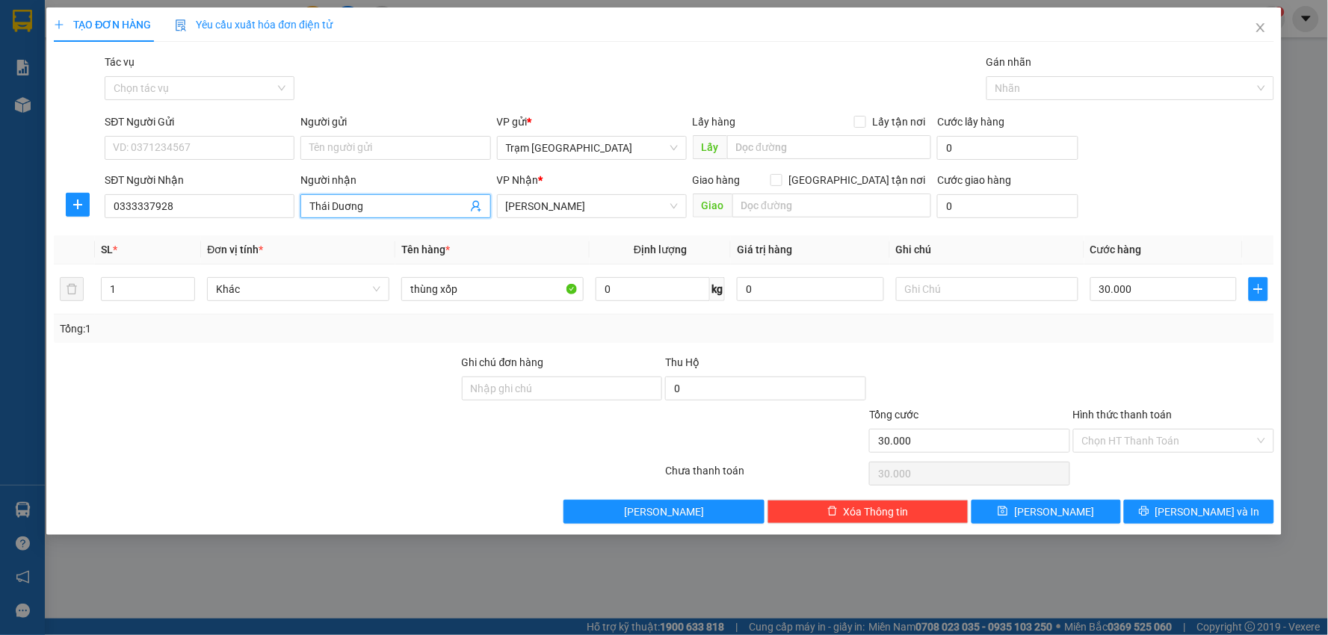
drag, startPoint x: 331, startPoint y: 203, endPoint x: 46, endPoint y: 203, distance: 285.4
click at [46, 203] on div "TẠO ĐƠN HÀNG Yêu cầu xuất hóa đơn điện tử Transit Pickup Surcharge Ids Transit …" at bounding box center [664, 317] width 1328 height 635
type input "Anh Duơng"
click at [667, 294] on input "0" at bounding box center [652, 289] width 114 height 24
type input "5"
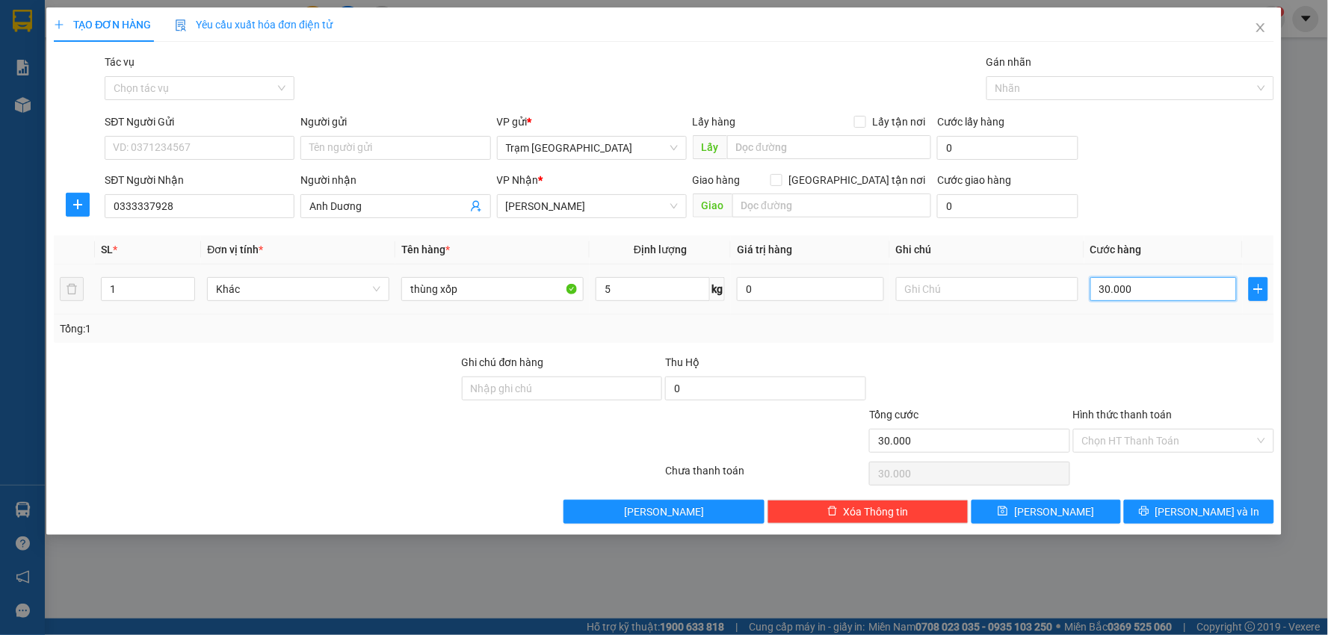
click at [1151, 288] on input "30.000" at bounding box center [1163, 289] width 147 height 24
type input "0"
type input "003"
type input "3"
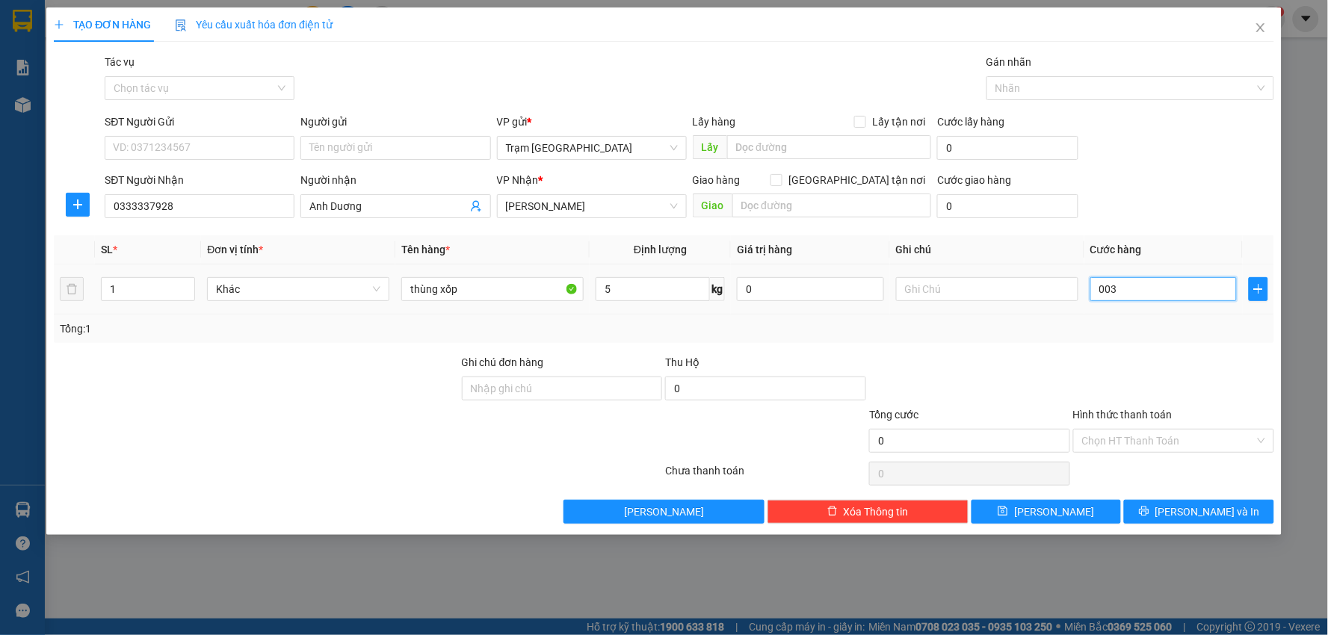
type input "3"
type input "0"
type input "3"
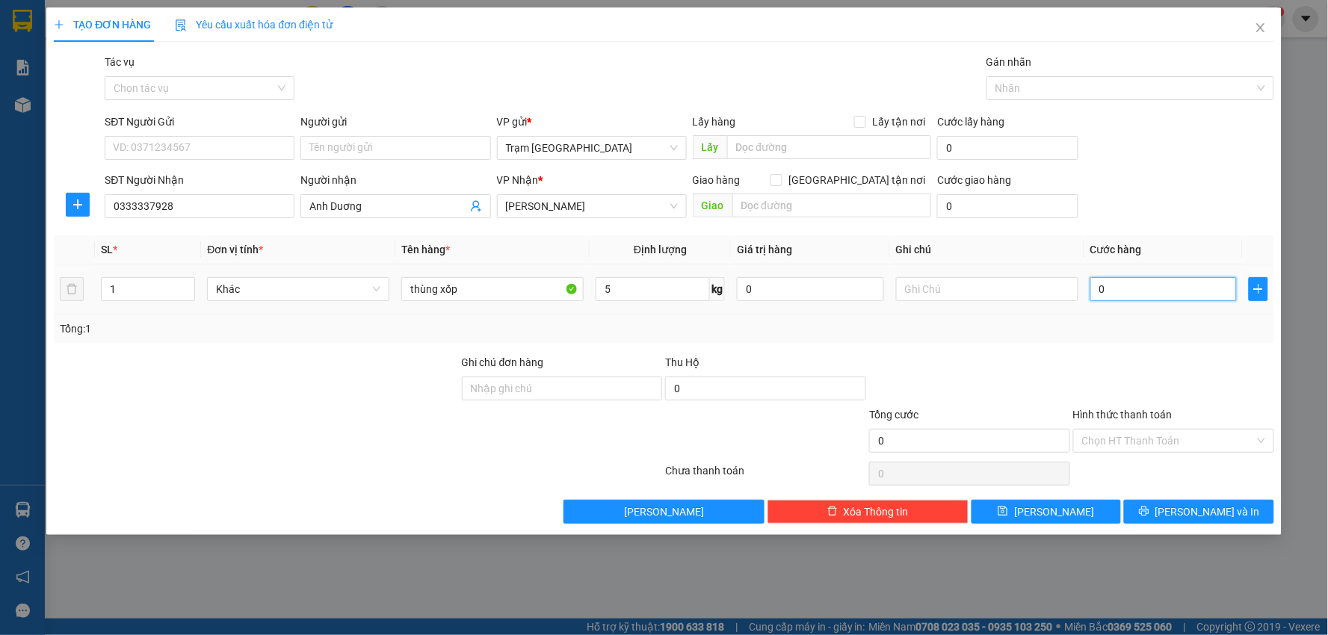
type input "3"
type input "003"
type input "30"
type input "0.030"
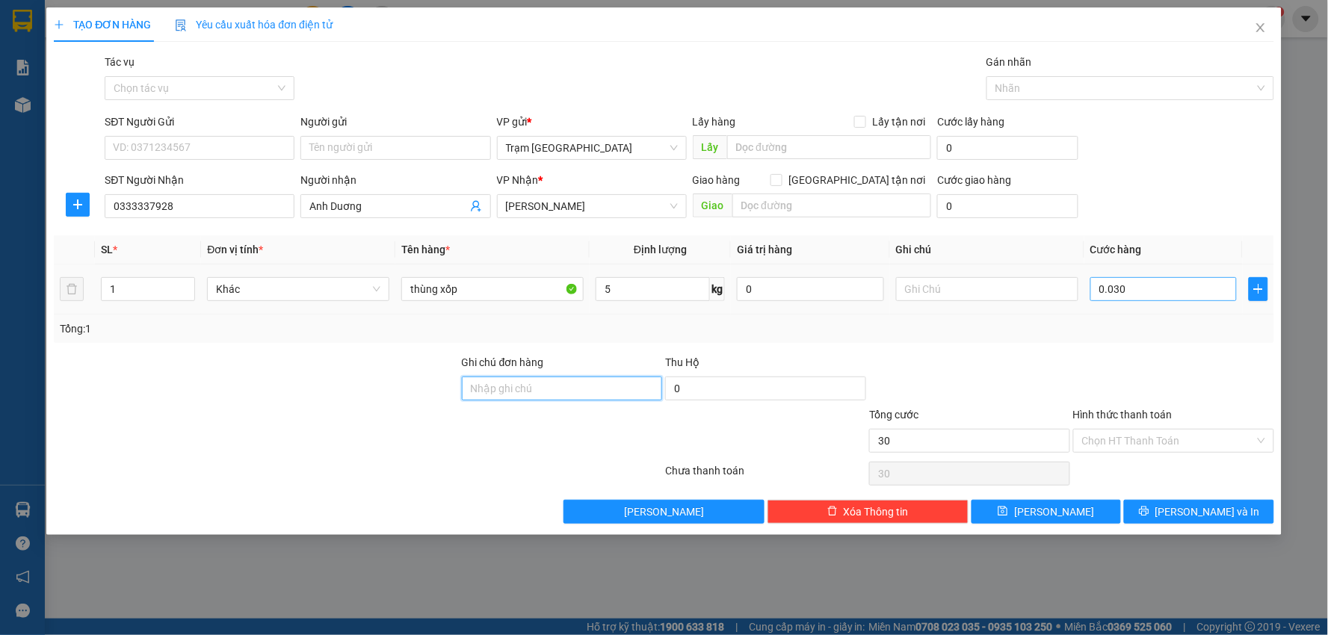
type input "30.000"
click at [1209, 512] on span "Lưu và In" at bounding box center [1207, 512] width 105 height 16
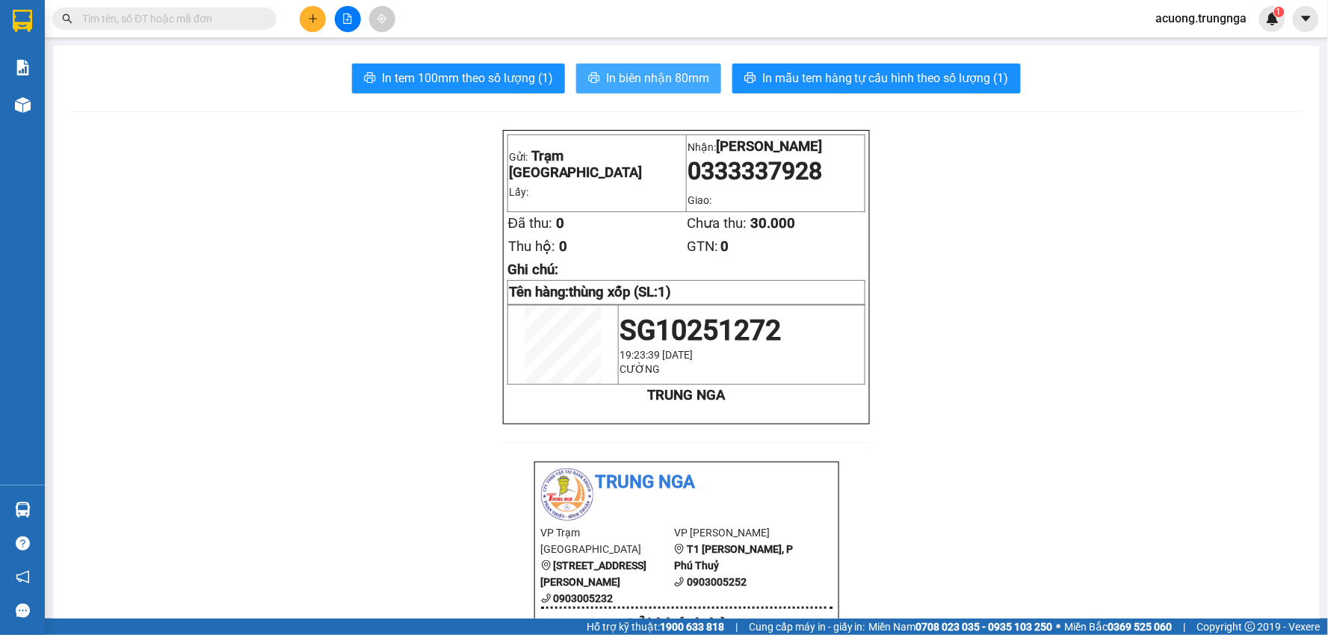
click at [648, 75] on span "In biên nhận 80mm" at bounding box center [657, 78] width 103 height 19
click at [315, 21] on icon "plus" at bounding box center [313, 18] width 10 height 10
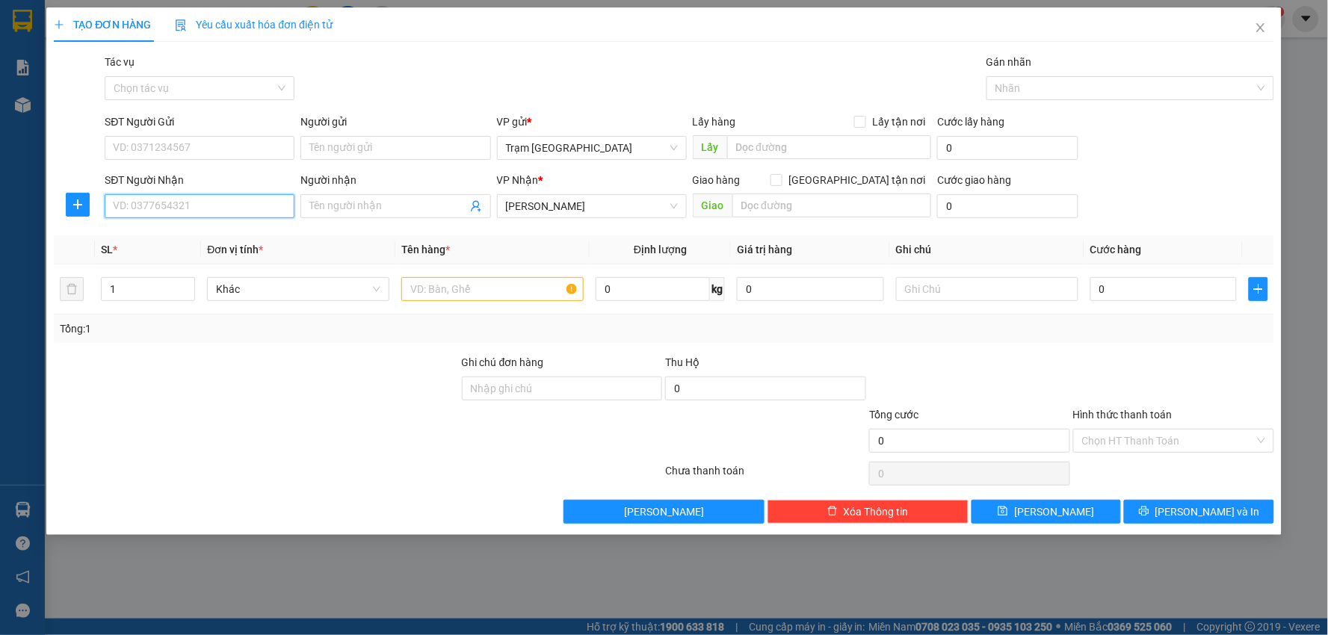
click at [200, 206] on input "SĐT Người Nhận" at bounding box center [200, 206] width 190 height 24
type input "0847188105"
click at [335, 206] on input "Người nhận" at bounding box center [387, 206] width 157 height 16
type input "Duy"
click at [453, 288] on input "text" at bounding box center [492, 289] width 182 height 24
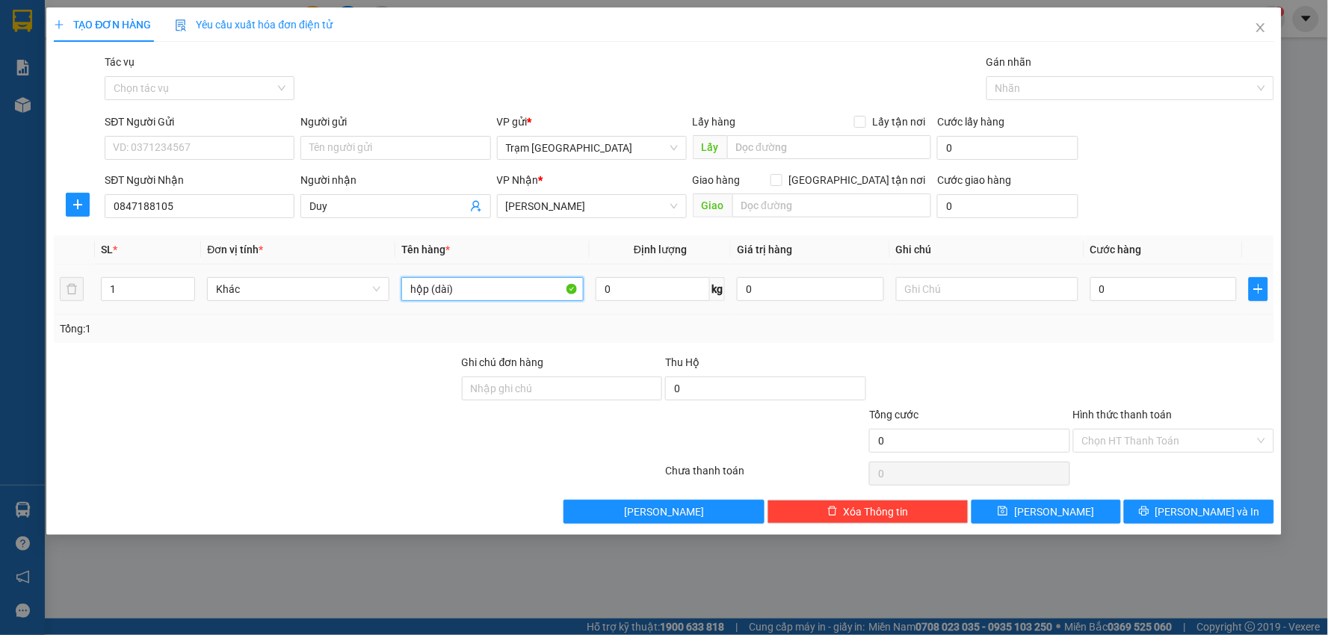
type input "hộp (dài)"
type input "3"
type input "003"
type input "3"
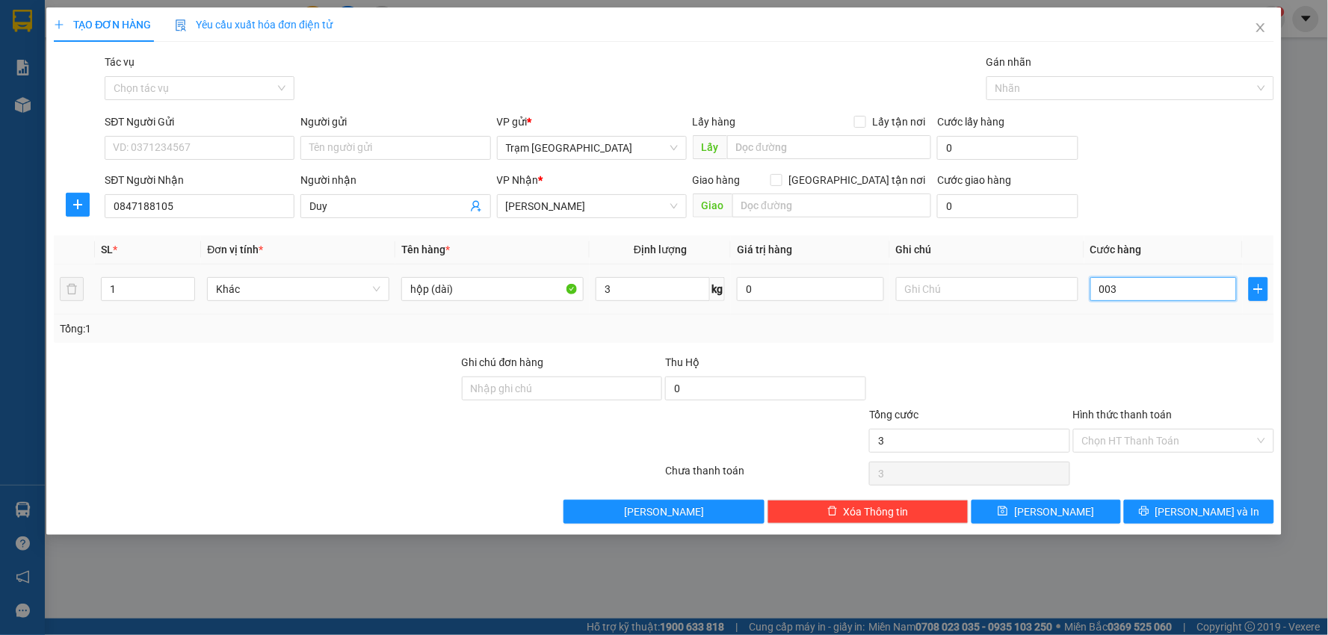
type input "0.030"
type input "30"
type input "30.000"
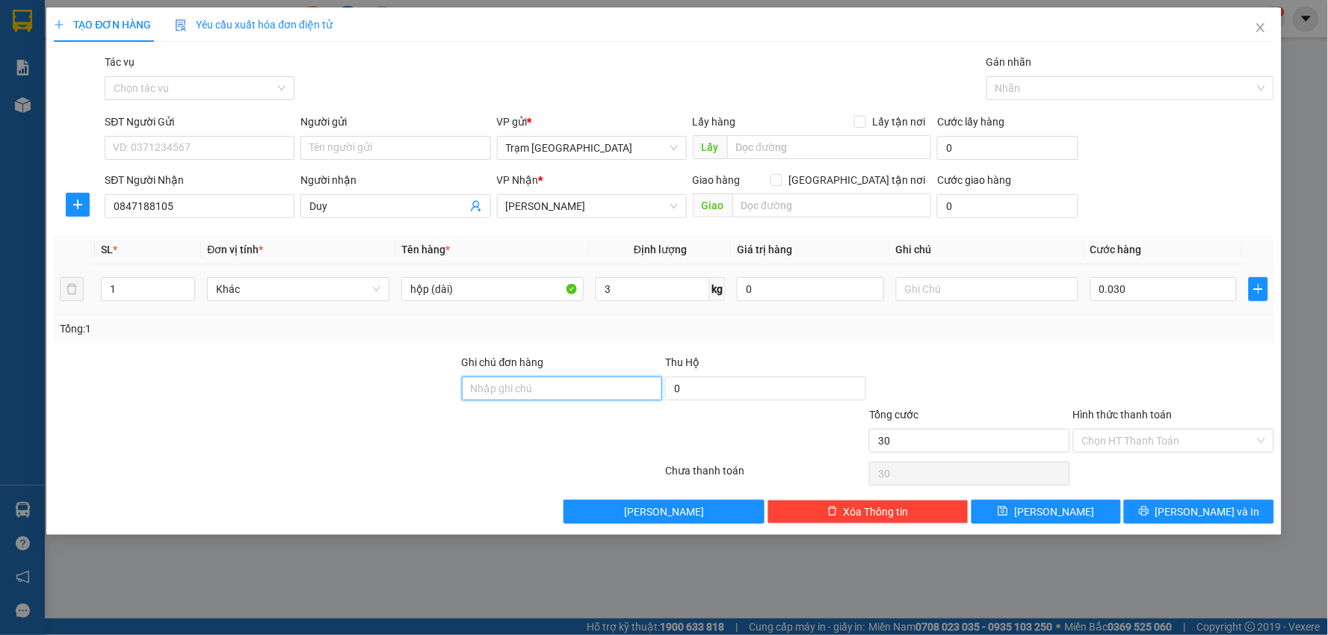
type input "30.000"
click at [1190, 510] on span "Lưu và In" at bounding box center [1207, 512] width 105 height 16
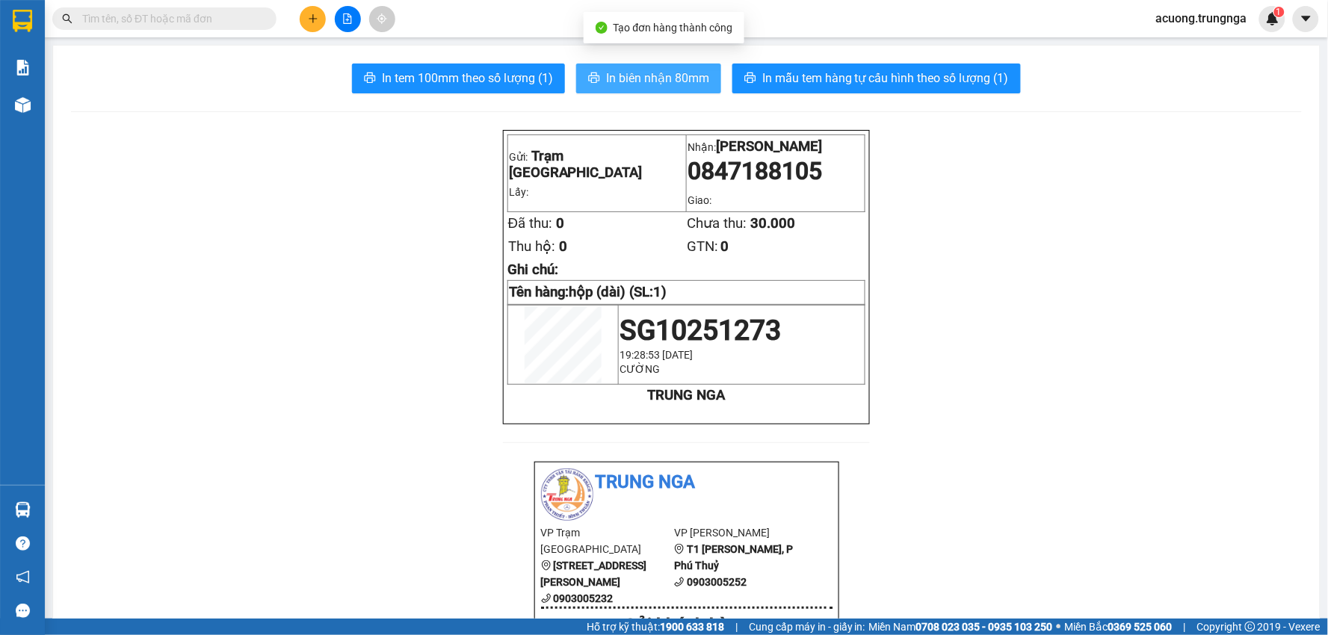
click at [622, 78] on span "In biên nhận 80mm" at bounding box center [657, 78] width 103 height 19
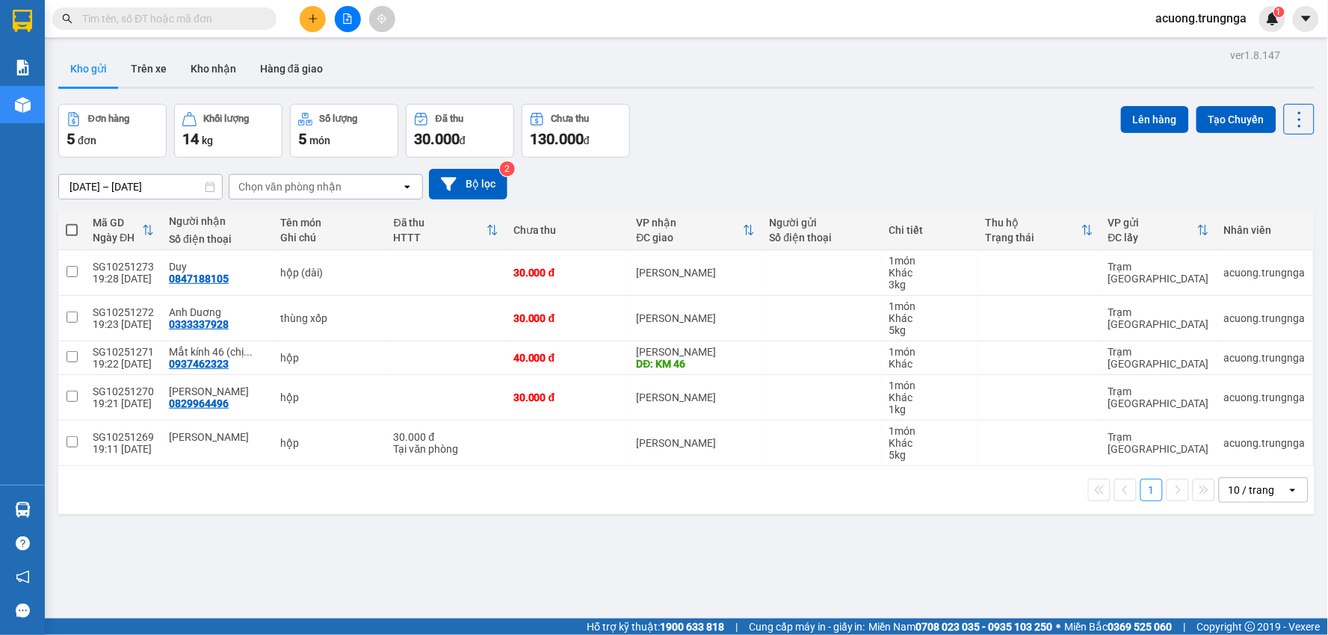
click at [78, 229] on th at bounding box center [71, 231] width 27 height 40
click at [72, 227] on span at bounding box center [72, 230] width 12 height 12
click at [72, 223] on input "checkbox" at bounding box center [72, 223] width 0 height 0
checkbox input "true"
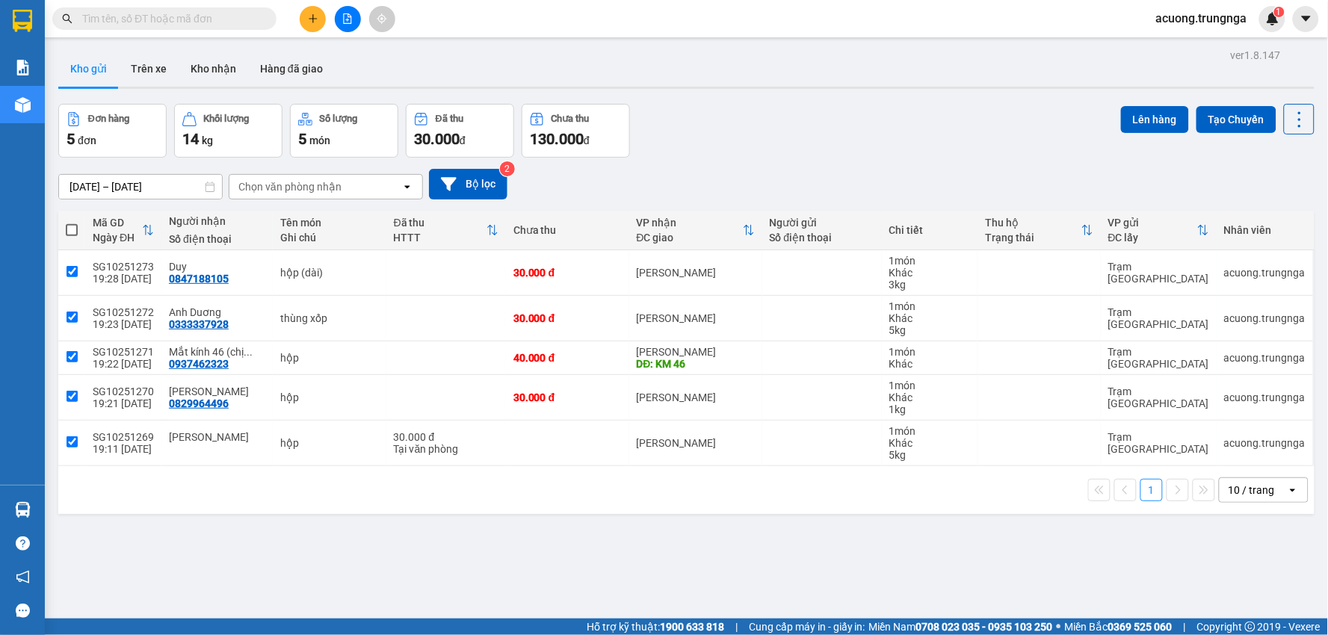
checkbox input "true"
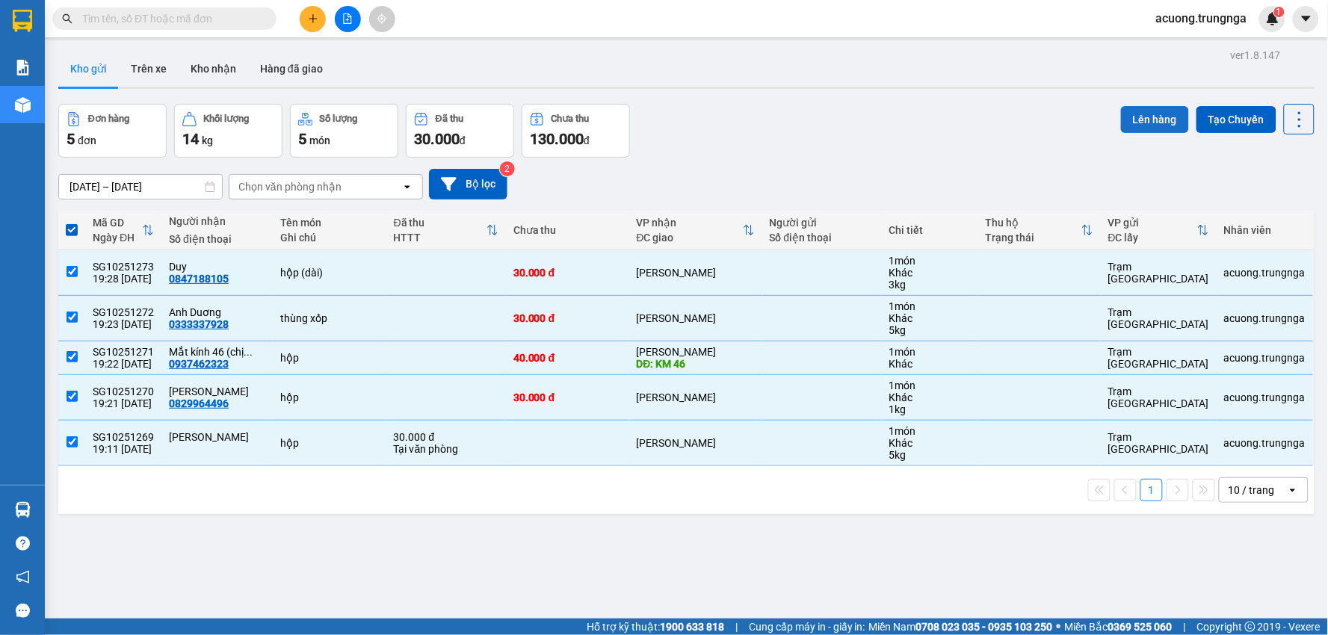
click at [1142, 111] on button "Lên hàng" at bounding box center [1155, 119] width 68 height 27
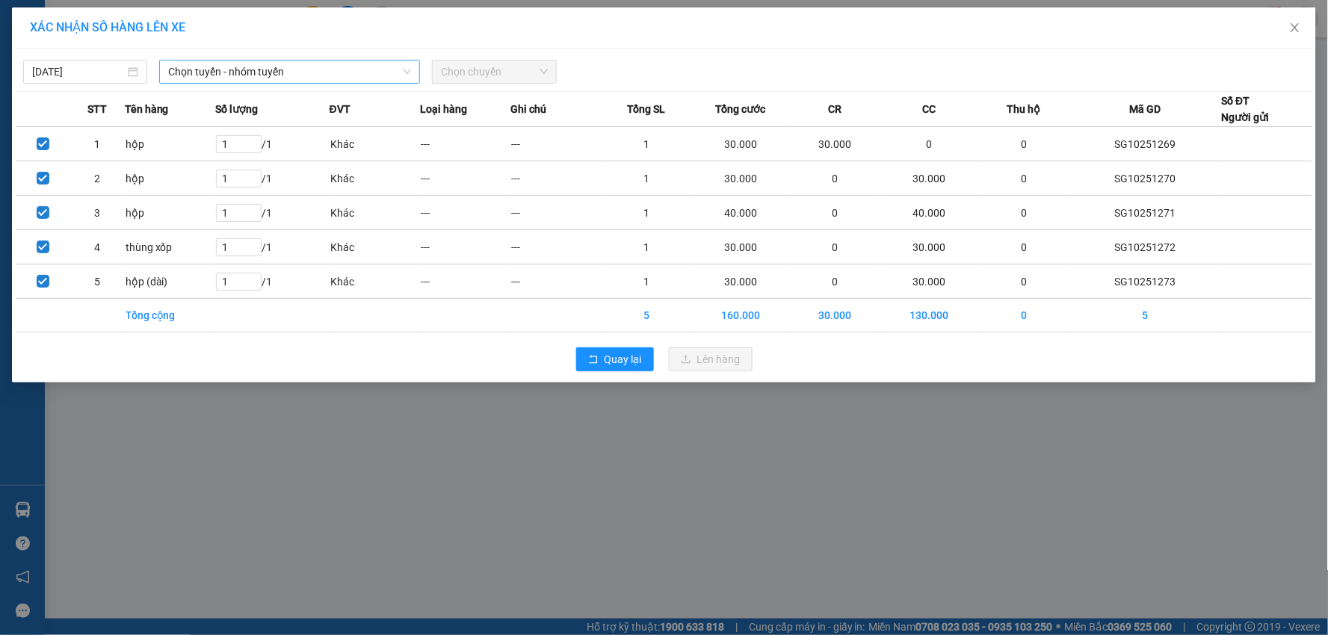
click at [360, 69] on span "Chọn tuyến - nhóm tuyến" at bounding box center [289, 72] width 243 height 22
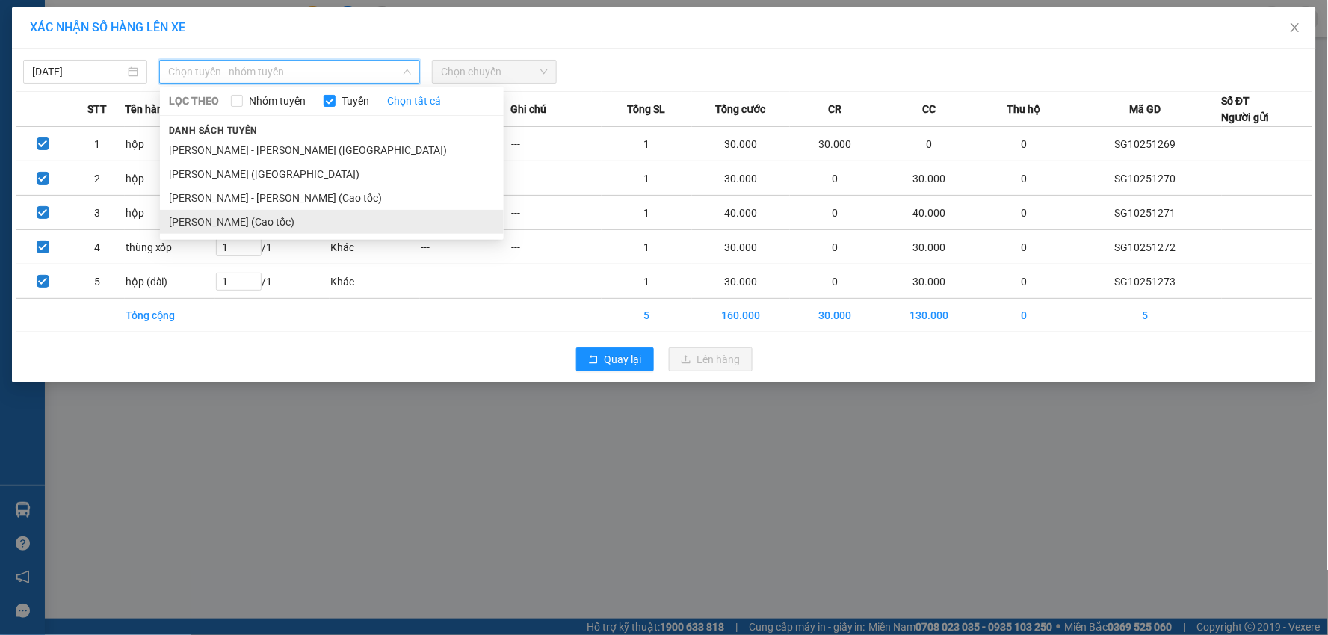
click at [280, 217] on li "[PERSON_NAME] (Cao tốc)" at bounding box center [332, 222] width 344 height 24
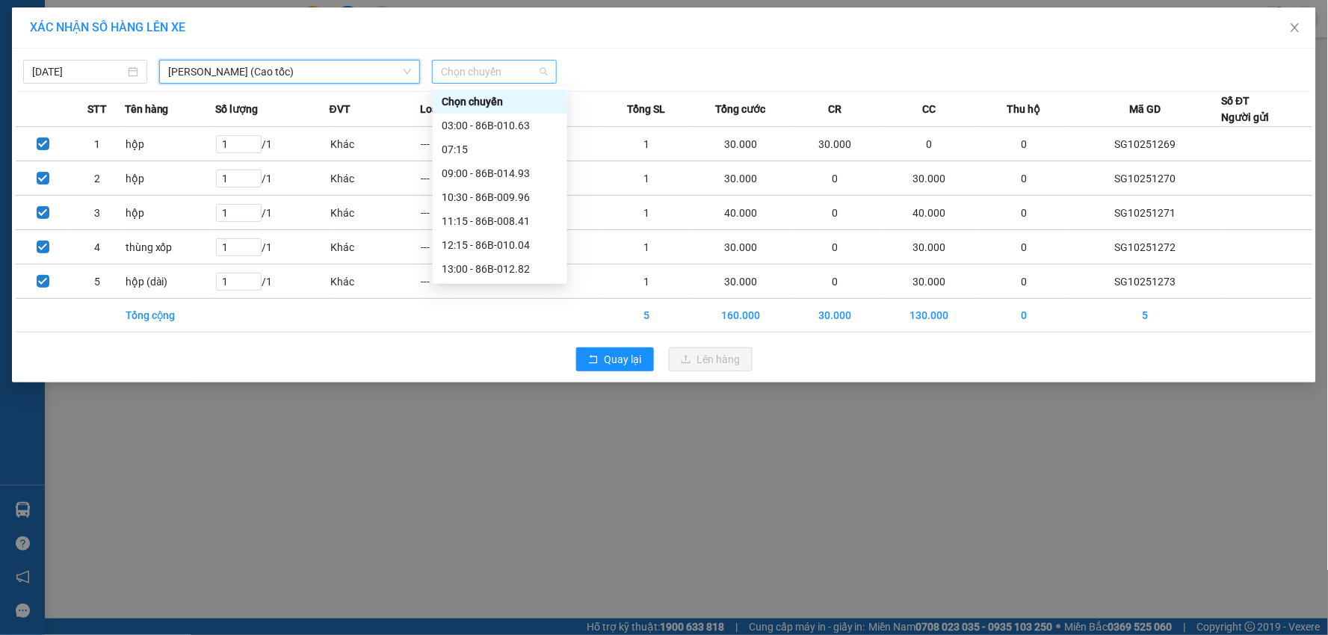
click at [502, 69] on span "Chọn chuyến" at bounding box center [494, 72] width 106 height 22
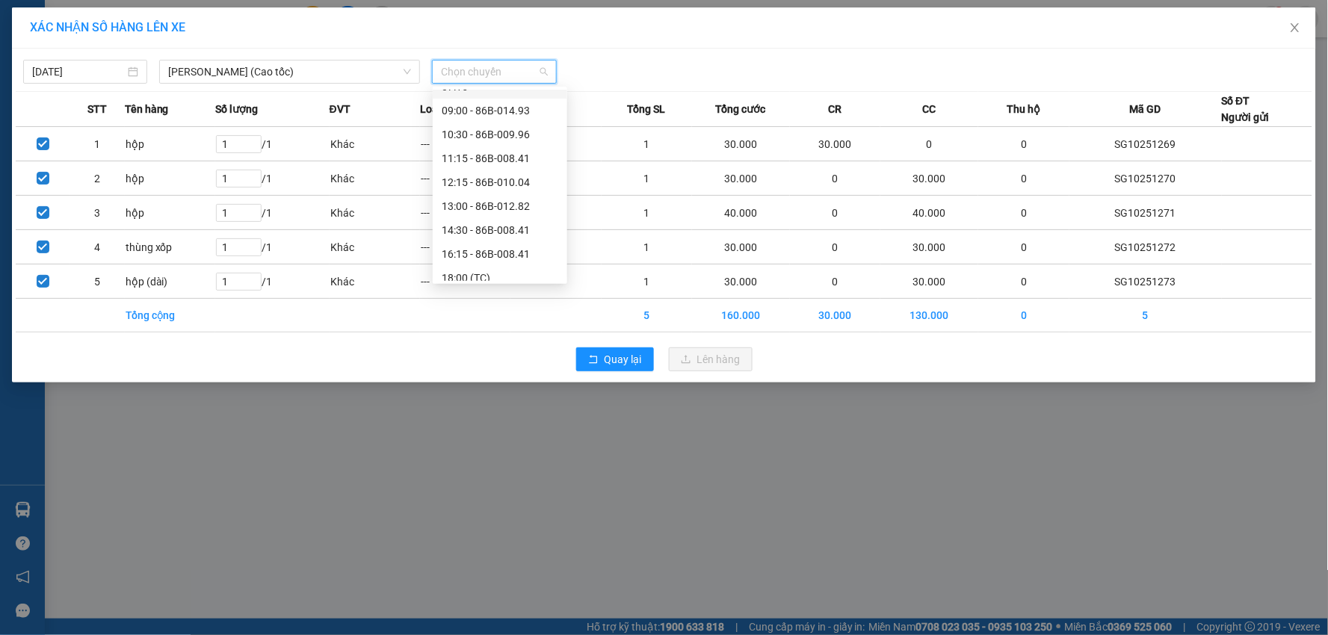
scroll to position [120, 0]
click at [468, 267] on div "20:00" at bounding box center [500, 269] width 117 height 16
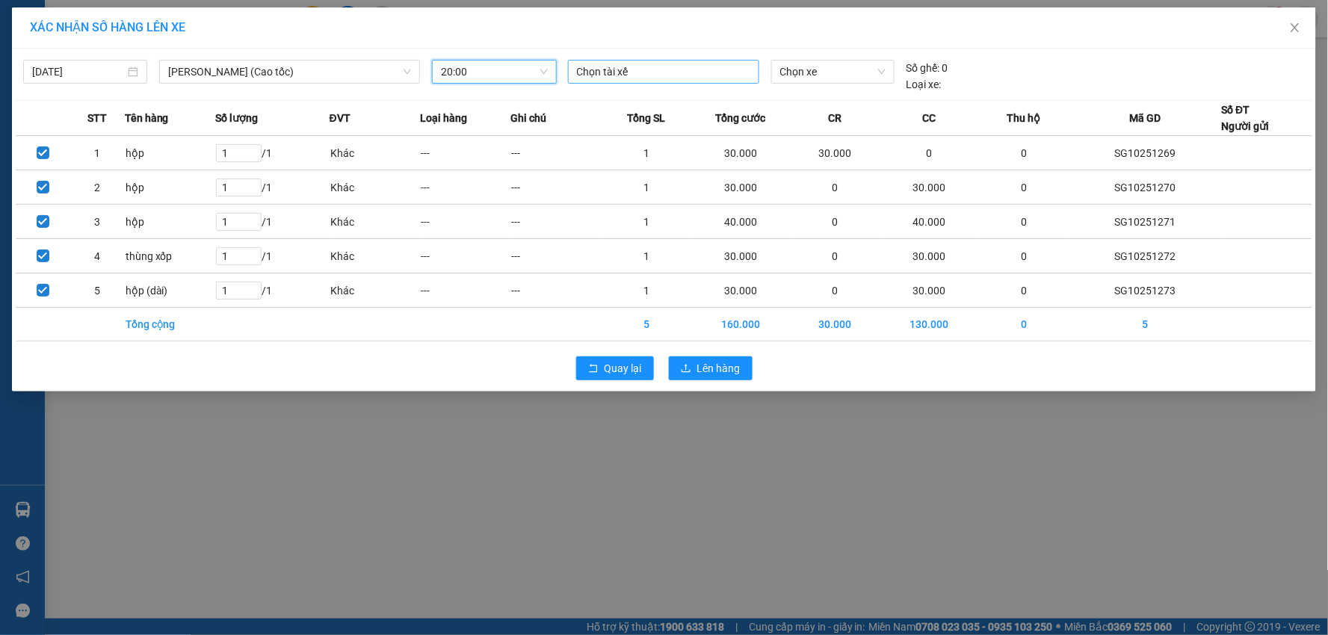
click at [676, 68] on div at bounding box center [664, 72] width 184 height 18
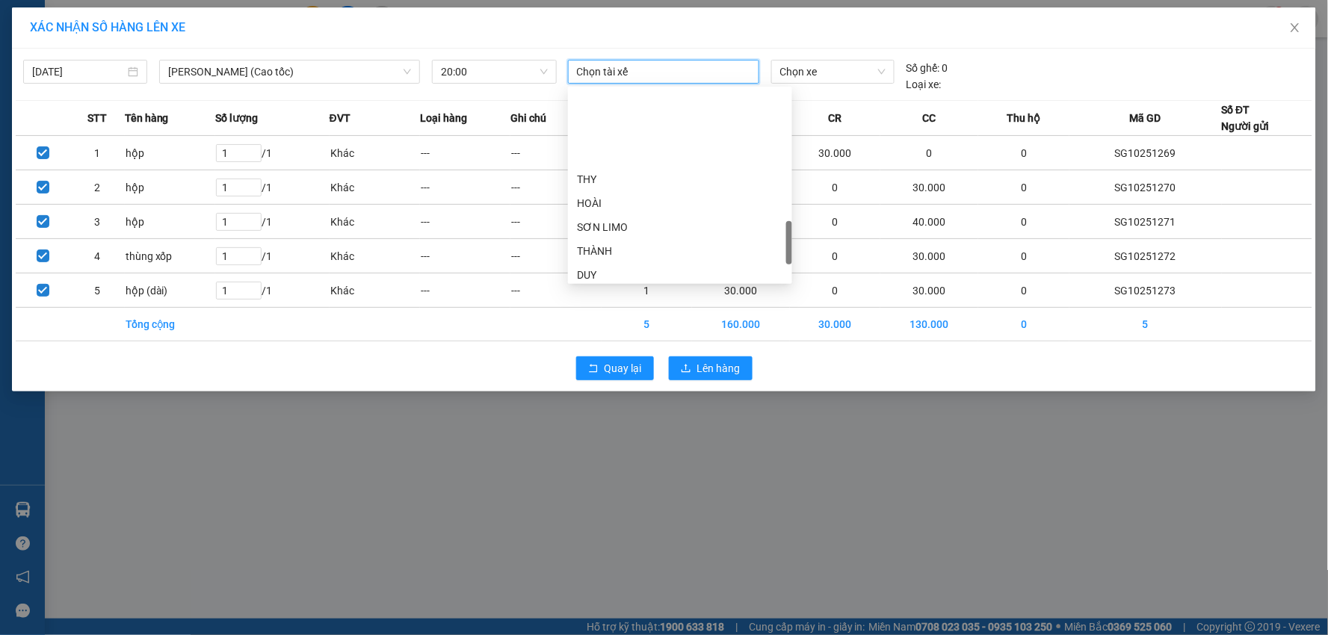
scroll to position [747, 0]
click at [598, 212] on div "TX BẢO" at bounding box center [680, 215] width 206 height 16
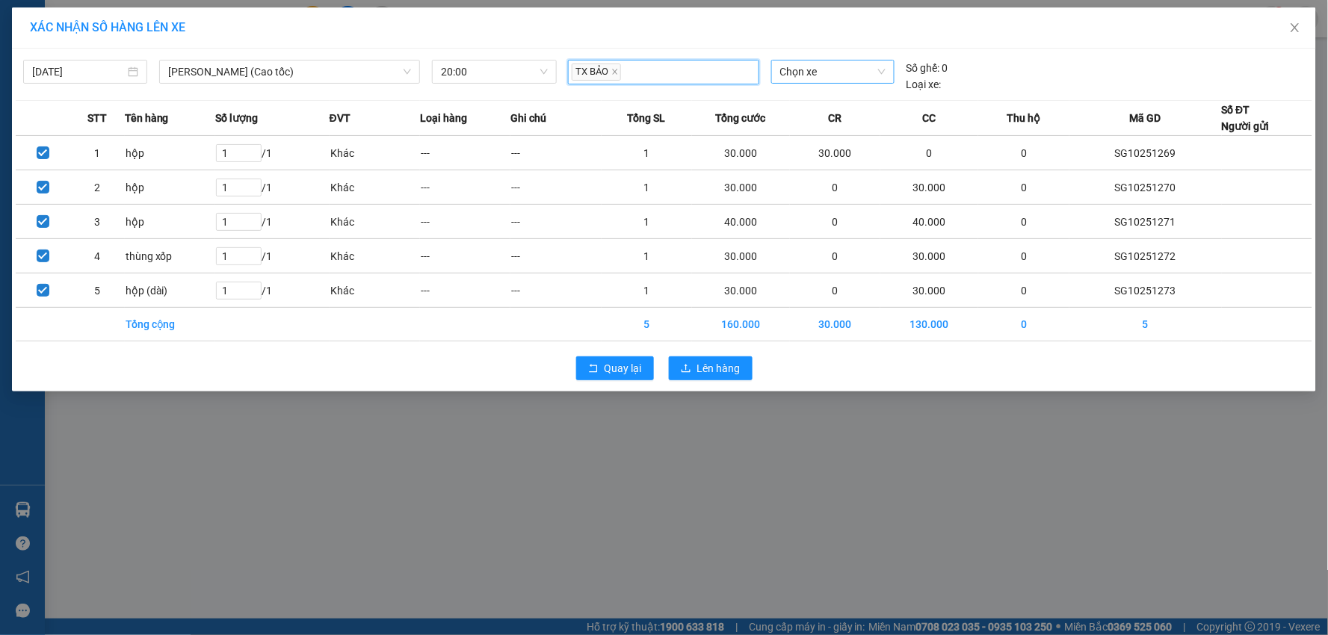
click at [854, 71] on span "Chọn xe" at bounding box center [832, 72] width 105 height 22
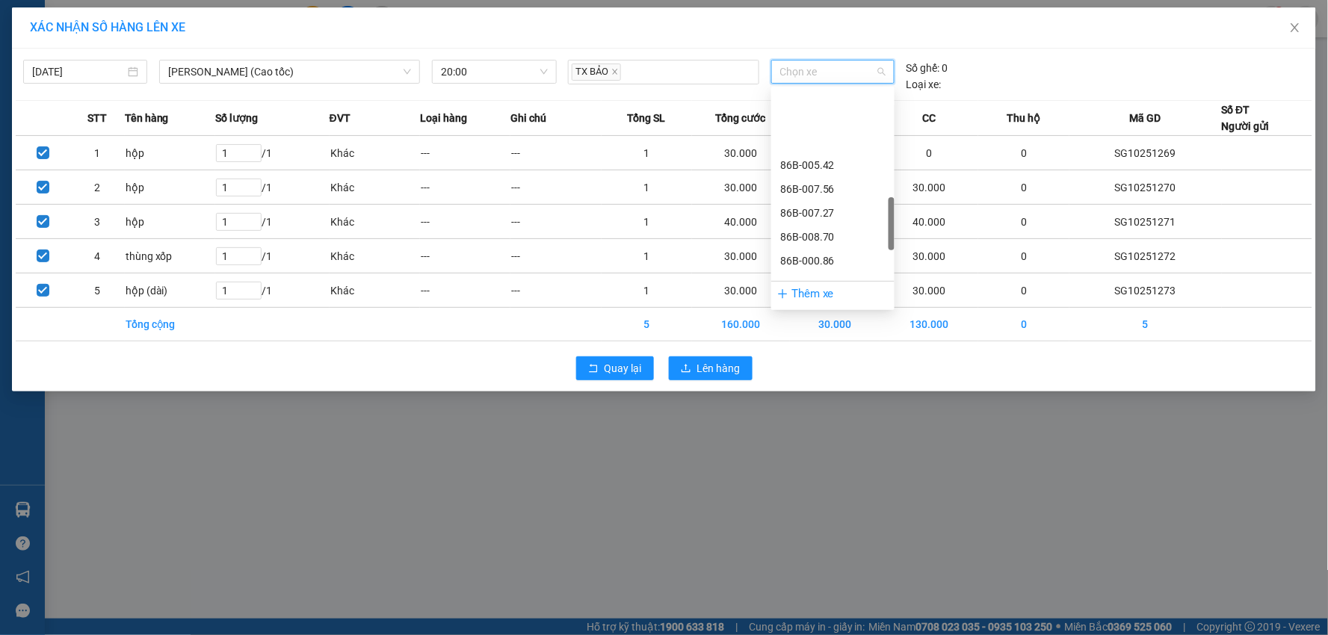
scroll to position [498, 0]
click at [819, 273] on div "86B-014.93" at bounding box center [832, 273] width 105 height 16
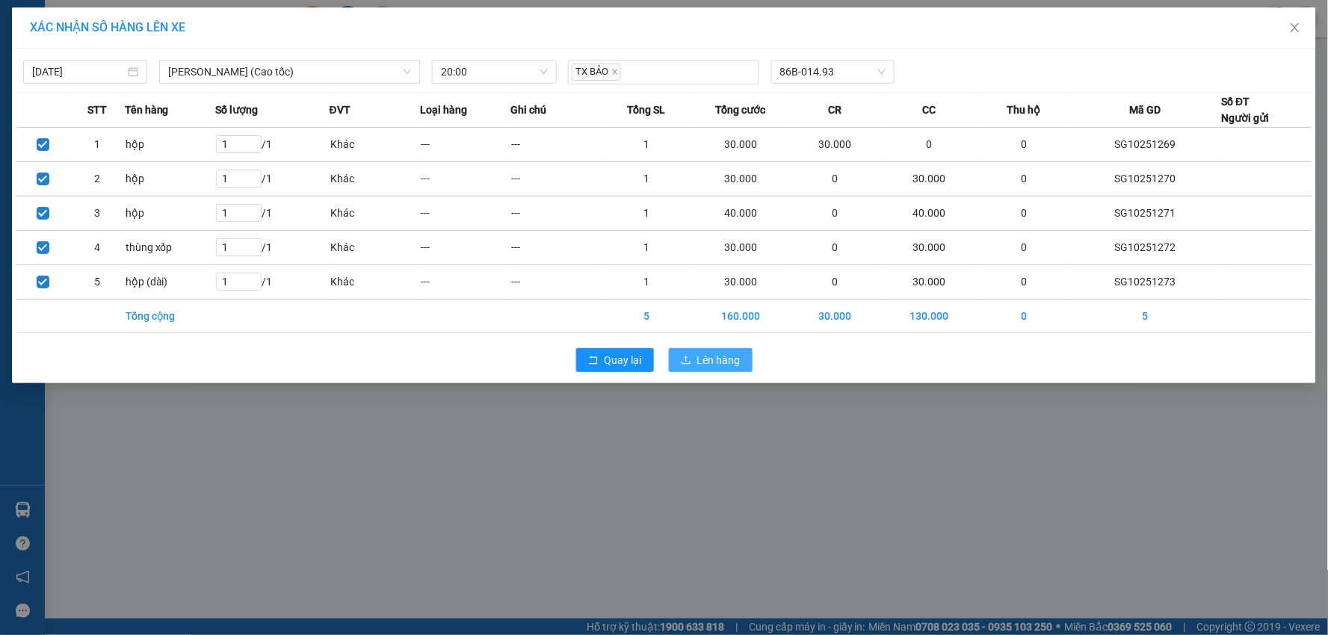
click at [708, 364] on span "Lên hàng" at bounding box center [718, 360] width 43 height 16
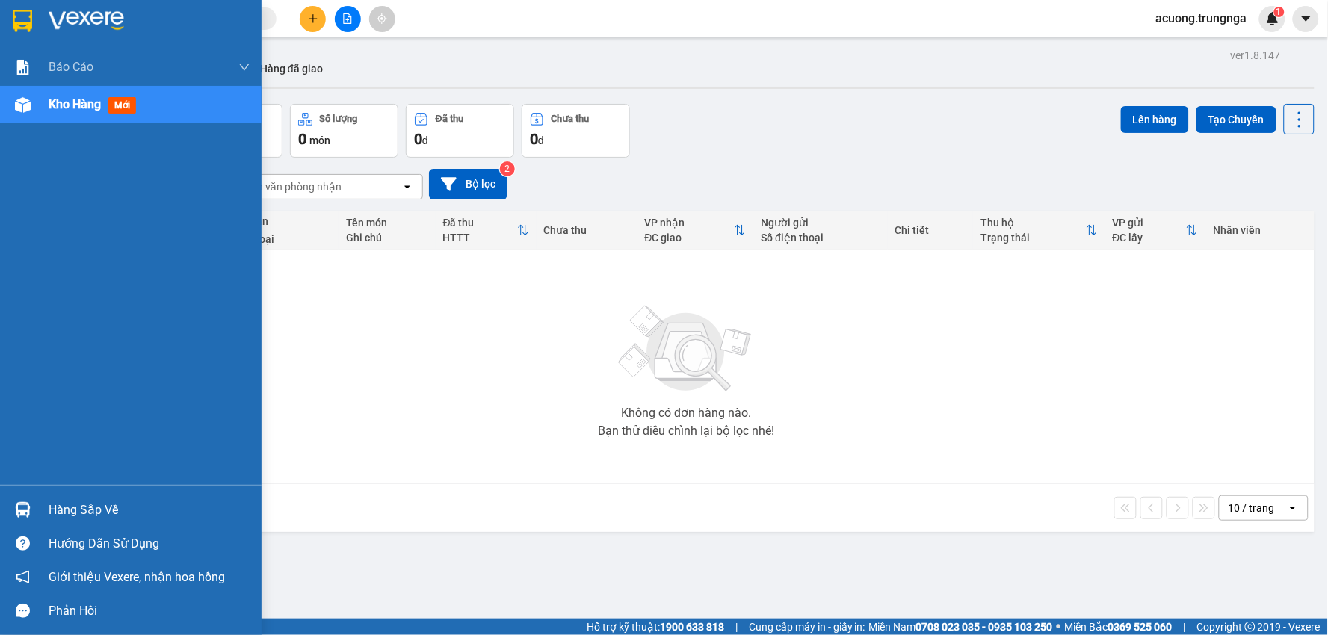
click at [90, 507] on div "Hàng sắp về" at bounding box center [150, 510] width 202 height 22
